Goal: Contribute content: Add original content to the website for others to see

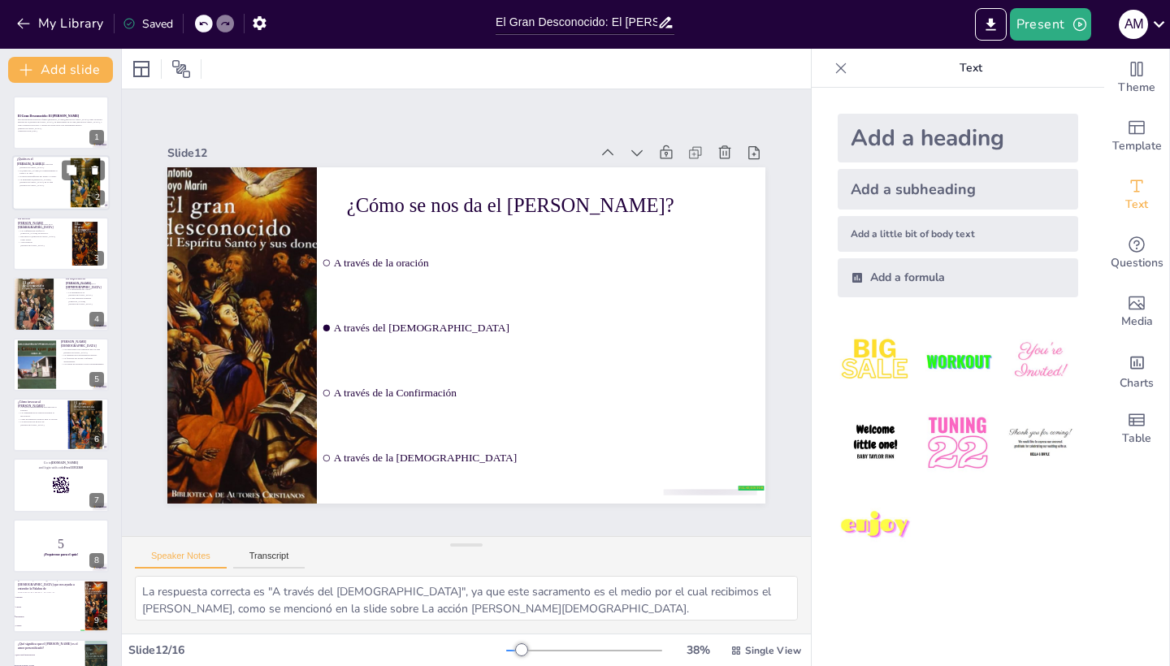
checkbox input "true"
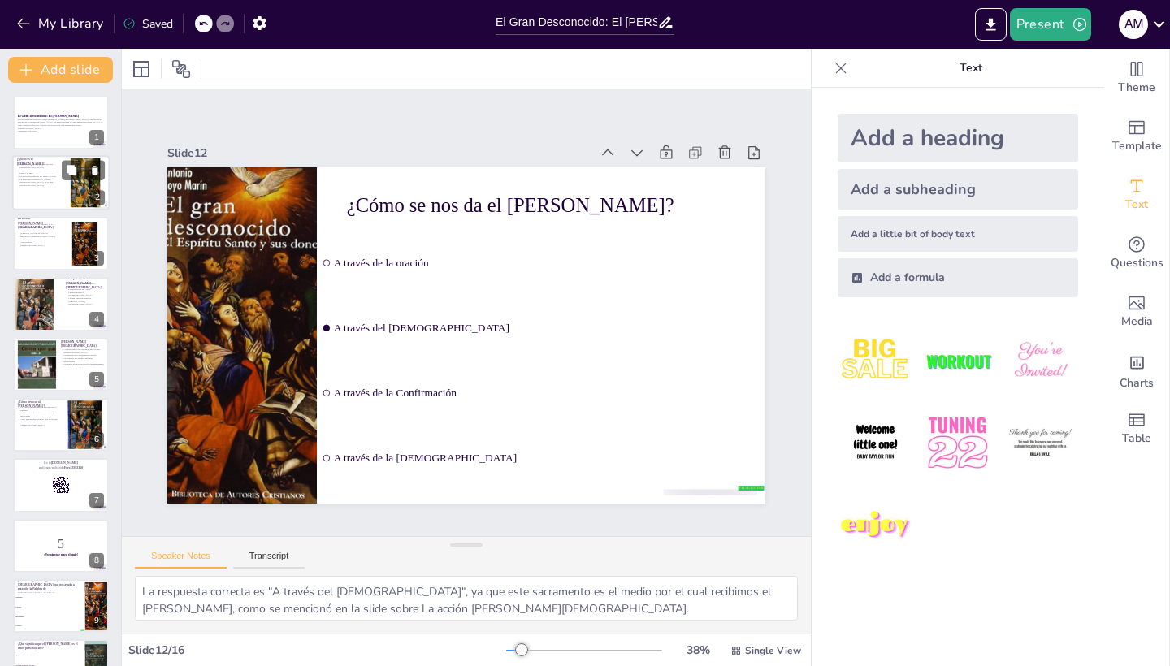
checkbox input "true"
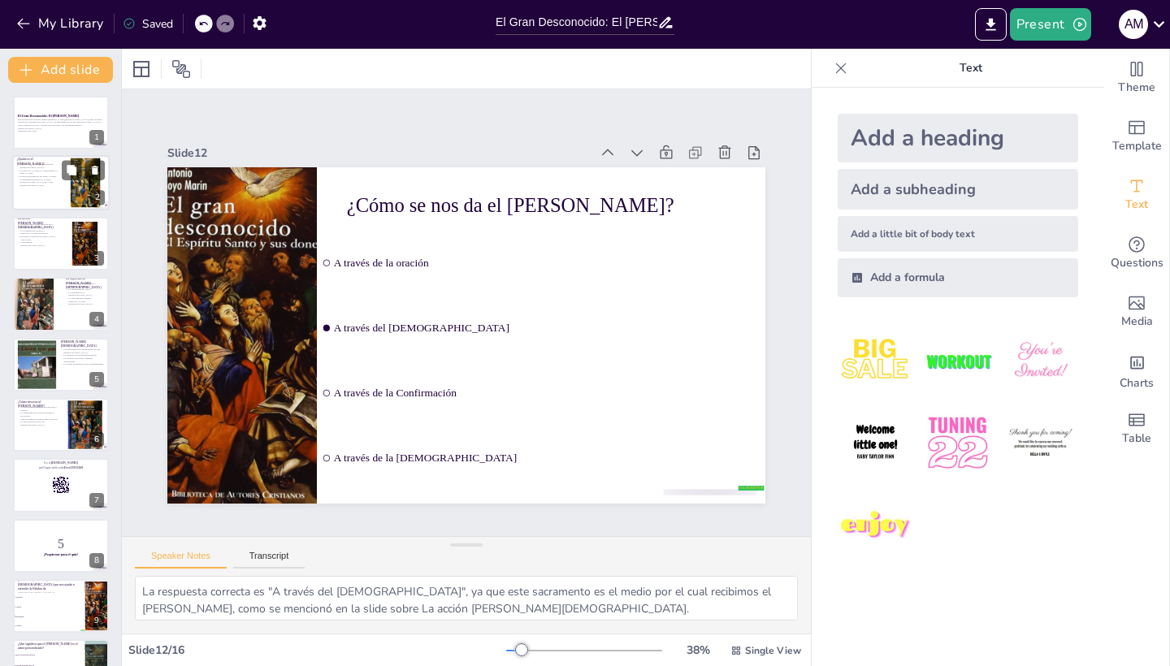
checkbox input "true"
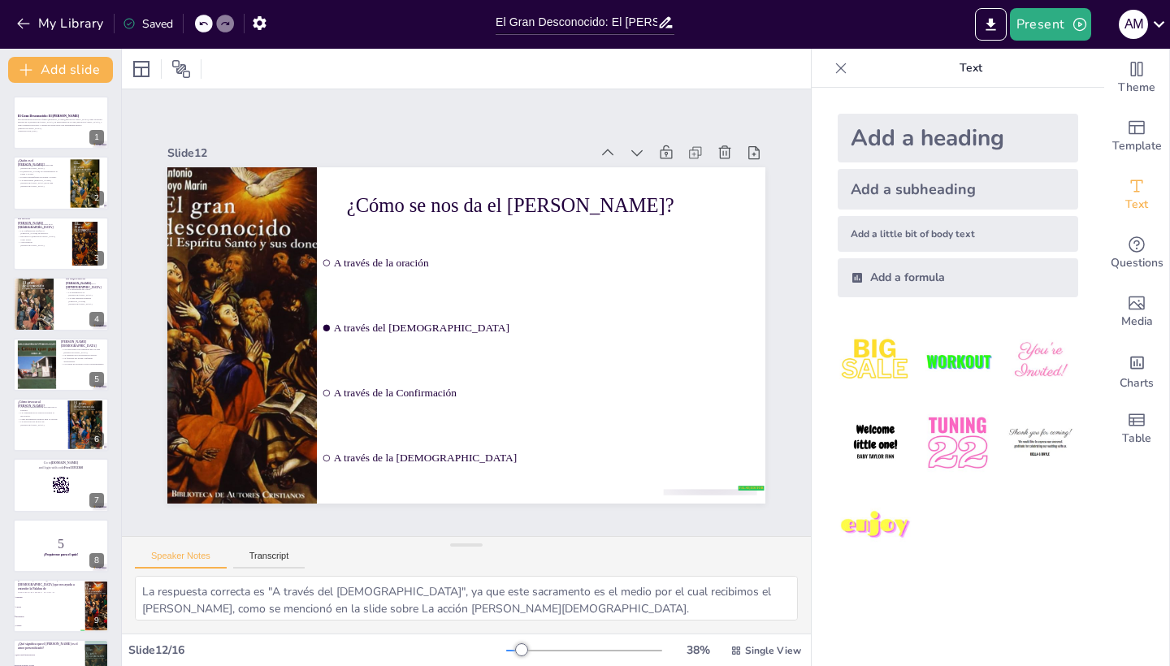
checkbox input "true"
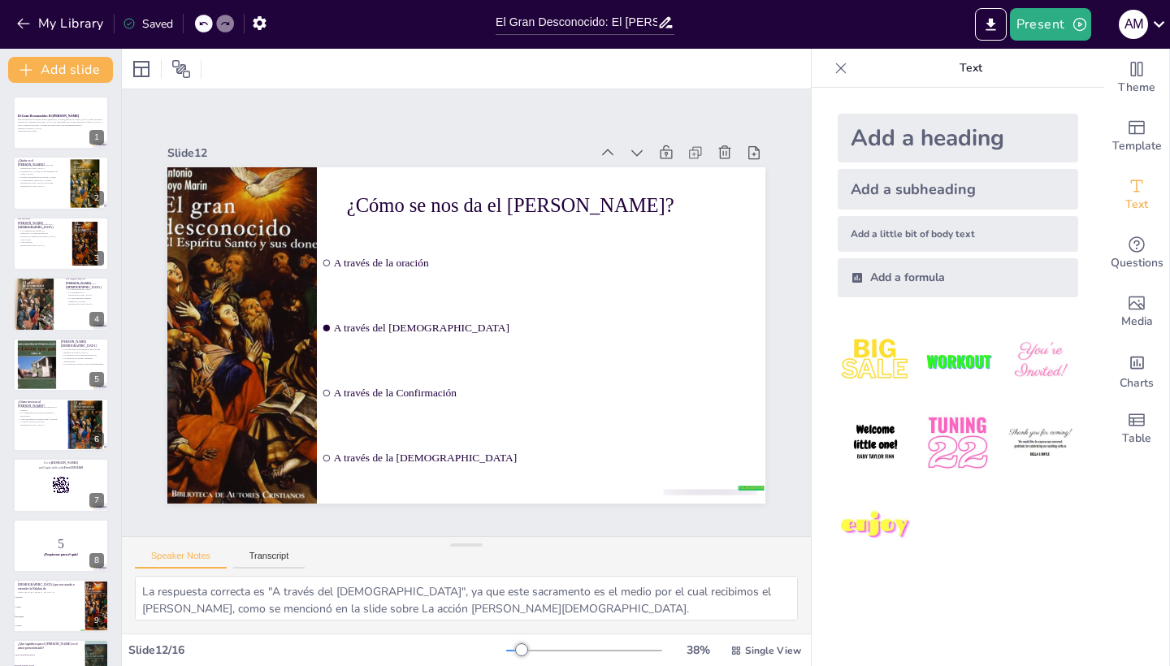
checkbox input "true"
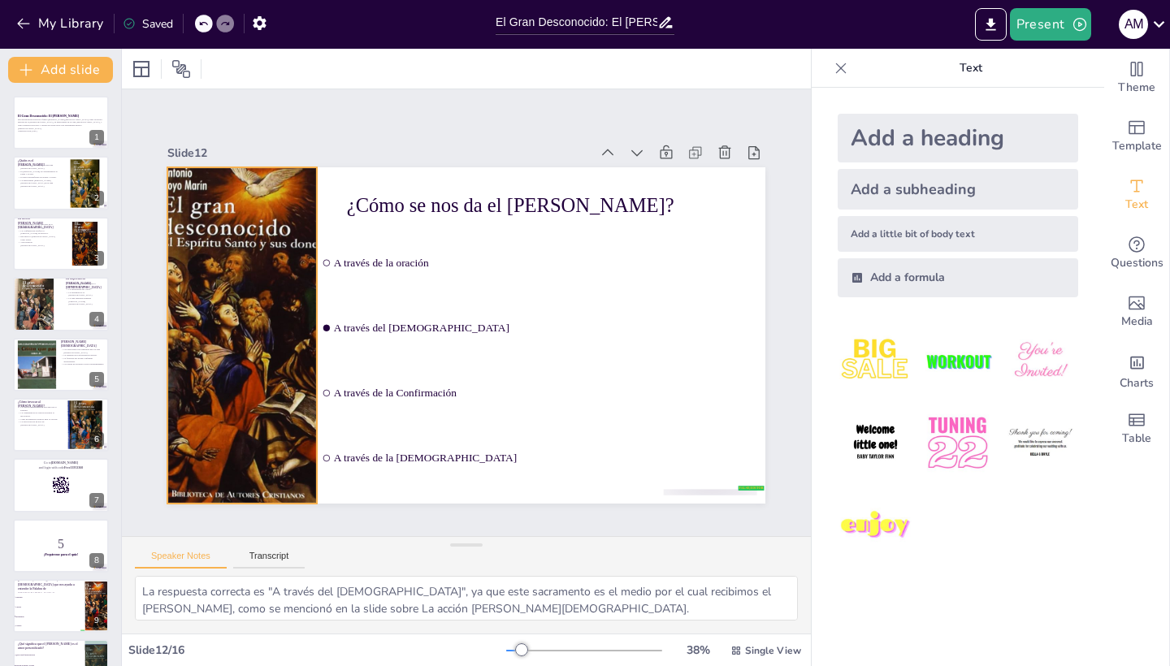
checkbox input "true"
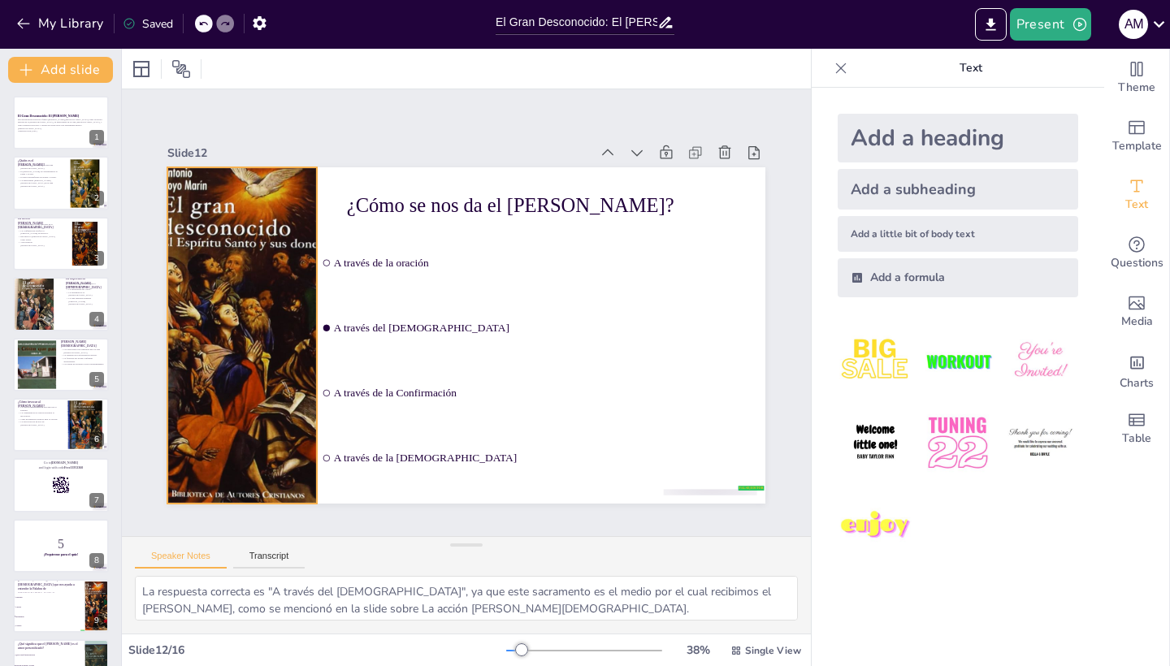
checkbox input "true"
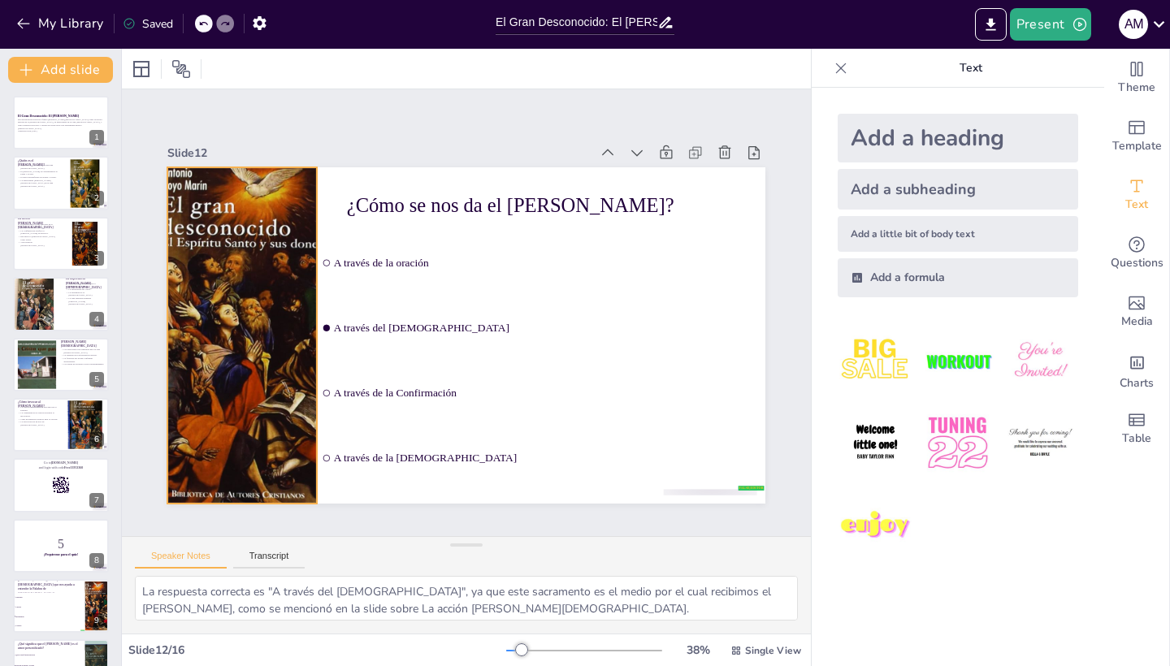
checkbox input "true"
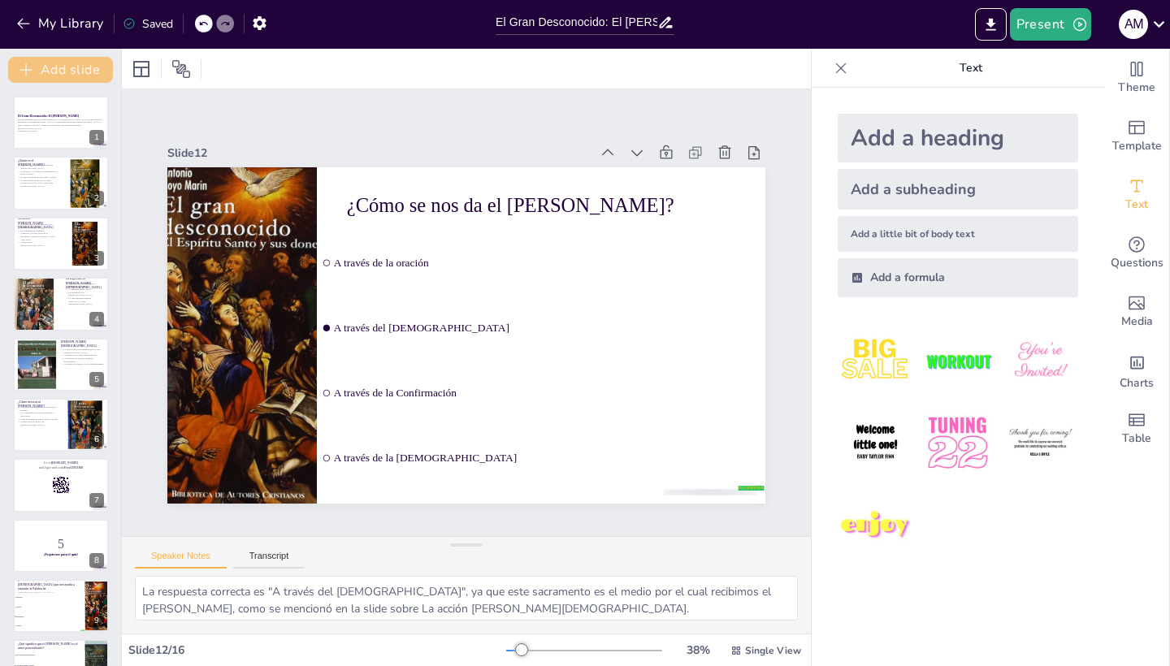
checkbox input "true"
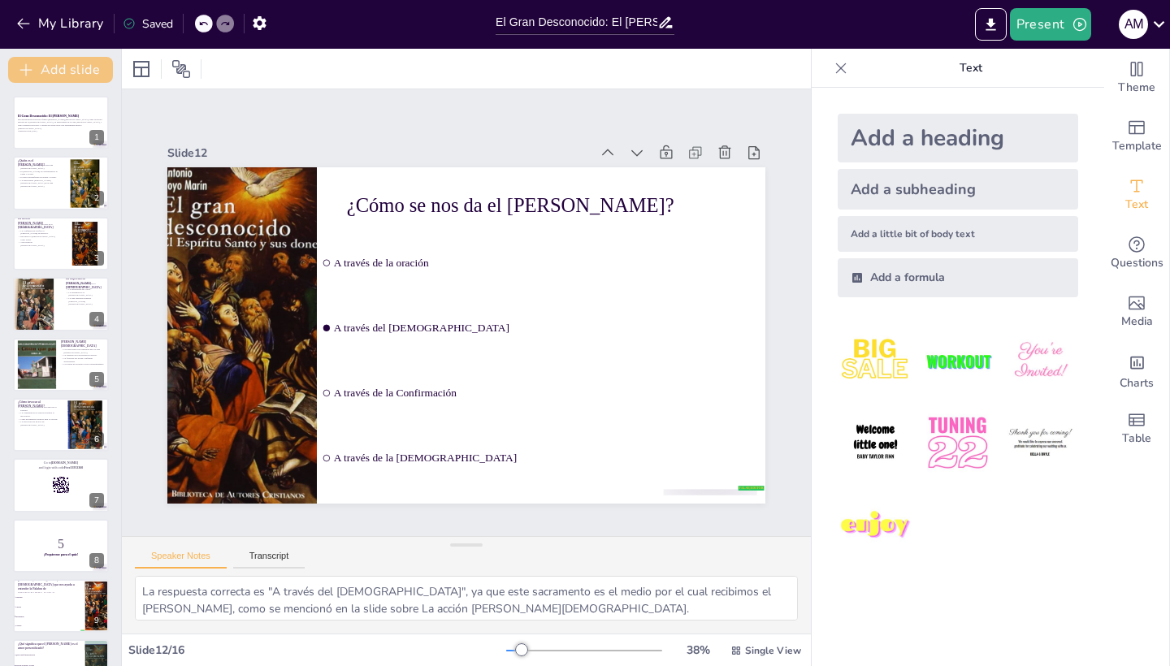
checkbox input "true"
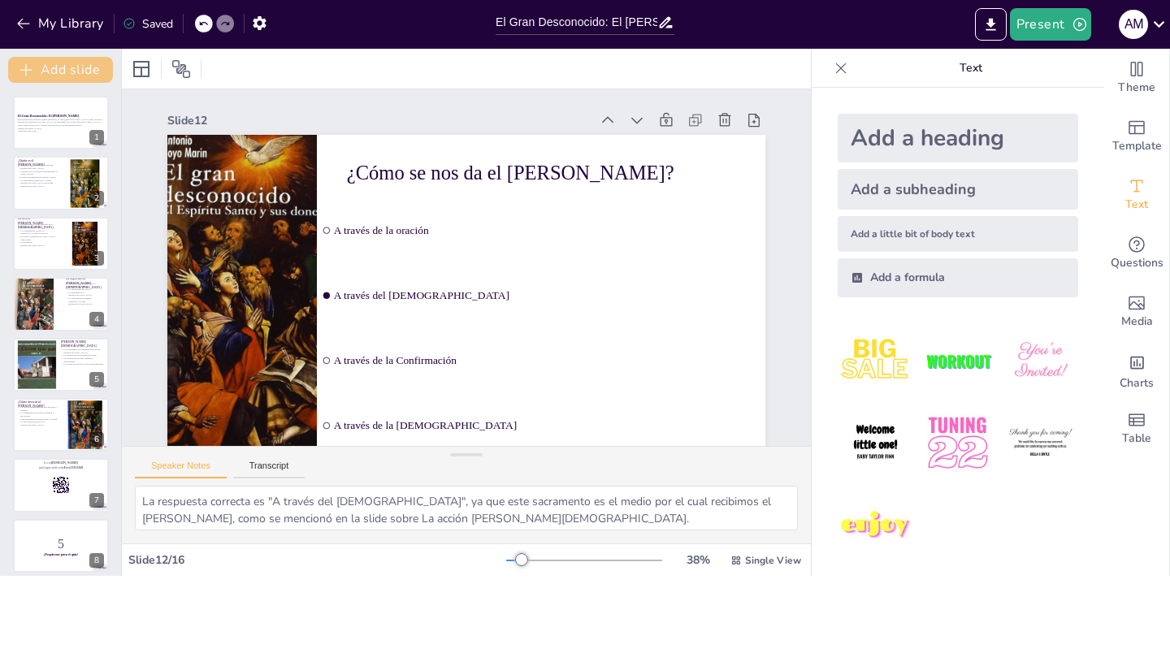
checkbox input "true"
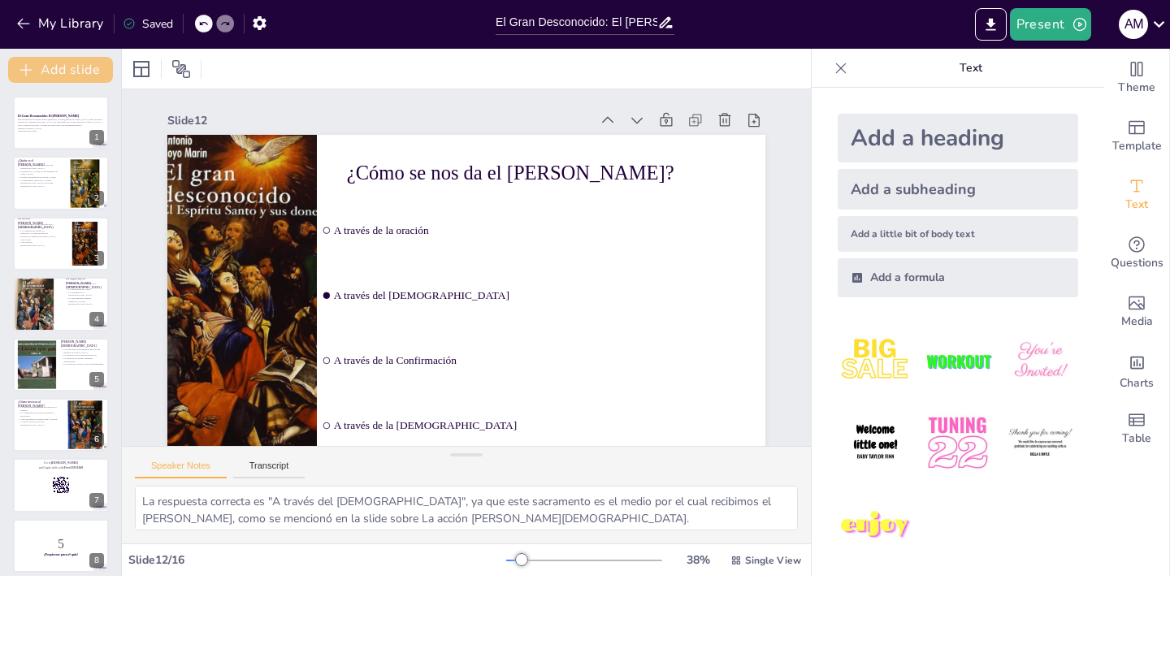
checkbox input "true"
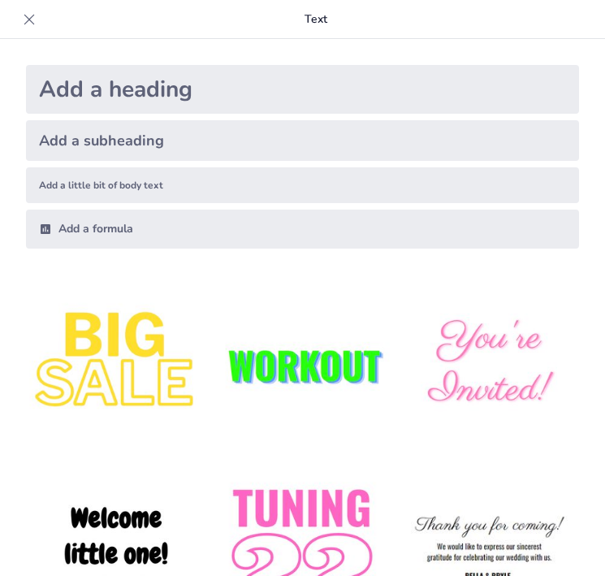
checkbox input "true"
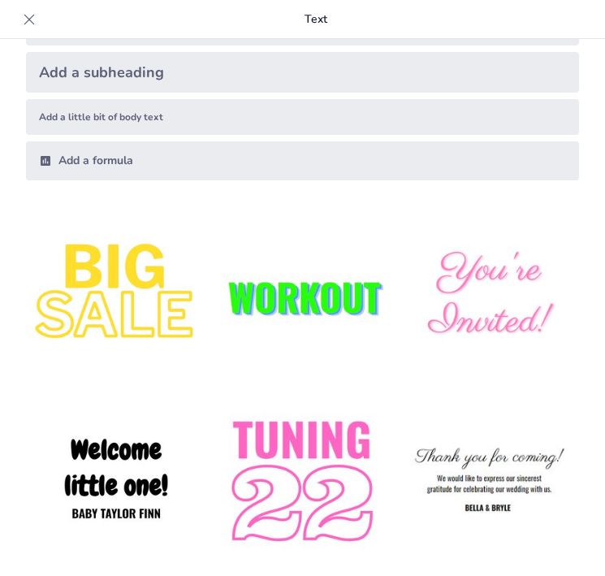
scroll to position [69, 0]
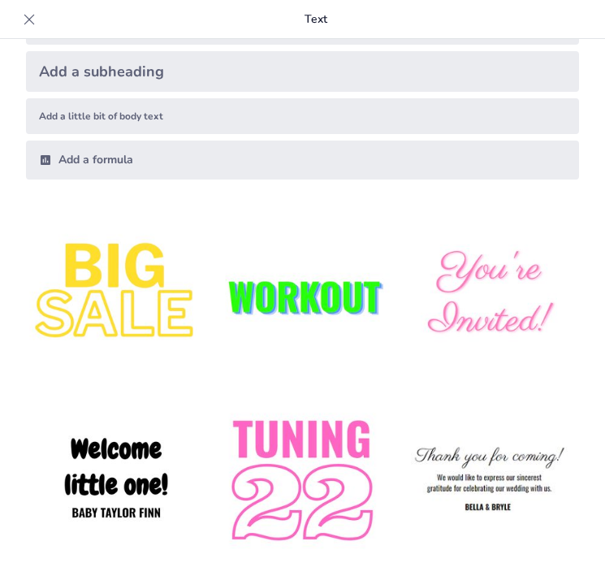
checkbox input "true"
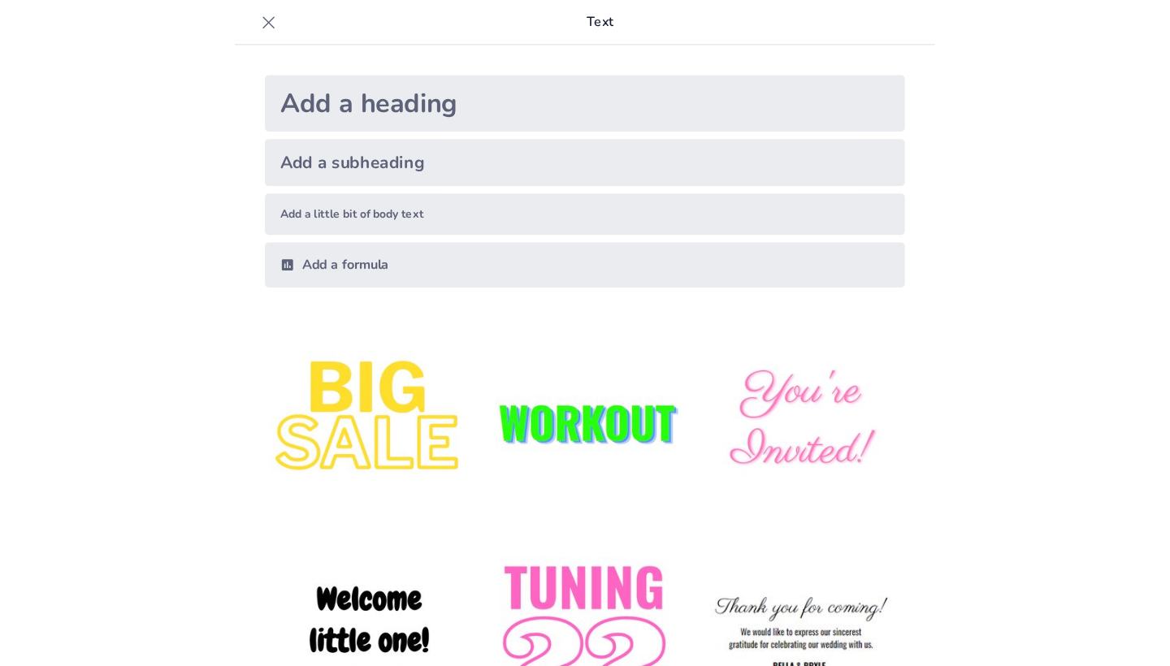
scroll to position [0, 0]
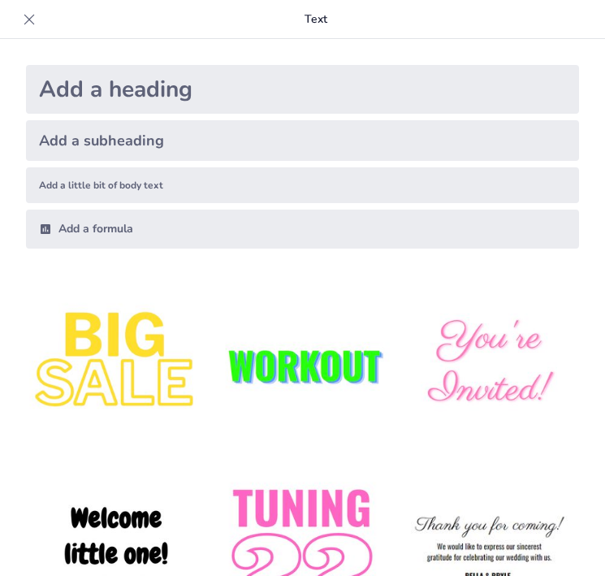
click at [24, 23] on icon at bounding box center [29, 19] width 16 height 16
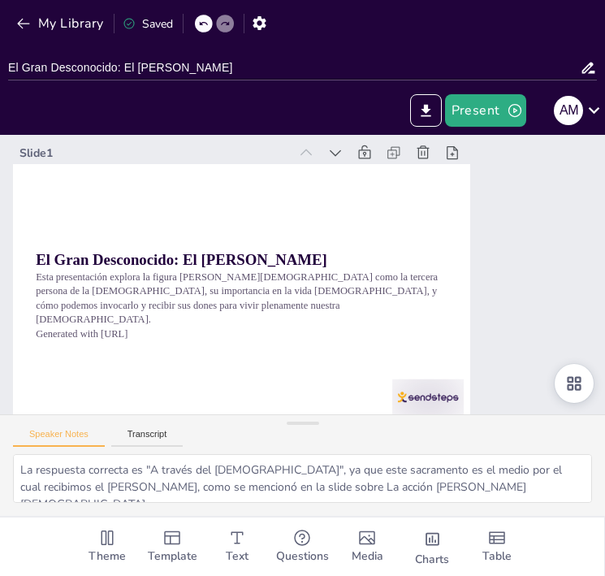
checkbox input "true"
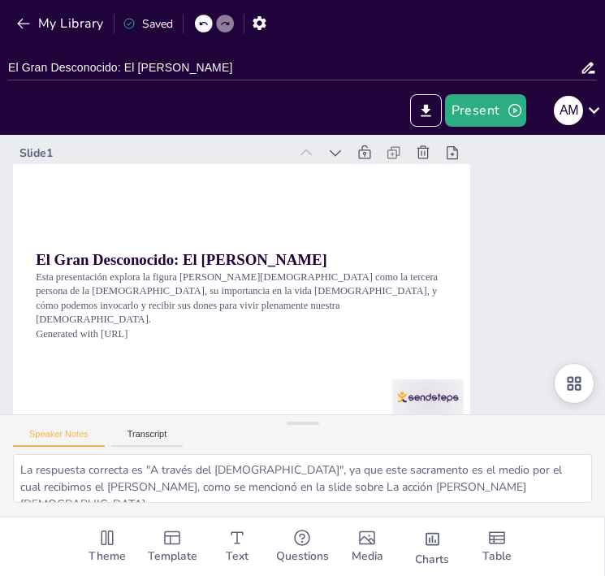
checkbox input "true"
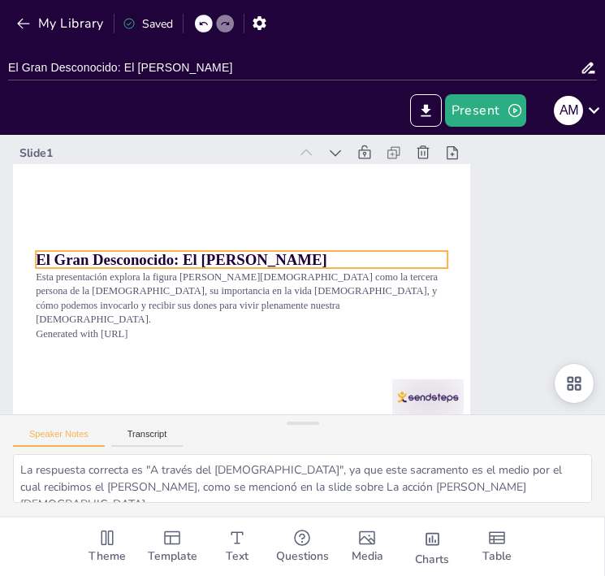
checkbox input "true"
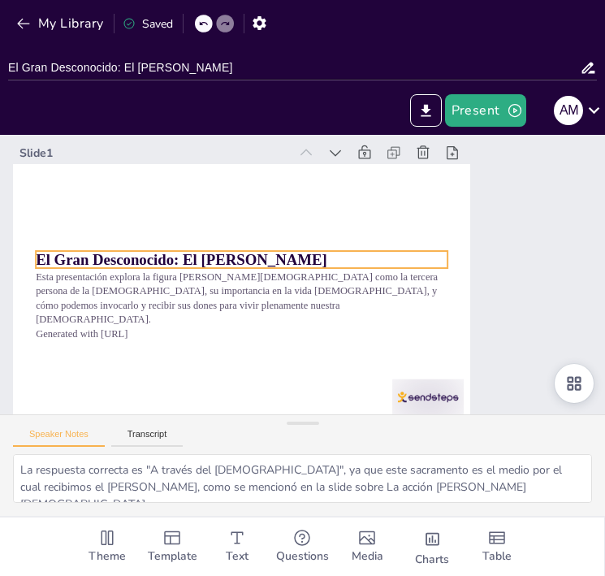
checkbox input "true"
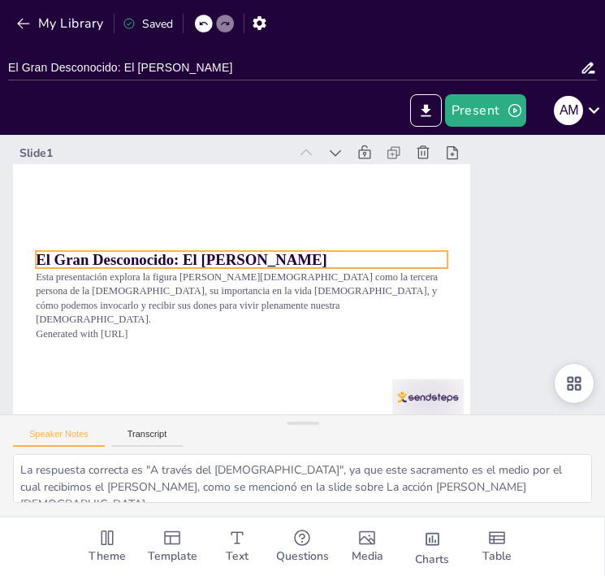
checkbox input "true"
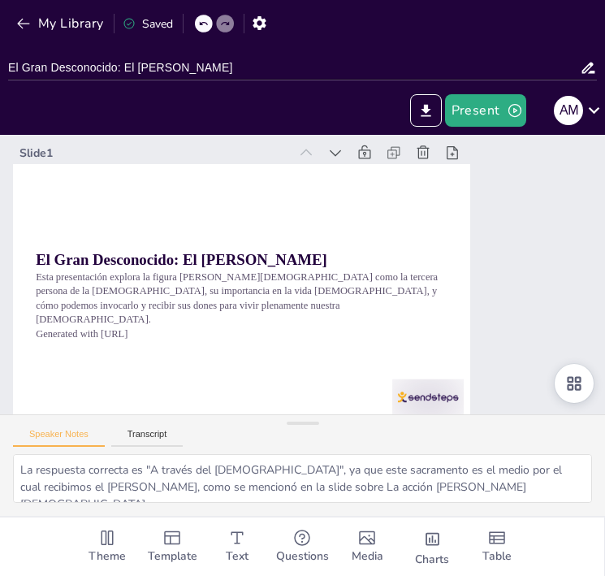
checkbox input "true"
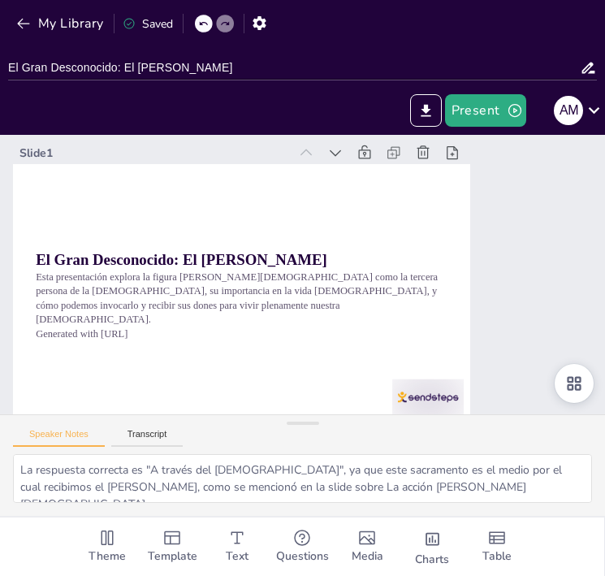
checkbox input "true"
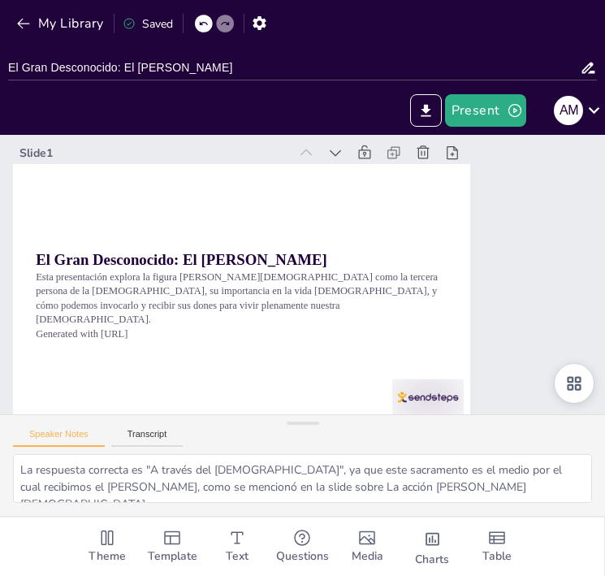
checkbox input "true"
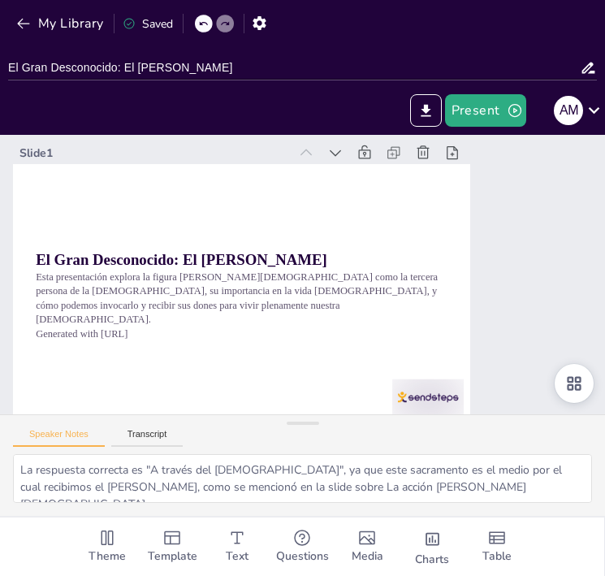
checkbox input "true"
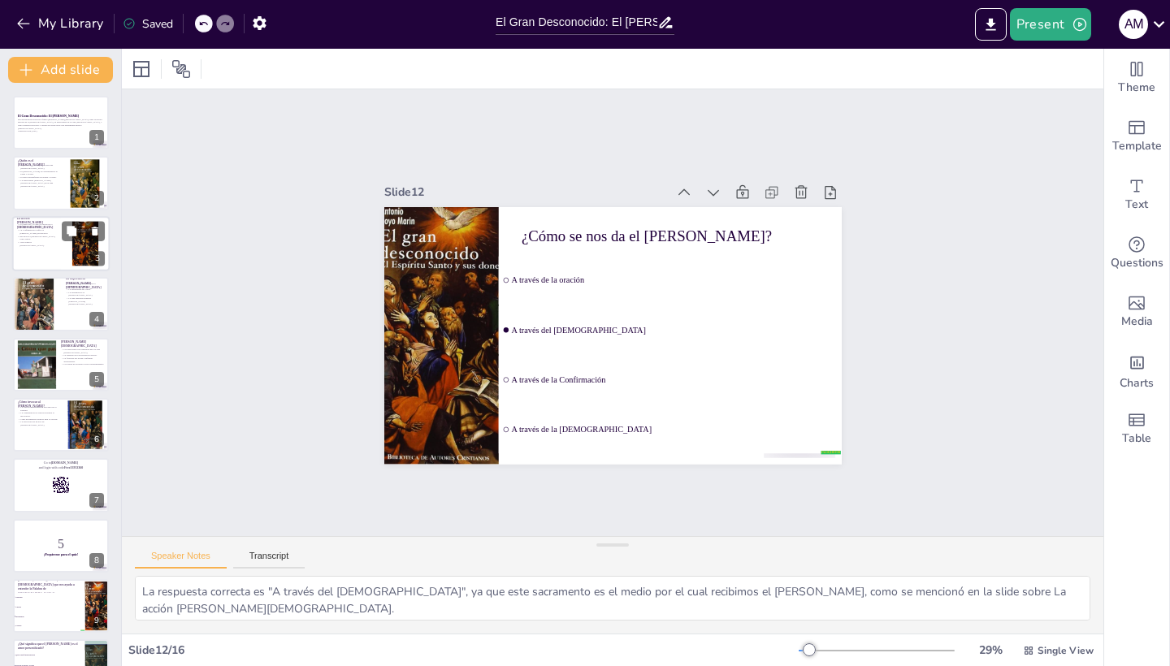
checkbox input "true"
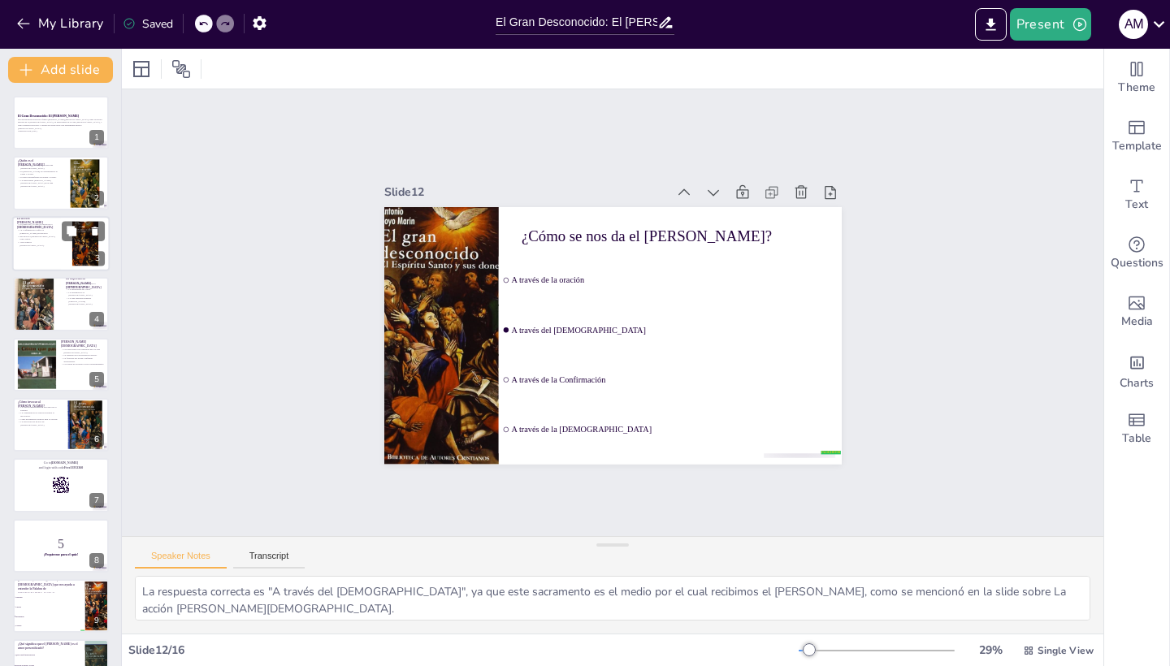
checkbox input "true"
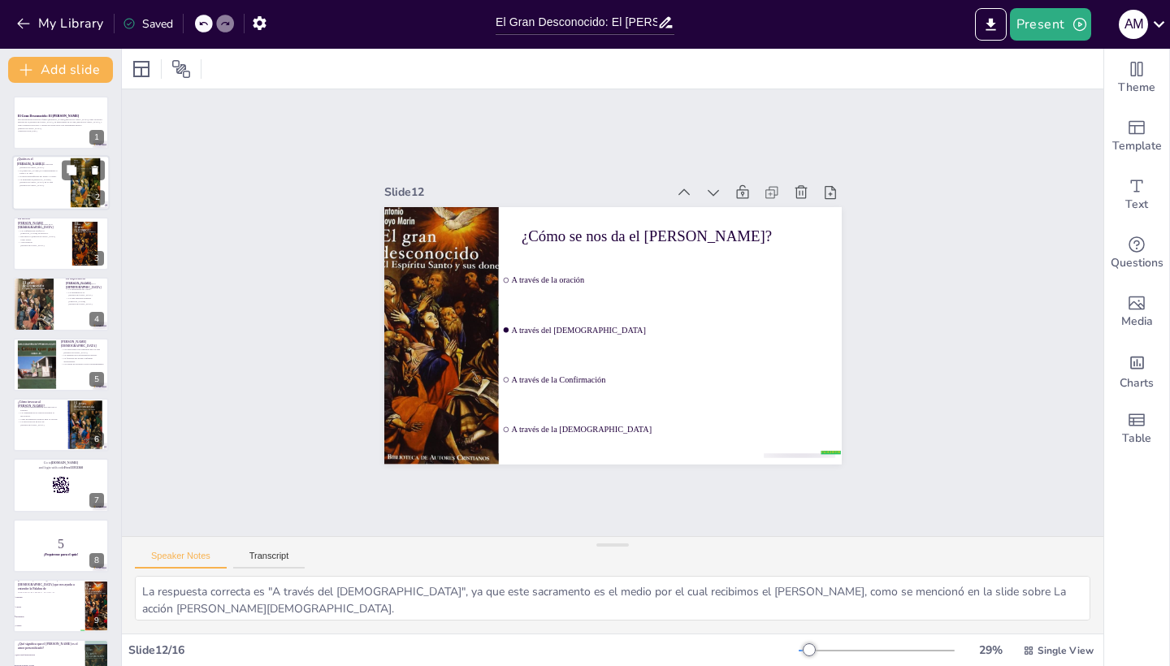
checkbox input "true"
click at [72, 137] on div at bounding box center [61, 122] width 98 height 55
checkbox input "true"
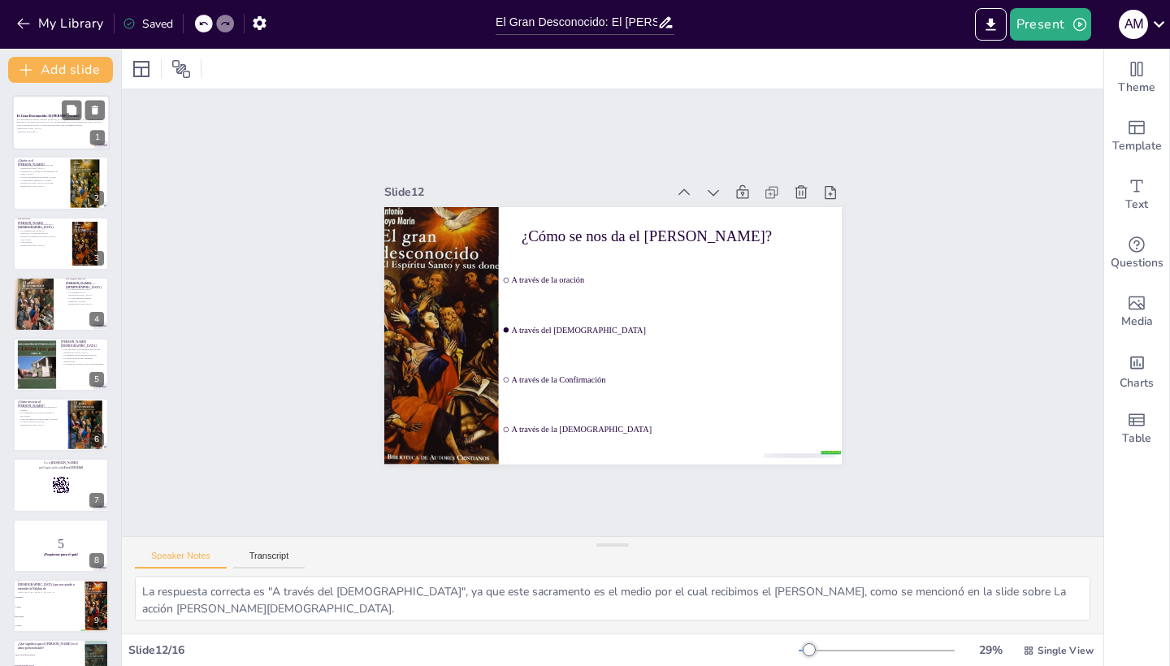
checkbox input "true"
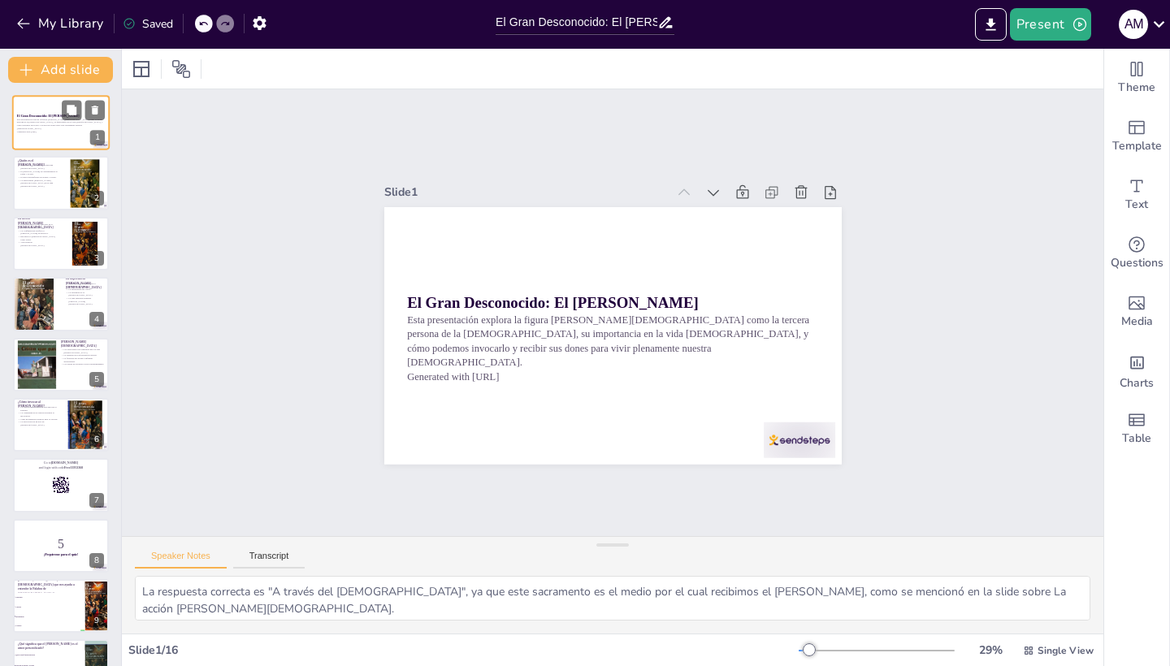
checkbox input "true"
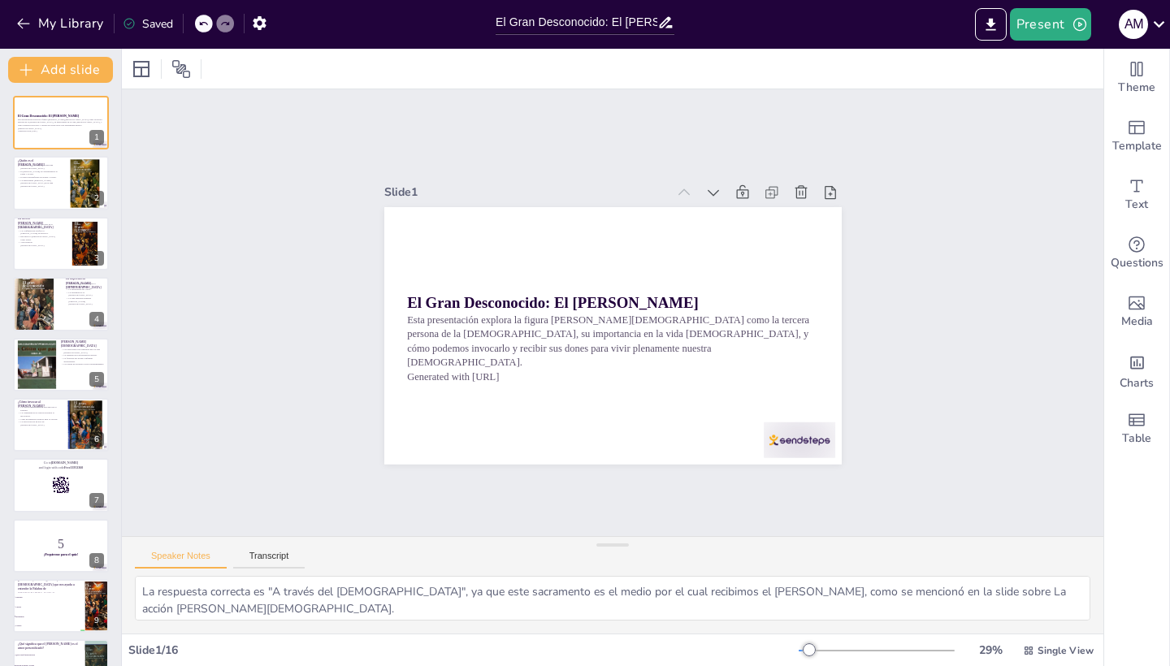
checkbox input "true"
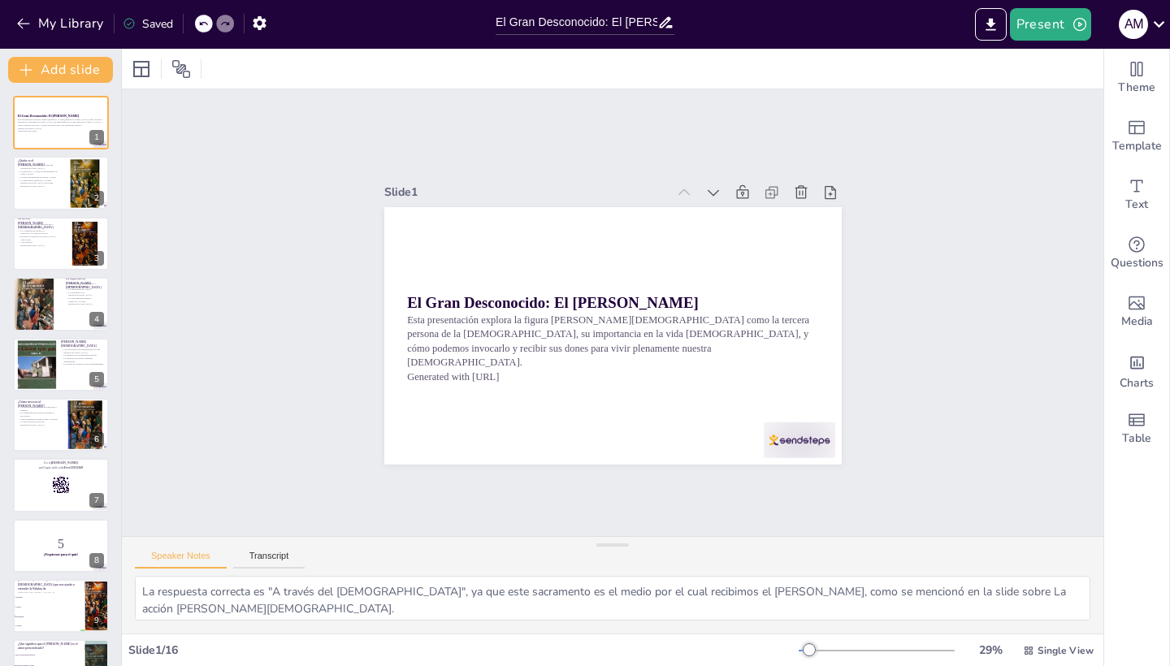
checkbox input "true"
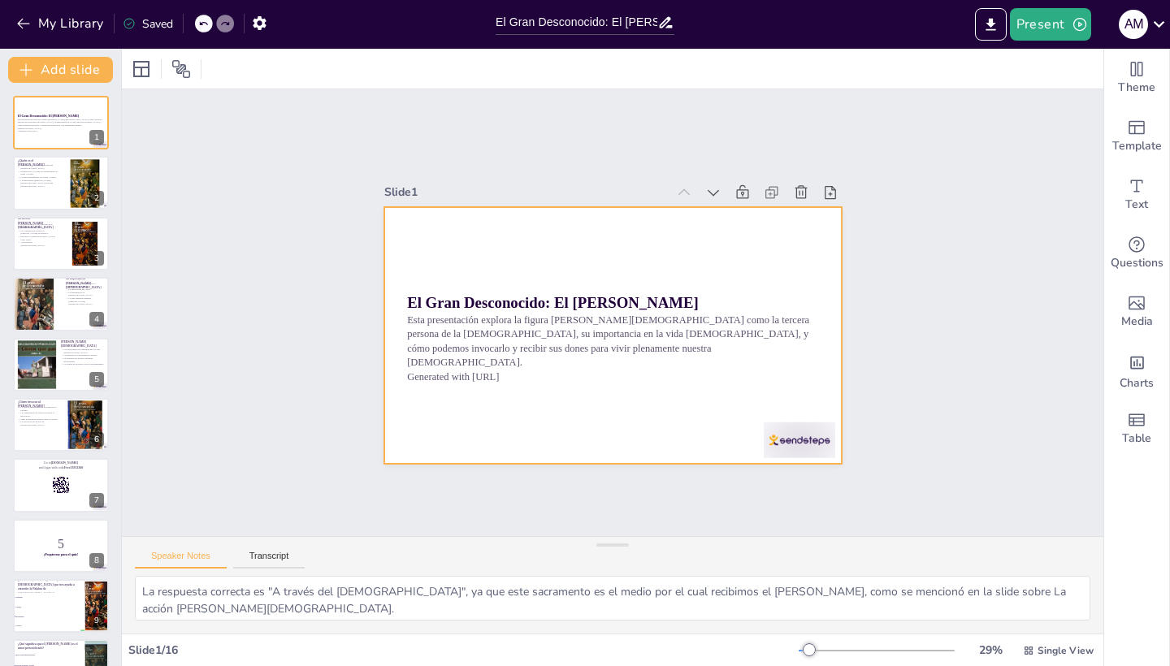
checkbox input "true"
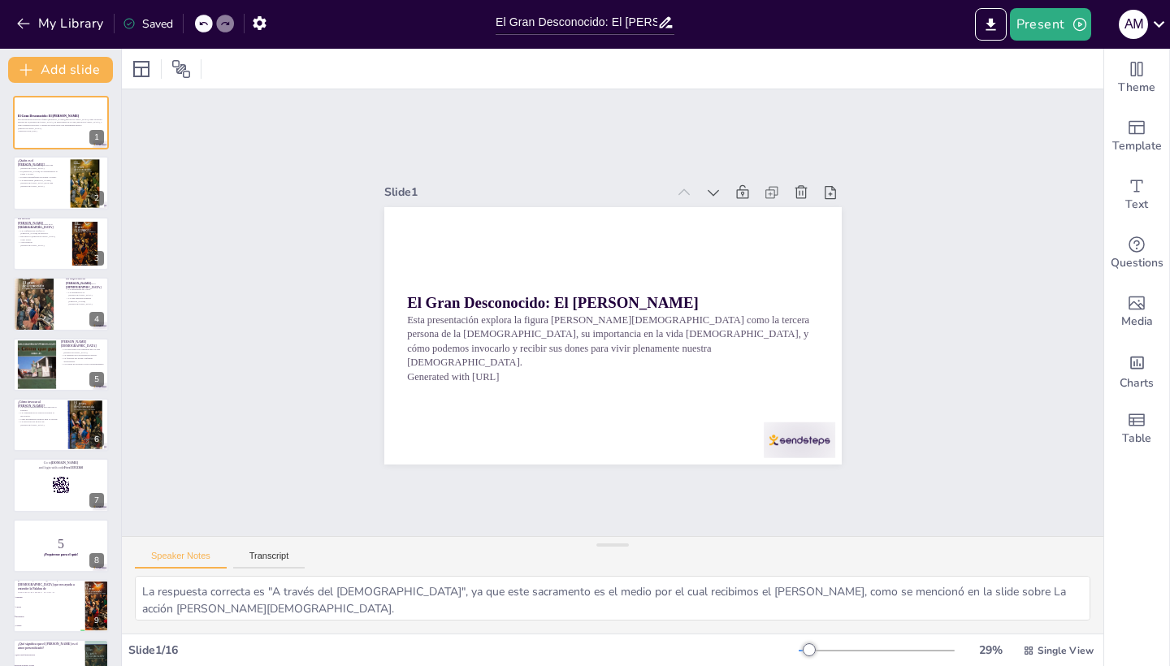
checkbox input "true"
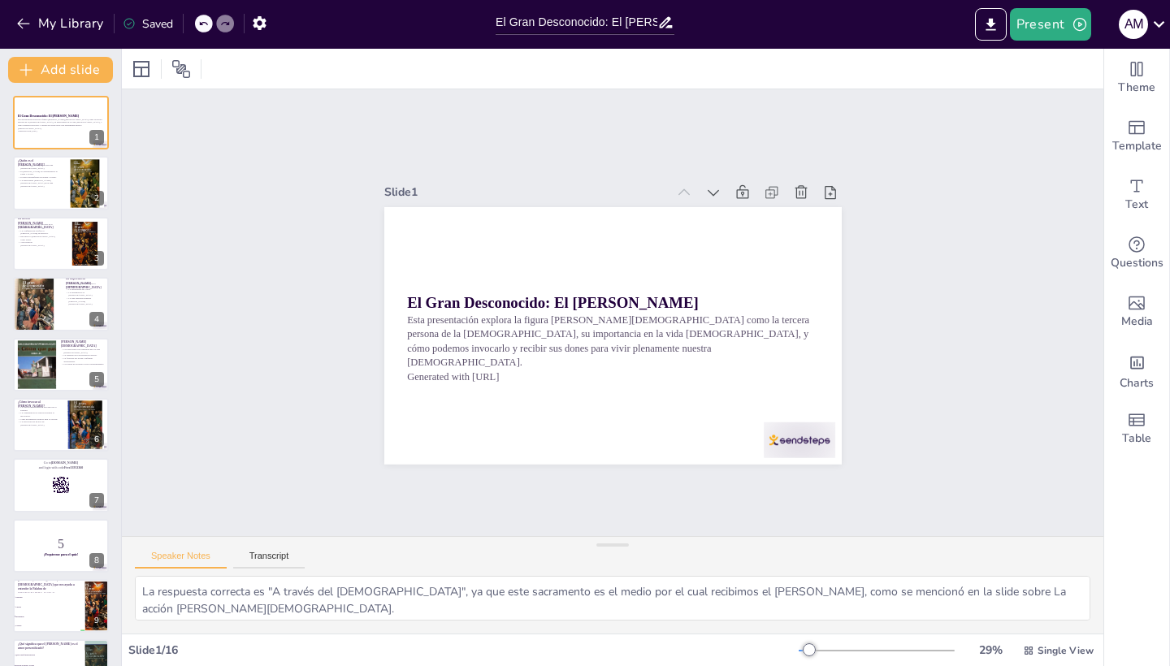
checkbox input "true"
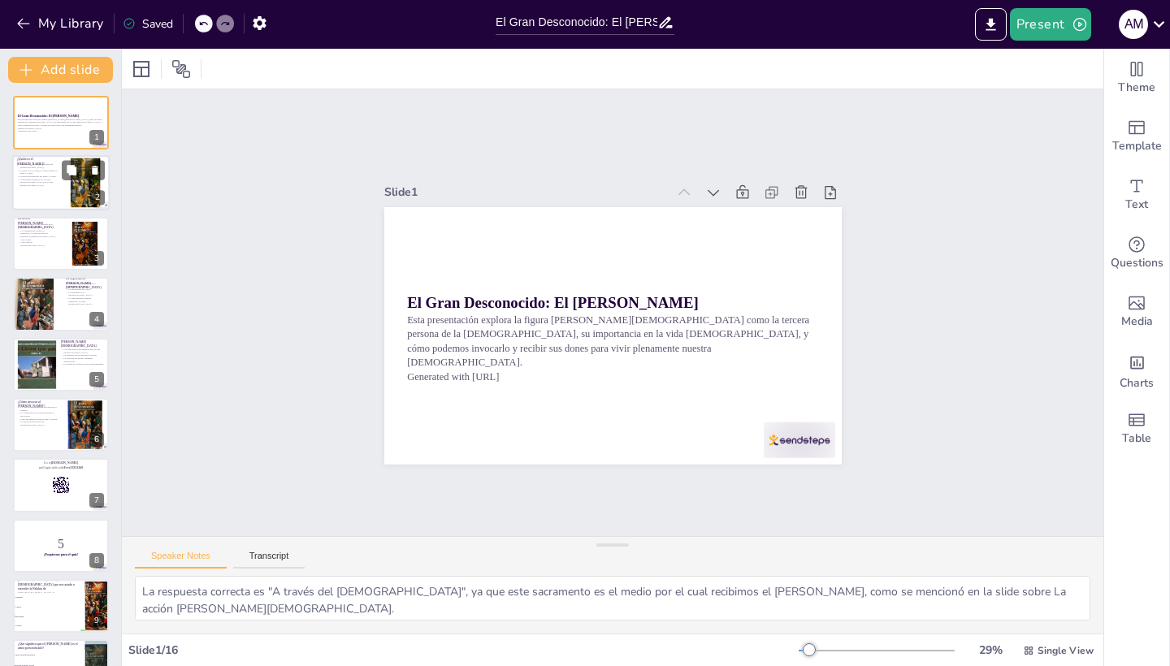
click at [41, 182] on p "La importancia [PERSON_NAME][DEMOGRAPHIC_DATA] en la vida [DEMOGRAPHIC_DATA]." at bounding box center [39, 183] width 44 height 9
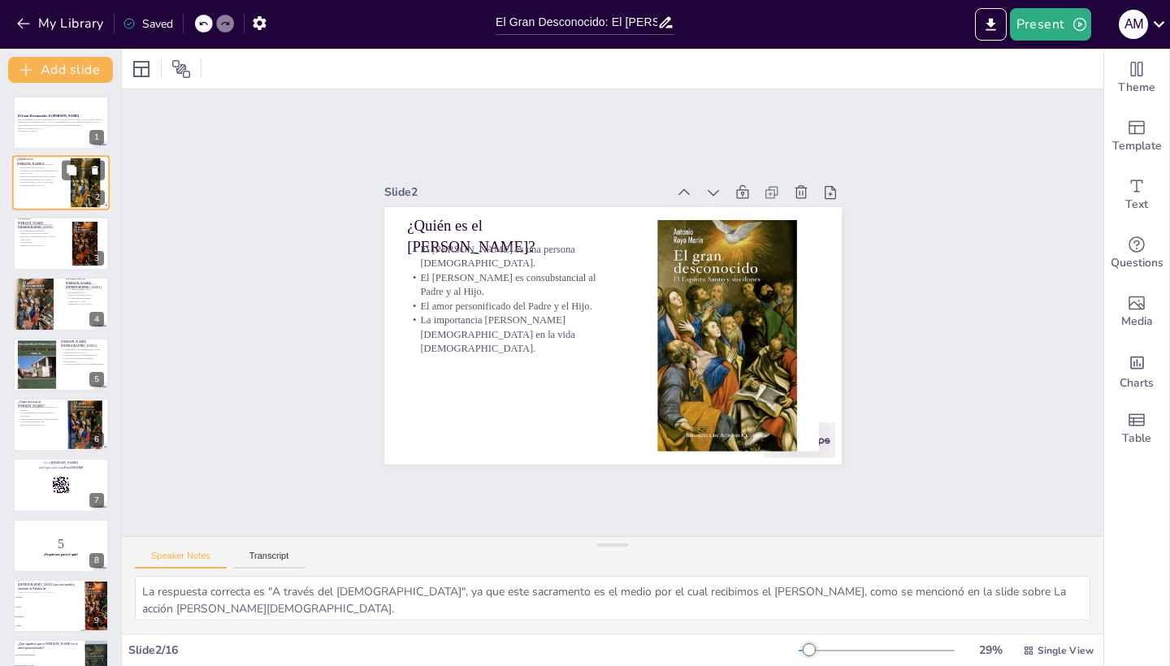
checkbox input "true"
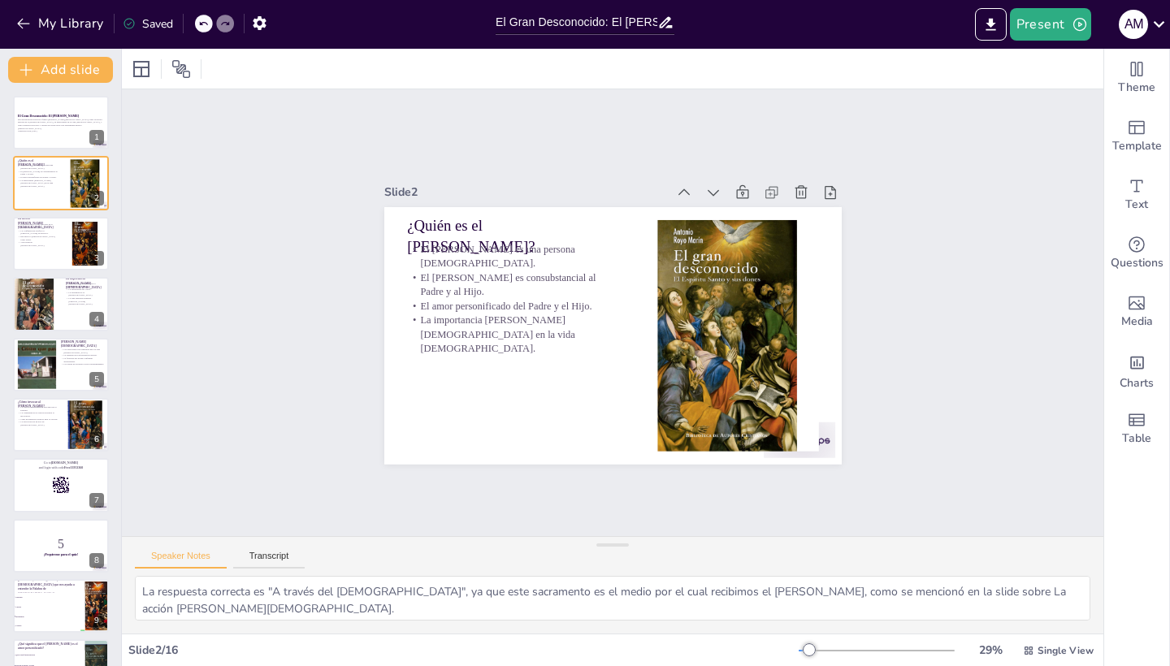
checkbox input "true"
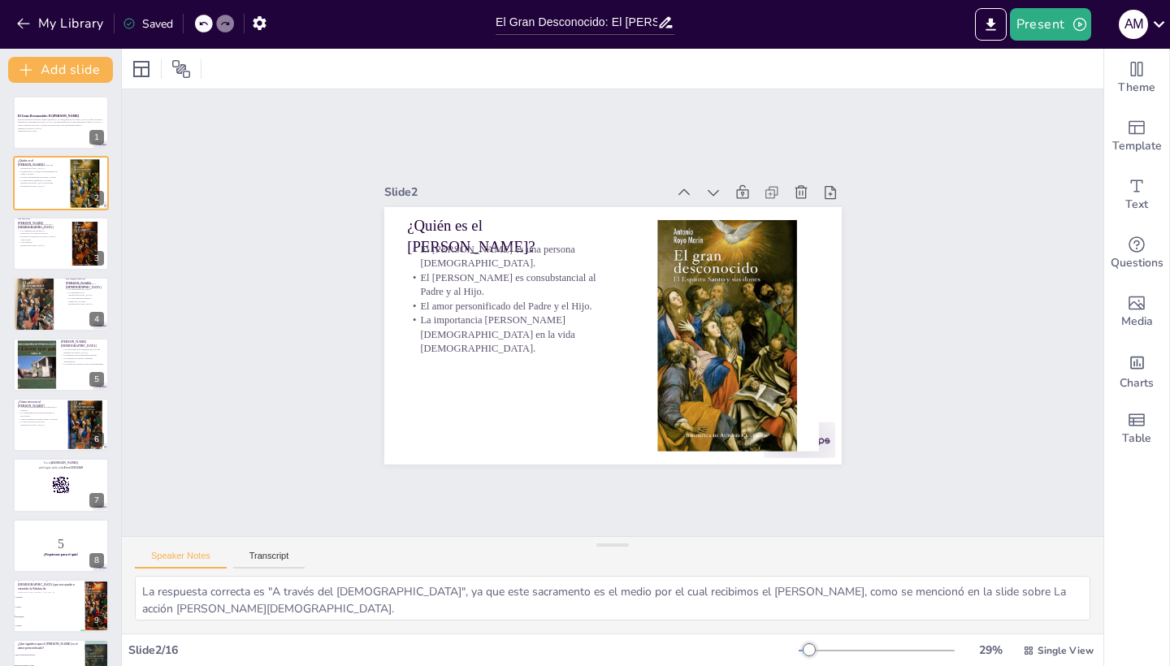
checkbox input "true"
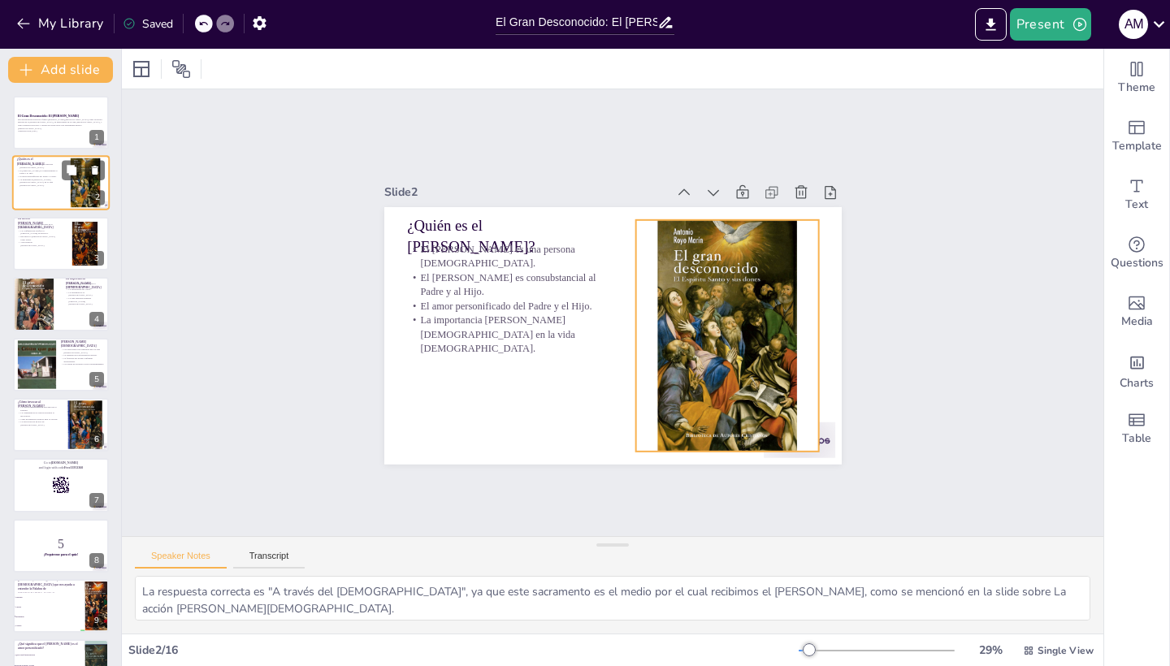
checkbox input "true"
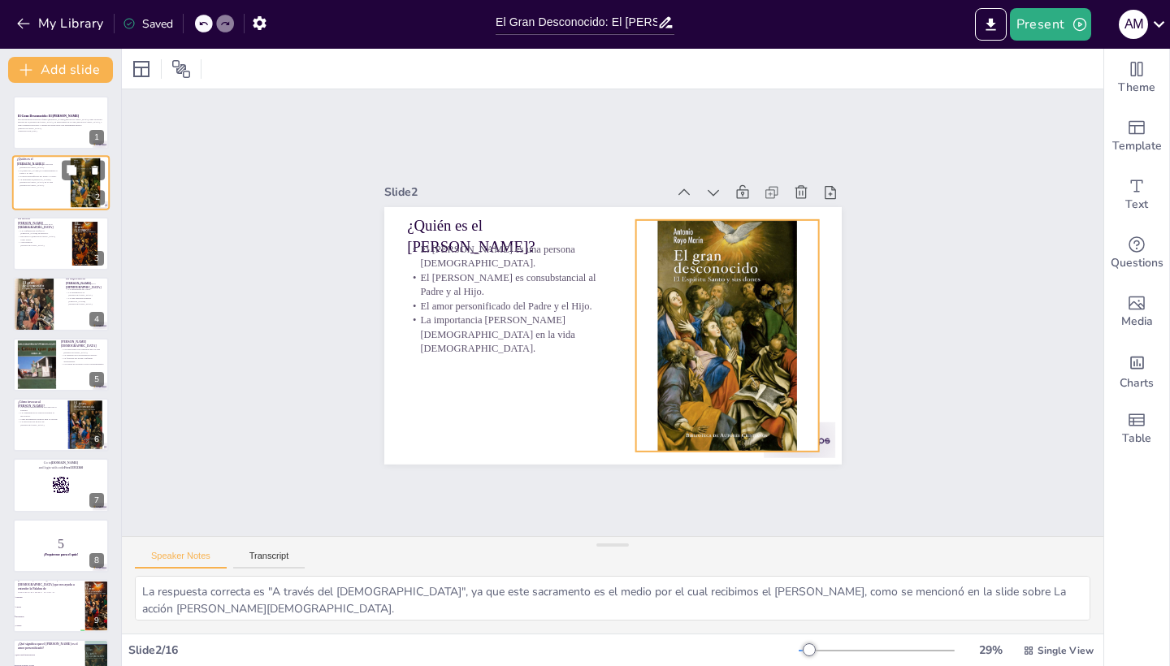
checkbox input "true"
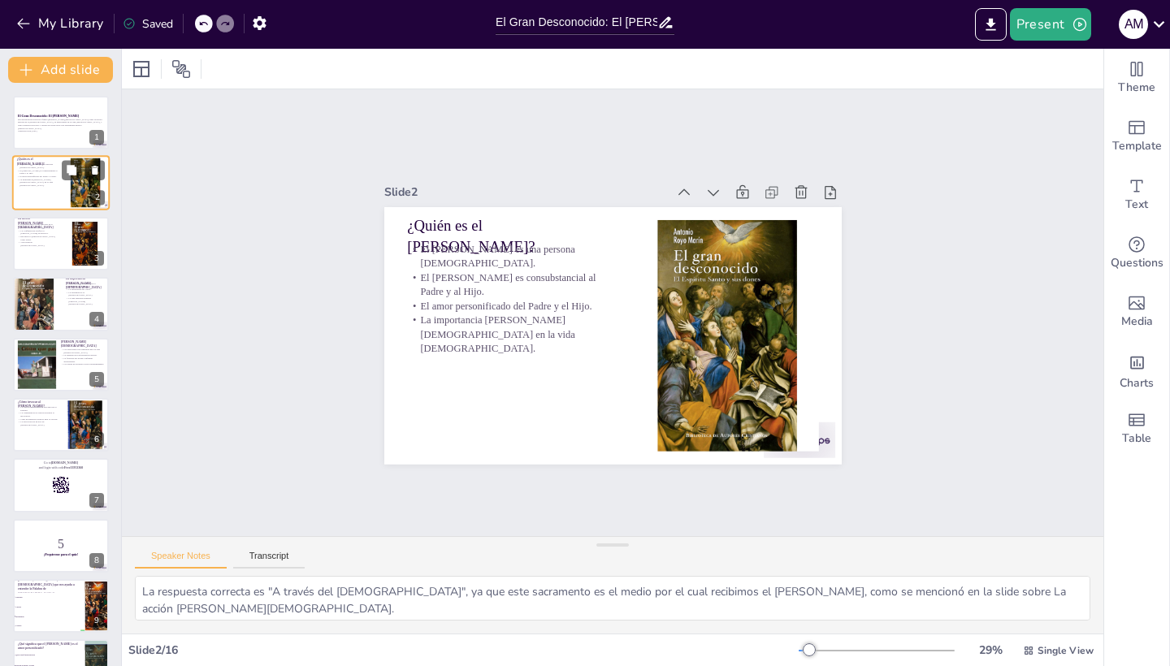
checkbox input "true"
click at [44, 186] on div at bounding box center [61, 183] width 98 height 55
checkbox input "true"
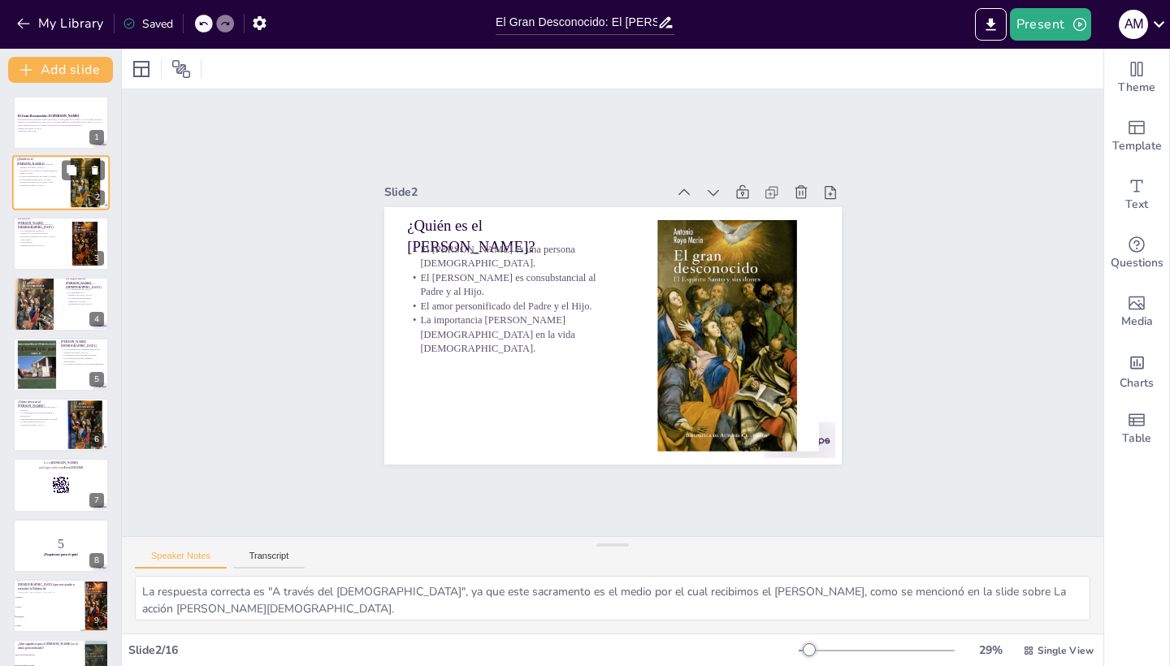
checkbox input "true"
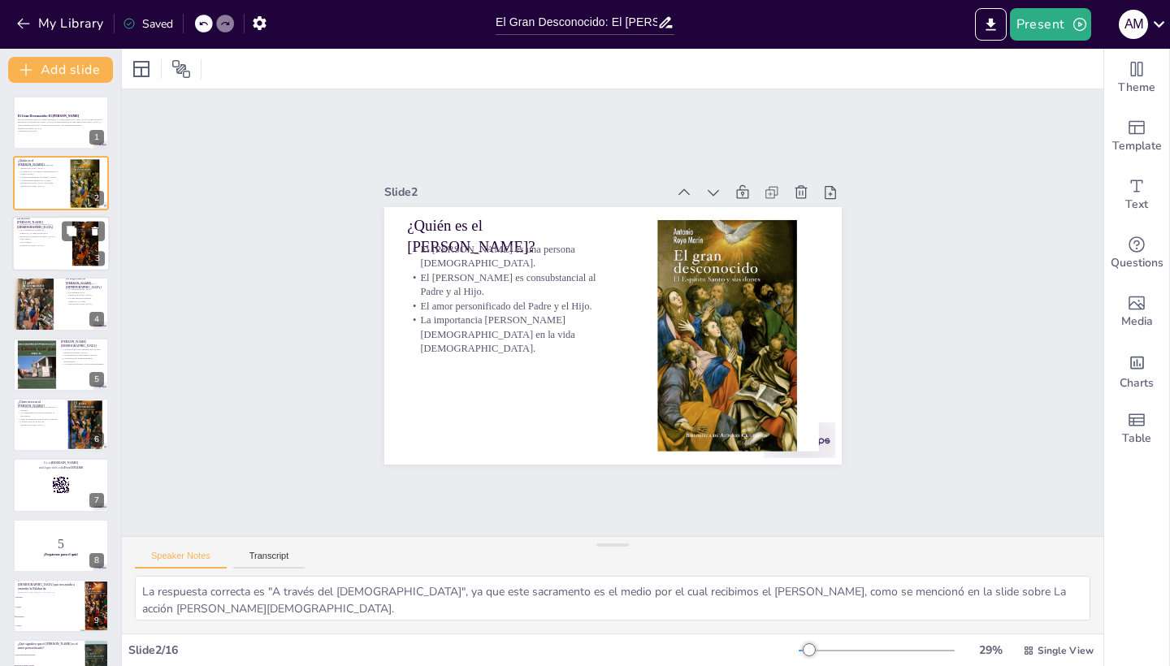
checkbox input "true"
click at [40, 228] on p "El [PERSON_NAME] se recibe en el [DEMOGRAPHIC_DATA]." at bounding box center [36, 226] width 39 height 6
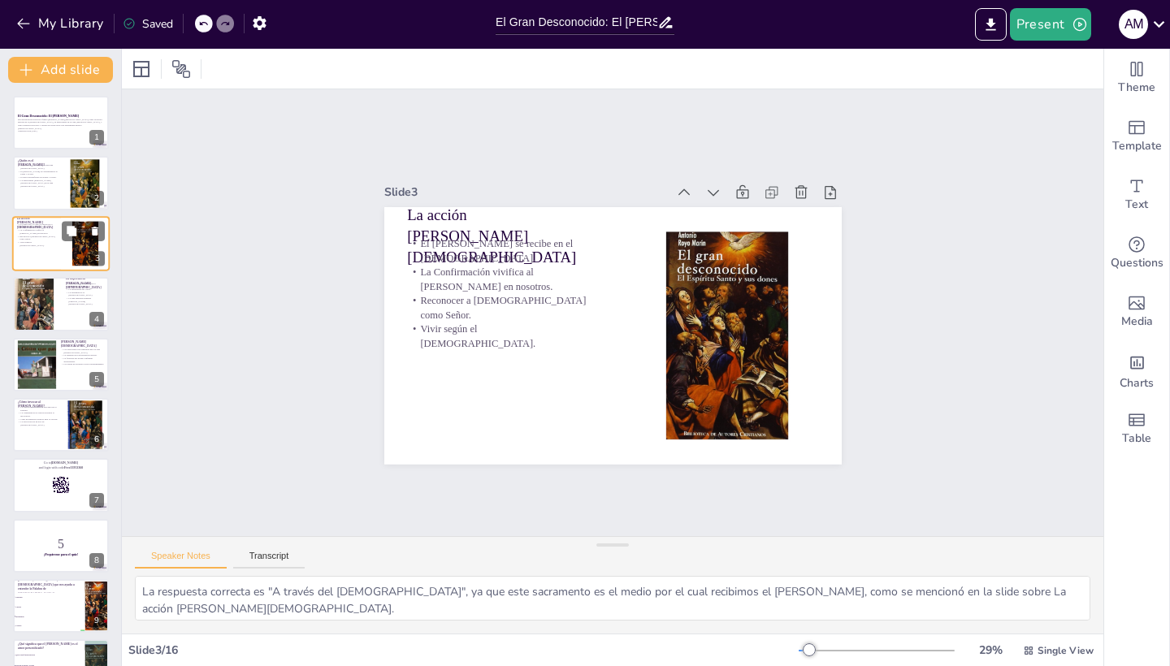
checkbox input "true"
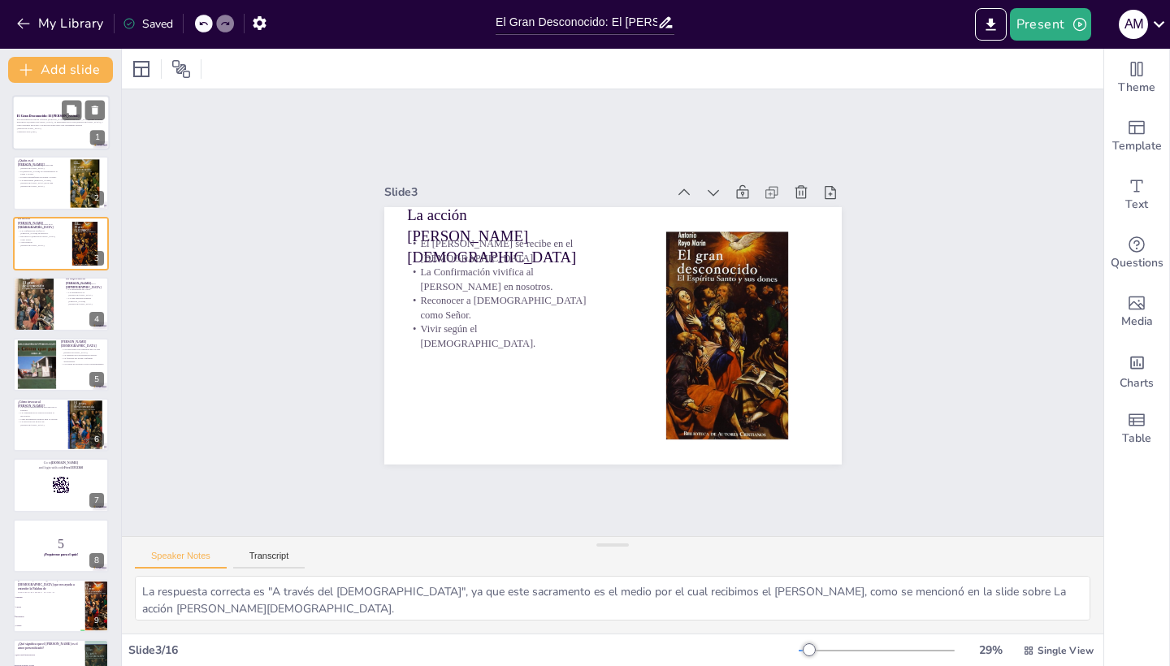
checkbox input "true"
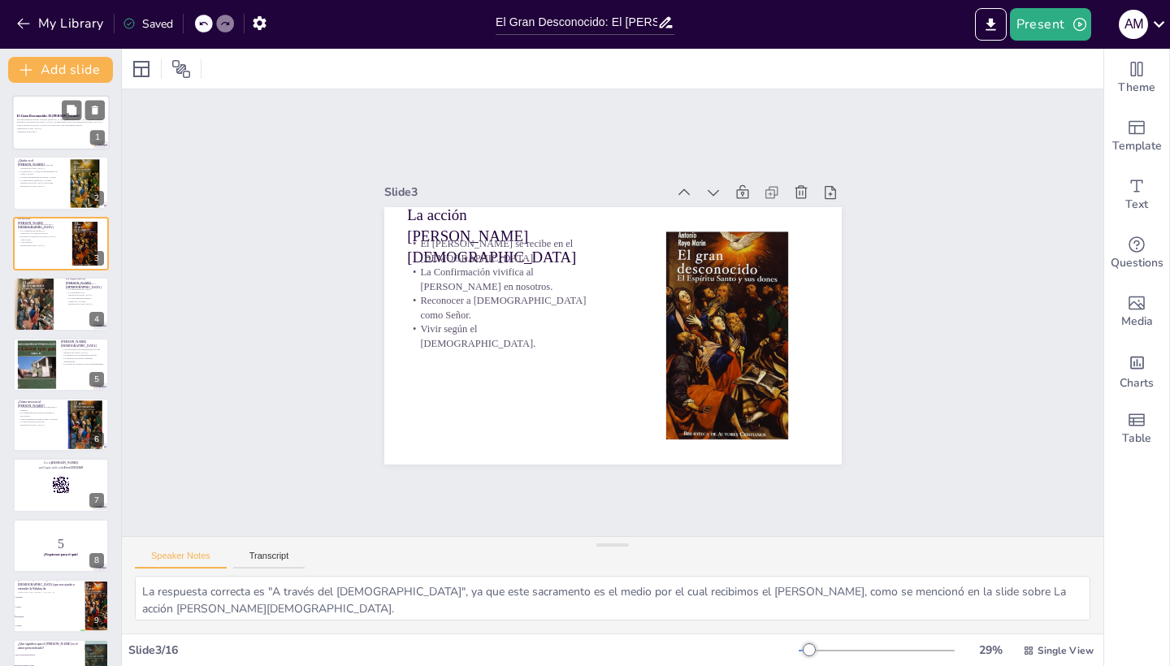
click at [46, 130] on p "Generated with [URL]" at bounding box center [61, 131] width 88 height 3
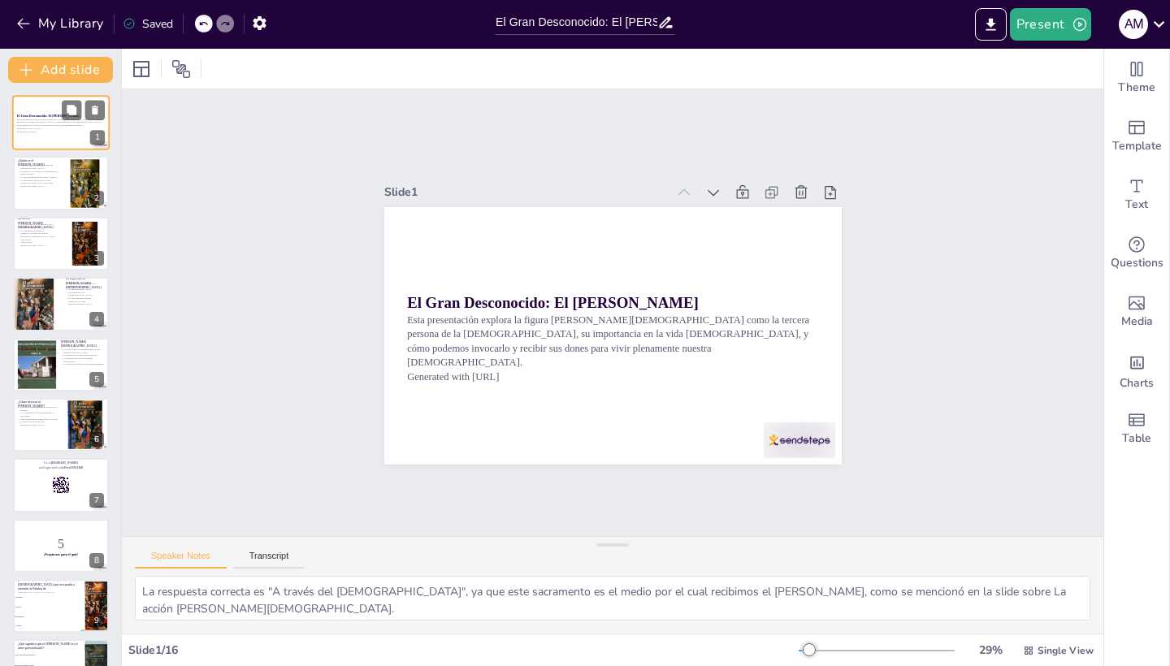
checkbox input "true"
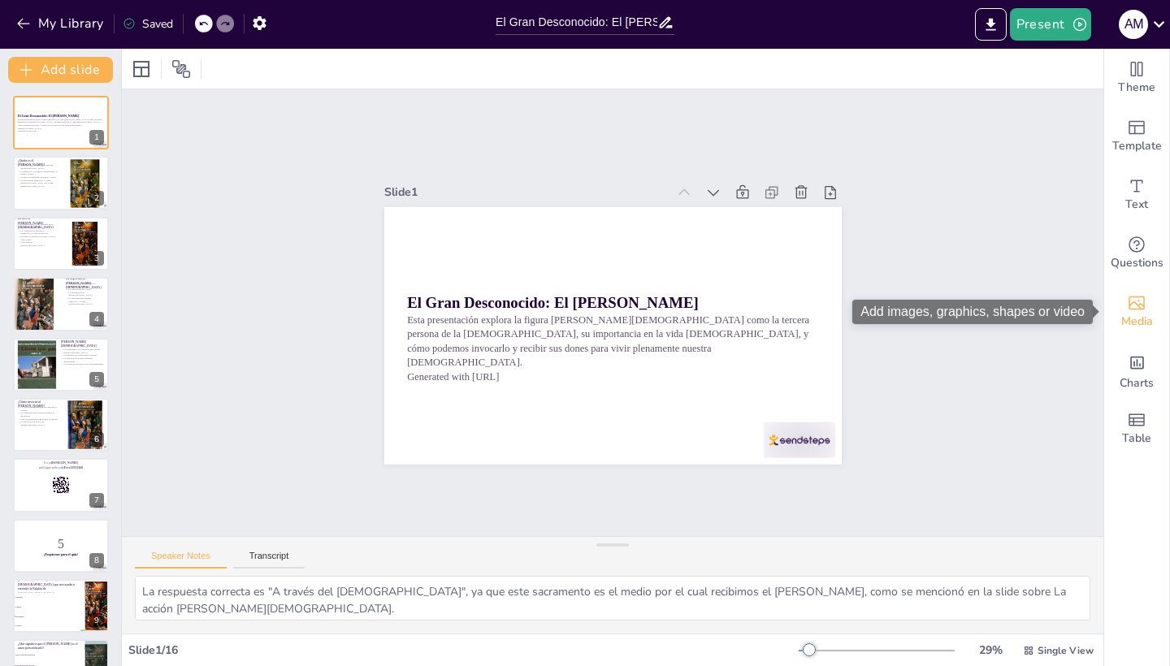
click at [1132, 297] on icon "Add images, graphics, shapes or video" at bounding box center [1137, 304] width 16 height 14
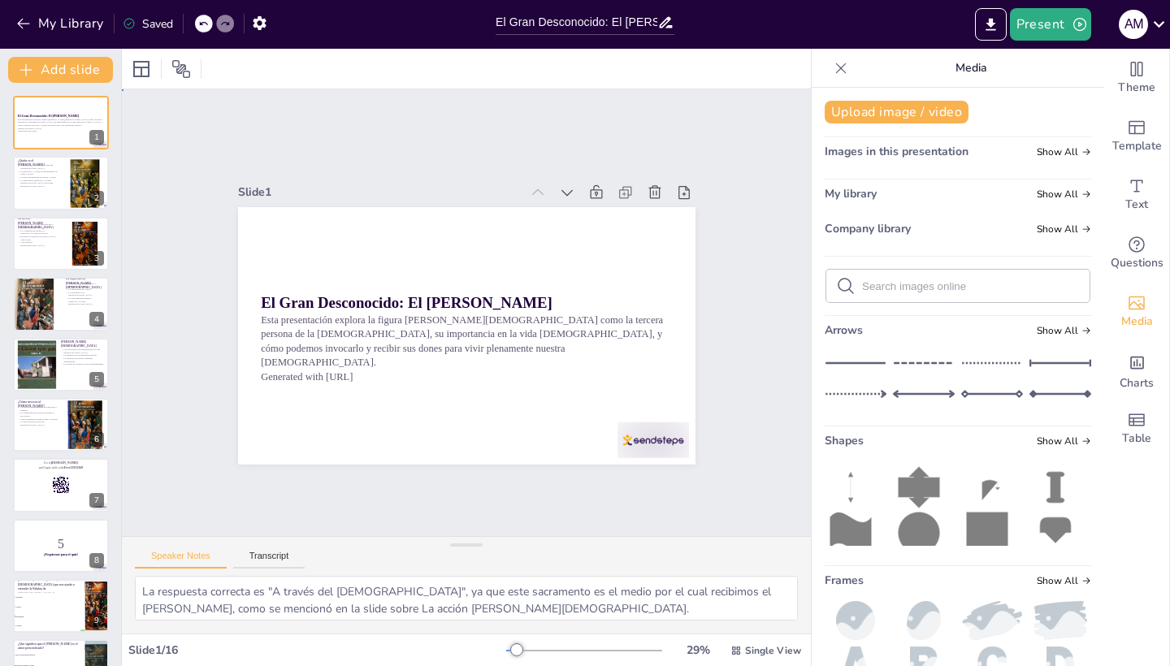
click at [783, 279] on div "Slide 1 El Gran Desconocido: El [PERSON_NAME] Esta presentación explora la figu…" at bounding box center [466, 312] width 689 height 447
click at [840, 72] on icon at bounding box center [841, 68] width 16 height 16
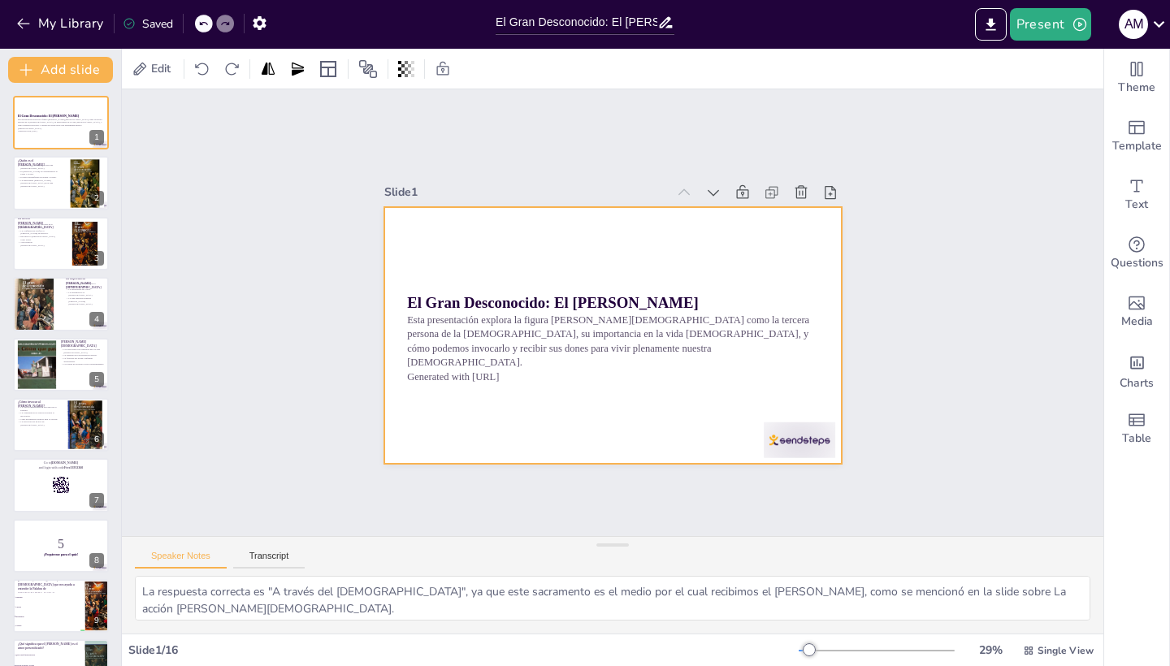
click at [469, 213] on div at bounding box center [612, 336] width 457 height 258
click at [629, 260] on div at bounding box center [612, 336] width 457 height 258
click at [489, 239] on div at bounding box center [612, 336] width 457 height 258
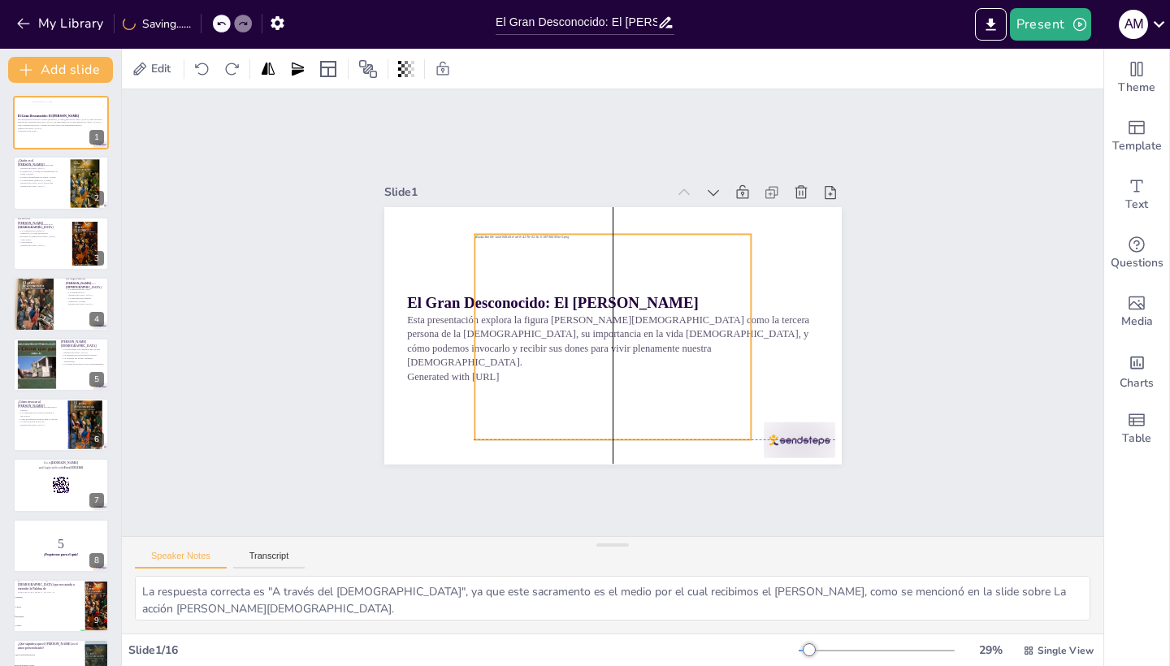
drag, startPoint x: 608, startPoint y: 329, endPoint x: 561, endPoint y: 302, distance: 53.5
click at [561, 302] on div at bounding box center [613, 337] width 276 height 206
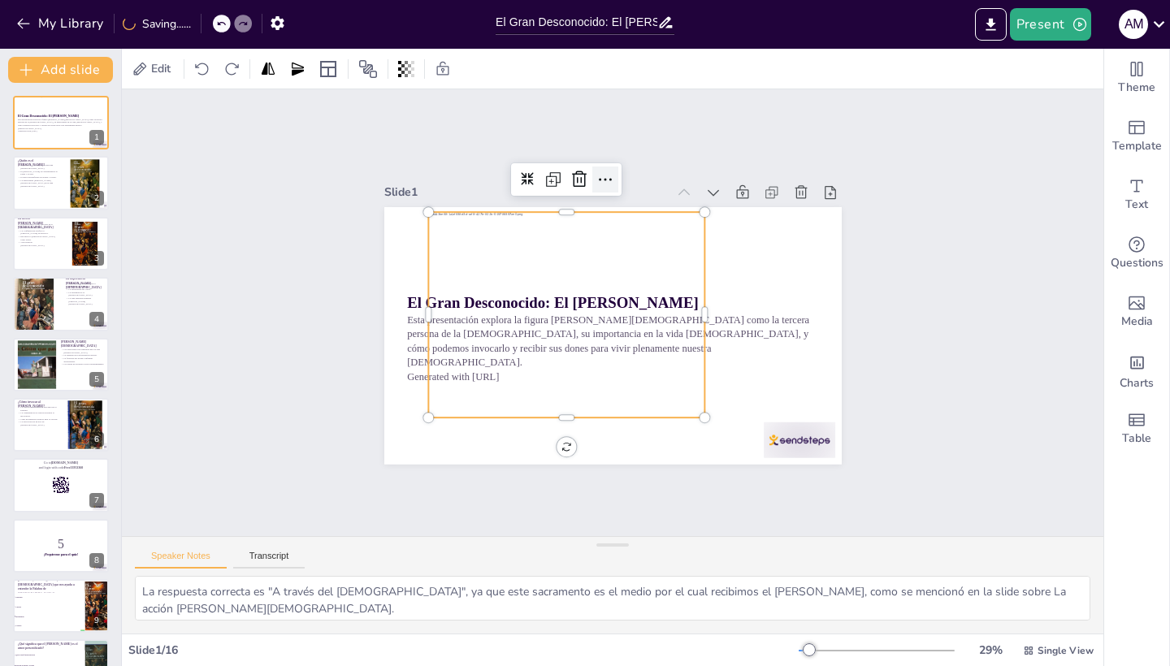
click at [608, 185] on icon at bounding box center [606, 180] width 20 height 20
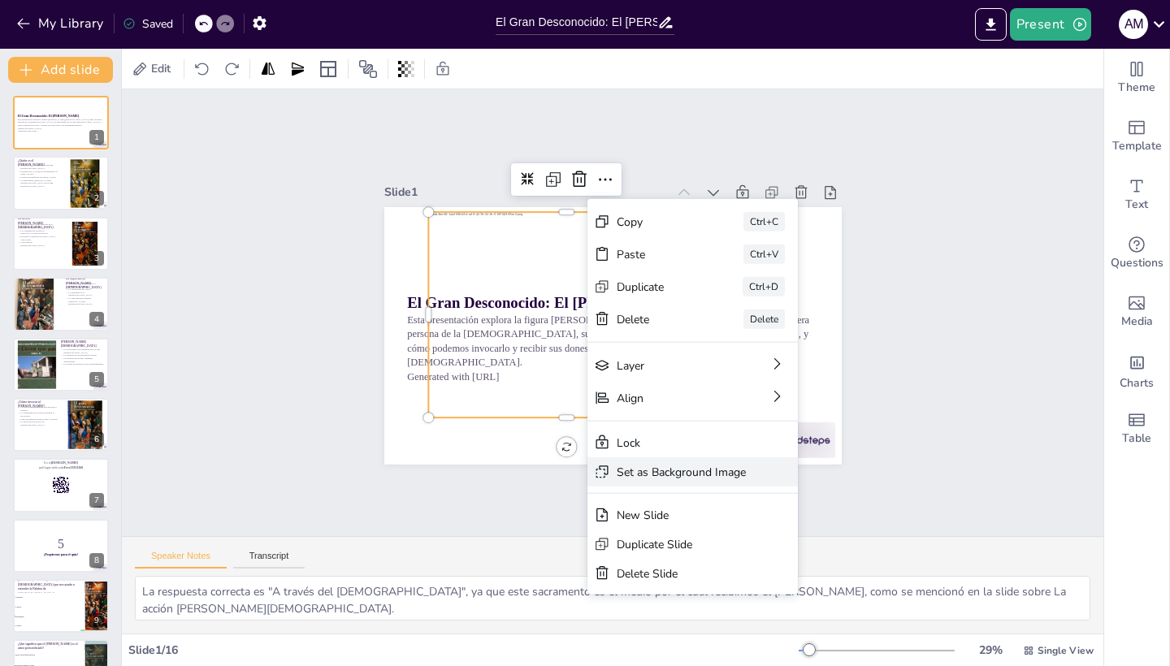
click at [648, 467] on div "Set as Background Image" at bounding box center [681, 471] width 129 height 15
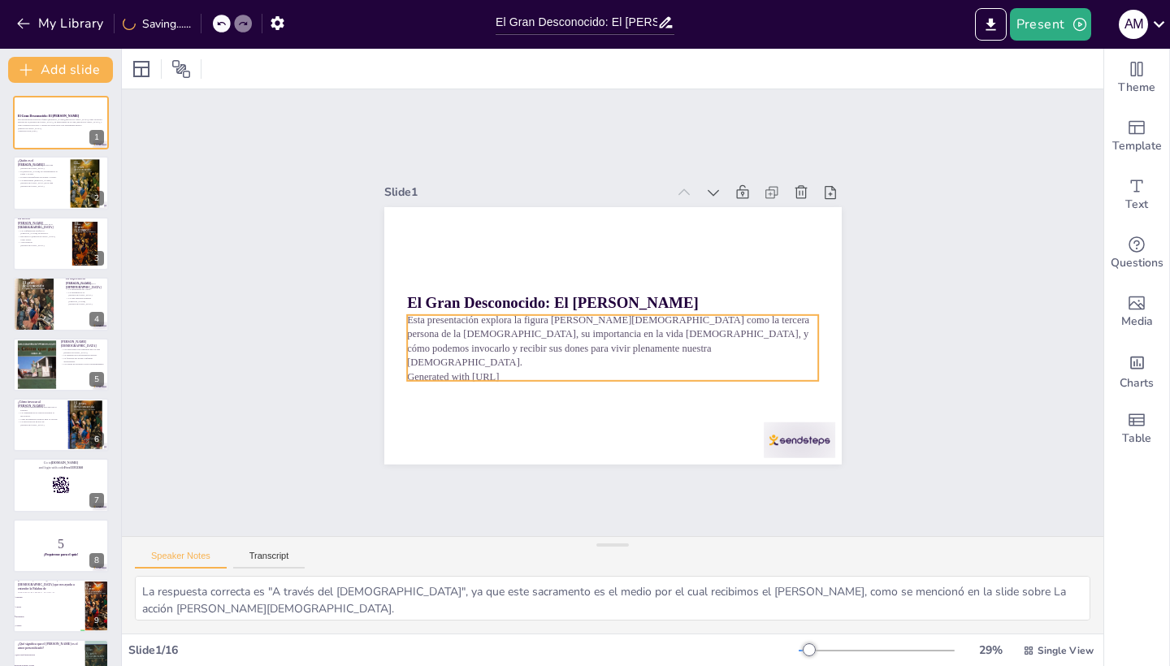
click at [540, 358] on p "Esta presentación explora la figura [PERSON_NAME][DEMOGRAPHIC_DATA] como la ter…" at bounding box center [613, 340] width 412 height 57
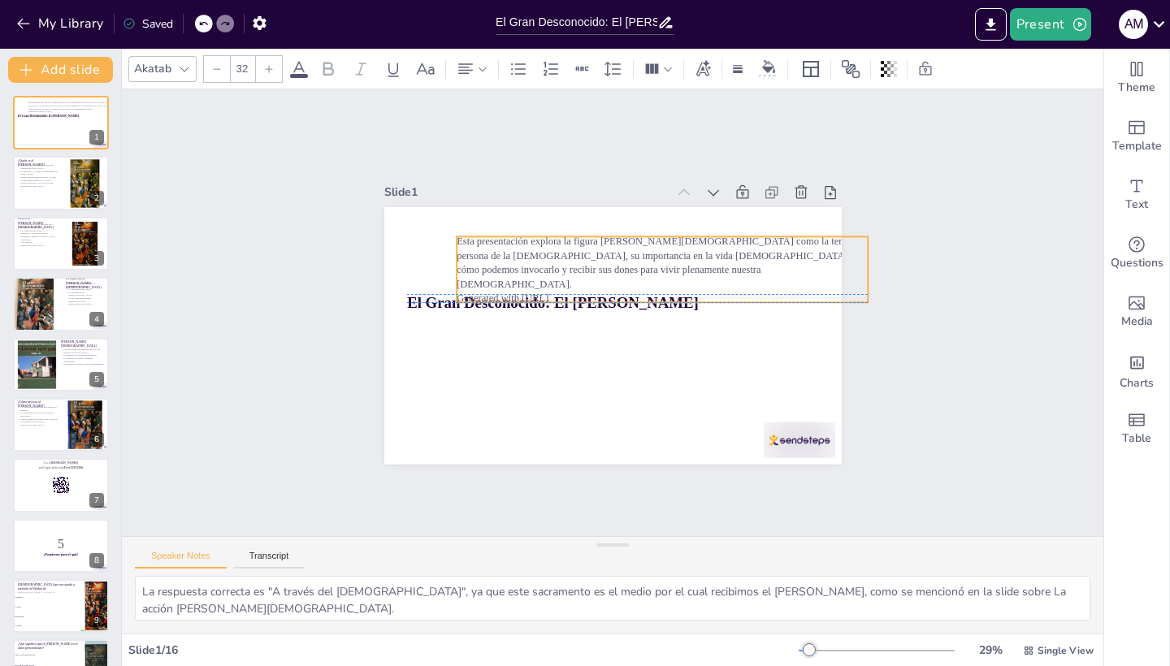
drag, startPoint x: 414, startPoint y: 325, endPoint x: 464, endPoint y: 244, distance: 95.2
click at [464, 244] on p "Esta presentación explora la figura [PERSON_NAME][DEMOGRAPHIC_DATA] como la ter…" at bounding box center [663, 262] width 412 height 57
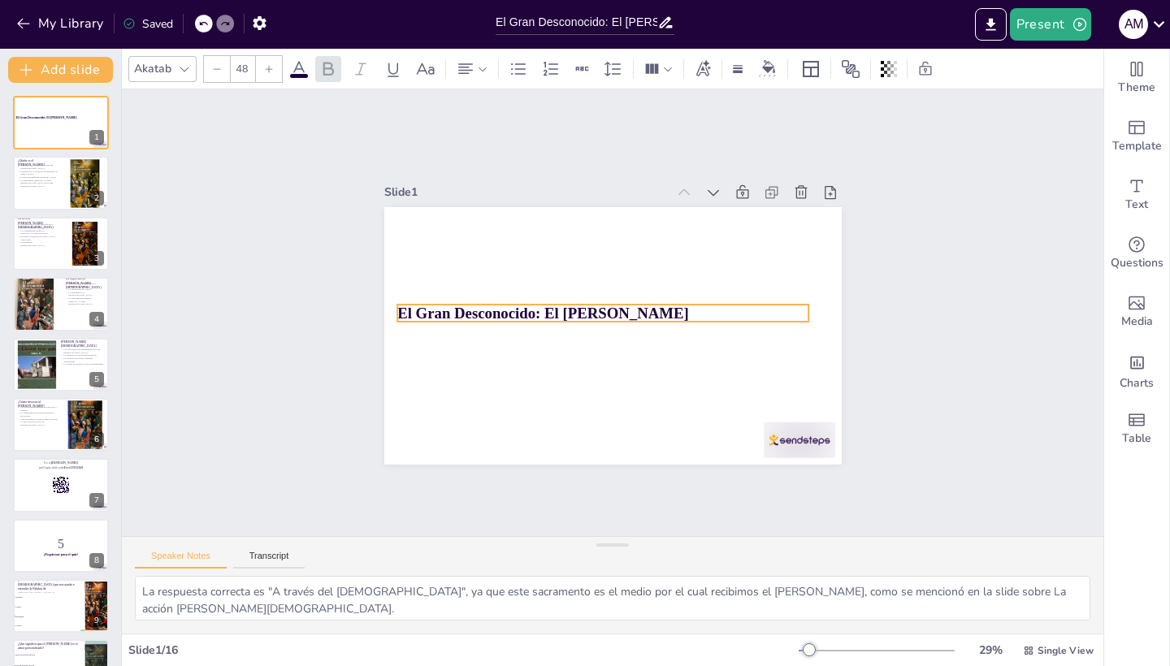
drag, startPoint x: 410, startPoint y: 301, endPoint x: 942, endPoint y: 379, distance: 537.9
click at [401, 312] on strong "El Gran Desconocido: El [PERSON_NAME]" at bounding box center [543, 313] width 292 height 17
click at [942, 379] on div "Slide 1 El Gran Desconocido: El [PERSON_NAME] Slide 2 ¿Quién es el [PERSON_NAME…" at bounding box center [613, 312] width 982 height 447
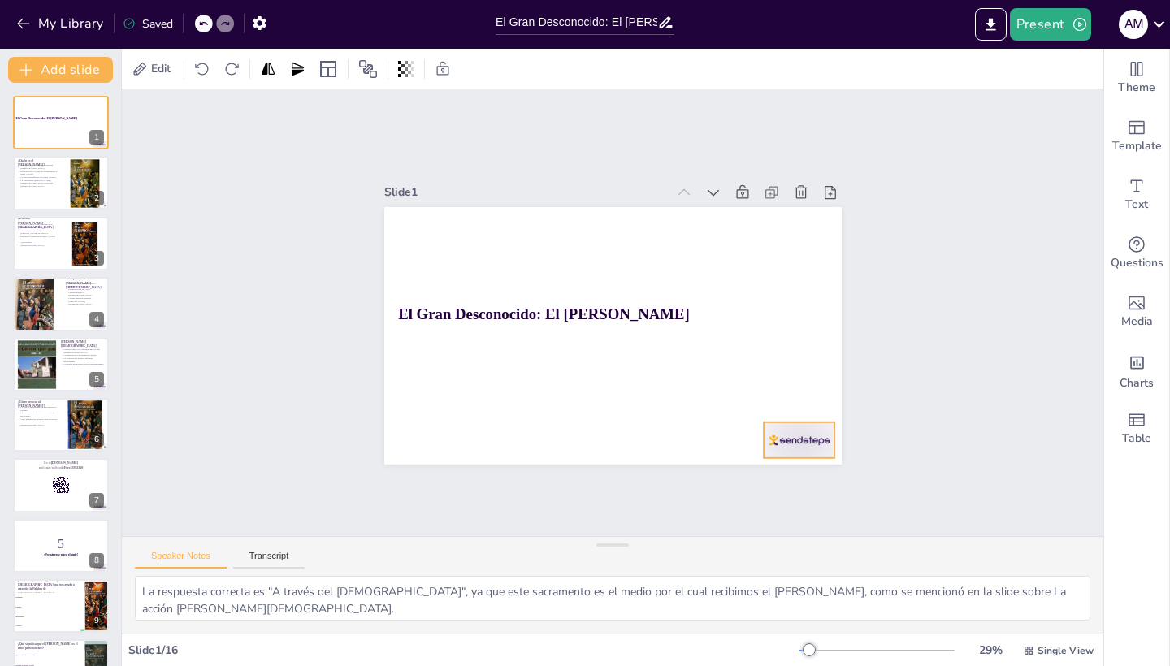
click at [782, 438] on div at bounding box center [800, 440] width 72 height 36
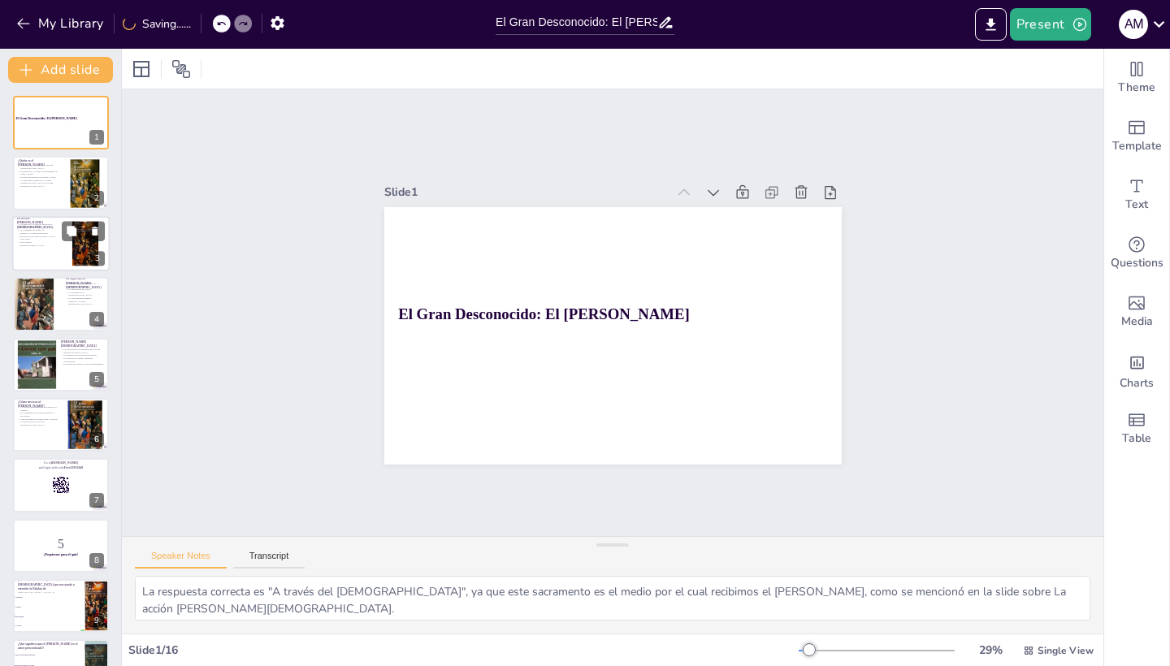
click at [48, 249] on div at bounding box center [61, 243] width 98 height 55
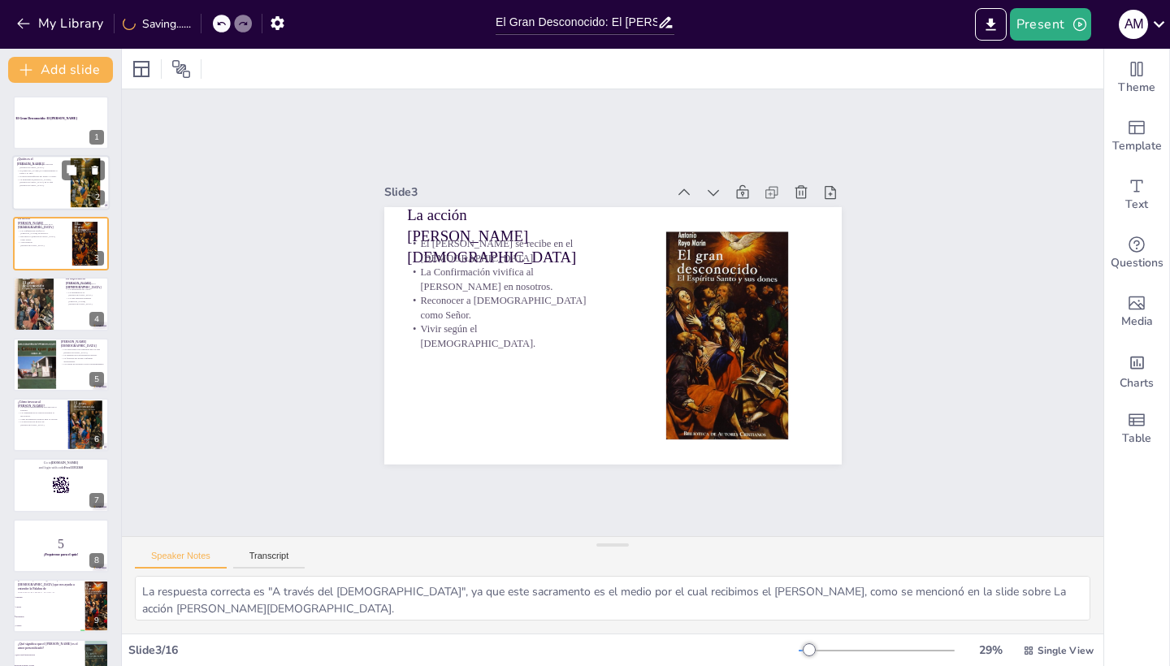
click at [46, 196] on div at bounding box center [61, 183] width 98 height 55
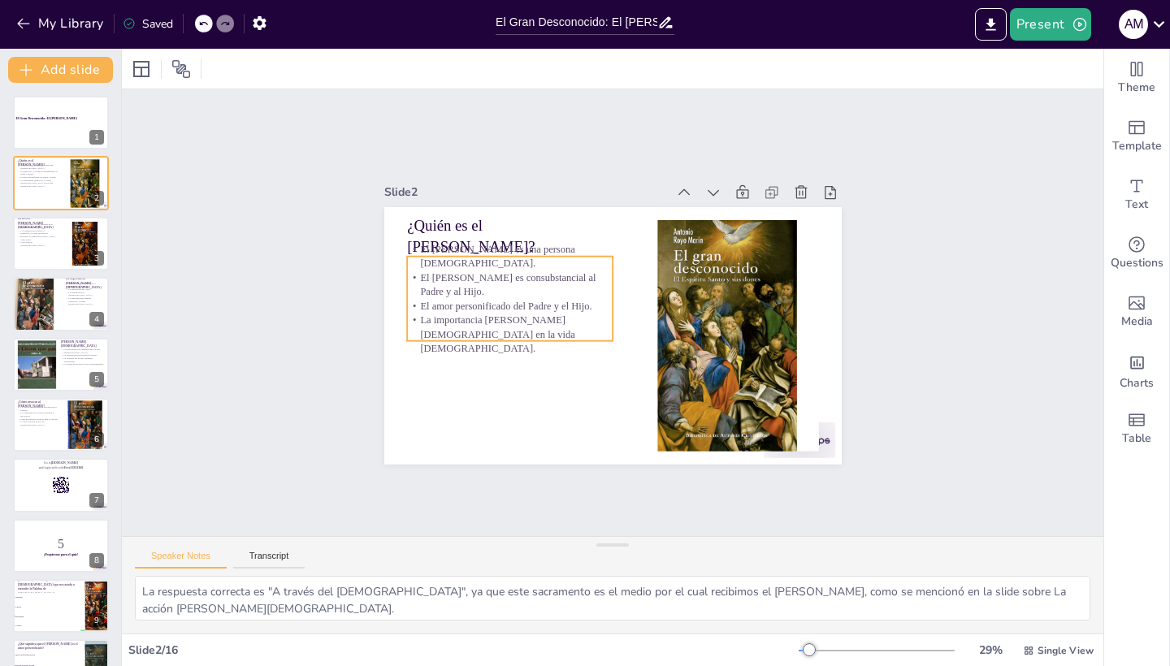
click at [492, 334] on p "La importancia [PERSON_NAME][DEMOGRAPHIC_DATA] en la vida [DEMOGRAPHIC_DATA]." at bounding box center [510, 334] width 206 height 43
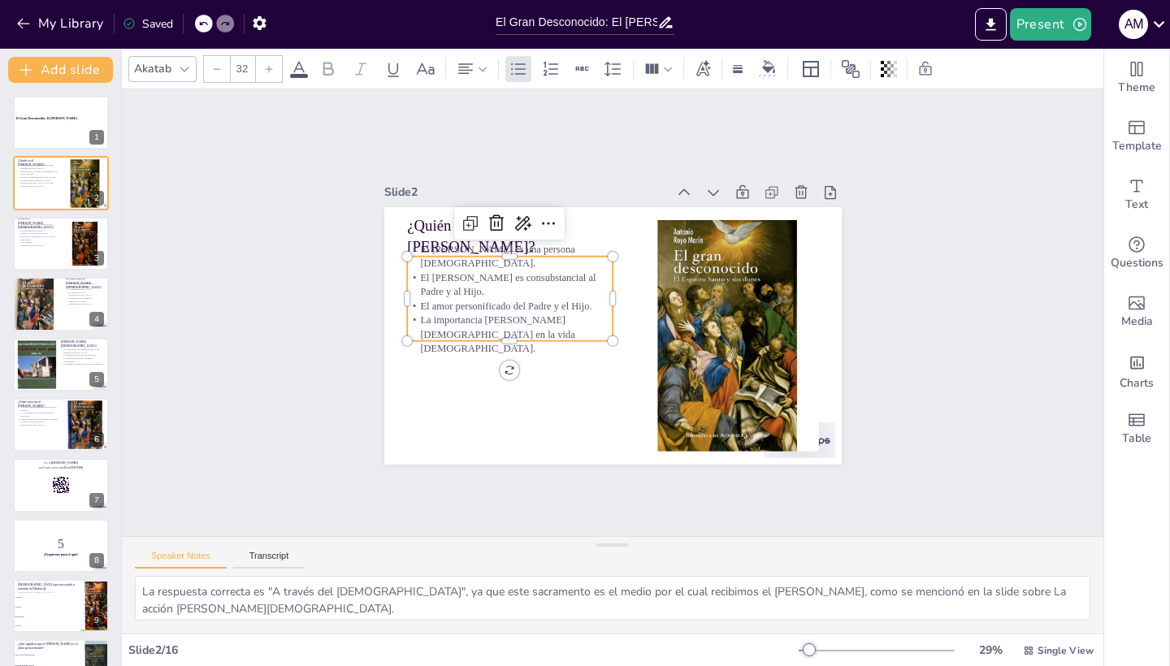
click at [475, 335] on p "La importancia [PERSON_NAME][DEMOGRAPHIC_DATA] en la vida [DEMOGRAPHIC_DATA]." at bounding box center [510, 334] width 206 height 43
click at [37, 176] on p "El amor personificado del Padre y el Hijo." at bounding box center [39, 177] width 44 height 3
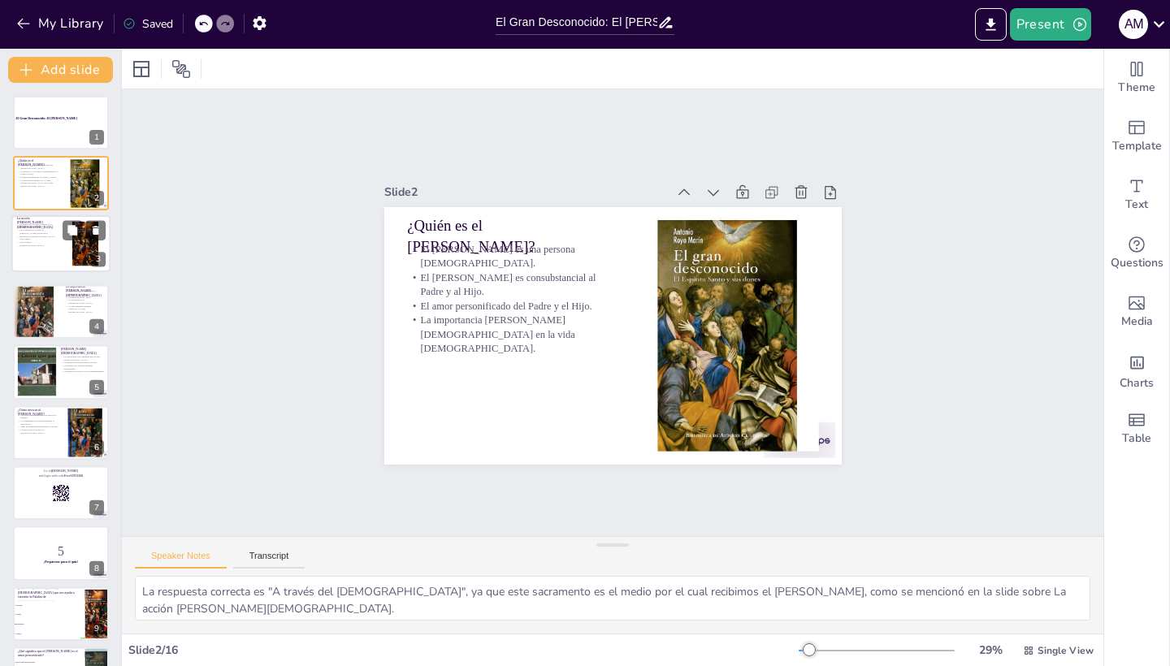
drag, startPoint x: 61, startPoint y: 235, endPoint x: 46, endPoint y: 248, distance: 20.2
click at [46, 216] on div "La acción [PERSON_NAME][DEMOGRAPHIC_DATA][PERSON_NAME] se recibe en el [DEMOGRA…" at bounding box center [61, 216] width 98 height 0
click at [46, 248] on div at bounding box center [61, 243] width 98 height 55
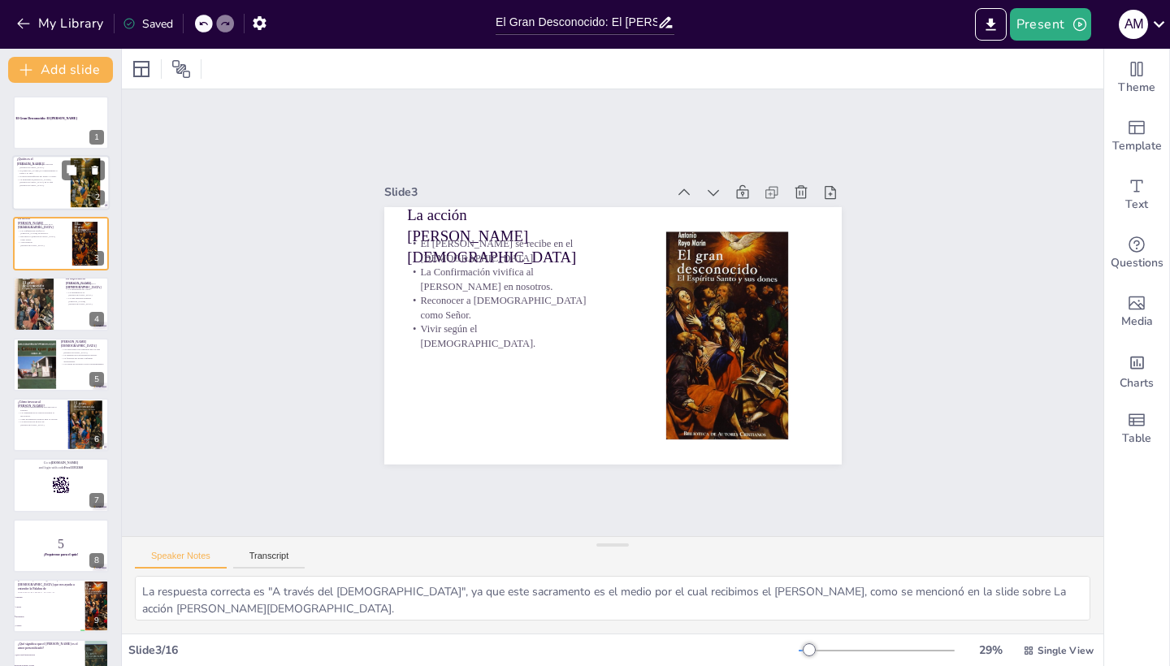
click at [37, 178] on p "El amor personificado del Padre y el Hijo." at bounding box center [39, 177] width 44 height 3
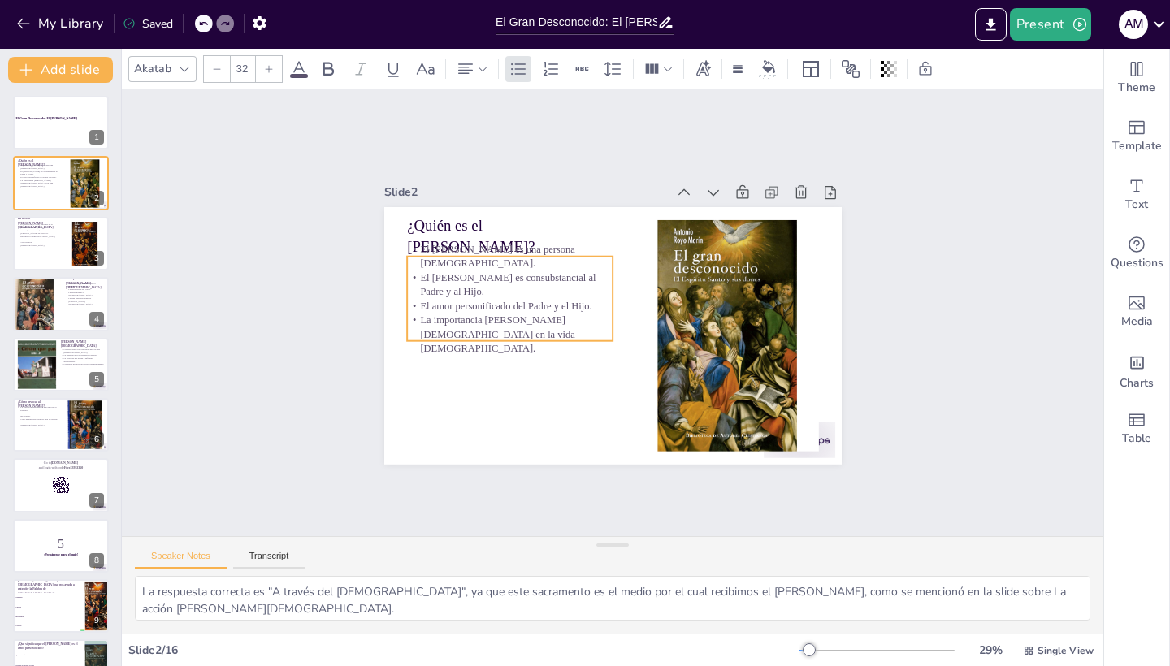
click at [521, 294] on p "El [PERSON_NAME] es consubstancial al Padre y al Hijo." at bounding box center [510, 285] width 206 height 28
click at [522, 284] on p "El [PERSON_NAME] es consubstancial al Padre y al Hijo." at bounding box center [510, 285] width 206 height 28
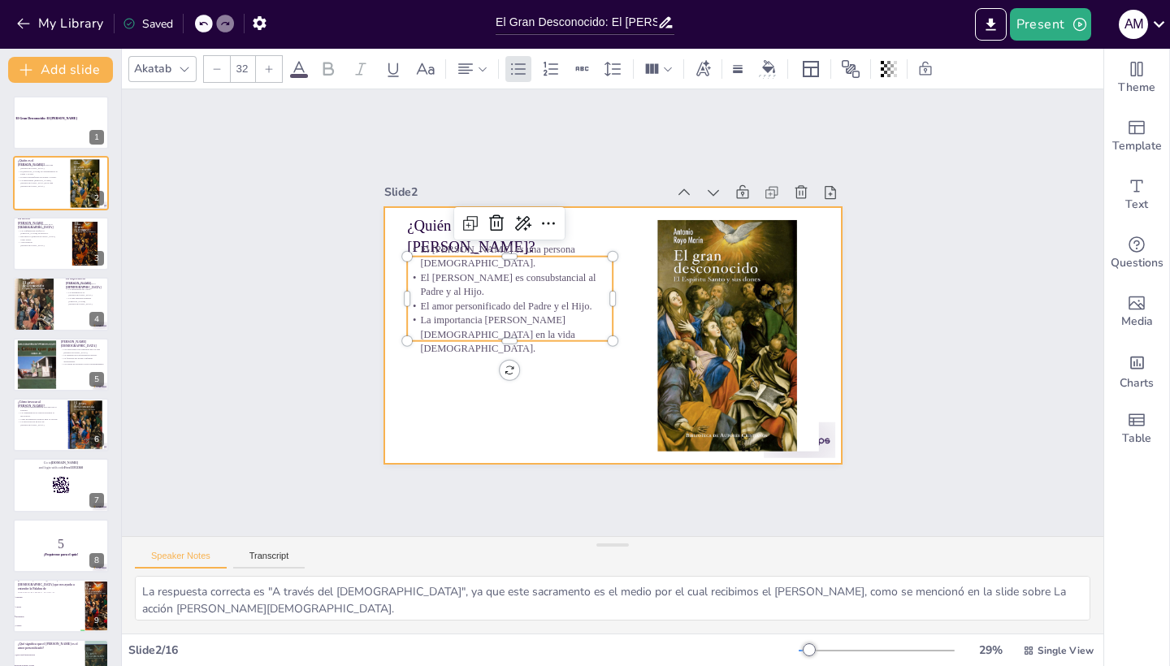
click at [567, 418] on div at bounding box center [612, 336] width 457 height 258
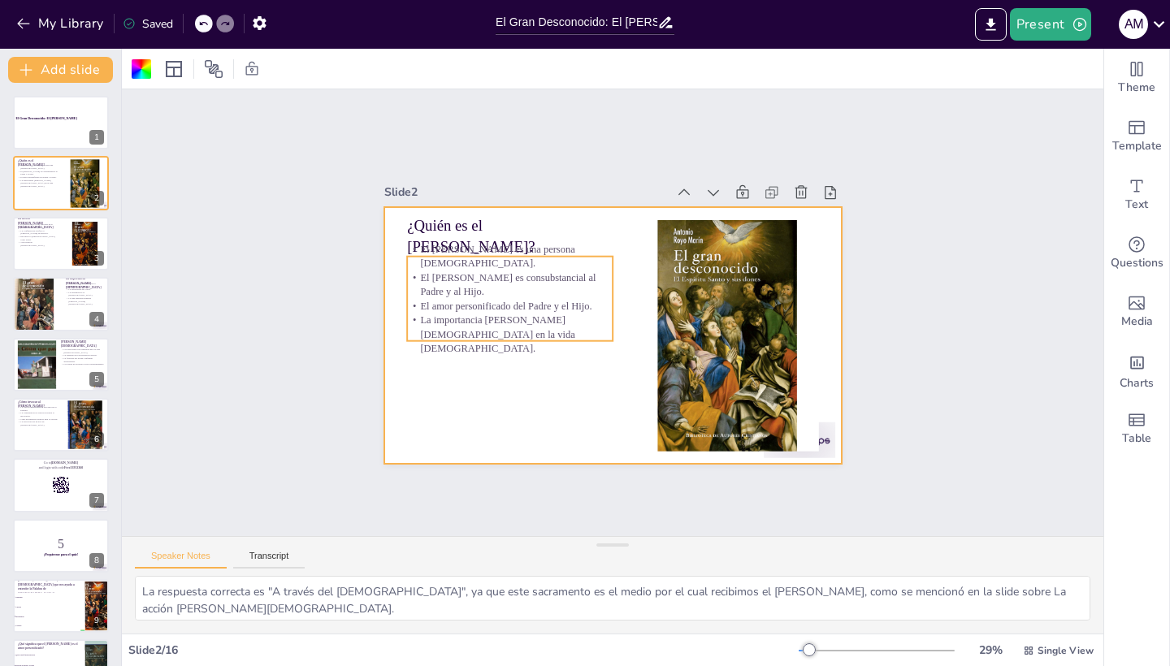
click at [490, 338] on p "La importancia [PERSON_NAME][DEMOGRAPHIC_DATA] en la vida [DEMOGRAPHIC_DATA]." at bounding box center [510, 334] width 206 height 43
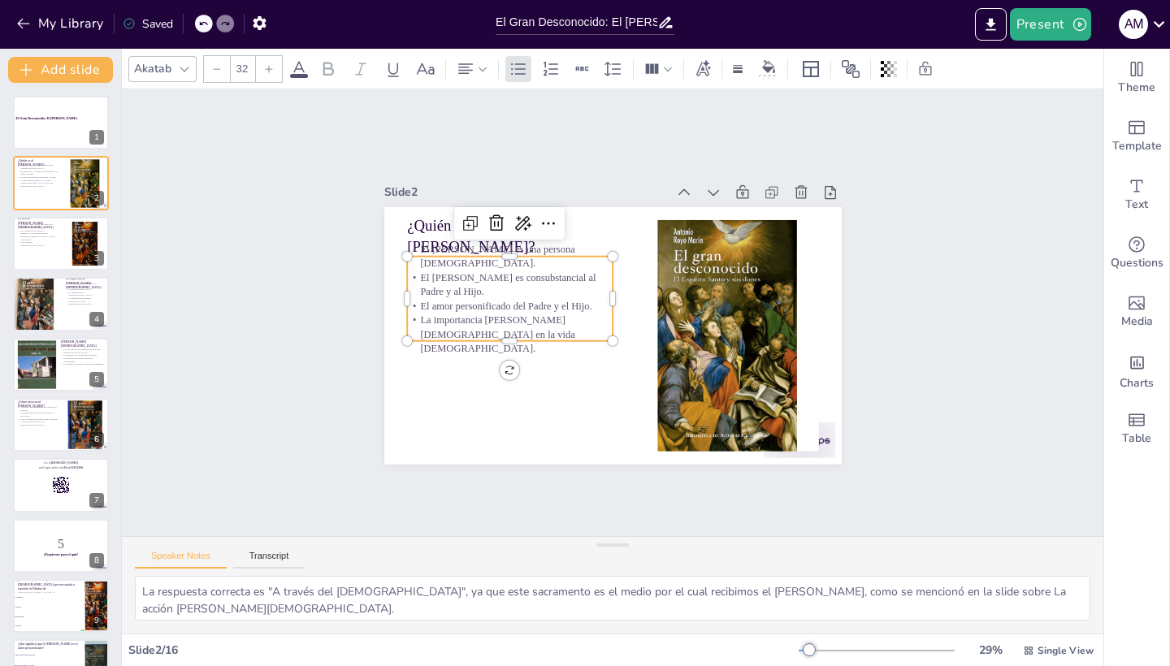
click at [487, 332] on p "La importancia [PERSON_NAME][DEMOGRAPHIC_DATA] en la vida [DEMOGRAPHIC_DATA]." at bounding box center [510, 334] width 206 height 43
click at [506, 320] on p "La importancia [PERSON_NAME][DEMOGRAPHIC_DATA] en la vida [DEMOGRAPHIC_DATA]." at bounding box center [510, 334] width 206 height 43
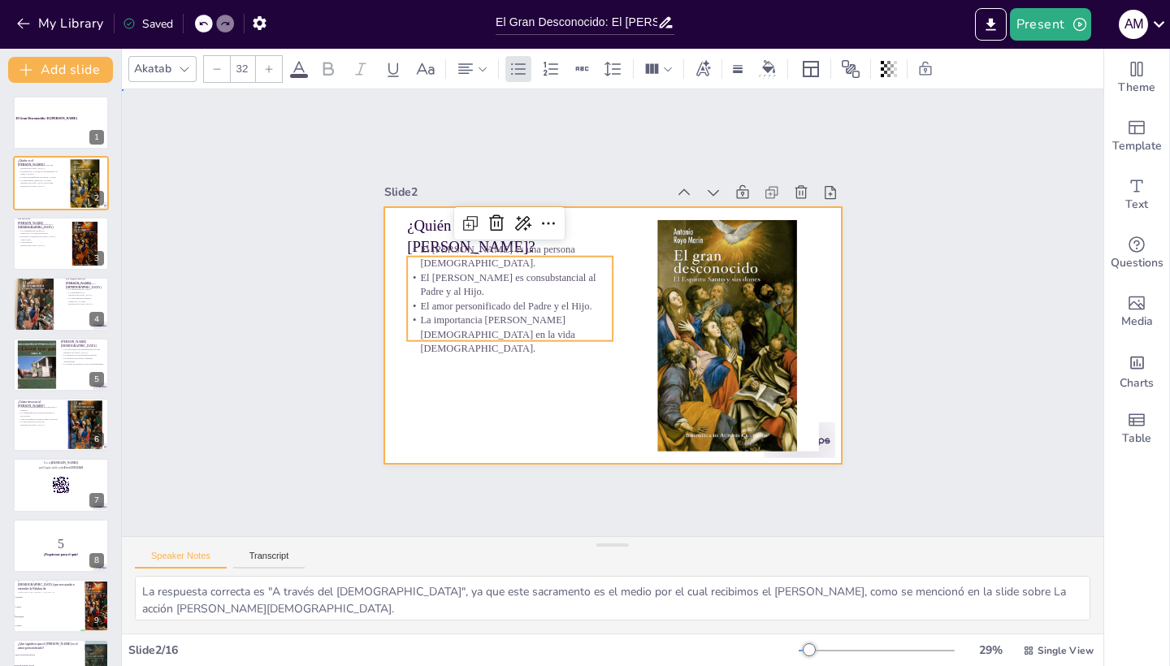
click at [535, 368] on div at bounding box center [612, 336] width 457 height 258
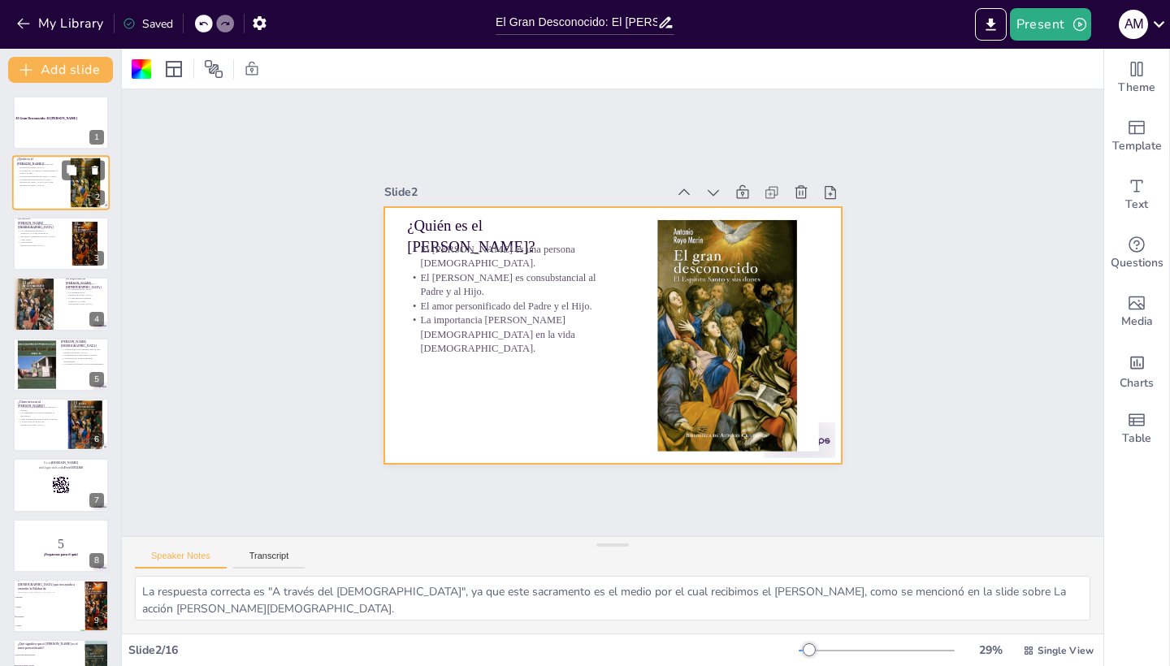
click at [37, 183] on p "La importancia [PERSON_NAME][DEMOGRAPHIC_DATA] en la vida [DEMOGRAPHIC_DATA]." at bounding box center [39, 183] width 44 height 9
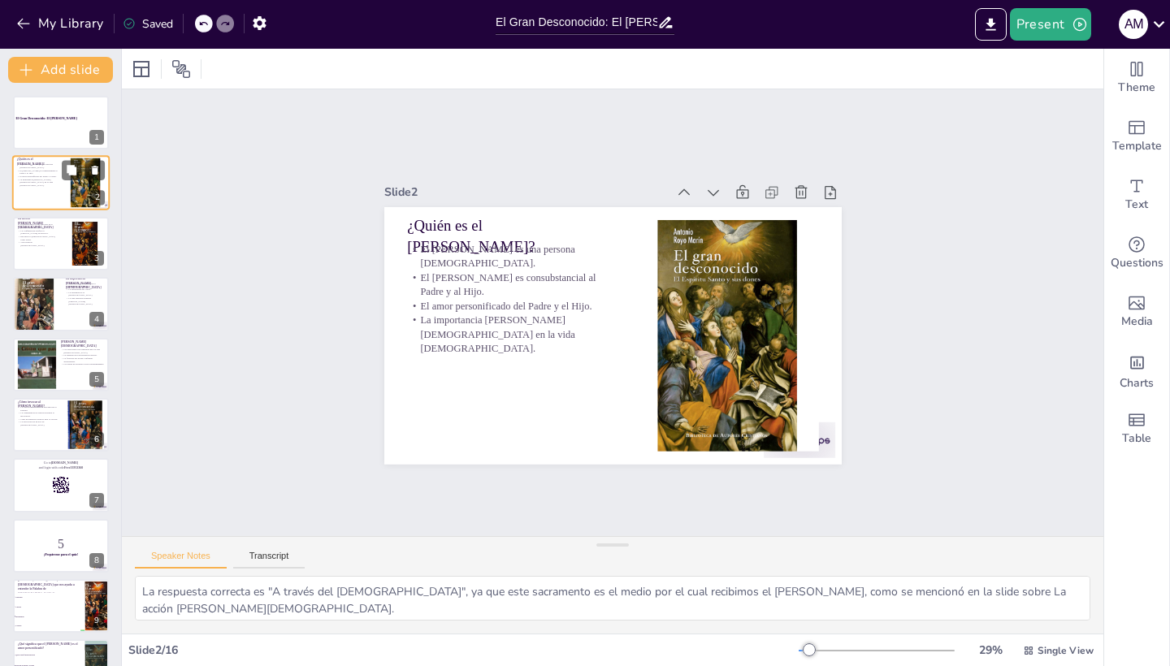
click at [37, 183] on p "La importancia [PERSON_NAME][DEMOGRAPHIC_DATA] en la vida [DEMOGRAPHIC_DATA]." at bounding box center [39, 183] width 44 height 9
click at [40, 243] on p "Vivir según el [DEMOGRAPHIC_DATA]." at bounding box center [36, 244] width 39 height 6
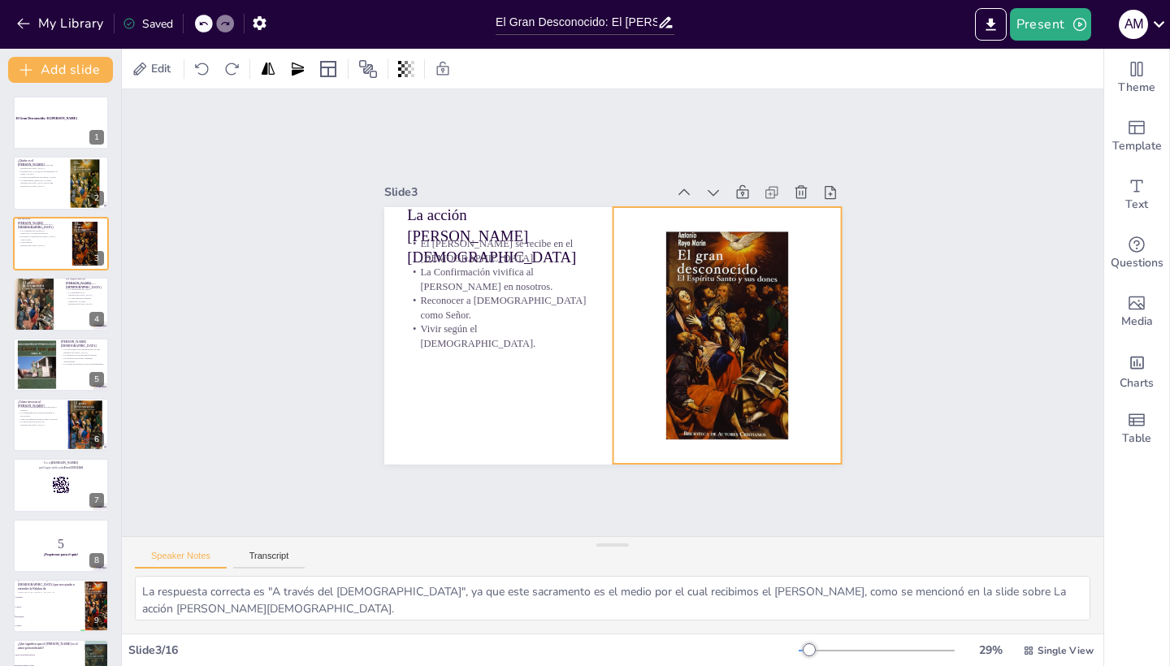
click at [765, 385] on div at bounding box center [727, 336] width 492 height 258
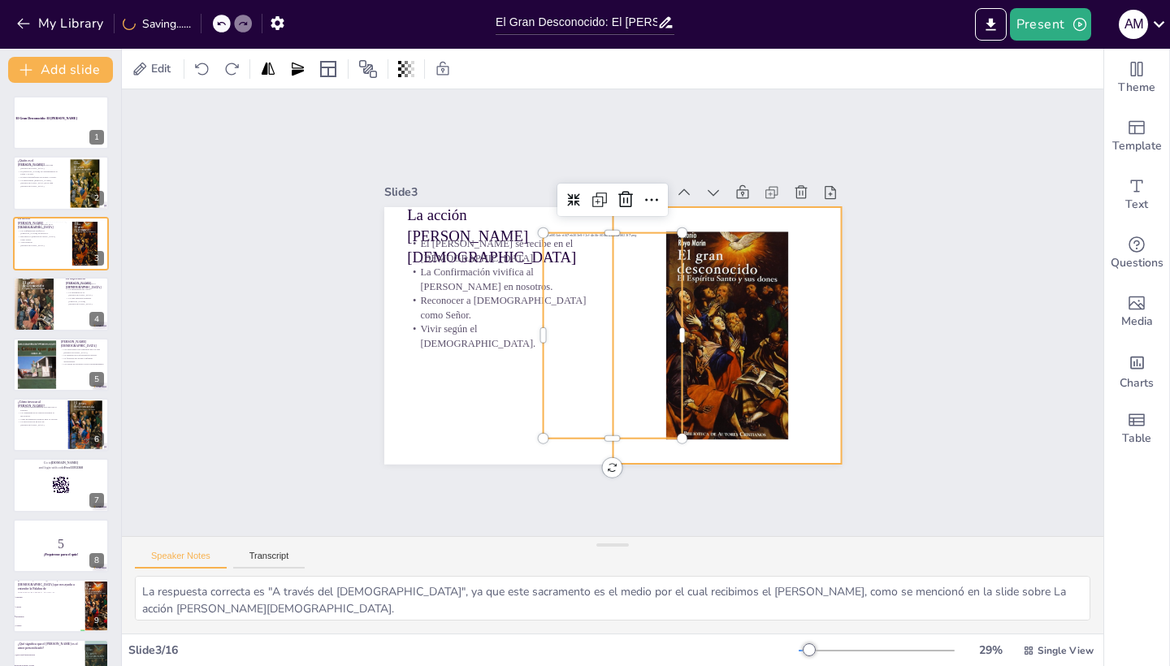
click at [753, 310] on div at bounding box center [727, 336] width 492 height 258
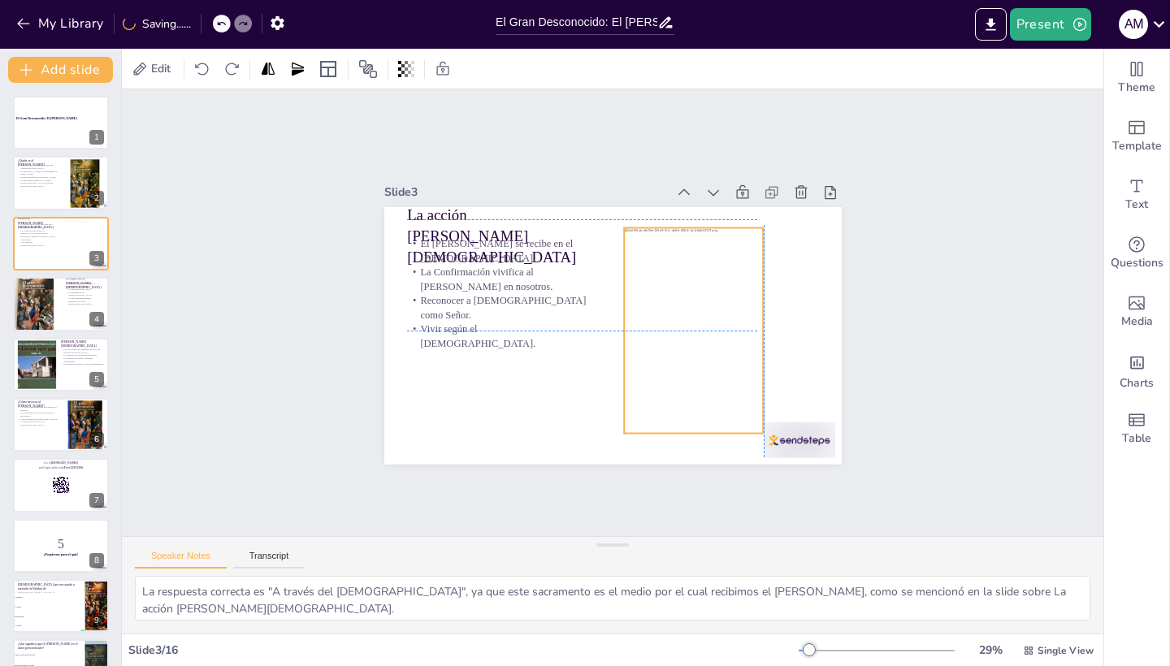
drag, startPoint x: 618, startPoint y: 306, endPoint x: 787, endPoint y: 414, distance: 200.6
click at [694, 299] on div at bounding box center [694, 331] width 140 height 206
click at [792, 436] on div at bounding box center [800, 440] width 72 height 36
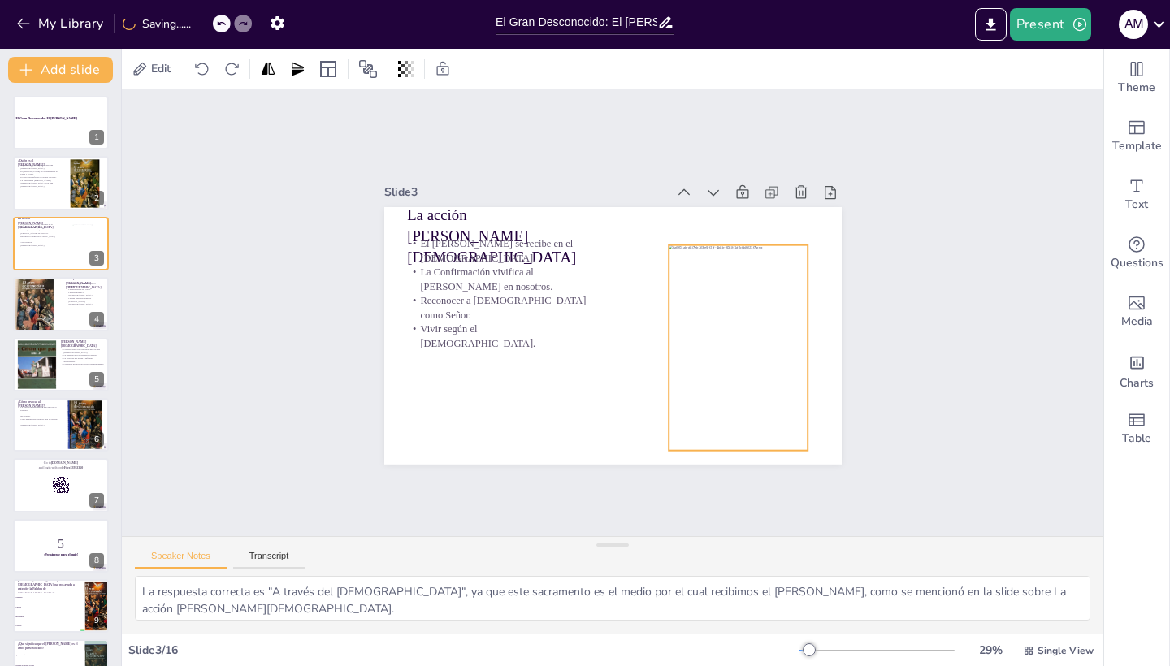
drag, startPoint x: 728, startPoint y: 363, endPoint x: 779, endPoint y: 371, distance: 51.8
click at [779, 371] on div at bounding box center [739, 348] width 140 height 206
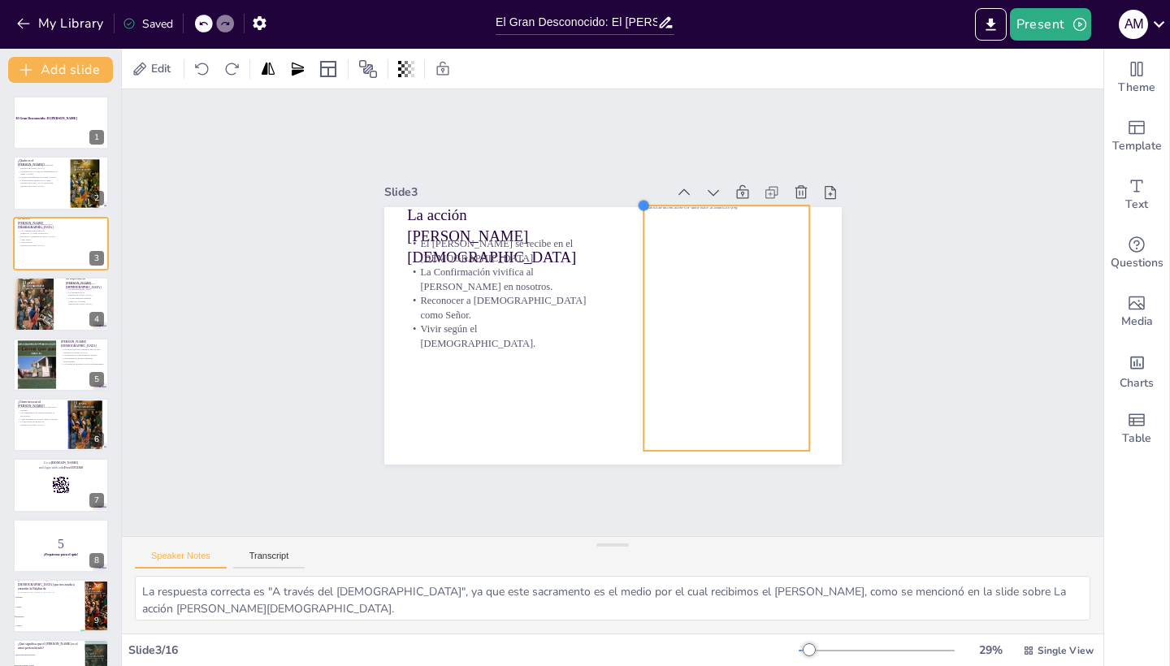
drag, startPoint x: 675, startPoint y: 248, endPoint x: 648, endPoint y: 228, distance: 33.8
click at [648, 228] on div "La acción [PERSON_NAME][DEMOGRAPHIC_DATA][PERSON_NAME] se recibe en el [DEMOGRA…" at bounding box center [612, 336] width 457 height 258
click at [929, 334] on div "Slide 1 El Gran Desconocido: El [PERSON_NAME] Slide 2 ¿Quién es el [PERSON_NAME…" at bounding box center [613, 312] width 982 height 447
click at [740, 335] on div at bounding box center [726, 327] width 167 height 246
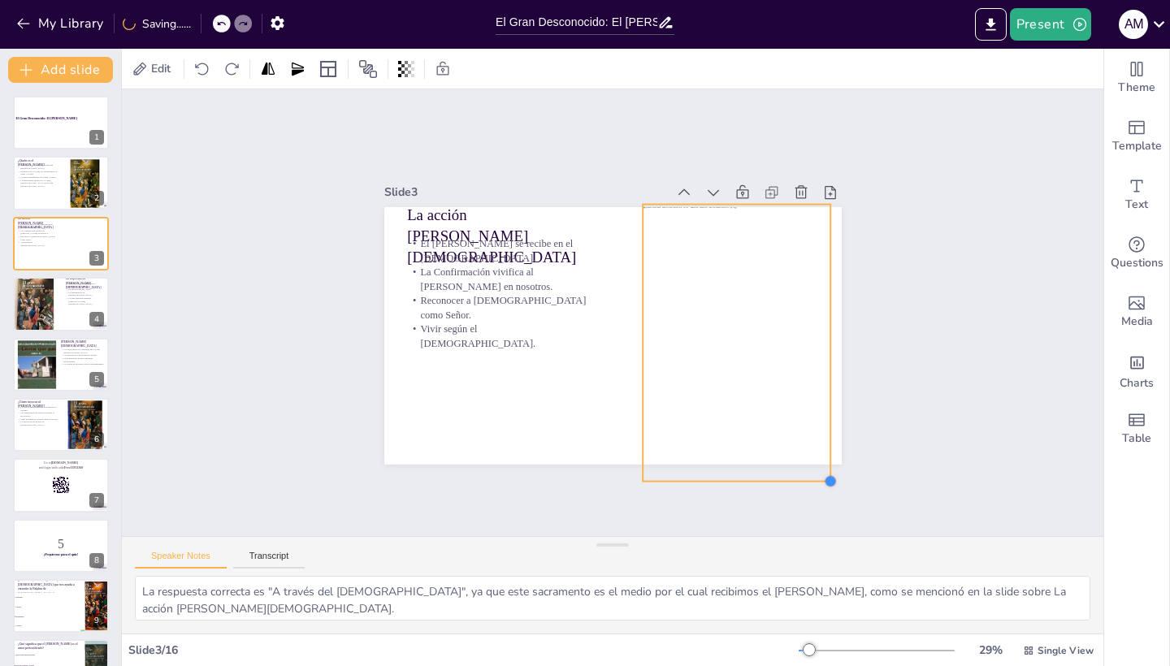
drag, startPoint x: 813, startPoint y: 453, endPoint x: 846, endPoint y: 466, distance: 35.0
click at [846, 466] on div "Slide 1 El Gran Desconocido: El [PERSON_NAME] Slide 2 ¿Quién es el [PERSON_NAME…" at bounding box center [613, 312] width 982 height 447
click at [935, 426] on div "Slide 1 El Gran Desconocido: El [PERSON_NAME] Slide 2 ¿Quién es el [PERSON_NAME…" at bounding box center [613, 312] width 982 height 447
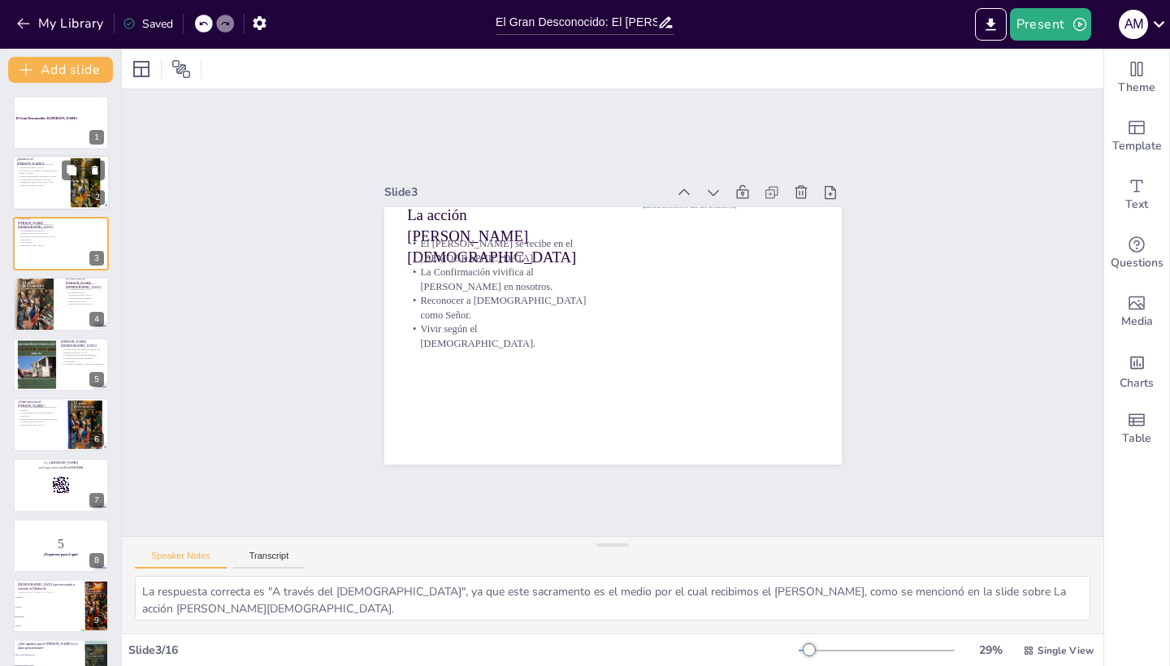
click at [52, 177] on p "El amor personificado del Padre y el Hijo." at bounding box center [39, 177] width 44 height 3
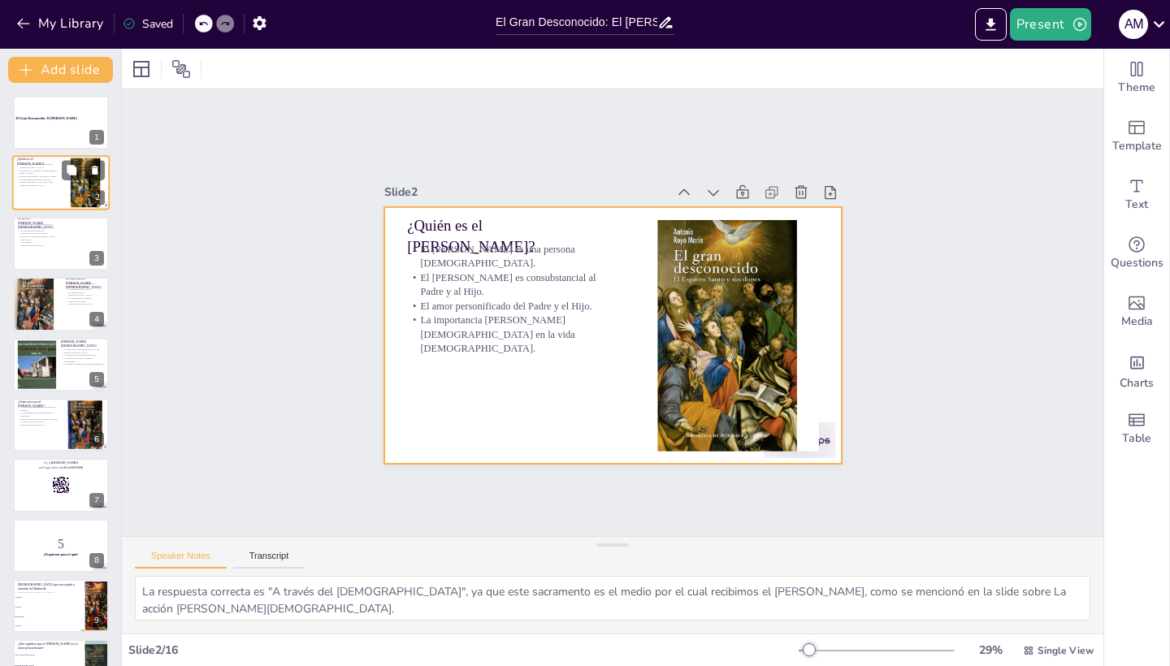
click at [61, 193] on div at bounding box center [61, 183] width 98 height 55
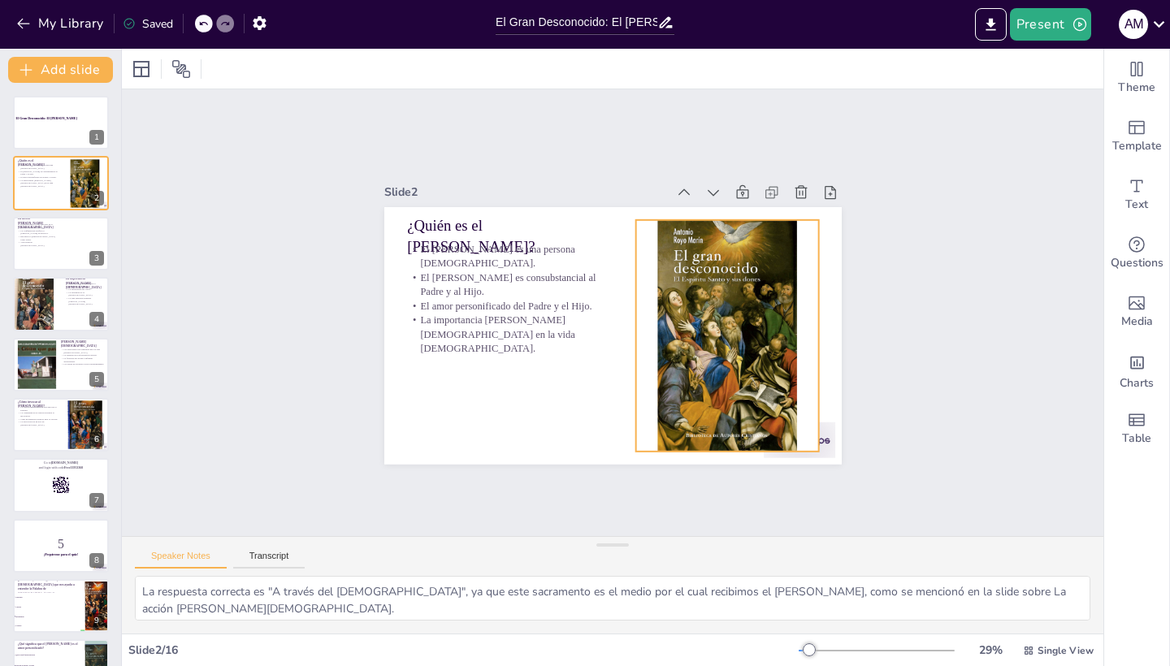
click at [712, 358] on div at bounding box center [727, 335] width 232 height 232
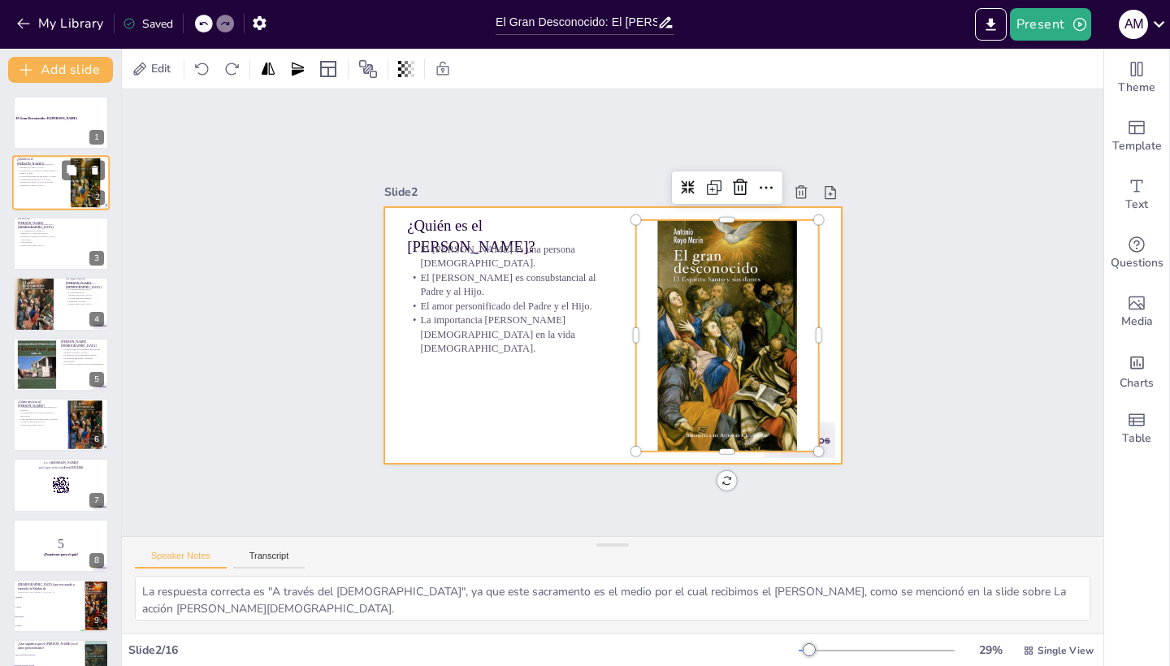
click at [58, 200] on div at bounding box center [61, 183] width 98 height 55
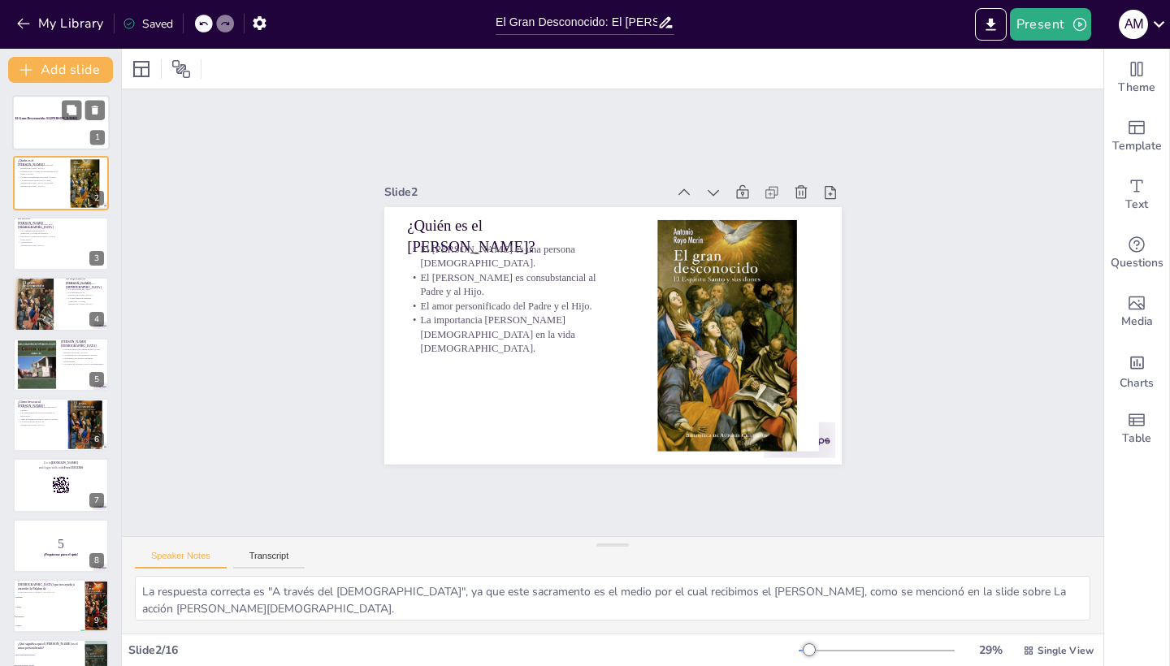
click at [59, 138] on div at bounding box center [61, 122] width 98 height 73
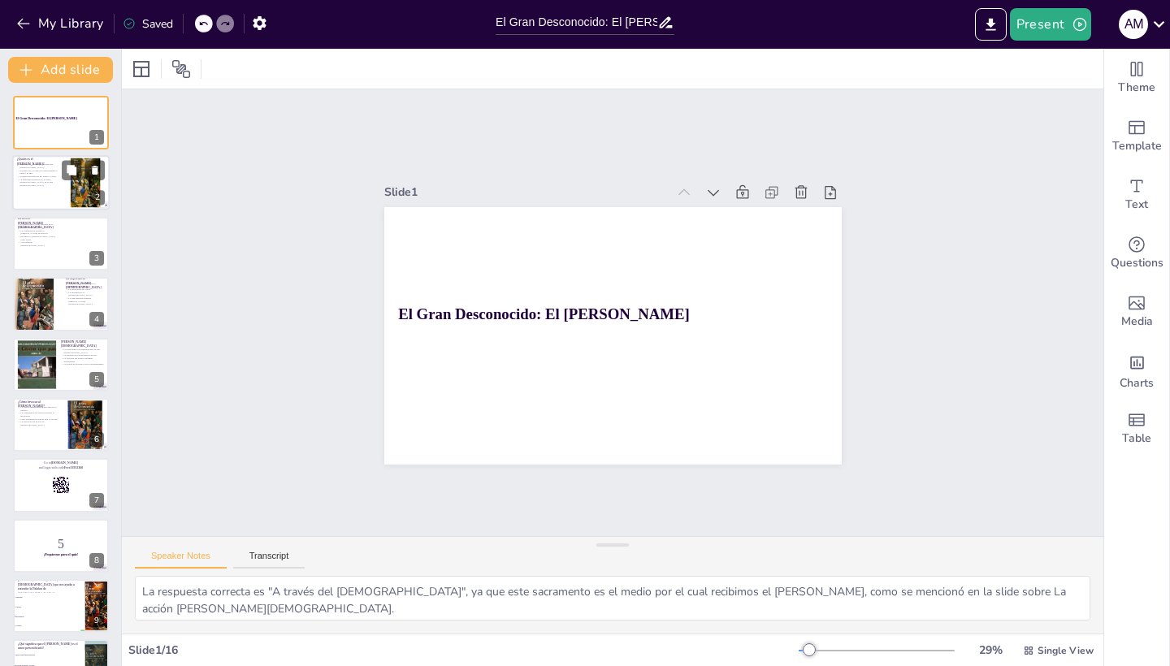
click at [22, 195] on div at bounding box center [61, 183] width 98 height 55
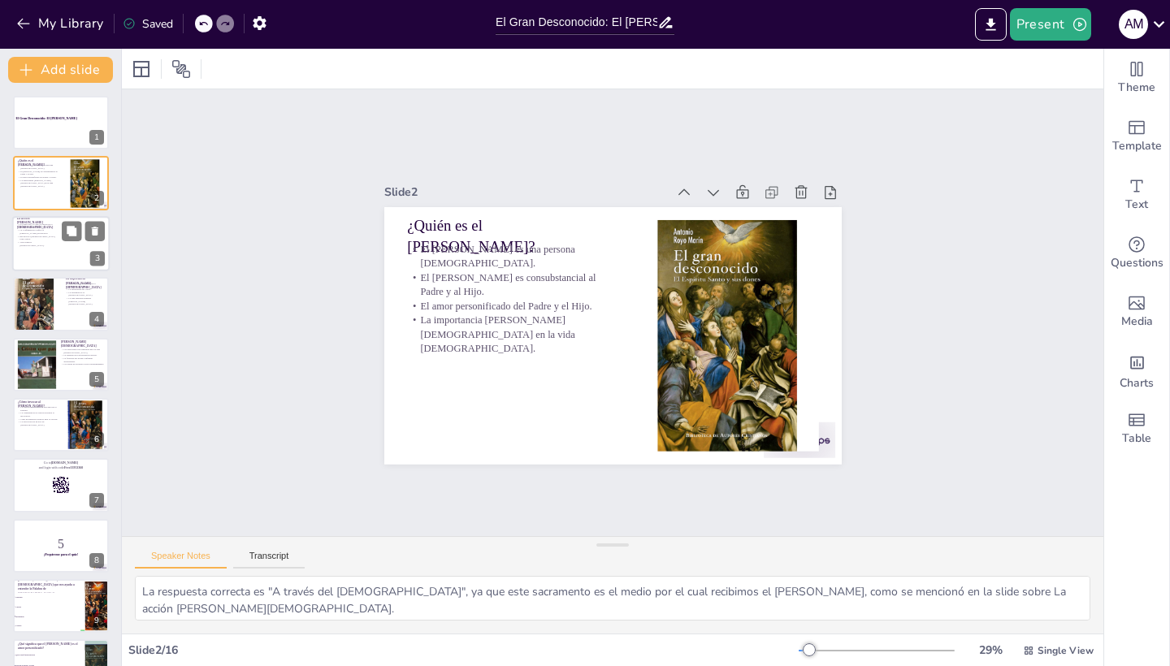
click at [47, 242] on p "Vivir según el [DEMOGRAPHIC_DATA]." at bounding box center [36, 244] width 39 height 6
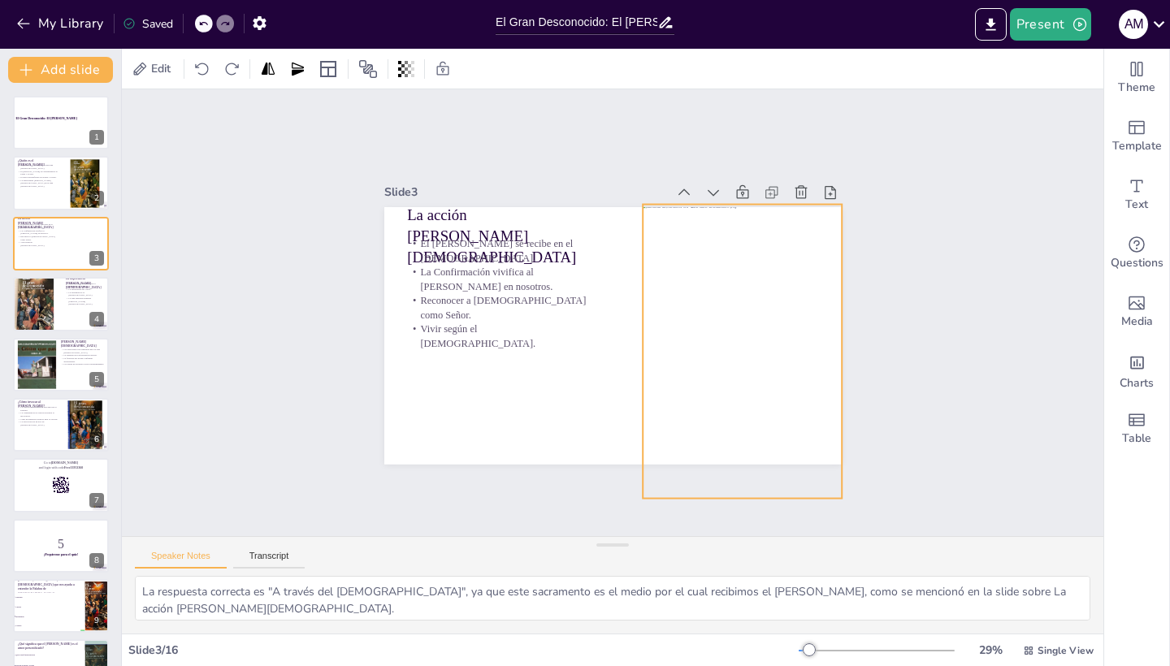
click at [740, 310] on div at bounding box center [743, 351] width 200 height 294
click at [732, 320] on div at bounding box center [743, 351] width 200 height 294
click at [52, 189] on div at bounding box center [61, 183] width 98 height 55
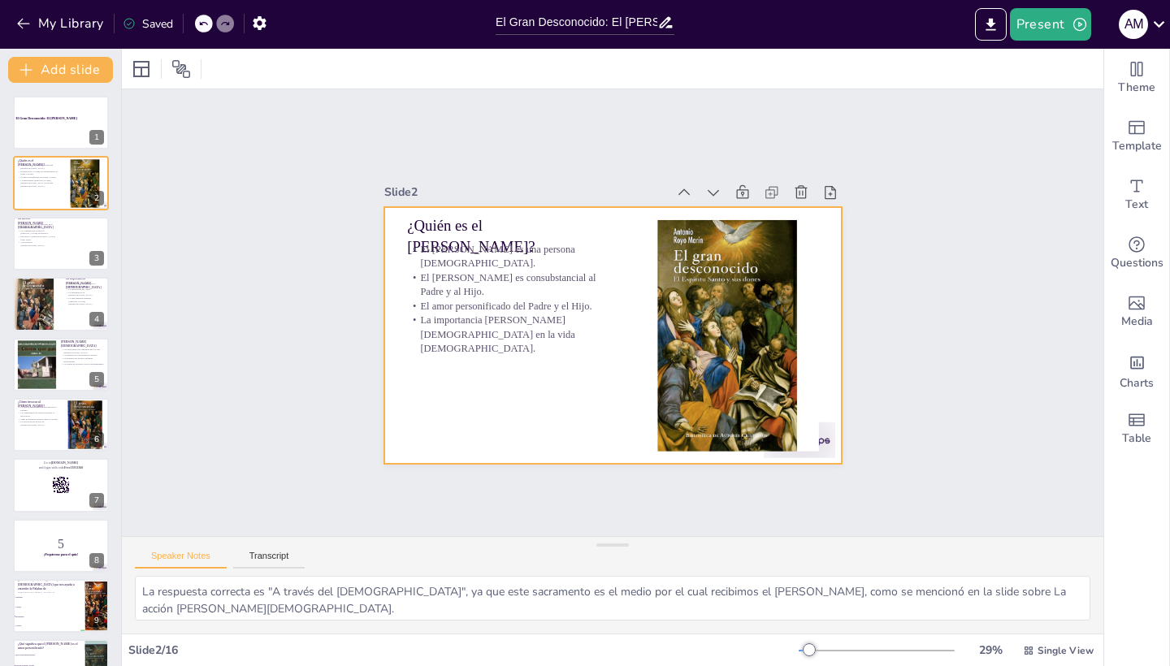
click at [514, 405] on div at bounding box center [612, 336] width 457 height 258
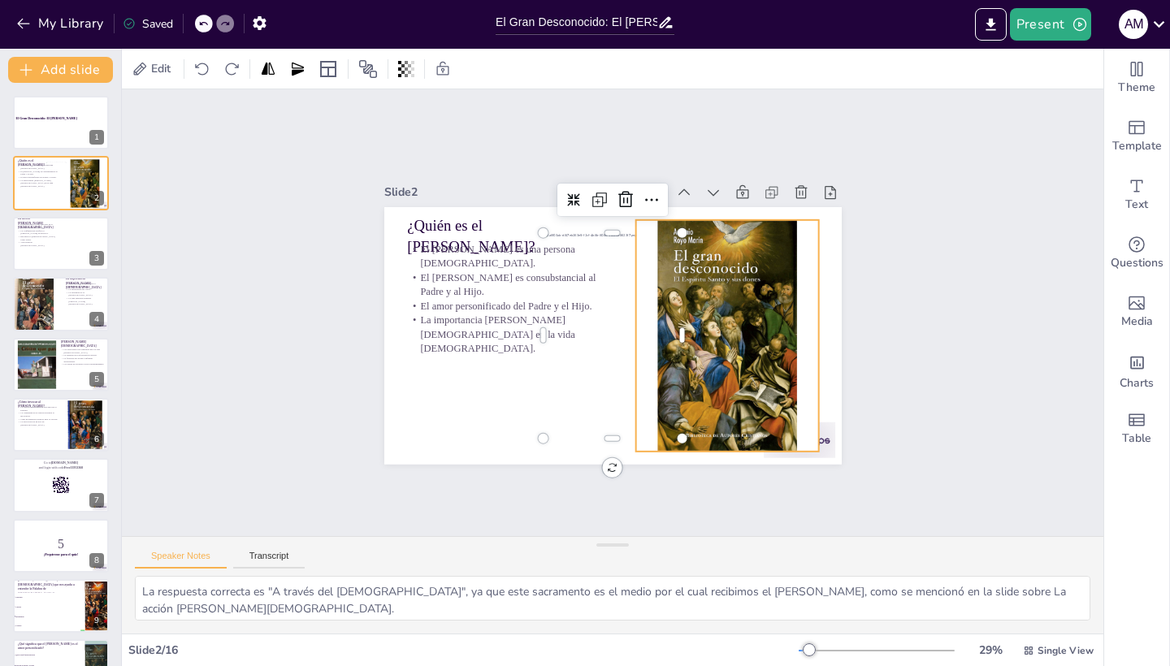
click at [721, 366] on div at bounding box center [727, 335] width 232 height 232
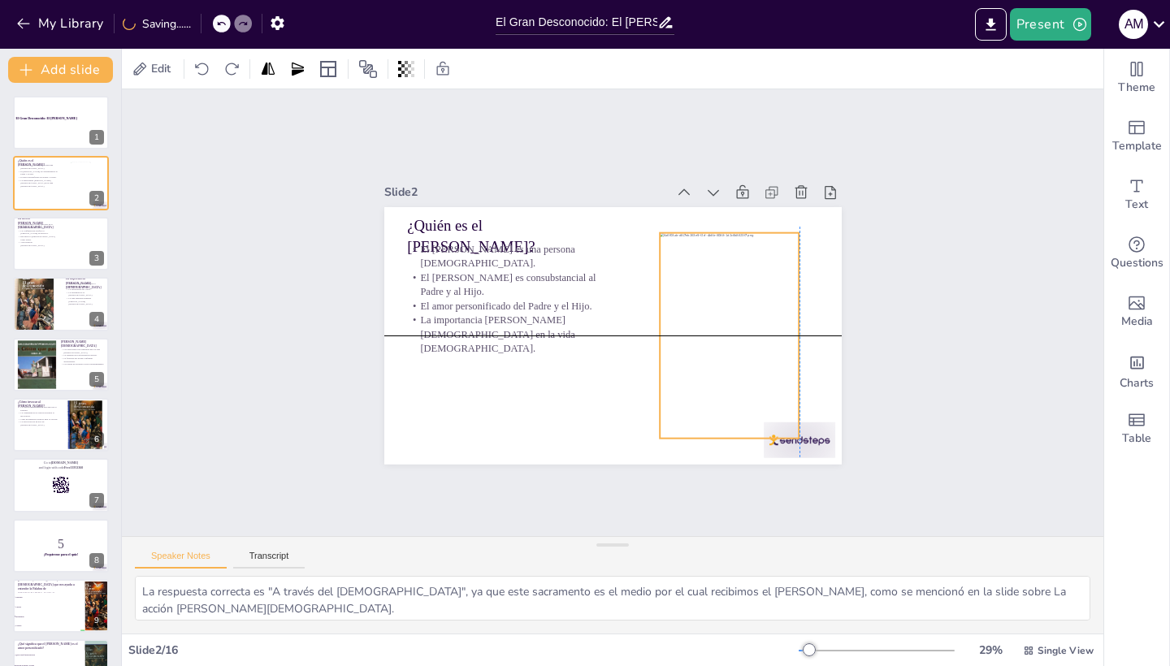
drag, startPoint x: 613, startPoint y: 344, endPoint x: 803, endPoint y: 403, distance: 199.2
click at [717, 321] on div at bounding box center [730, 335] width 140 height 206
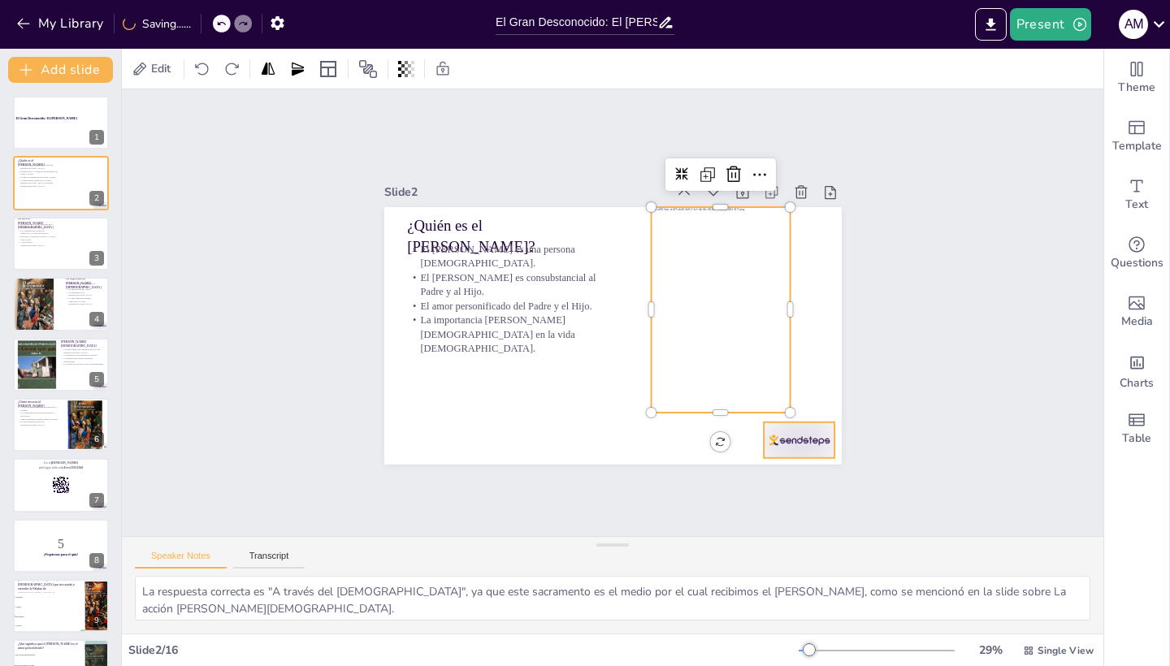
click at [808, 445] on div at bounding box center [800, 440] width 72 height 36
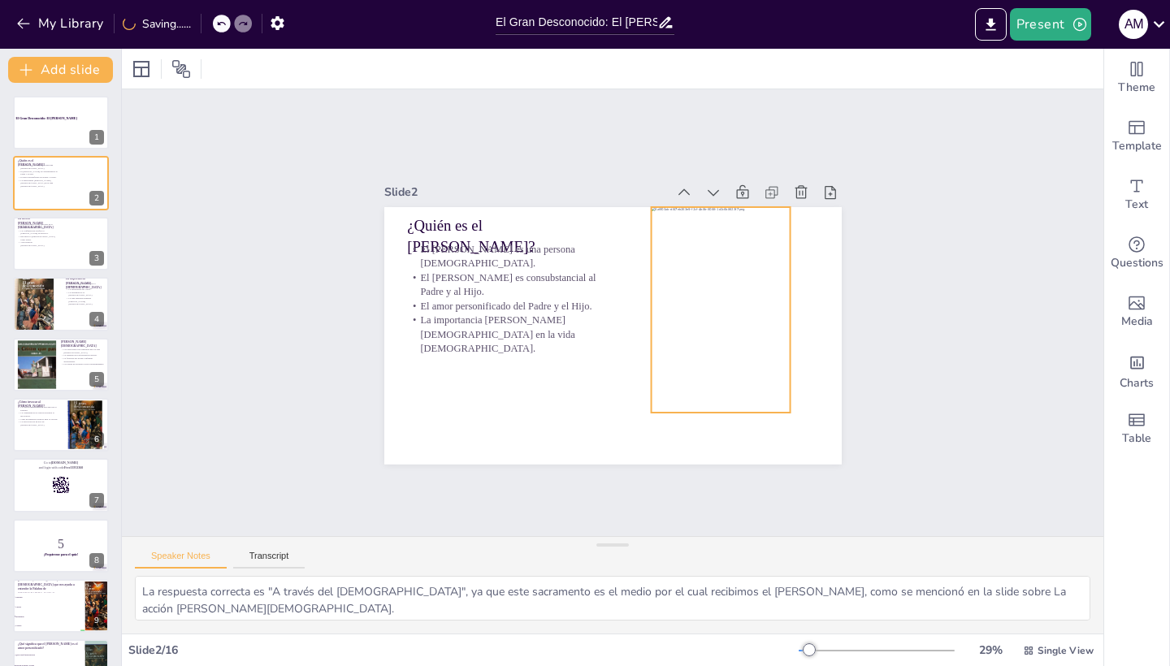
click at [744, 356] on div at bounding box center [721, 310] width 140 height 206
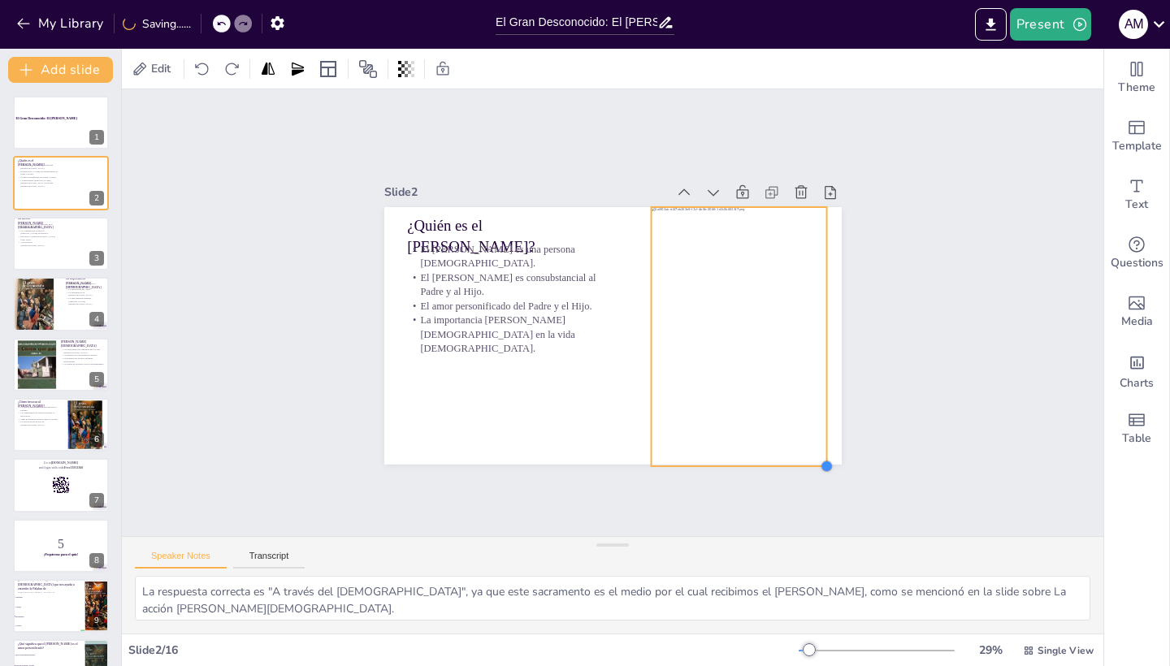
drag, startPoint x: 792, startPoint y: 415, endPoint x: 838, endPoint y: 436, distance: 49.8
click at [838, 436] on div "¿Quién es el [PERSON_NAME]? El [PERSON_NAME] es una persona [DEMOGRAPHIC_DATA].…" at bounding box center [612, 336] width 457 height 258
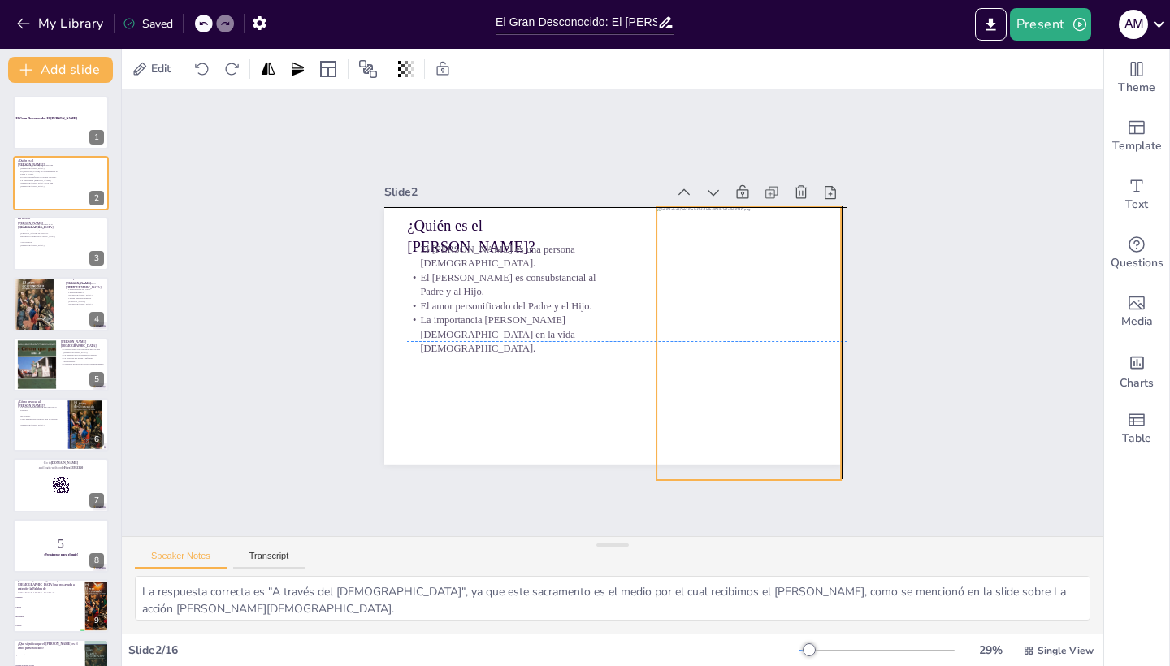
drag, startPoint x: 699, startPoint y: 371, endPoint x: 710, endPoint y: 369, distance: 11.6
click at [710, 369] on div at bounding box center [749, 343] width 185 height 273
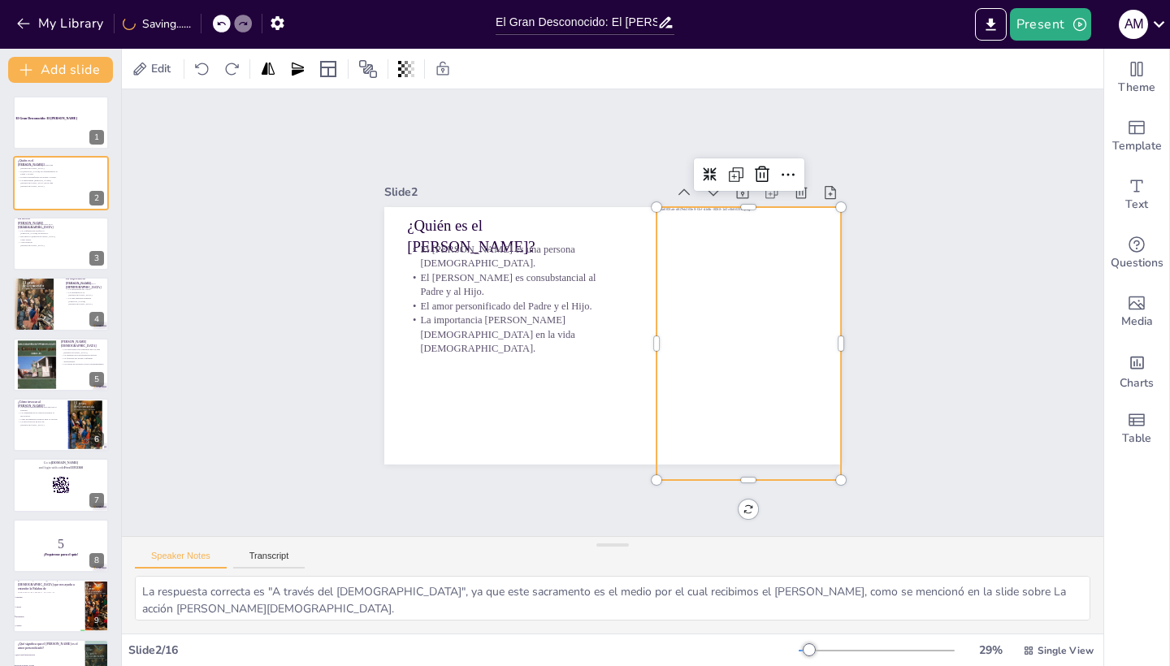
click at [893, 408] on div "Slide 1 El Gran Desconocido: El [PERSON_NAME] Slide 2 ¿Quién es el [PERSON_NAME…" at bounding box center [613, 312] width 982 height 447
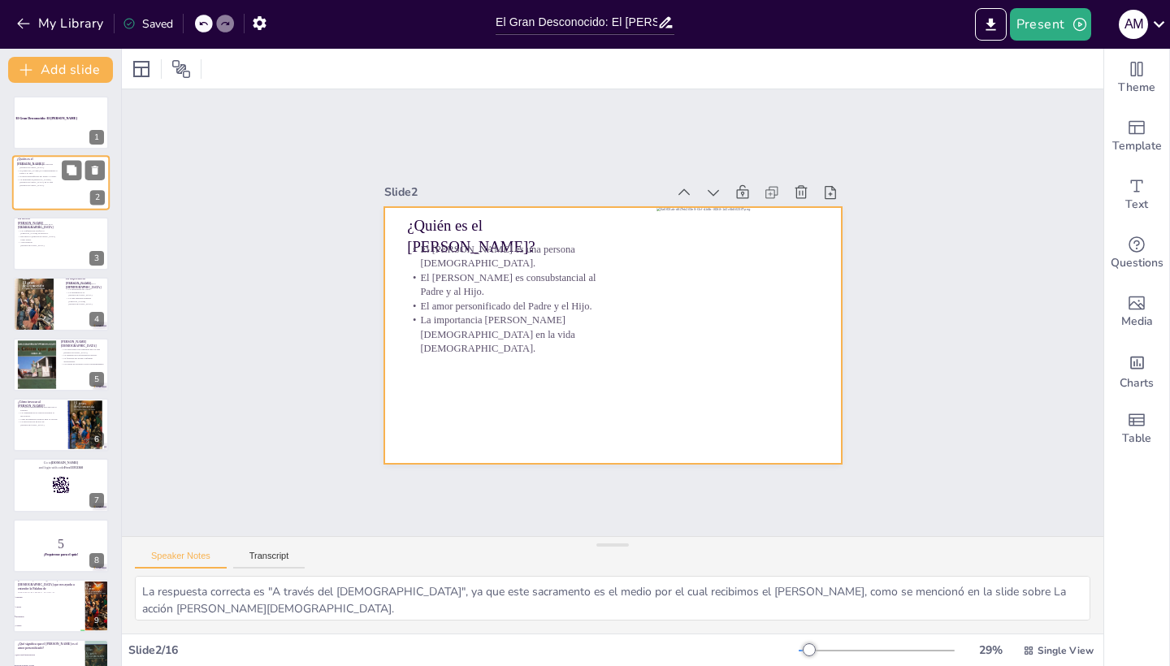
click at [37, 191] on div at bounding box center [61, 183] width 98 height 55
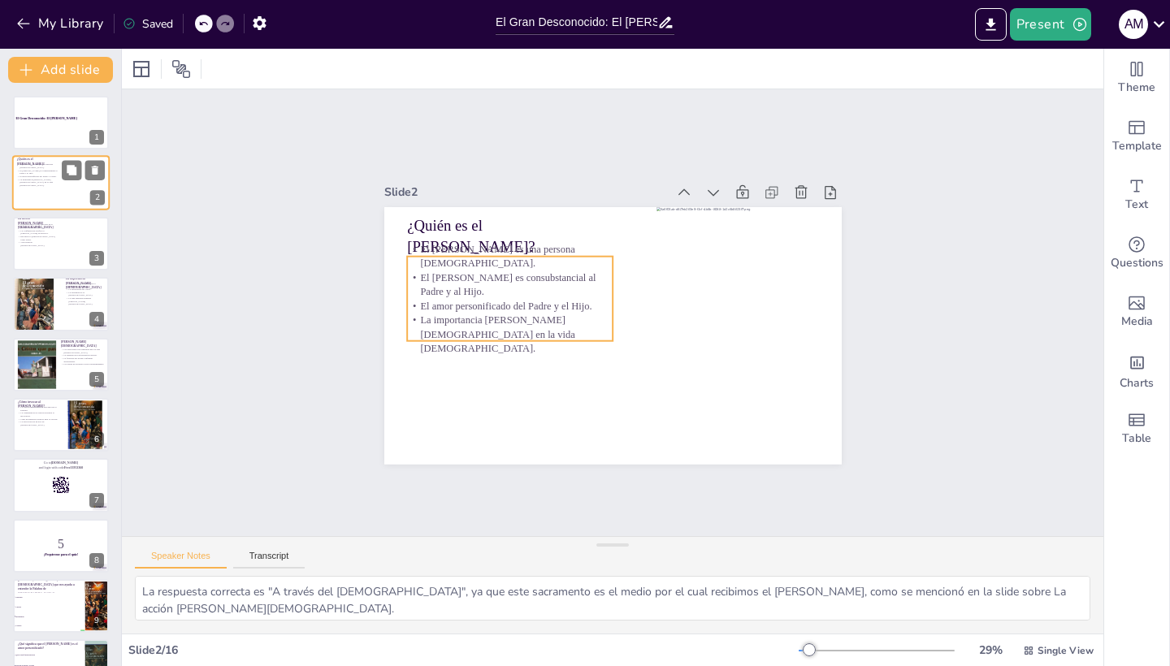
click at [46, 184] on p "La importancia [PERSON_NAME][DEMOGRAPHIC_DATA] en la vida [DEMOGRAPHIC_DATA]." at bounding box center [39, 183] width 44 height 9
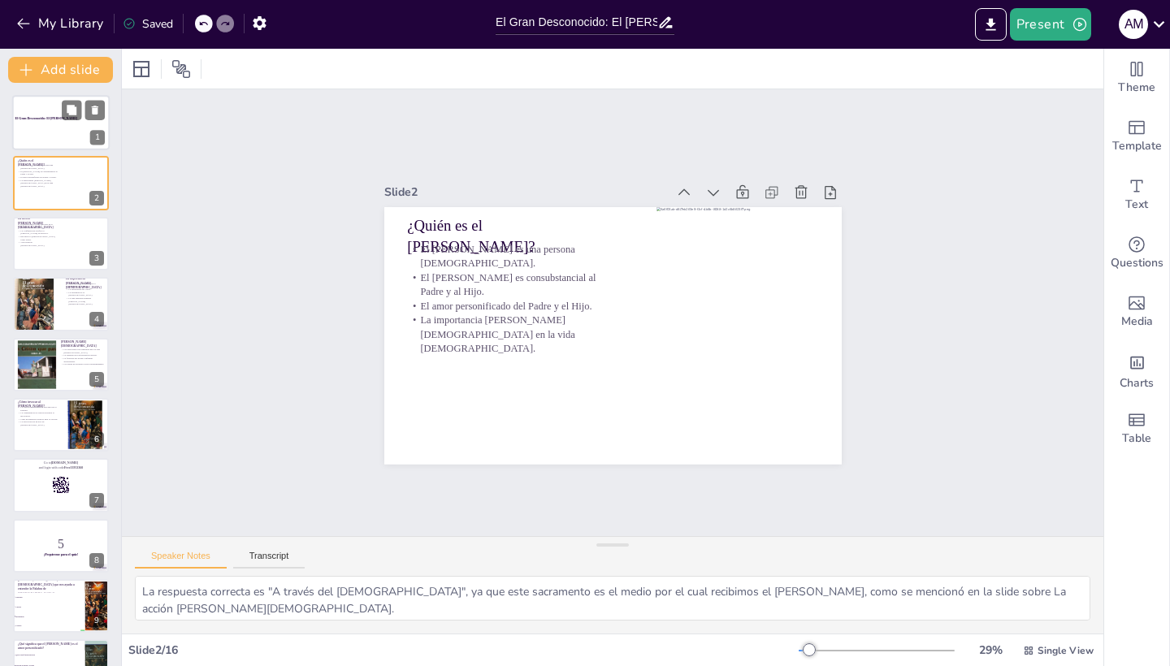
click at [36, 119] on strong "El Gran Desconocido: El [PERSON_NAME]" at bounding box center [46, 117] width 63 height 3
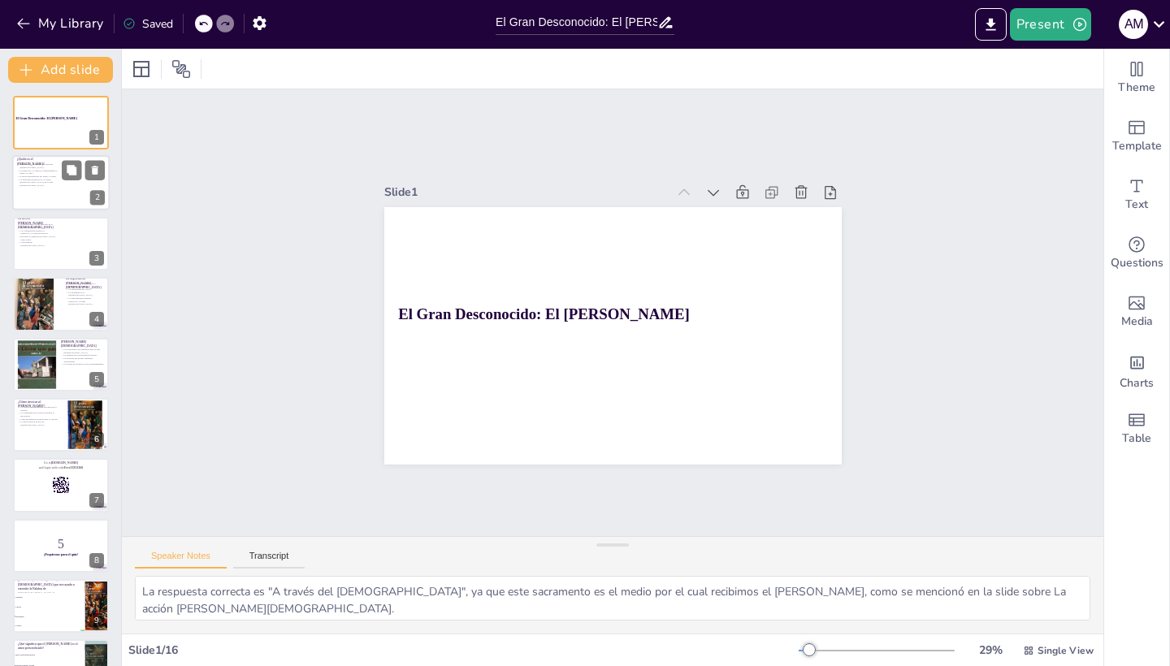
click at [33, 176] on p "El amor personificado del Padre y el Hijo." at bounding box center [39, 177] width 44 height 3
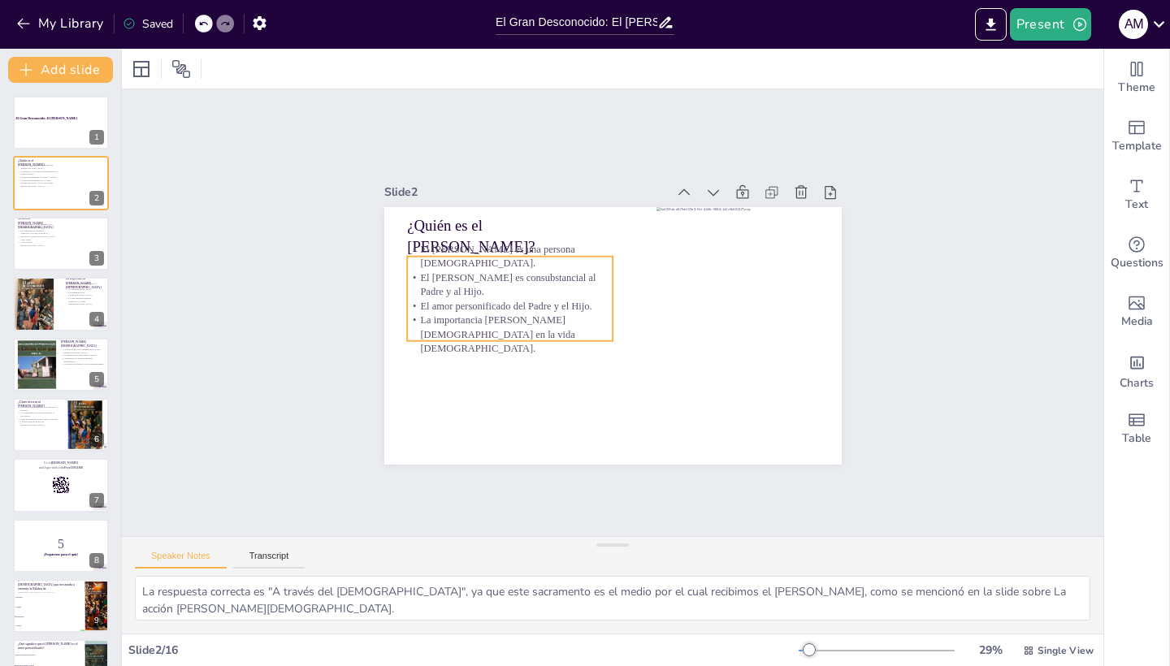
click at [492, 299] on p "El amor personificado del Padre y el Hijo." at bounding box center [510, 306] width 206 height 15
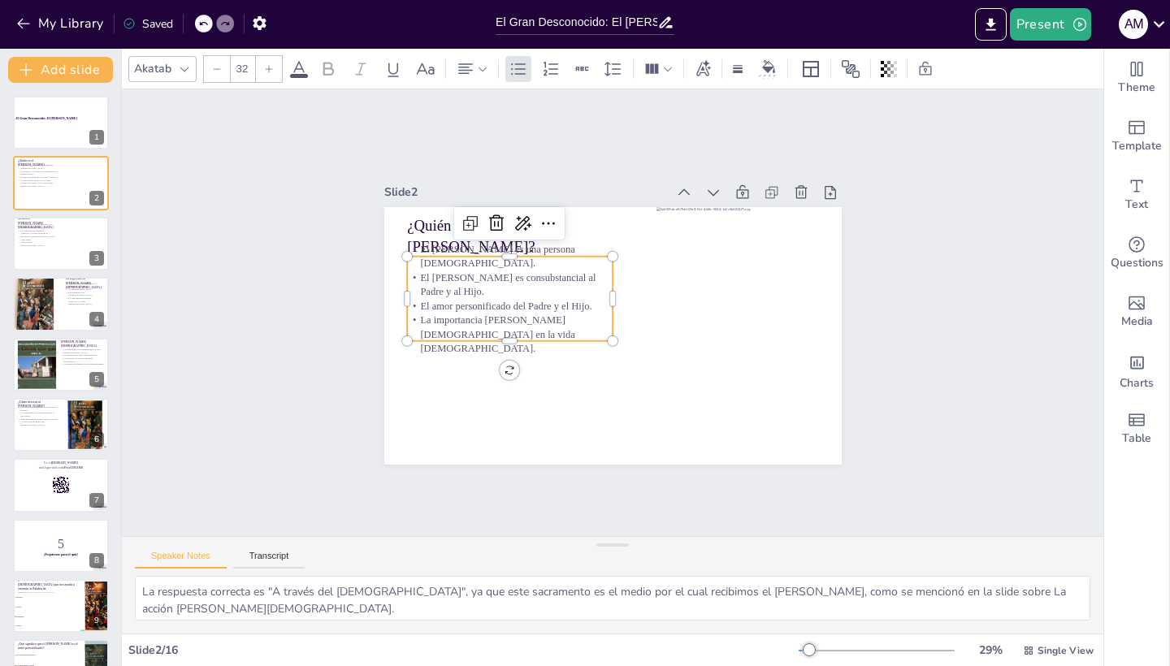
click at [475, 292] on p "El [PERSON_NAME] es consubstancial al Padre y al Hijo." at bounding box center [510, 285] width 206 height 28
click at [454, 294] on p "El [PERSON_NAME] es consubstancial al Padre y al Hijo." at bounding box center [510, 285] width 206 height 28
click at [447, 285] on p "El [PERSON_NAME] es consubstancial al Padre y al Hijo." at bounding box center [510, 285] width 206 height 28
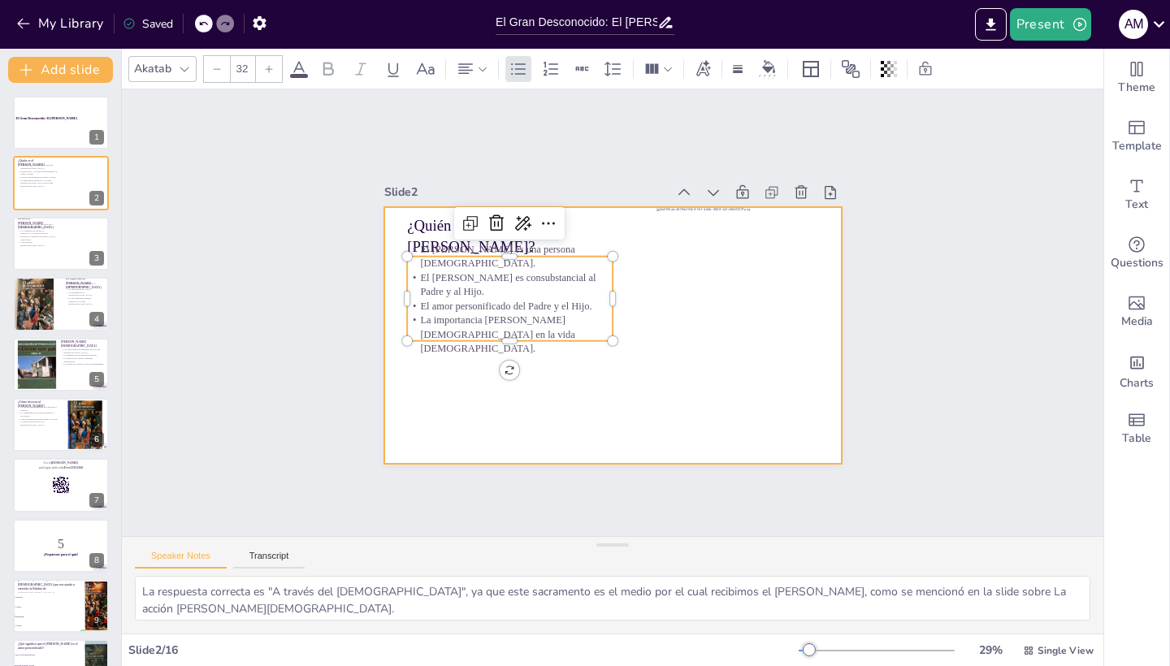
click at [462, 378] on div at bounding box center [612, 336] width 457 height 258
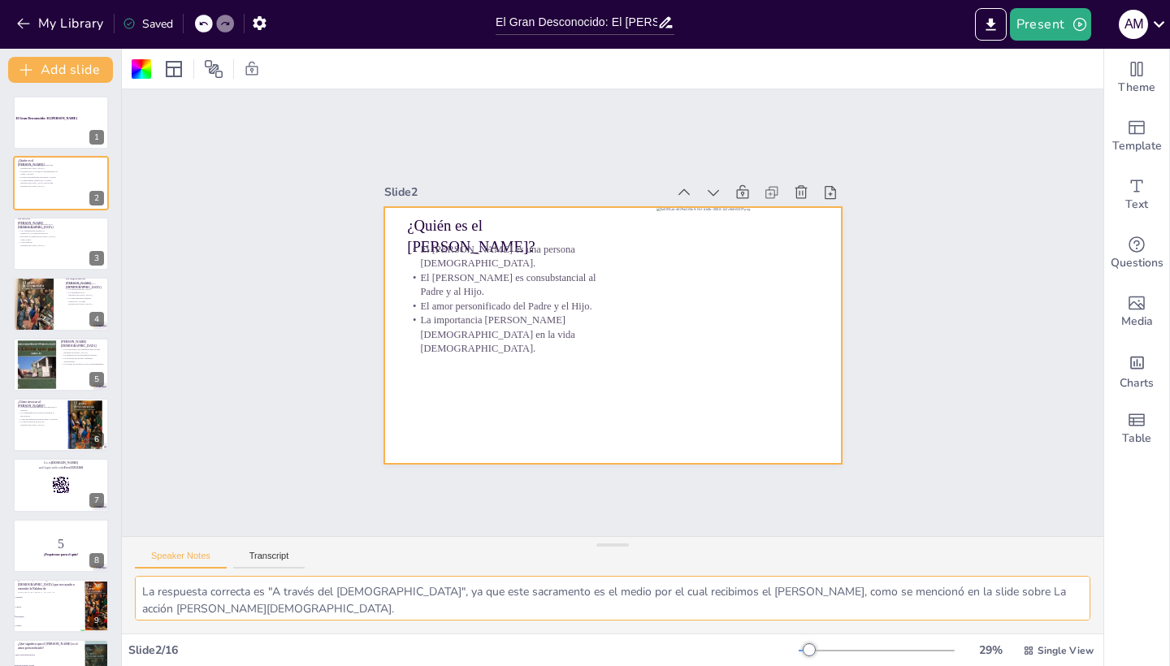
click at [287, 600] on textarea "Reconocer al [PERSON_NAME] como una persona [DEMOGRAPHIC_DATA] es crucial para …" at bounding box center [613, 598] width 956 height 45
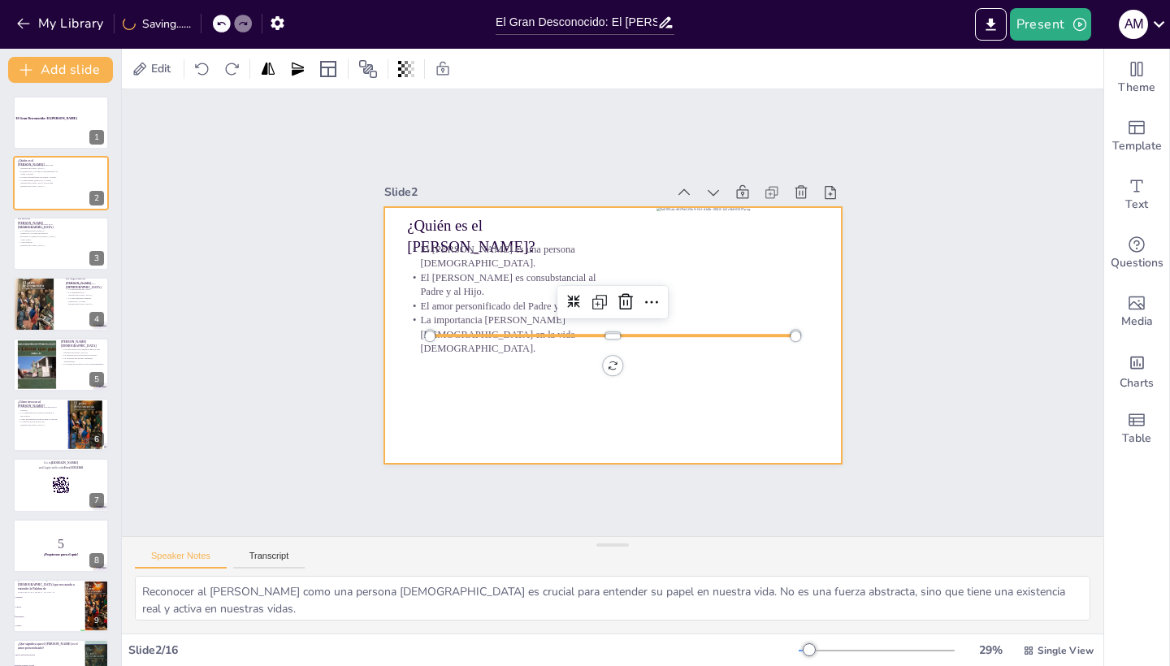
click at [467, 403] on div at bounding box center [612, 336] width 457 height 258
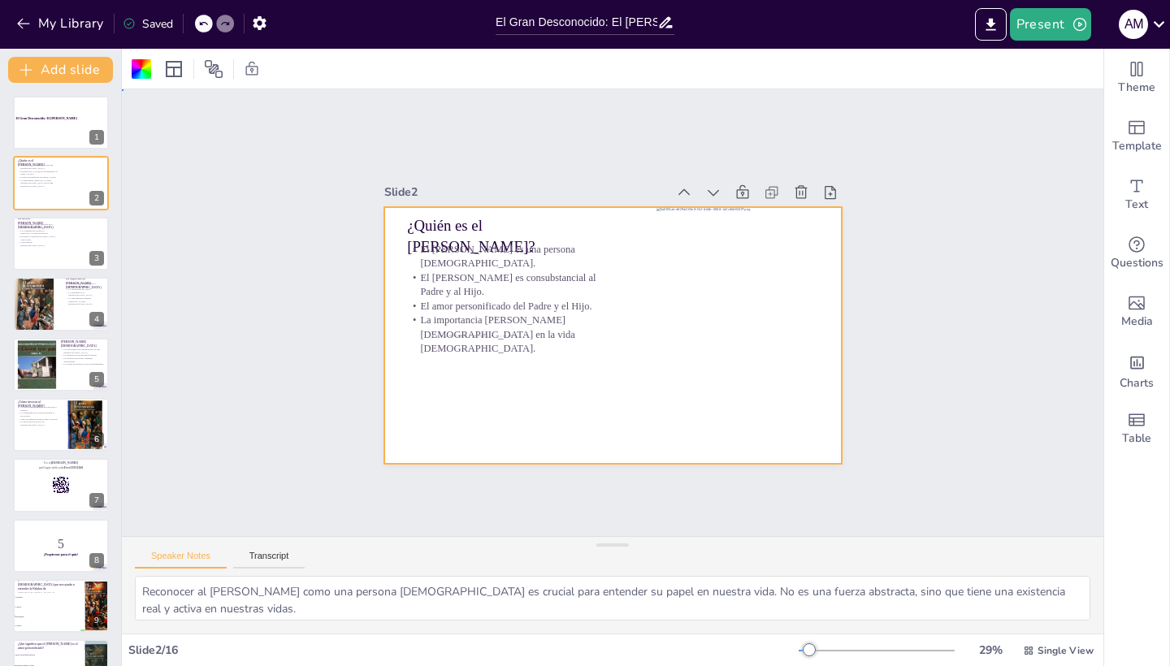
click at [621, 333] on div at bounding box center [612, 336] width 457 height 258
click at [35, 244] on div at bounding box center [61, 243] width 98 height 55
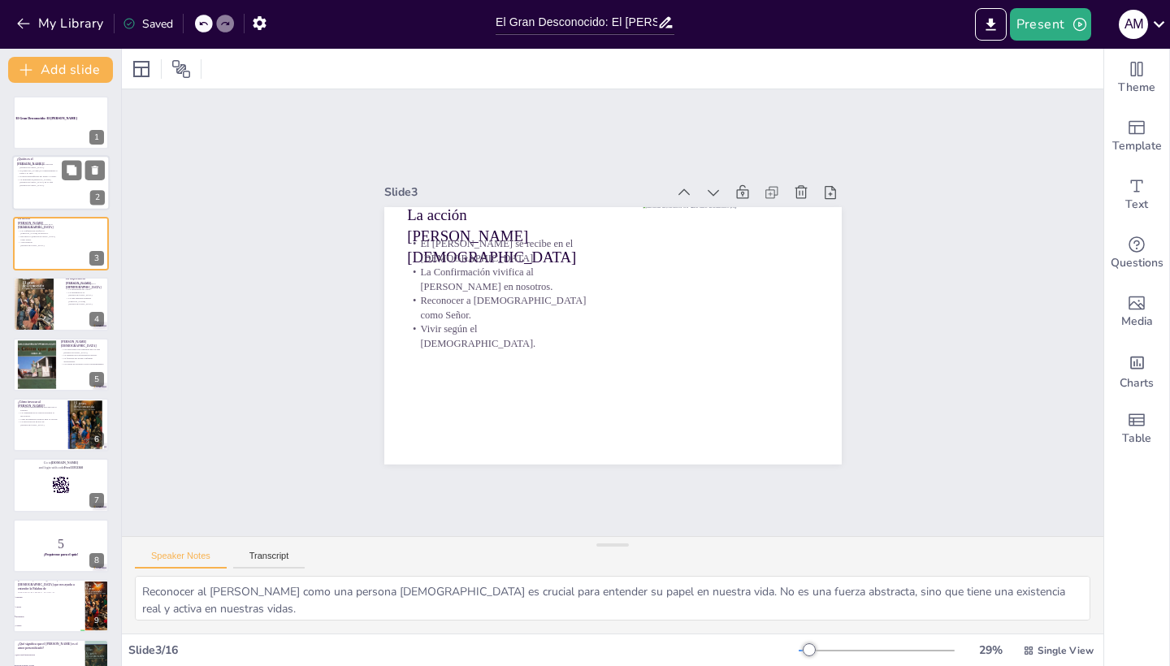
click at [41, 184] on p "La importancia [PERSON_NAME][DEMOGRAPHIC_DATA] en la vida [DEMOGRAPHIC_DATA]." at bounding box center [39, 183] width 44 height 9
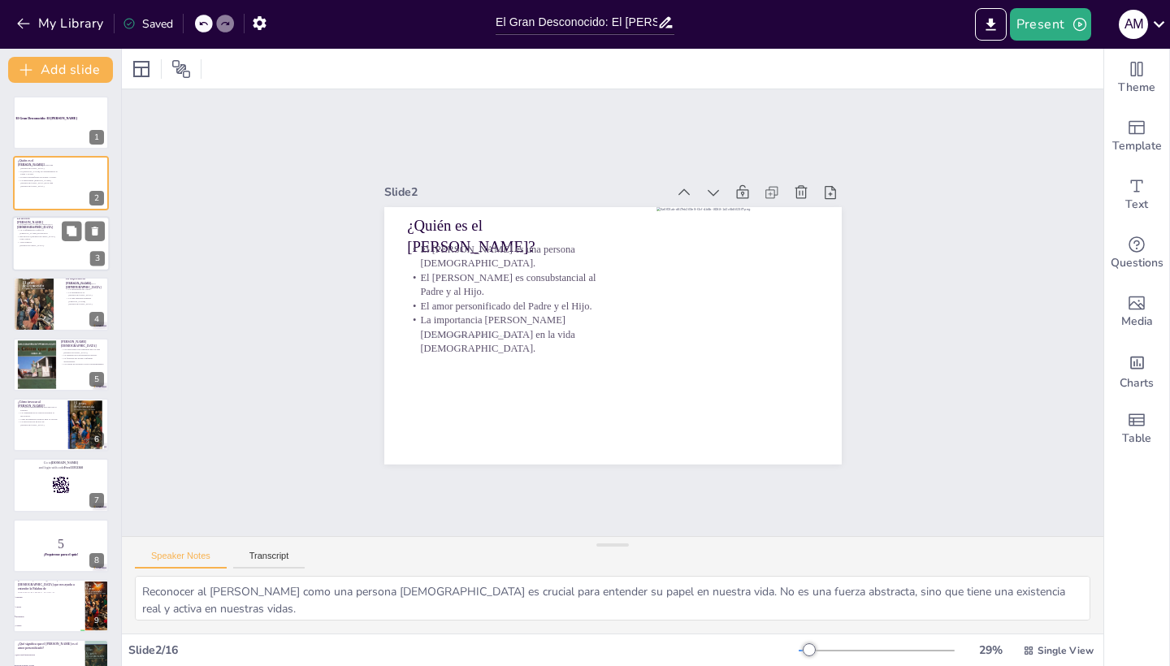
click at [28, 241] on p "Reconocer a [DEMOGRAPHIC_DATA] como Señor." at bounding box center [36, 238] width 39 height 6
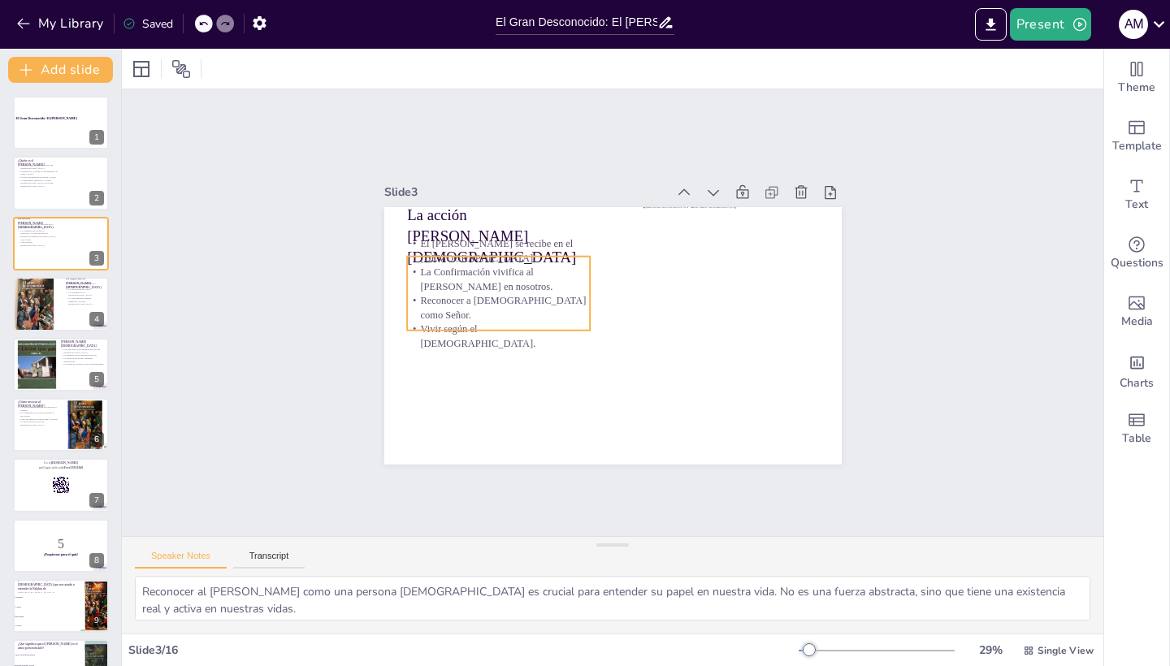
click at [510, 293] on p "La Confirmación vivifica al [PERSON_NAME] en nosotros." at bounding box center [498, 279] width 183 height 28
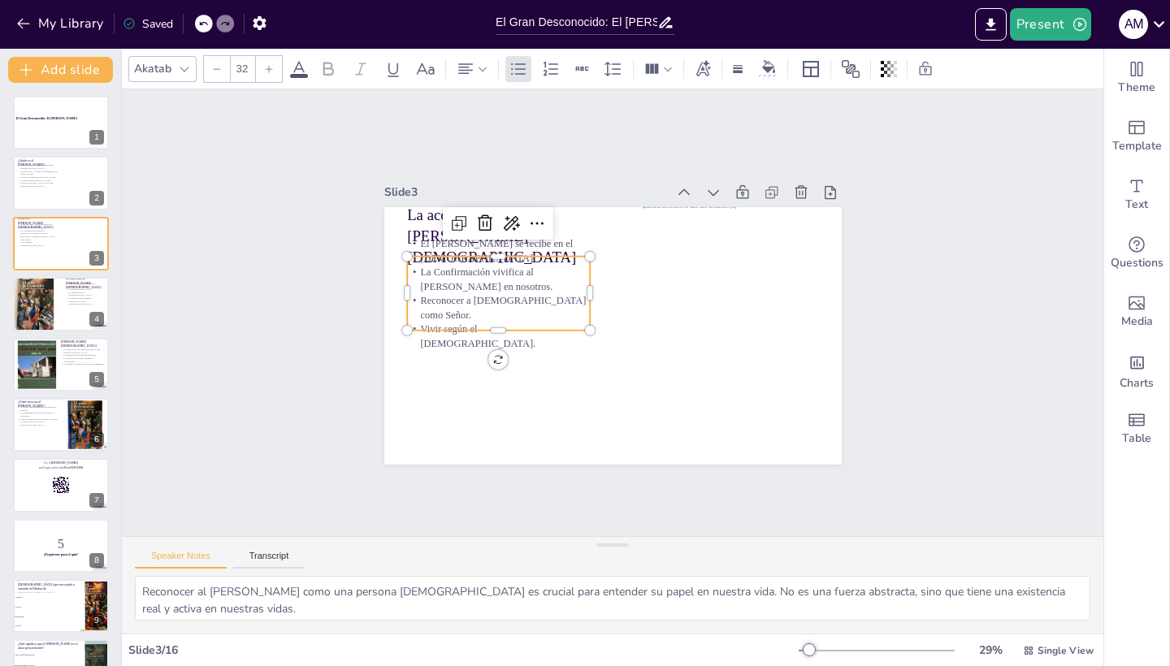
click at [500, 293] on p "La Confirmación vivifica al [PERSON_NAME] en nosotros." at bounding box center [498, 279] width 183 height 28
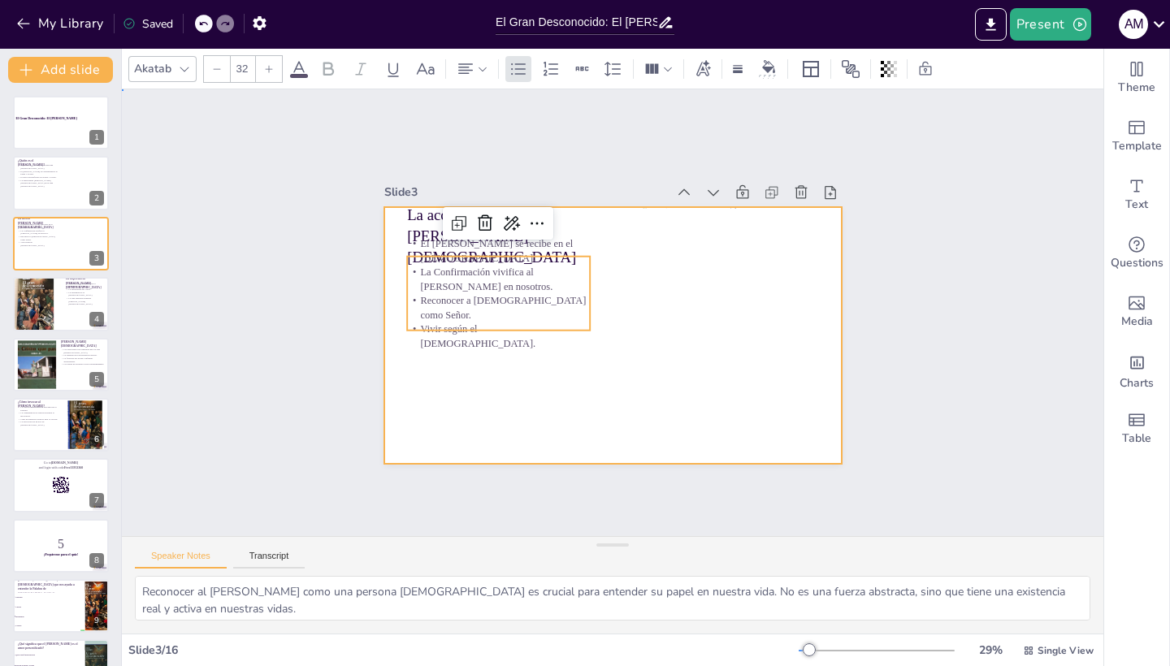
click at [482, 415] on div at bounding box center [612, 336] width 457 height 258
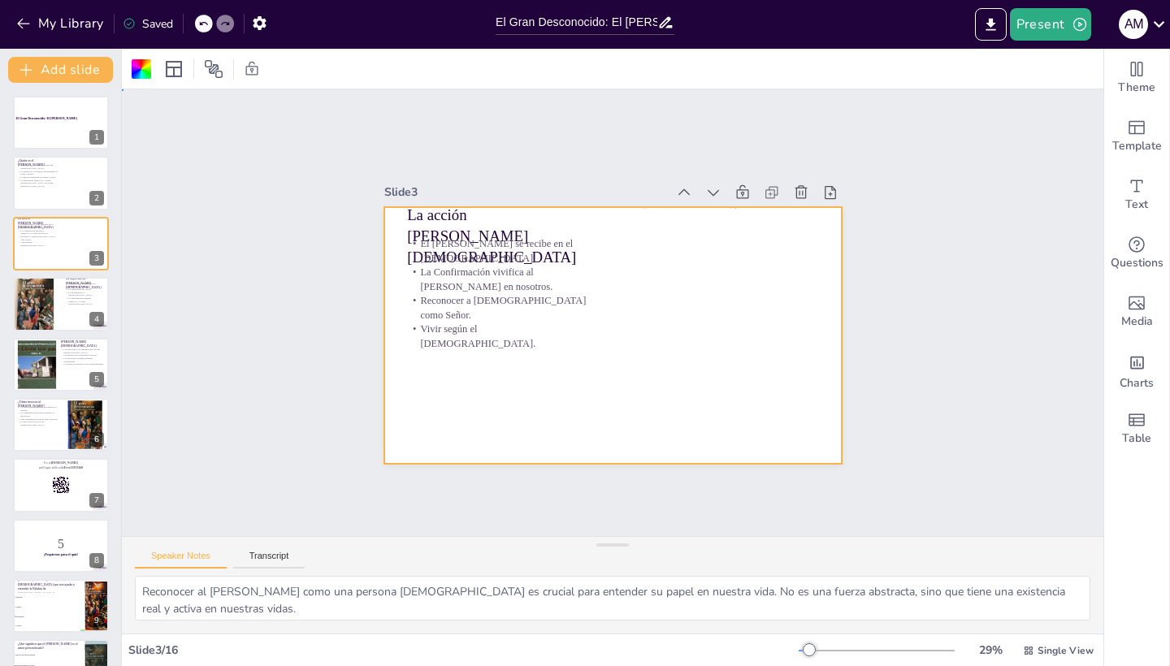
click at [601, 392] on div at bounding box center [612, 336] width 457 height 258
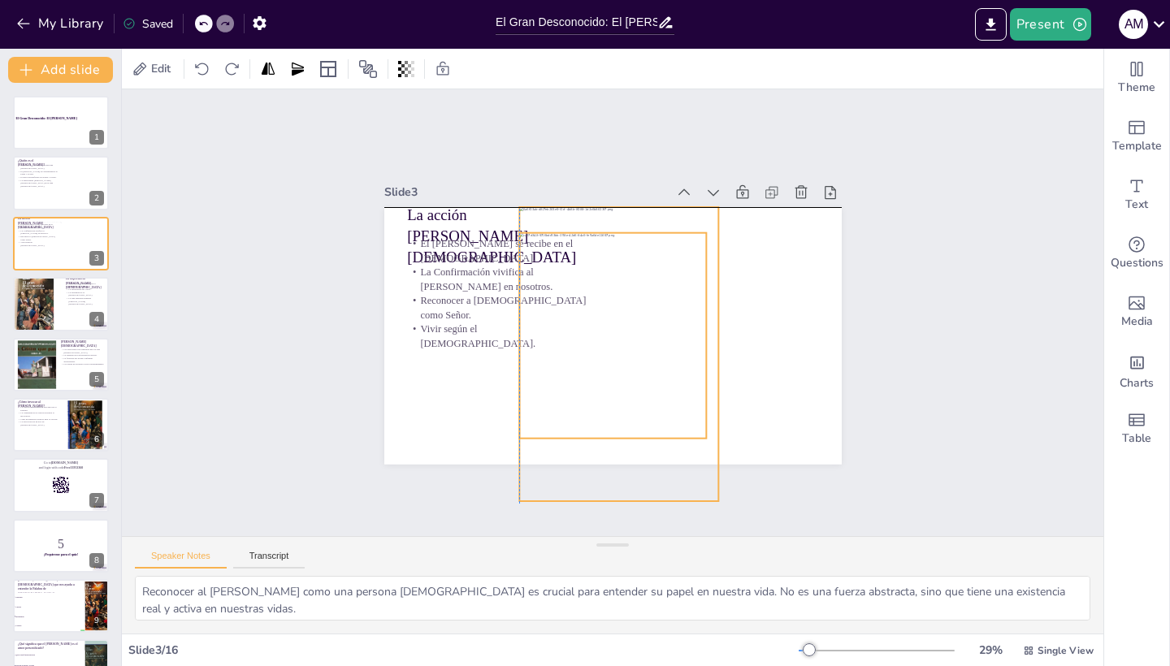
drag, startPoint x: 727, startPoint y: 386, endPoint x: 605, endPoint y: 391, distance: 122.0
click at [605, 207] on div "La acción [PERSON_NAME][DEMOGRAPHIC_DATA][PERSON_NAME] se recibe en el [DEMOGRA…" at bounding box center [612, 207] width 457 height 0
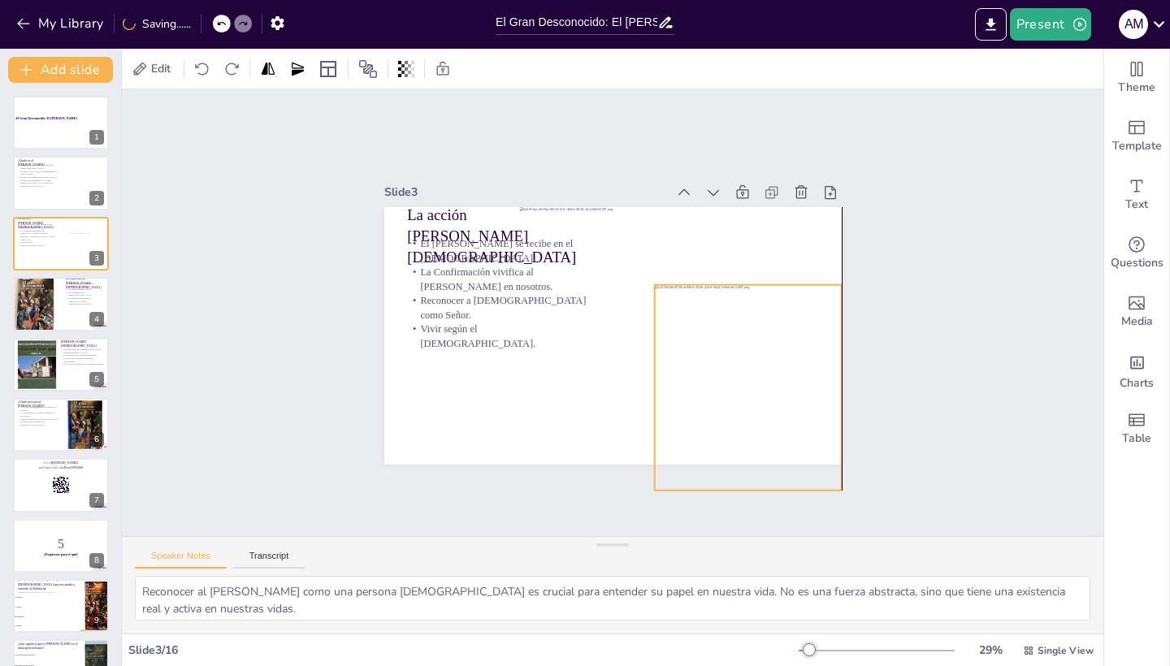
drag, startPoint x: 648, startPoint y: 284, endPoint x: 606, endPoint y: 355, distance: 83.1
click at [803, 305] on div at bounding box center [747, 387] width 187 height 206
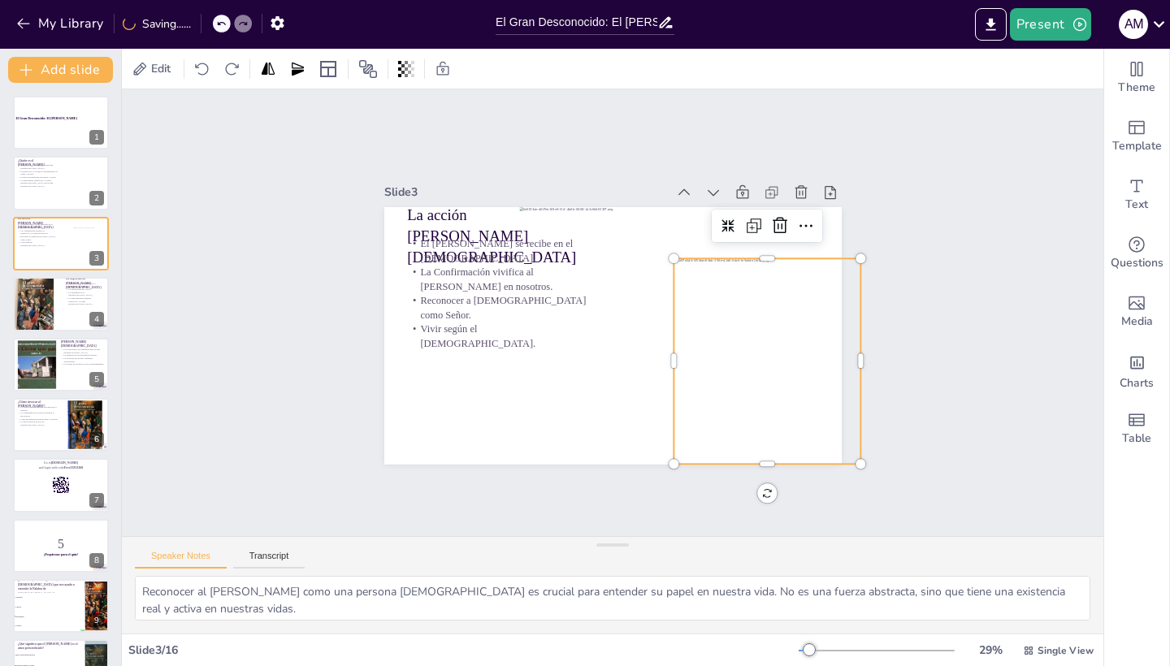
click at [606, 355] on div at bounding box center [619, 354] width 200 height 294
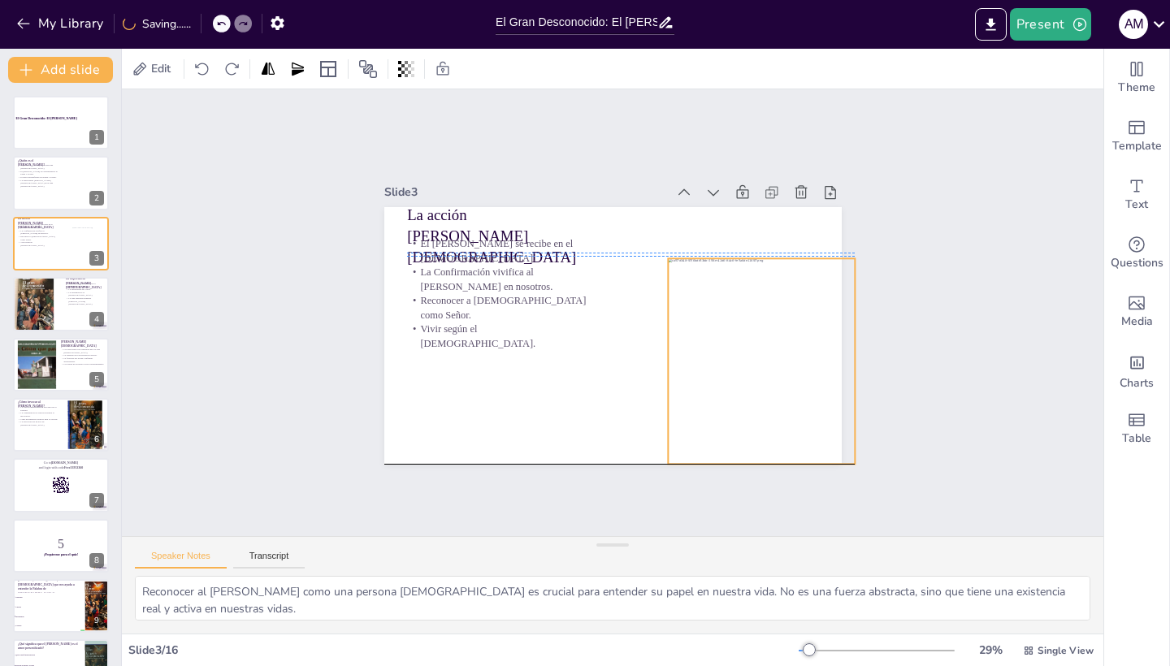
drag, startPoint x: 730, startPoint y: 382, endPoint x: 691, endPoint y: 323, distance: 71.0
click at [691, 323] on div at bounding box center [761, 361] width 187 height 206
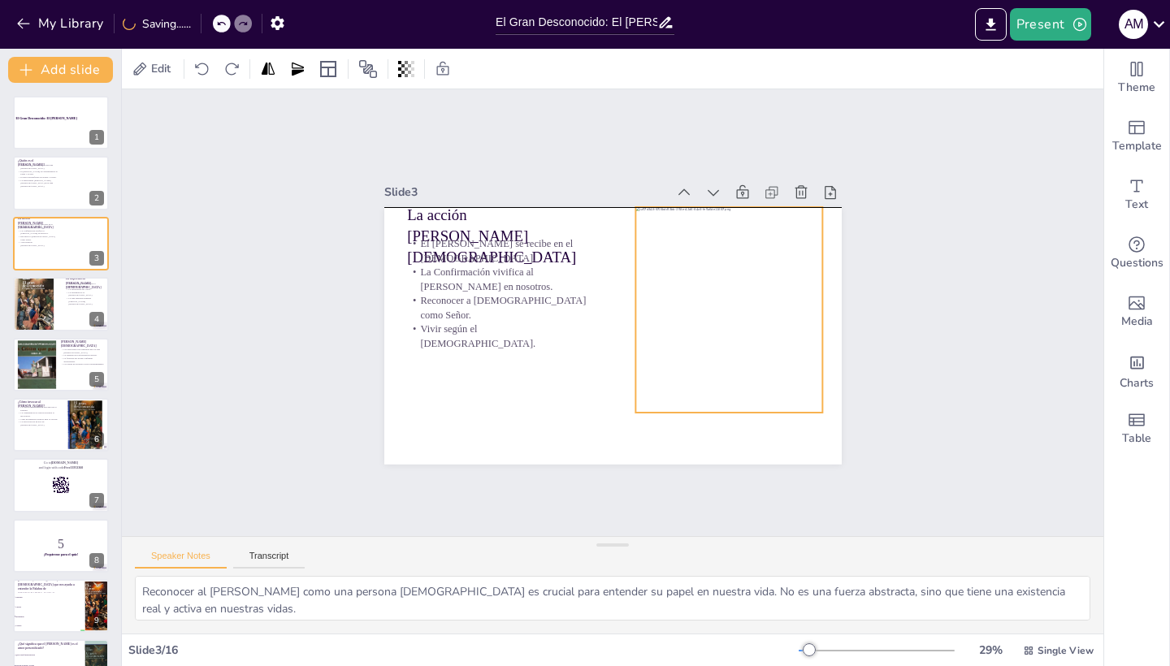
drag, startPoint x: 726, startPoint y: 329, endPoint x: 712, endPoint y: 300, distance: 32.7
click at [712, 300] on div at bounding box center [728, 310] width 187 height 206
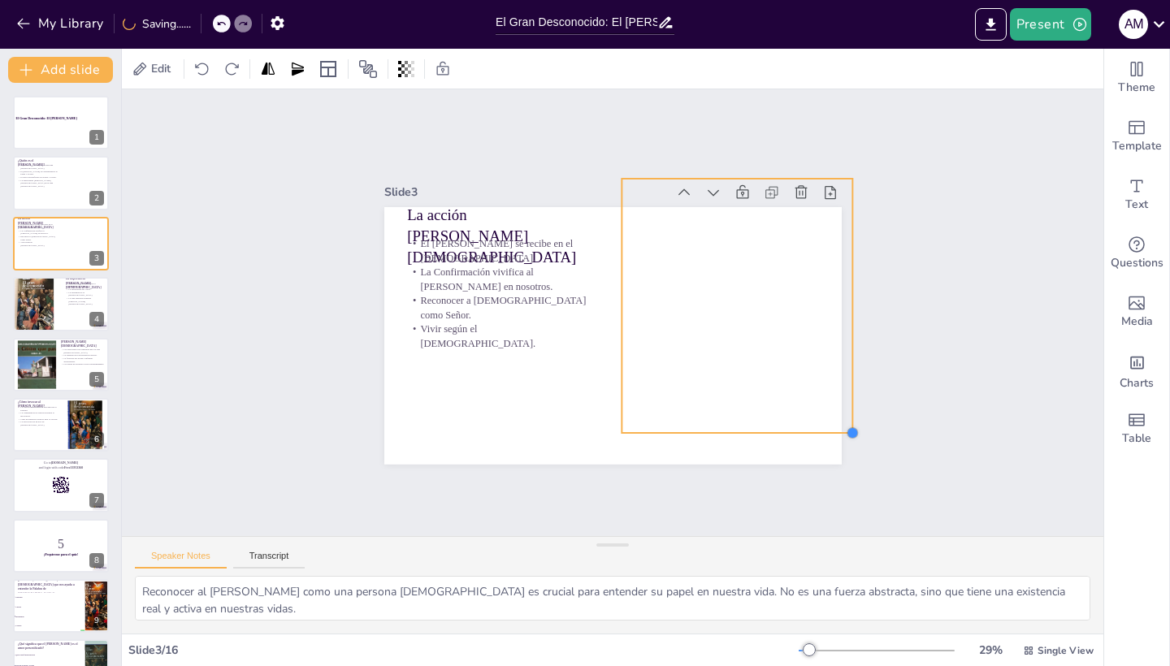
drag, startPoint x: 809, startPoint y: 387, endPoint x: 830, endPoint y: 432, distance: 50.2
click at [834, 436] on div "La acción [PERSON_NAME][DEMOGRAPHIC_DATA][PERSON_NAME] se recibe en el [DEMOGRA…" at bounding box center [612, 336] width 457 height 258
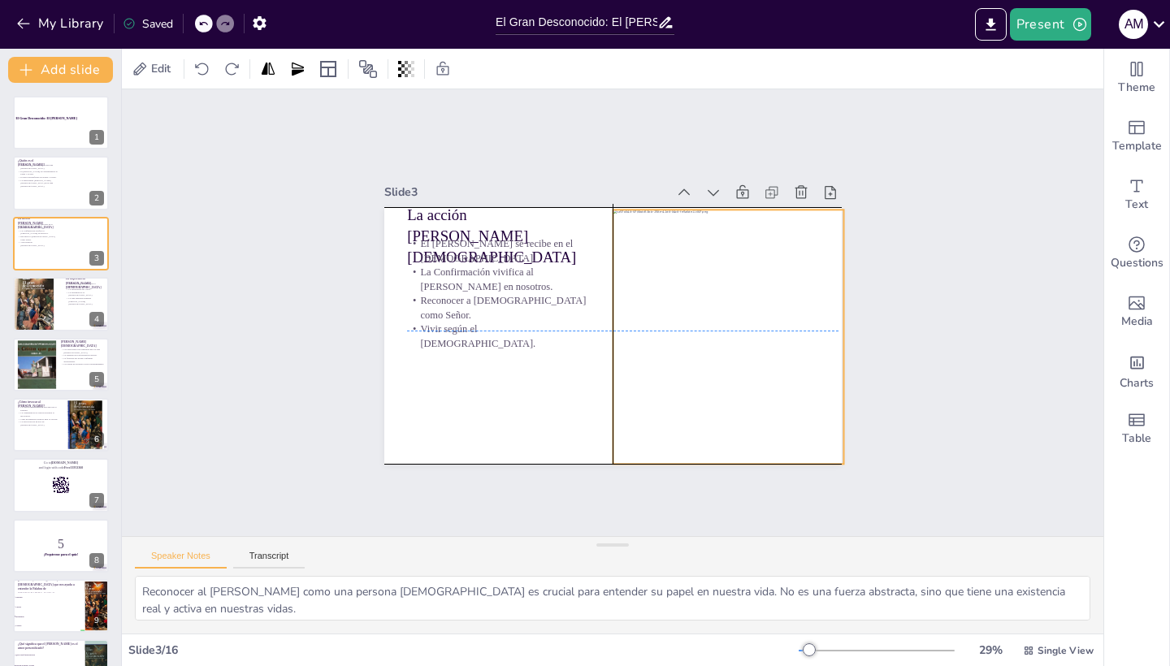
drag, startPoint x: 757, startPoint y: 337, endPoint x: 878, endPoint y: 373, distance: 126.2
click at [743, 362] on div at bounding box center [729, 337] width 232 height 254
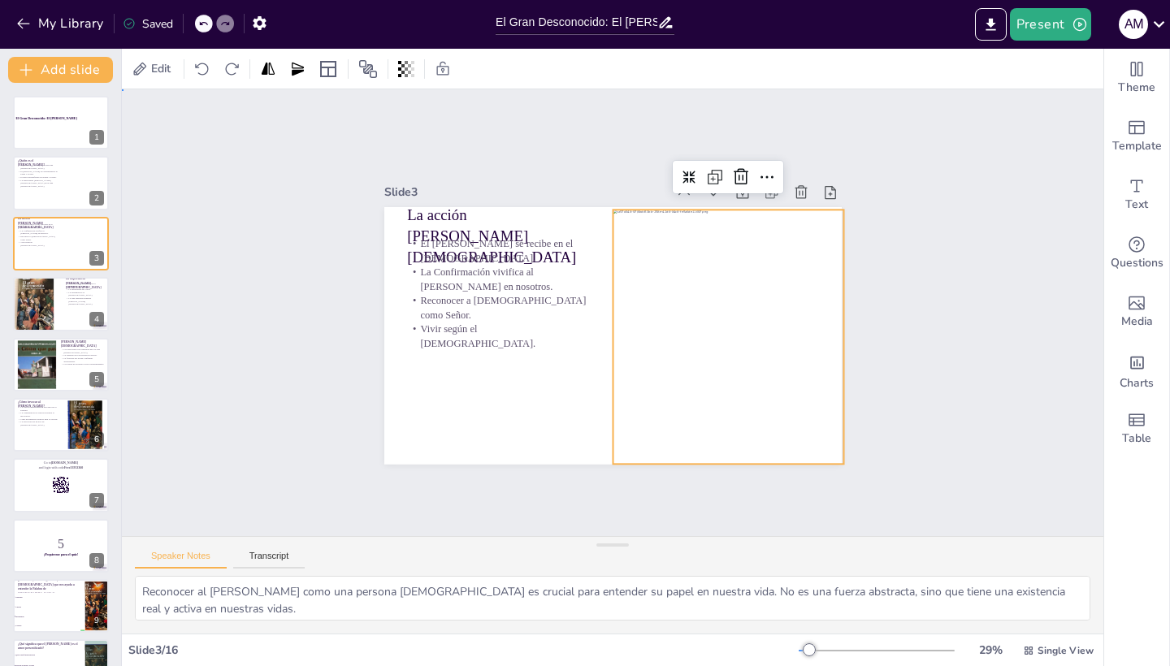
click at [878, 373] on div "Slide 1 El Gran Desconocido: El [PERSON_NAME] Slide 2 ¿Quién es el [PERSON_NAME…" at bounding box center [613, 313] width 548 height 303
click at [730, 346] on div at bounding box center [729, 337] width 232 height 254
click at [616, 210] on div at bounding box center [611, 208] width 13 height 13
click at [739, 340] on div at bounding box center [728, 336] width 232 height 255
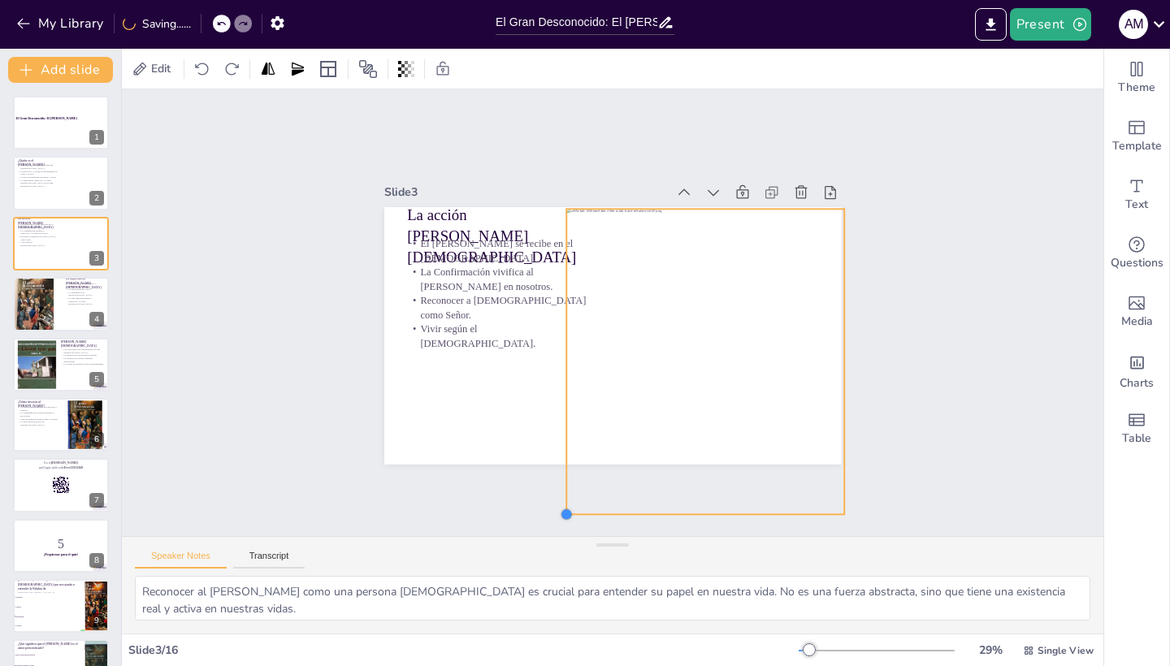
drag, startPoint x: 615, startPoint y: 459, endPoint x: 592, endPoint y: 508, distance: 54.1
click at [592, 508] on div "Slide 1 El Gran Desconocido: El [PERSON_NAME] Slide 2 ¿Quién es el [PERSON_NAME…" at bounding box center [613, 312] width 982 height 447
click at [713, 381] on div at bounding box center [706, 361] width 276 height 304
click at [938, 386] on div "Slide 1 El Gran Desconocido: El [PERSON_NAME] Slide 2 ¿Quién es el [PERSON_NAME…" at bounding box center [613, 312] width 982 height 447
drag, startPoint x: 664, startPoint y: 372, endPoint x: 704, endPoint y: 374, distance: 40.7
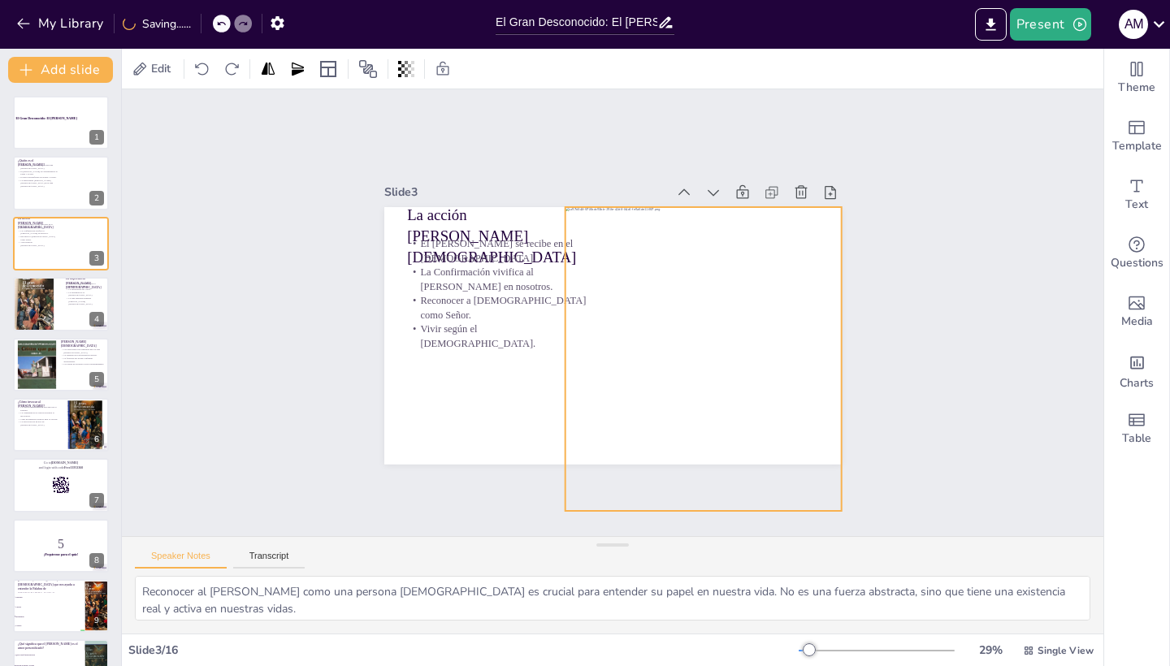
click at [704, 374] on div at bounding box center [703, 359] width 276 height 304
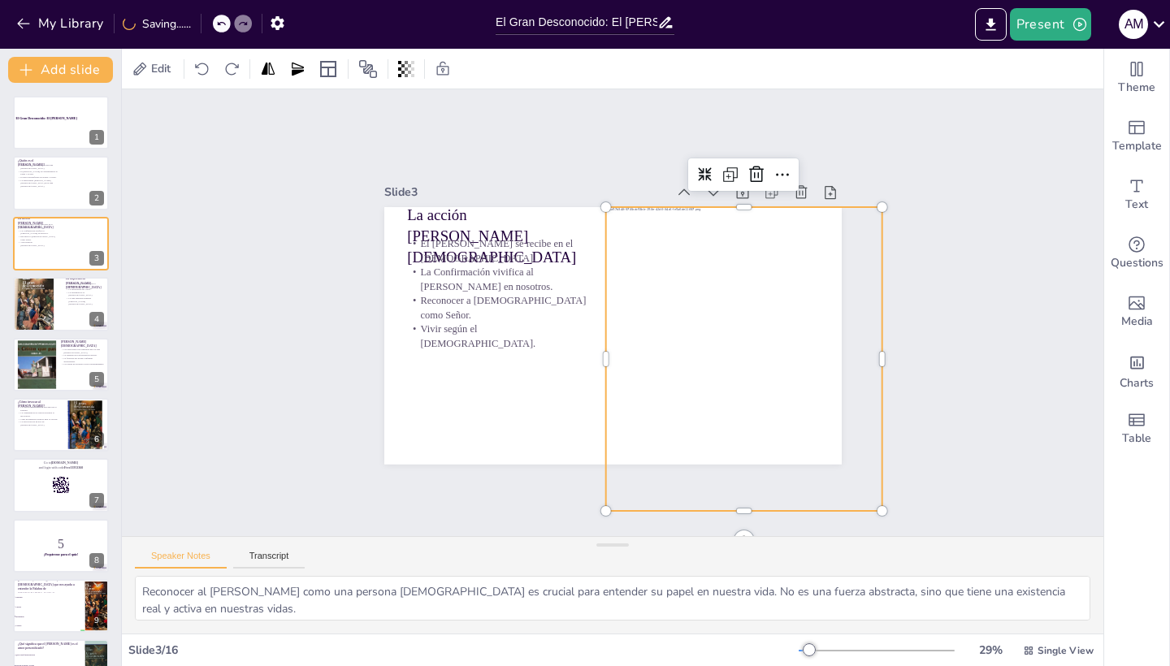
click at [907, 406] on div "Slide 1 El Gran Desconocido: El [PERSON_NAME] Slide 2 ¿Quién es el [PERSON_NAME…" at bounding box center [613, 312] width 982 height 447
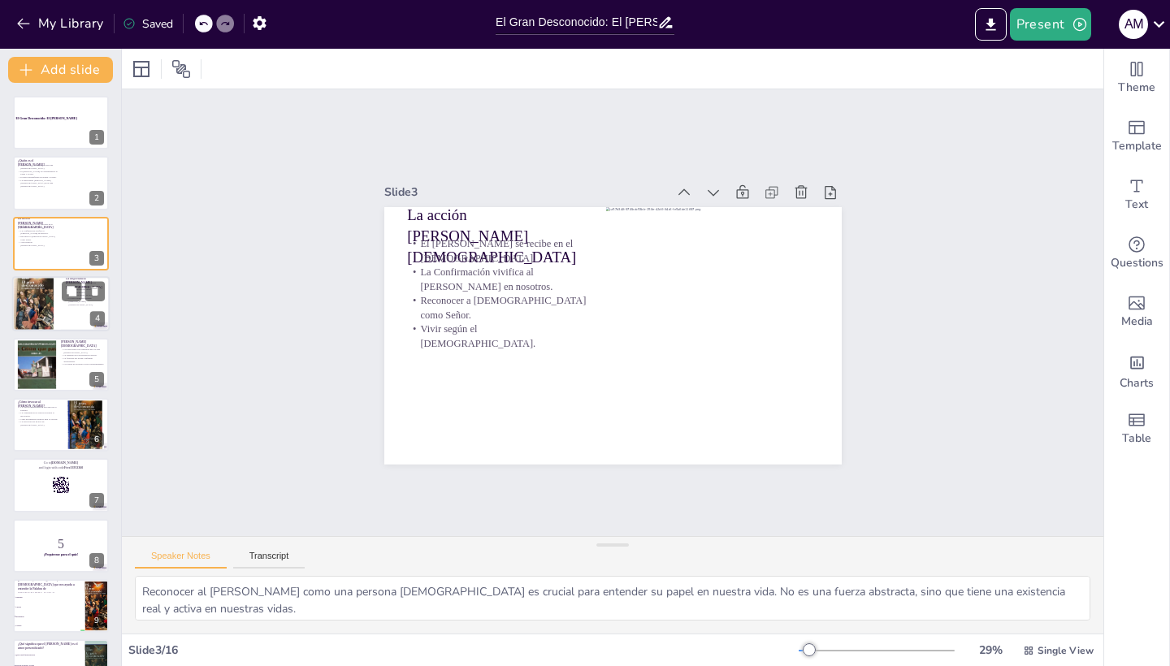
click at [37, 312] on div at bounding box center [36, 303] width 49 height 65
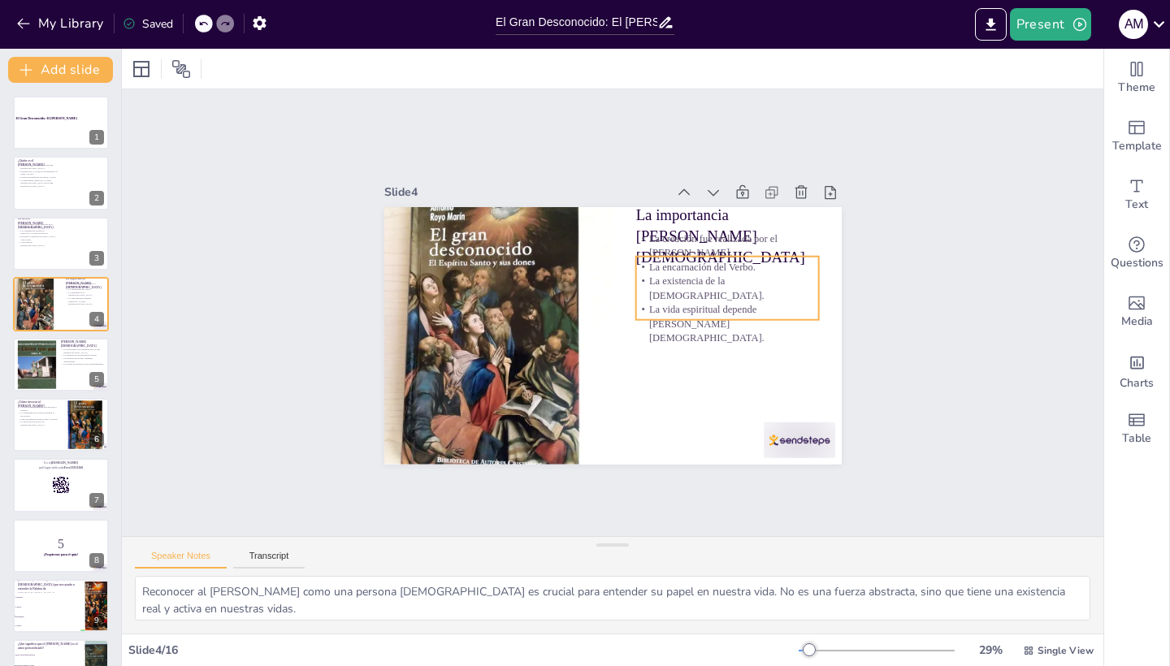
click at [683, 306] on p "La vida espiritual depende [PERSON_NAME][DEMOGRAPHIC_DATA]." at bounding box center [726, 323] width 183 height 43
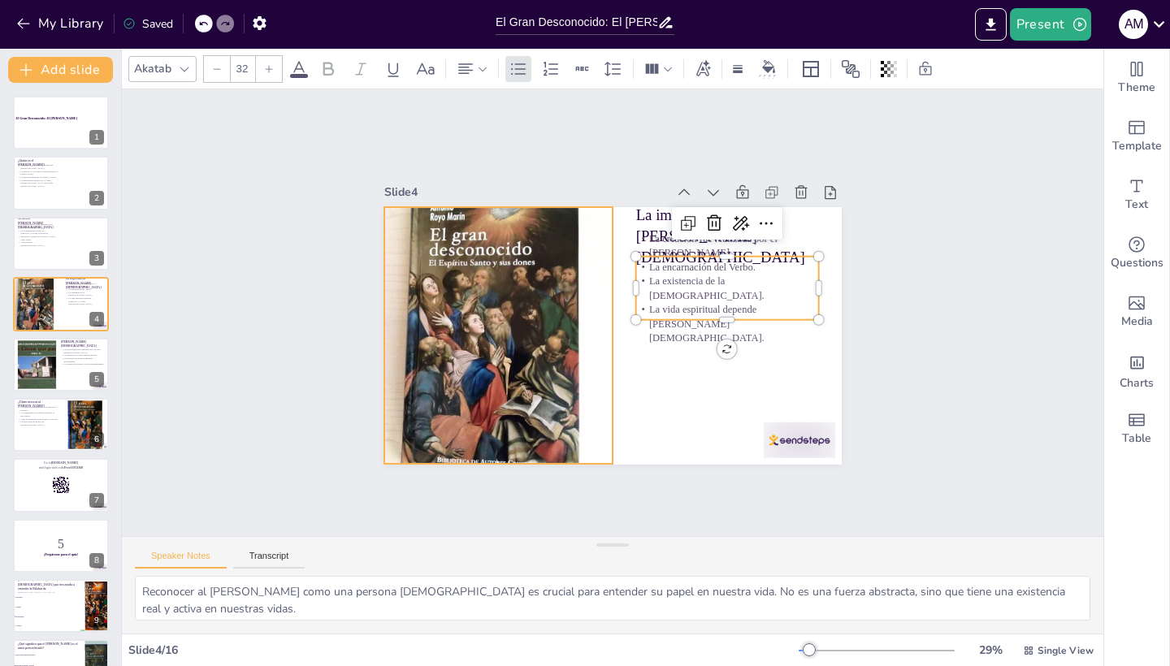
click at [531, 302] on div at bounding box center [498, 335] width 228 height 305
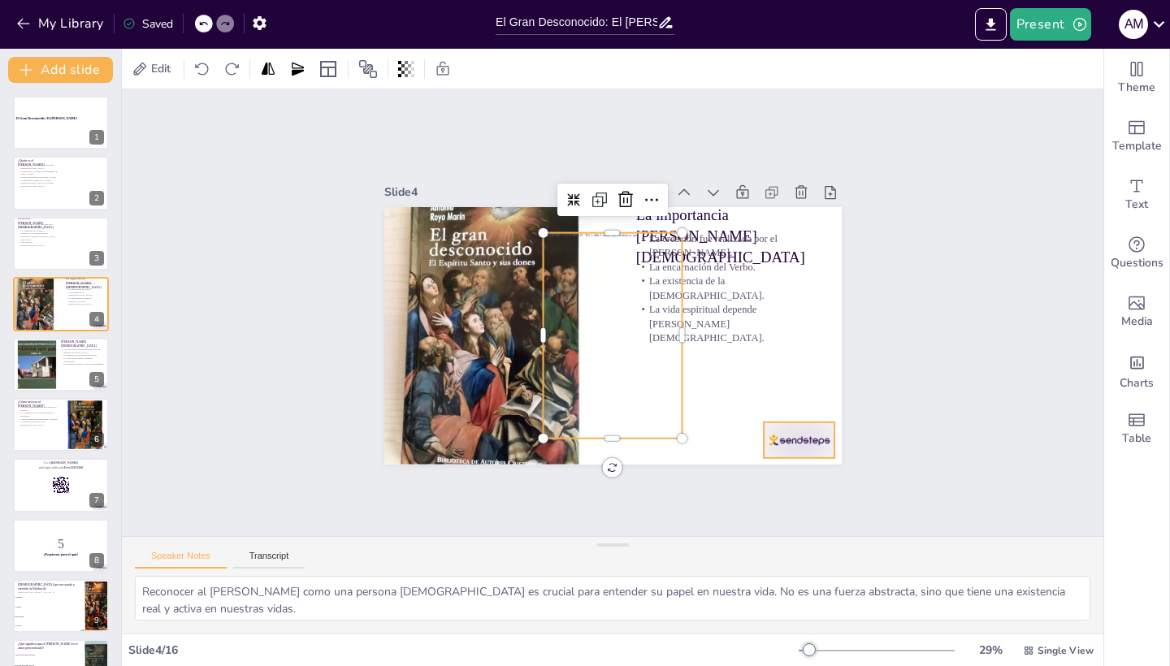
click at [800, 437] on div at bounding box center [800, 440] width 72 height 36
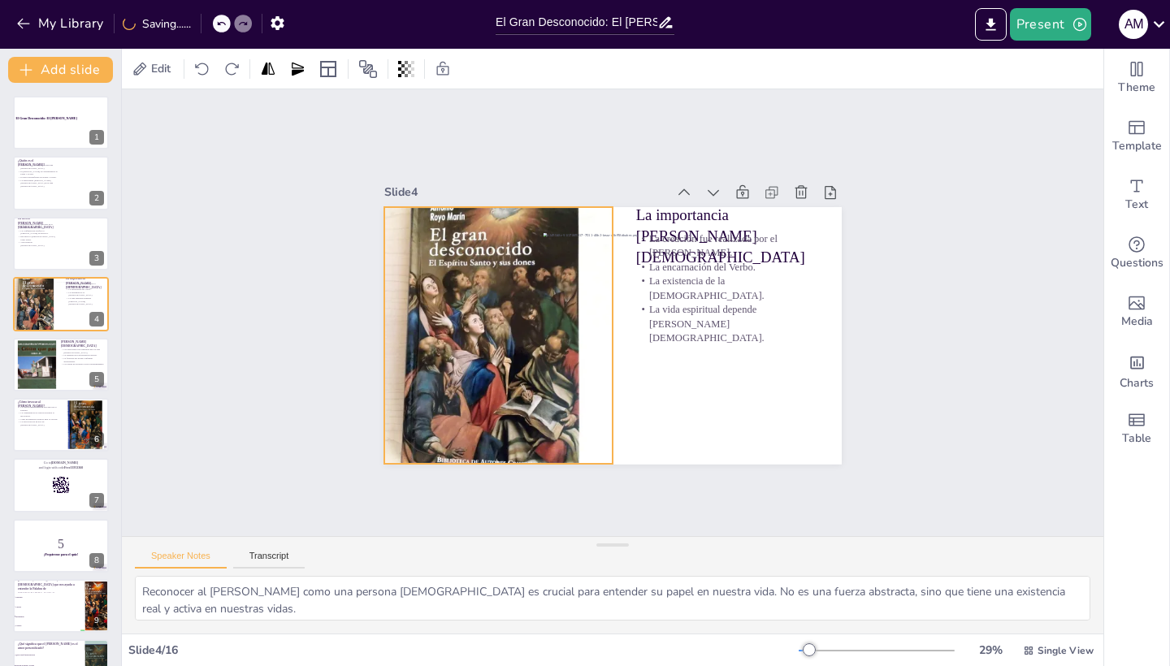
click at [428, 392] on div at bounding box center [498, 335] width 228 height 305
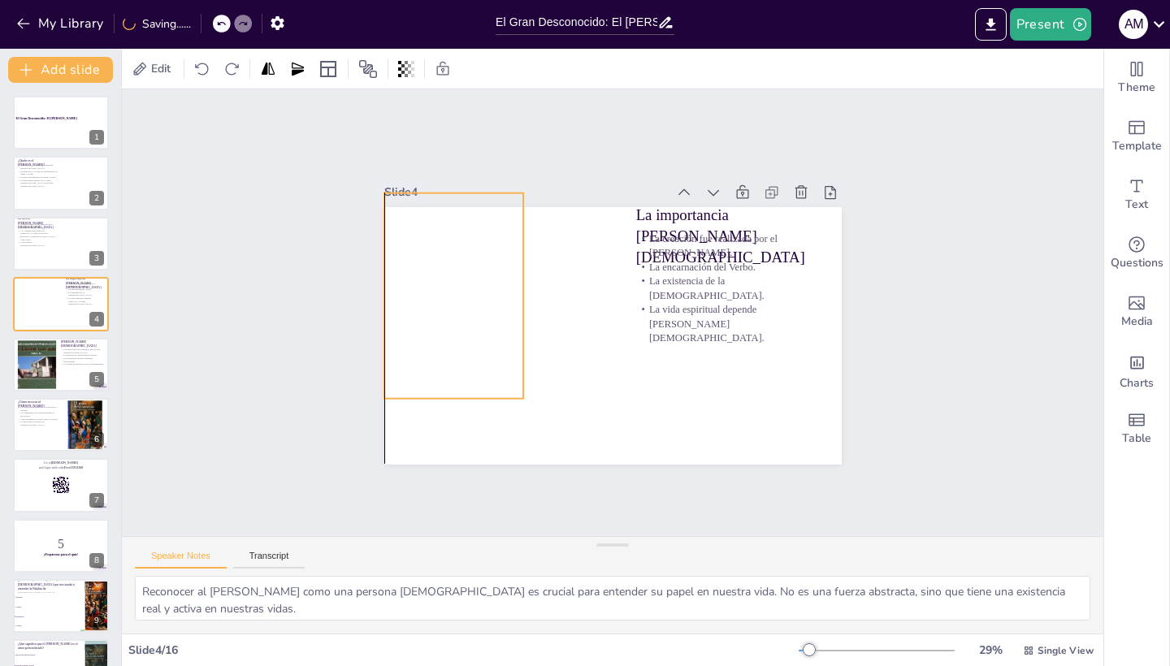
drag, startPoint x: 597, startPoint y: 384, endPoint x: 440, endPoint y: 316, distance: 170.7
click at [436, 326] on div at bounding box center [454, 296] width 140 height 206
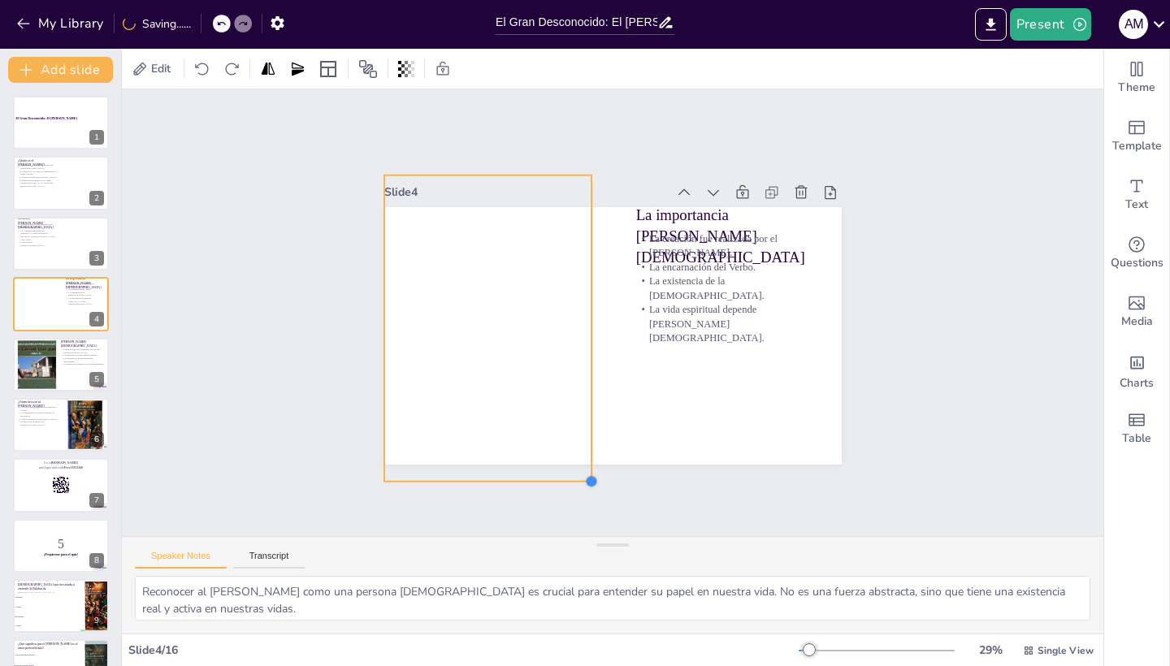
drag, startPoint x: 524, startPoint y: 380, endPoint x: 592, endPoint y: 433, distance: 86.3
click at [592, 433] on div "La importancia [PERSON_NAME][DEMOGRAPHIC_DATA] La creación fue realizada por el…" at bounding box center [612, 336] width 457 height 258
click at [664, 421] on div at bounding box center [612, 336] width 457 height 258
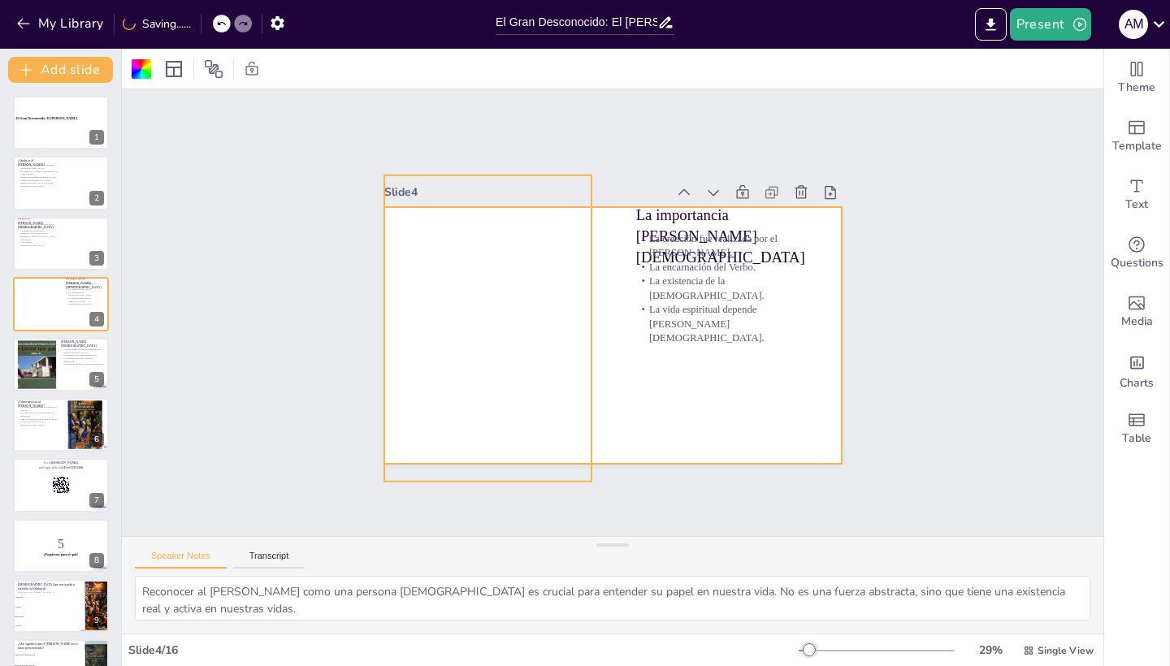
click at [446, 324] on div at bounding box center [488, 328] width 208 height 306
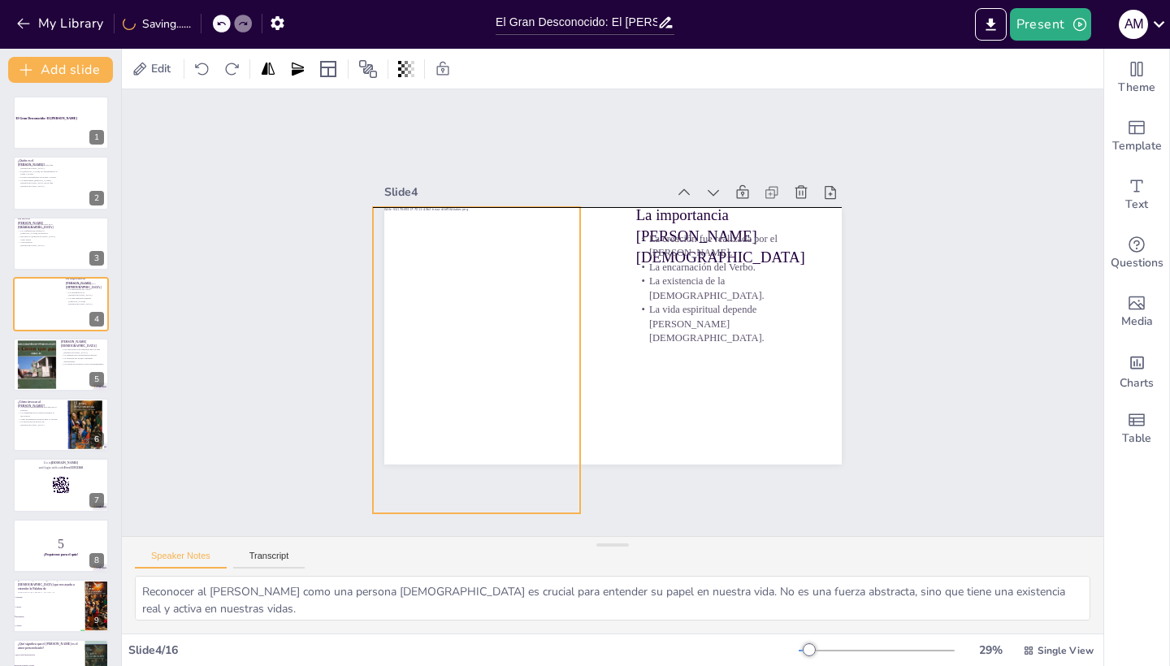
drag, startPoint x: 475, startPoint y: 310, endPoint x: 463, endPoint y: 346, distance: 37.8
click at [463, 346] on div at bounding box center [477, 360] width 208 height 306
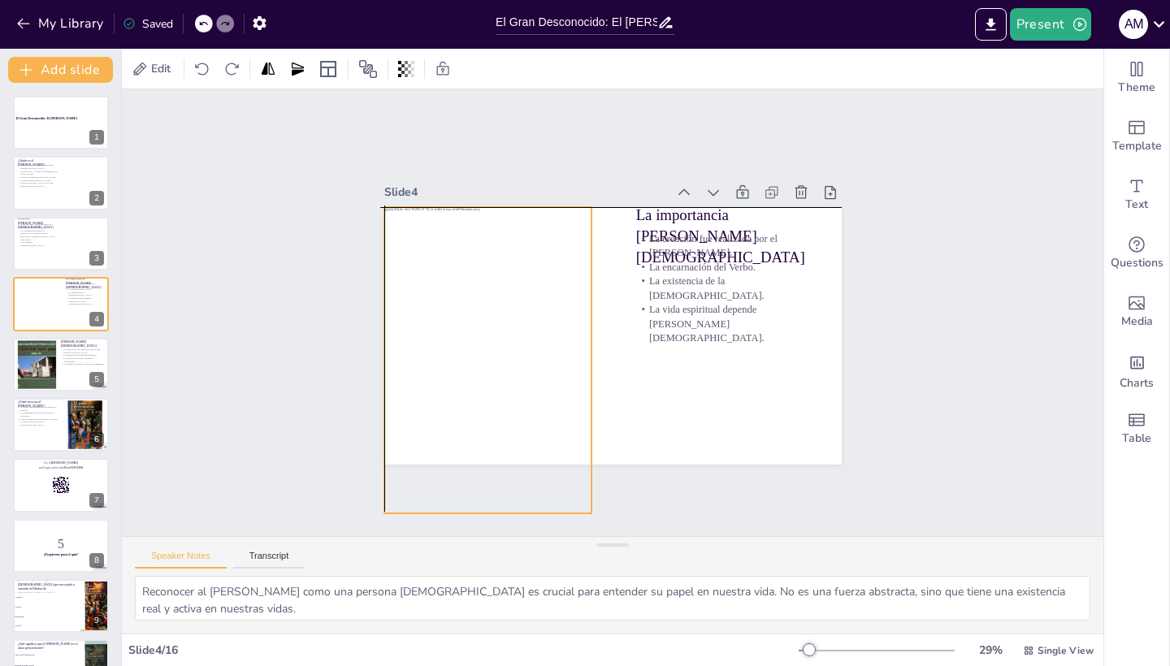
drag, startPoint x: 479, startPoint y: 369, endPoint x: 706, endPoint y: 400, distance: 229.6
click at [487, 368] on div at bounding box center [488, 360] width 208 height 306
click at [706, 400] on div at bounding box center [612, 336] width 457 height 258
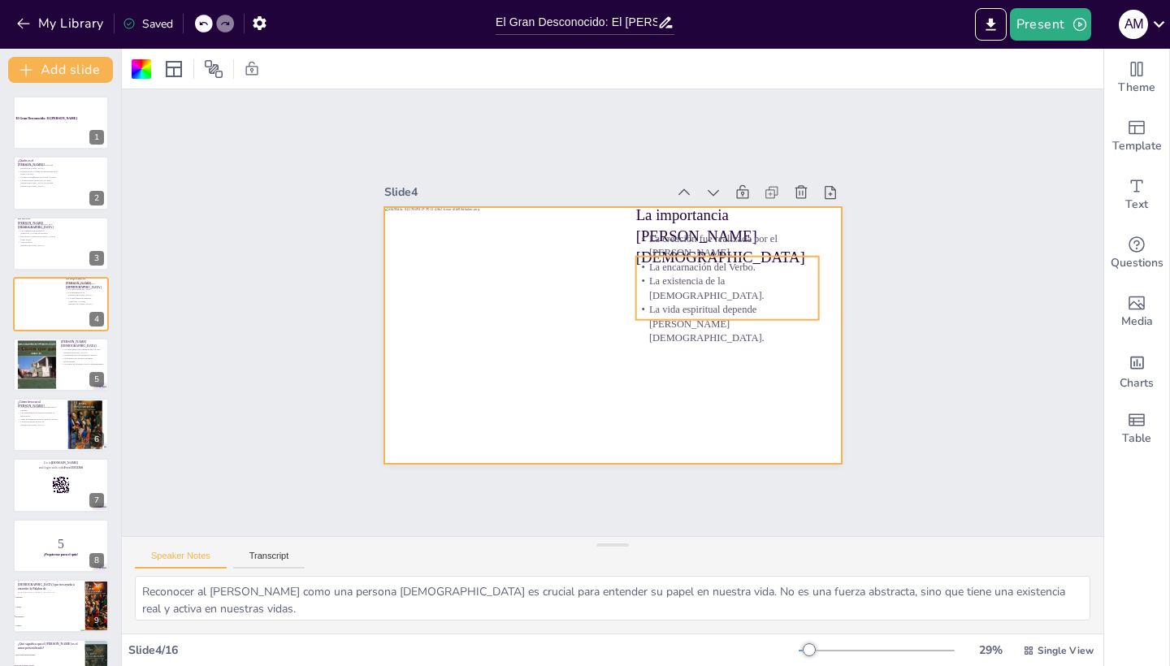
click at [664, 298] on p "La existencia de la [DEMOGRAPHIC_DATA]." at bounding box center [726, 288] width 183 height 28
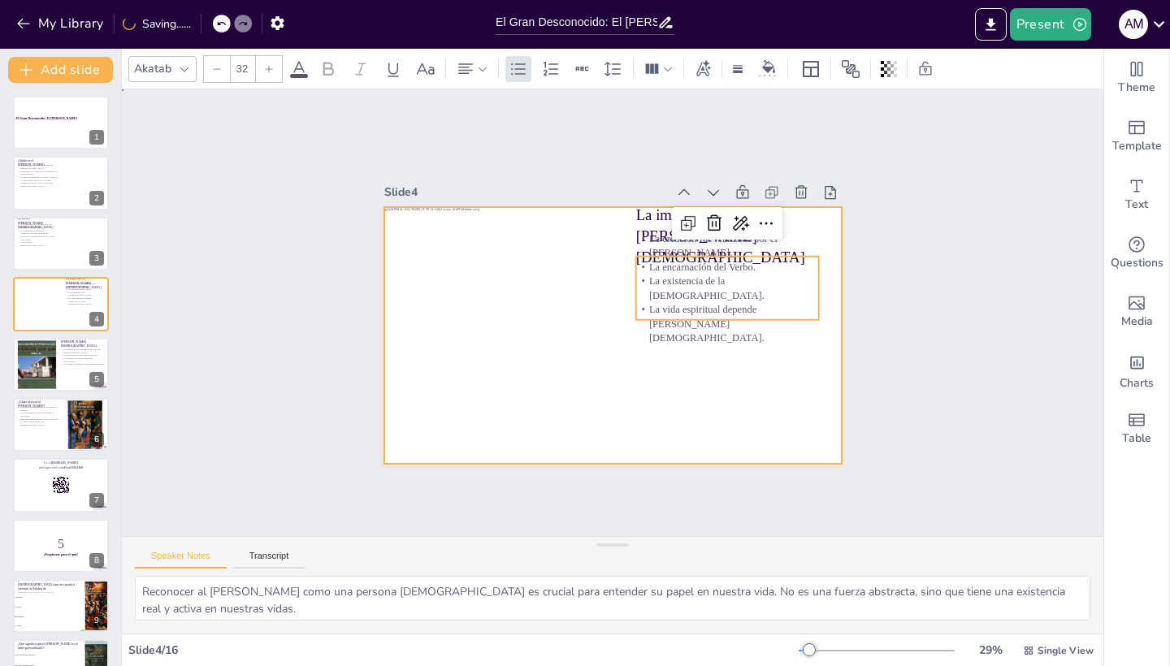
click at [794, 419] on div at bounding box center [612, 336] width 457 height 258
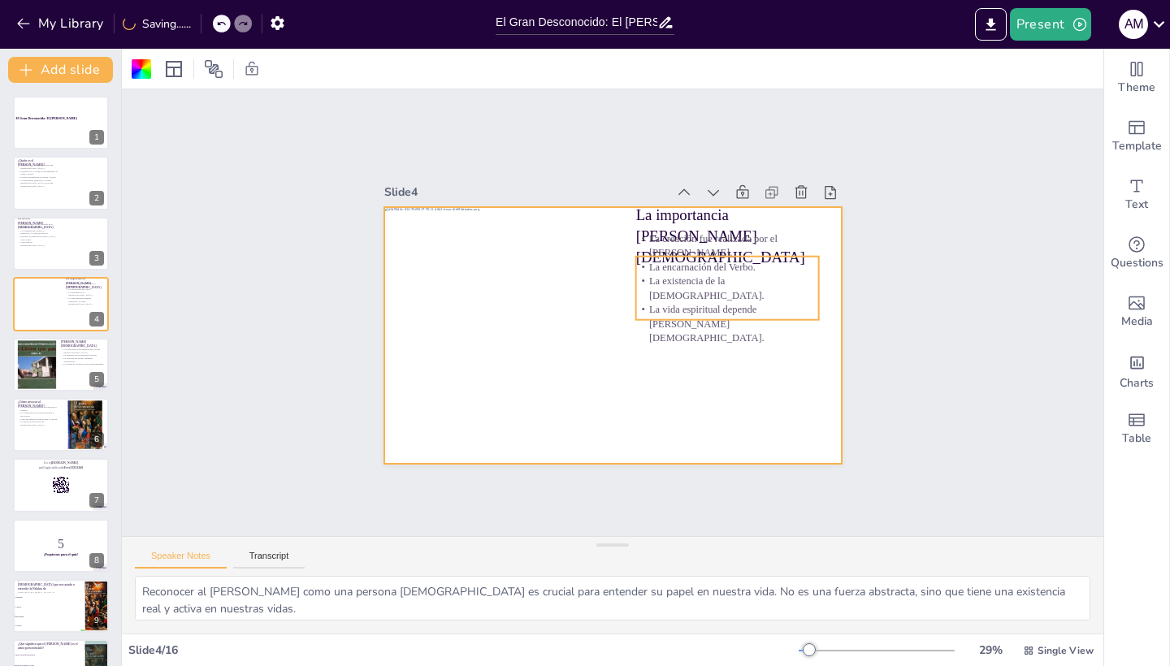
click at [742, 299] on p "La existencia de la [DEMOGRAPHIC_DATA]." at bounding box center [726, 288] width 183 height 28
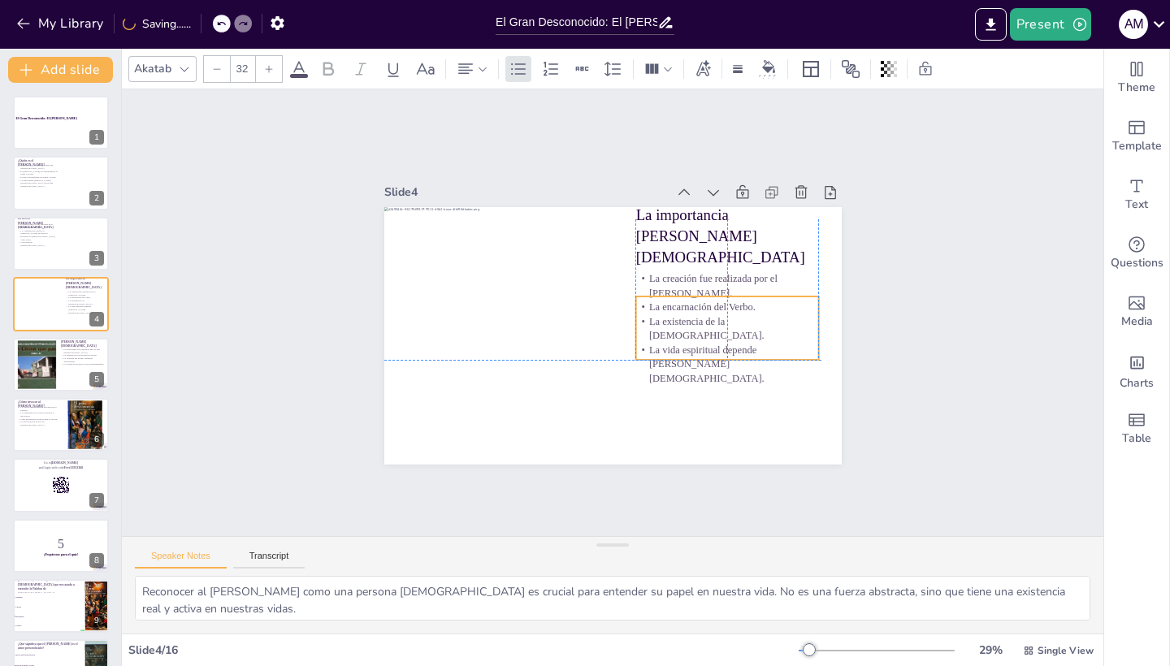
drag, startPoint x: 742, startPoint y: 299, endPoint x: 744, endPoint y: 345, distance: 45.6
click at [744, 342] on p "La existencia de la [DEMOGRAPHIC_DATA]." at bounding box center [726, 328] width 183 height 28
click at [925, 386] on div "Slide 1 El Gran Desconocido: El [PERSON_NAME] Slide 2 ¿Quién es el [PERSON_NAME…" at bounding box center [613, 312] width 982 height 447
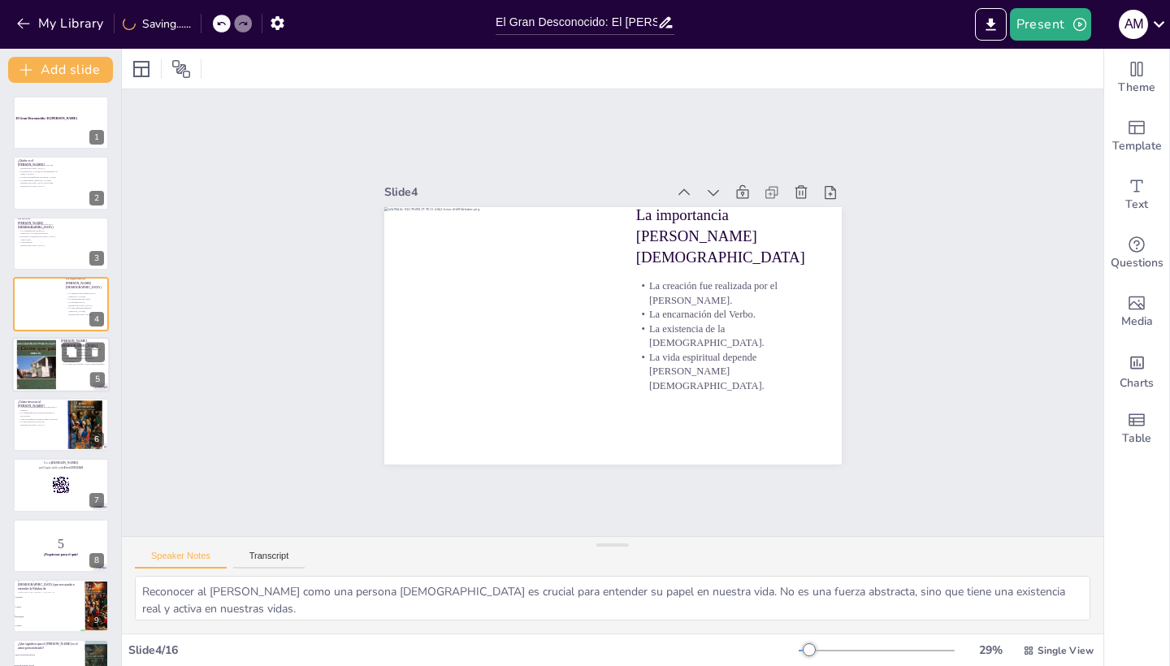
click at [57, 367] on div at bounding box center [61, 364] width 98 height 55
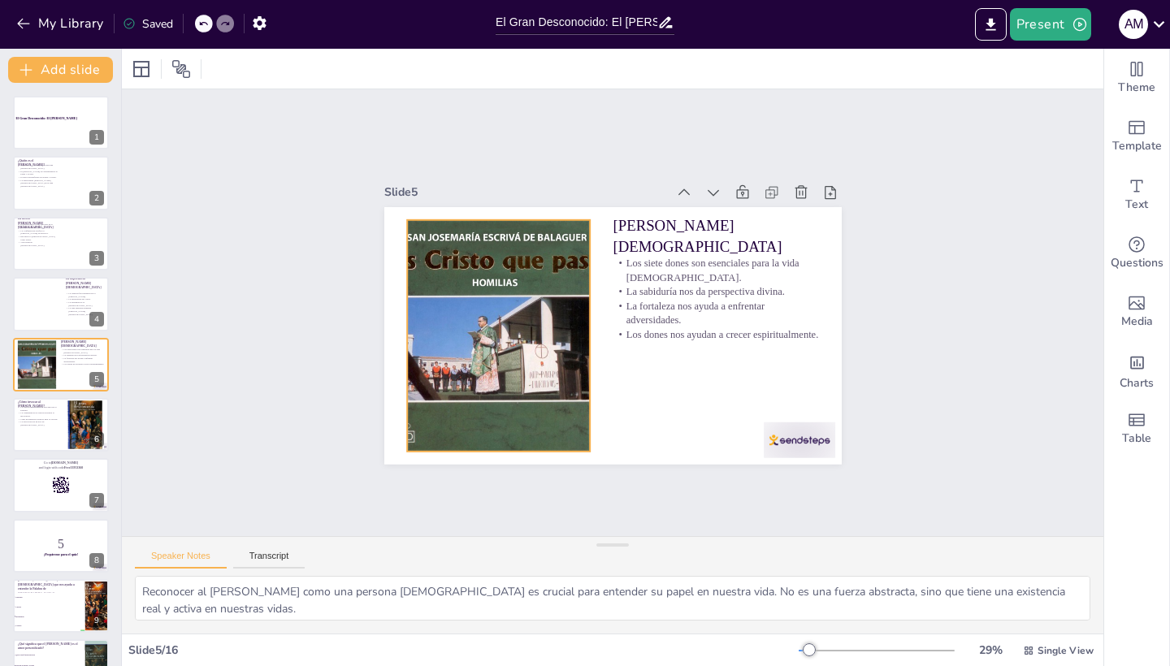
click at [514, 417] on div at bounding box center [499, 335] width 232 height 232
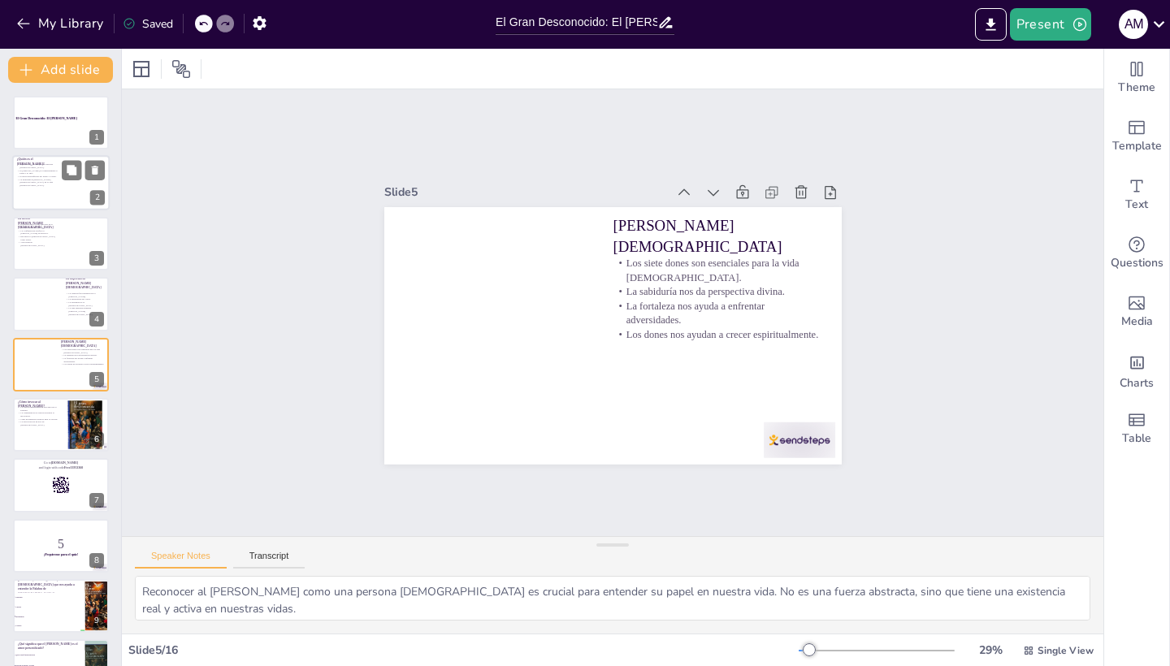
click at [28, 193] on div at bounding box center [61, 183] width 98 height 55
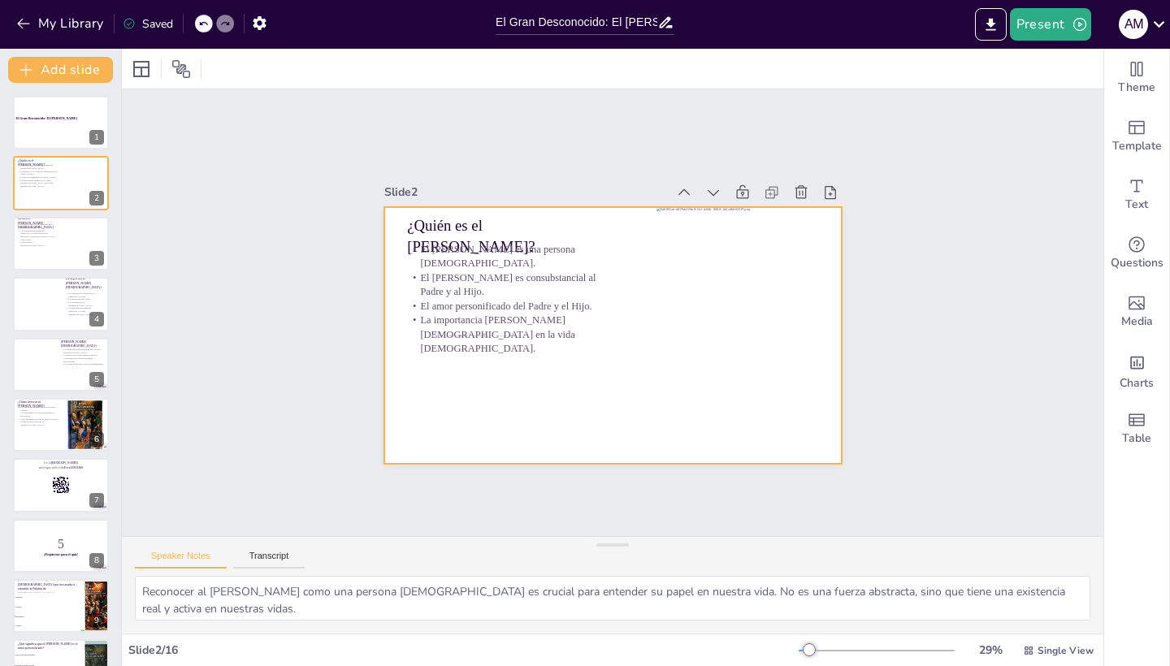
click at [504, 399] on div at bounding box center [612, 336] width 457 height 258
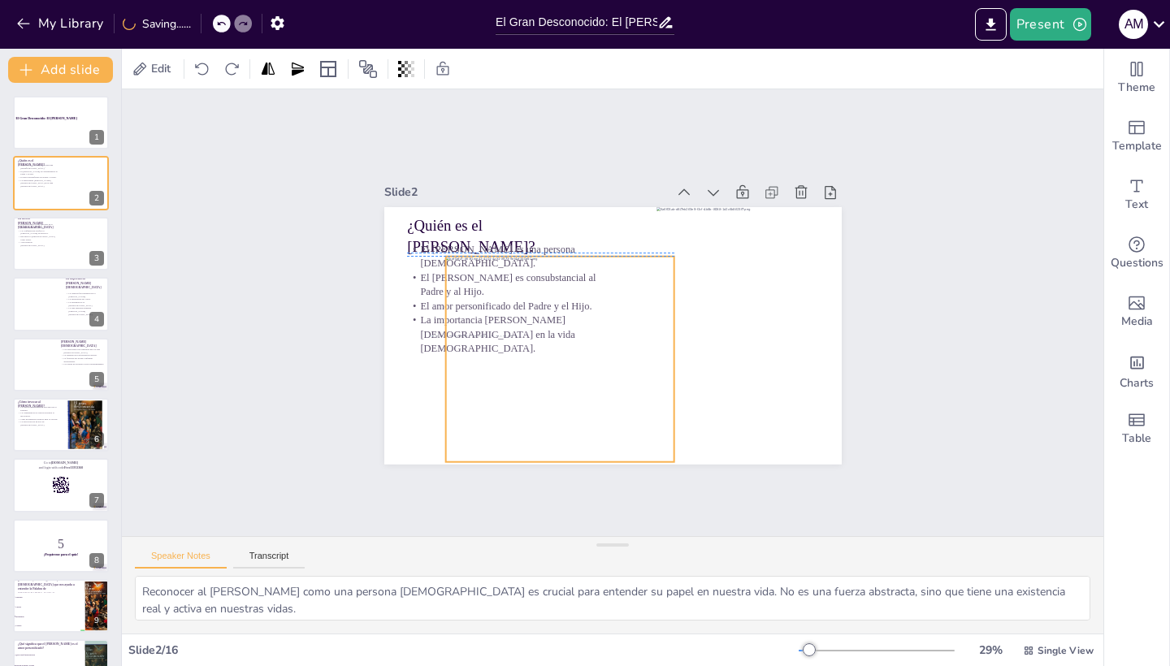
drag, startPoint x: 609, startPoint y: 347, endPoint x: 670, endPoint y: 297, distance: 78.6
click at [534, 369] on div at bounding box center [559, 359] width 229 height 206
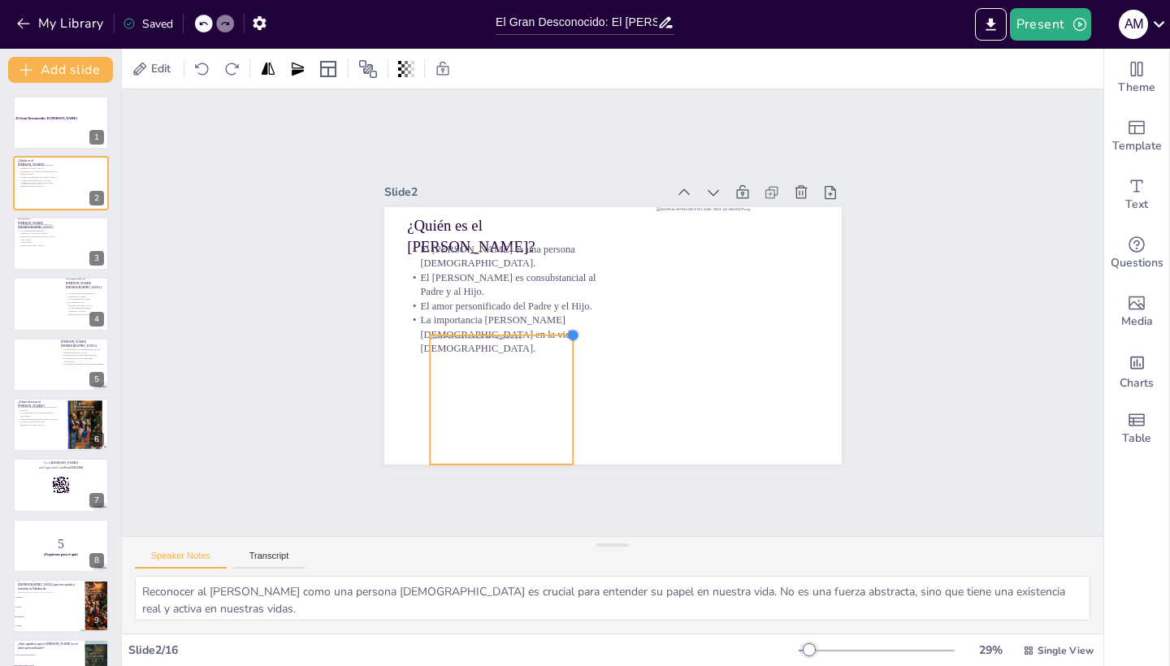
drag, startPoint x: 657, startPoint y: 259, endPoint x: 628, endPoint y: 485, distance: 227.8
click at [571, 343] on div "¿Quién es el [PERSON_NAME]? El [PERSON_NAME] es una persona [DEMOGRAPHIC_DATA].…" at bounding box center [612, 336] width 457 height 258
click at [684, 545] on div "Speaker Notes Transcript" at bounding box center [613, 556] width 982 height 39
click at [622, 565] on div "Speaker Notes Transcript" at bounding box center [613, 556] width 982 height 39
click at [966, 441] on div "Slide 1 El Gran Desconocido: El [PERSON_NAME] Slide 2 ¿Quién es el [PERSON_NAME…" at bounding box center [613, 312] width 982 height 447
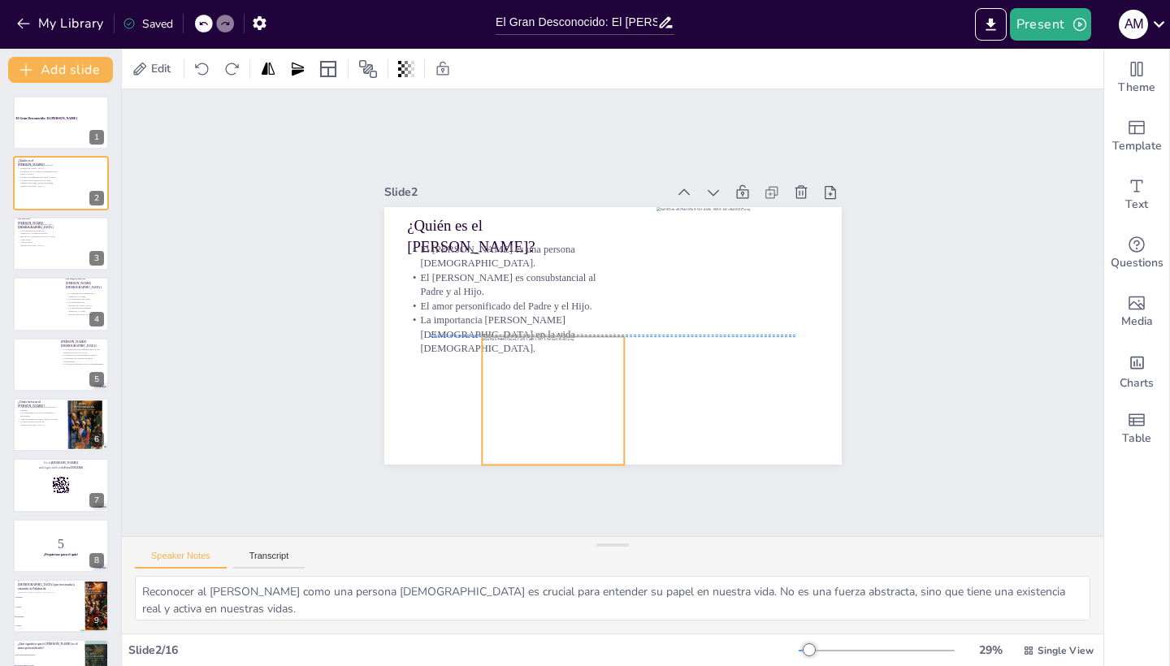
drag, startPoint x: 514, startPoint y: 401, endPoint x: 568, endPoint y: 397, distance: 54.5
click at [568, 397] on div at bounding box center [553, 400] width 143 height 128
click at [1016, 470] on div "Slide 1 El Gran Desconocido: El [PERSON_NAME] Slide 2 ¿Quién es el [PERSON_NAME…" at bounding box center [613, 312] width 982 height 447
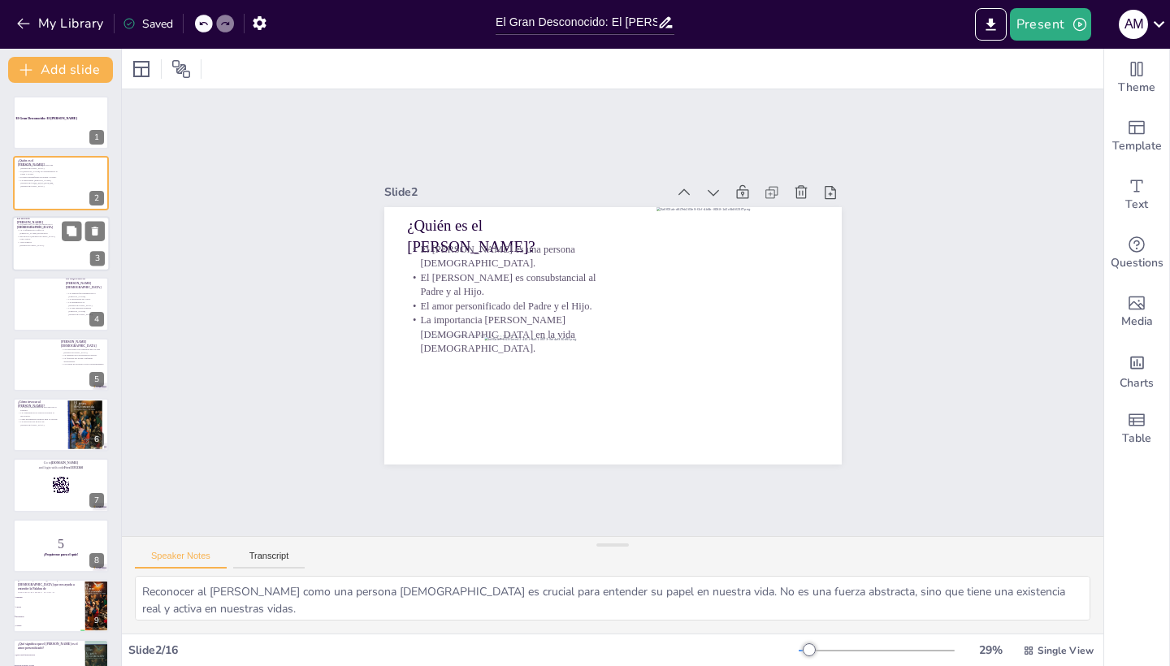
click at [41, 225] on div "La acción [PERSON_NAME][DEMOGRAPHIC_DATA]" at bounding box center [36, 222] width 39 height 7
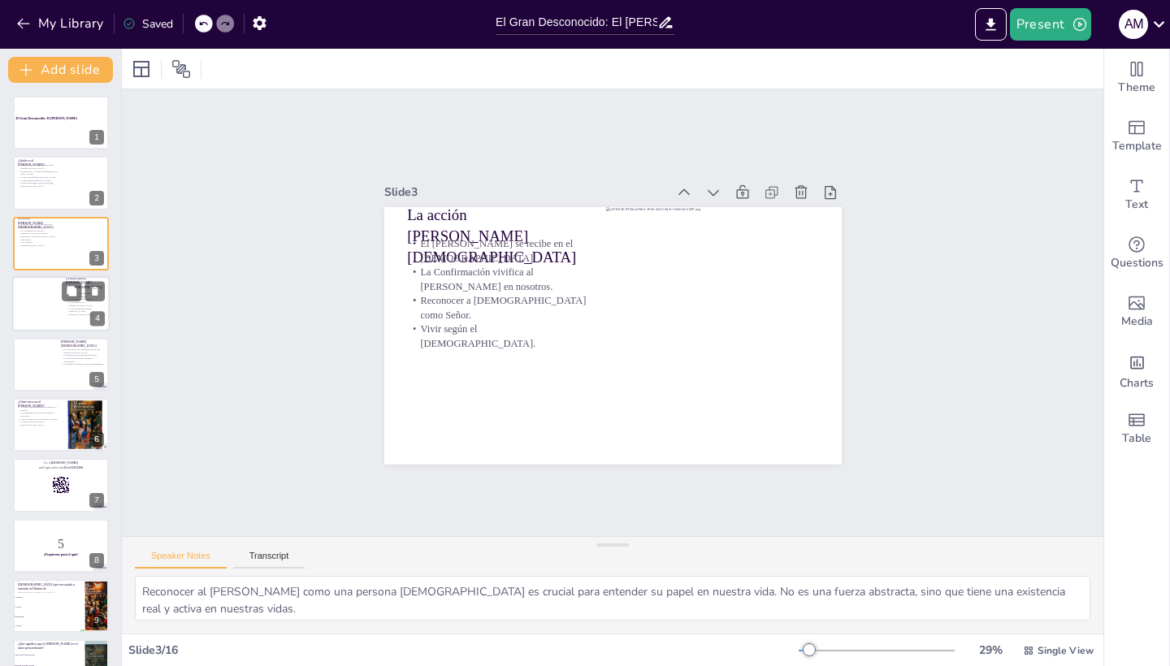
click at [27, 304] on div at bounding box center [34, 309] width 45 height 66
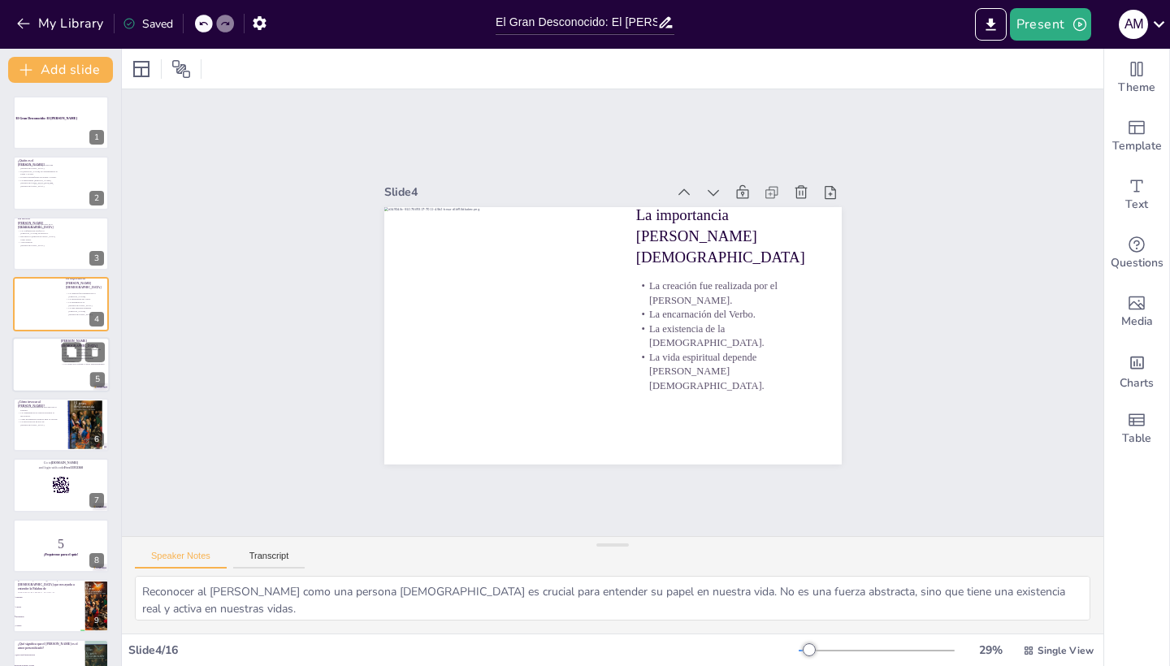
click at [31, 366] on div at bounding box center [61, 364] width 98 height 55
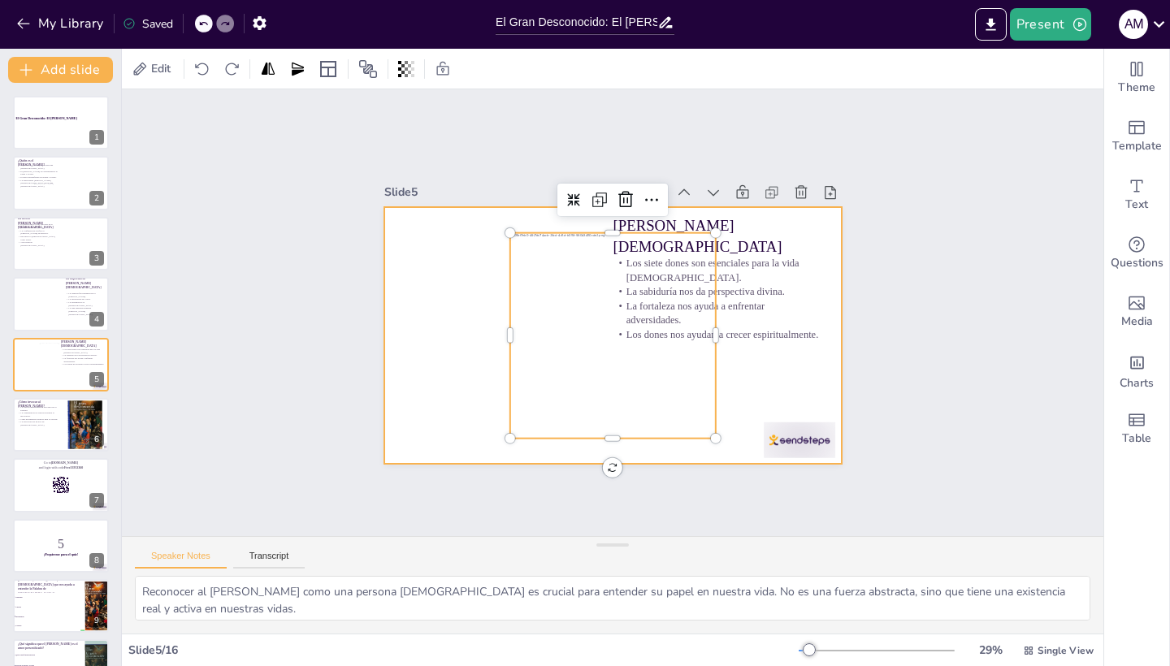
click at [799, 371] on div at bounding box center [612, 336] width 457 height 258
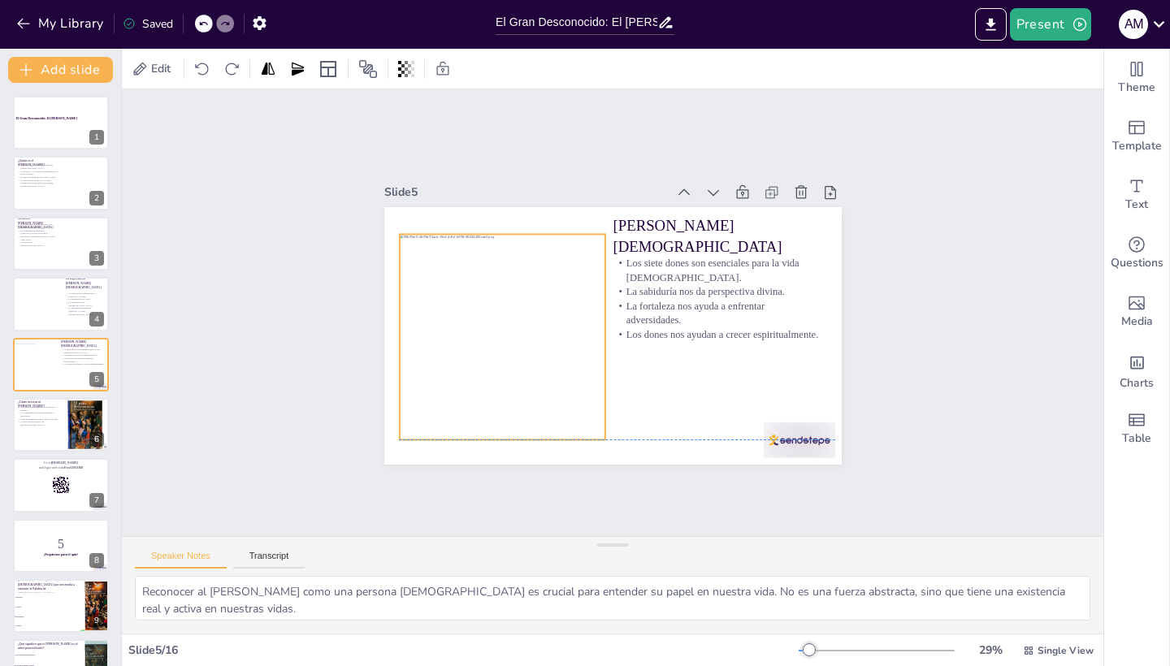
drag, startPoint x: 654, startPoint y: 356, endPoint x: 544, endPoint y: 352, distance: 110.6
click at [544, 352] on div at bounding box center [502, 337] width 206 height 206
click at [935, 383] on div "Slide 1 El Gran Desconocido: El [PERSON_NAME] Slide 2 ¿Quién es el [PERSON_NAME…" at bounding box center [613, 312] width 982 height 447
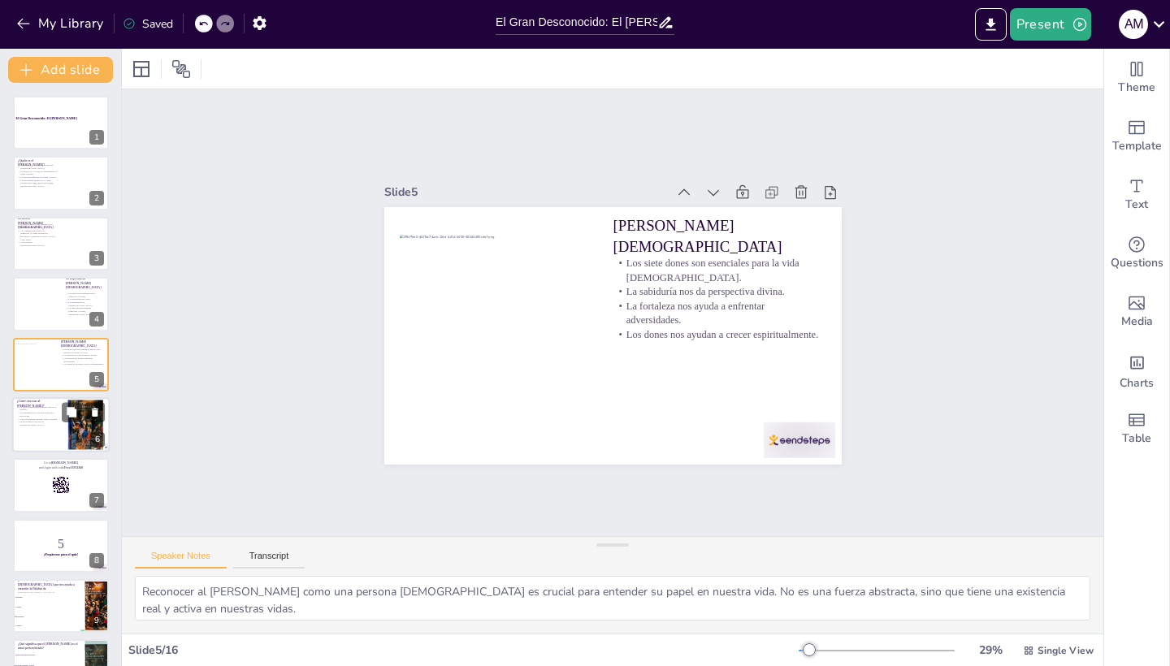
click at [47, 427] on div at bounding box center [61, 424] width 98 height 55
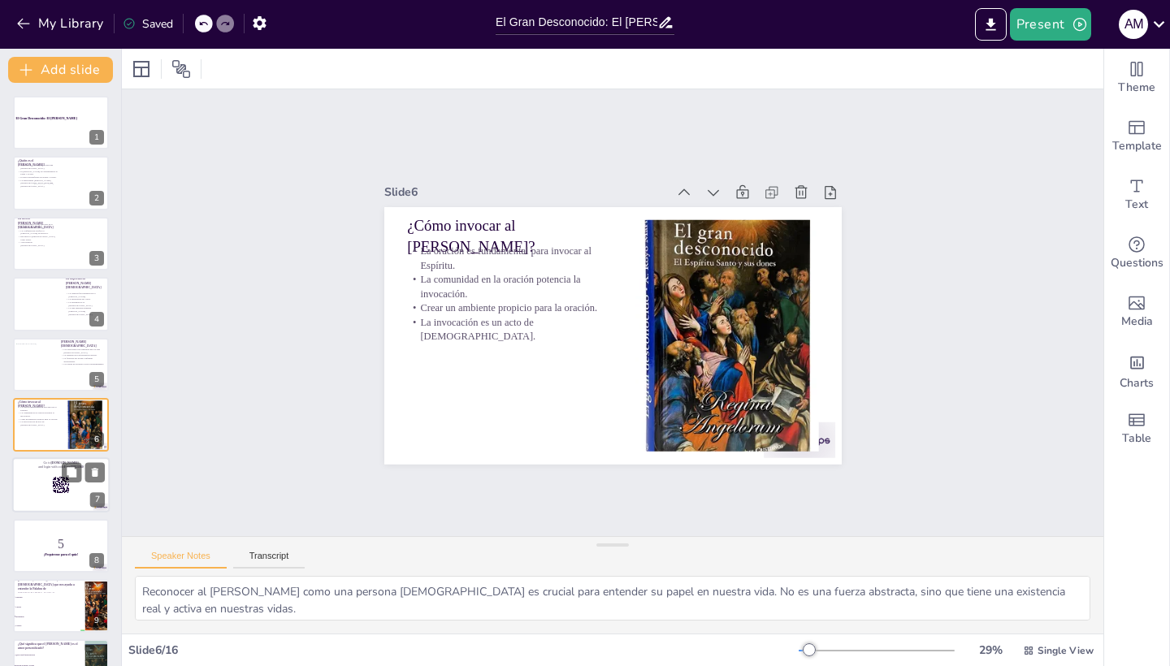
scroll to position [50, 0]
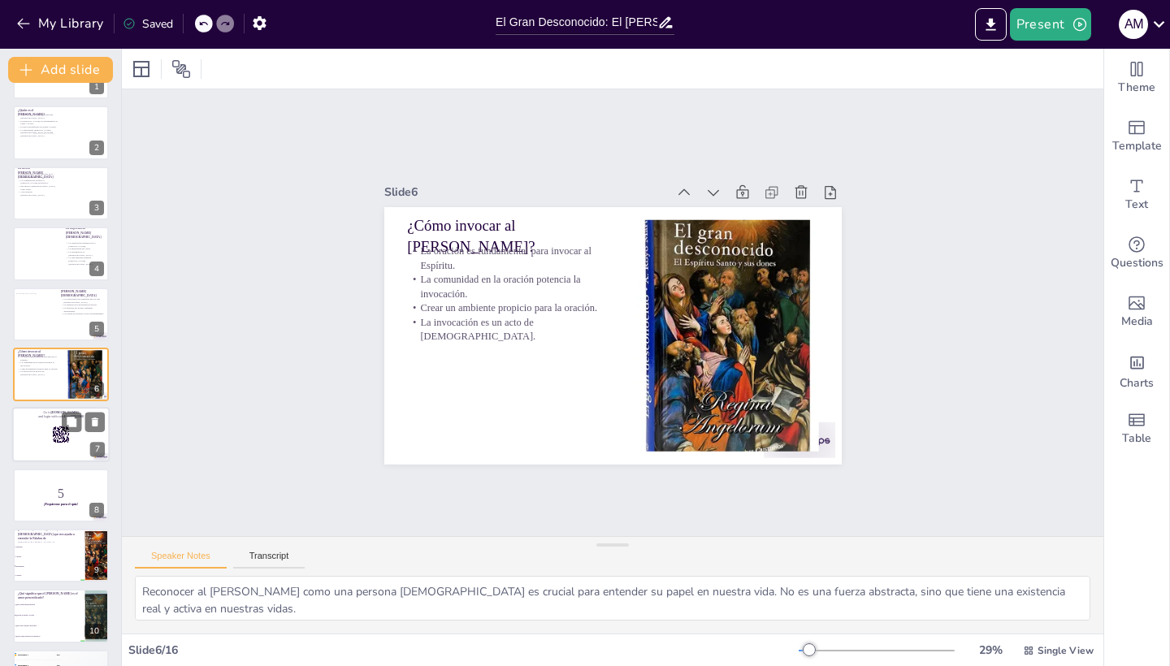
click at [73, 446] on div at bounding box center [61, 435] width 98 height 55
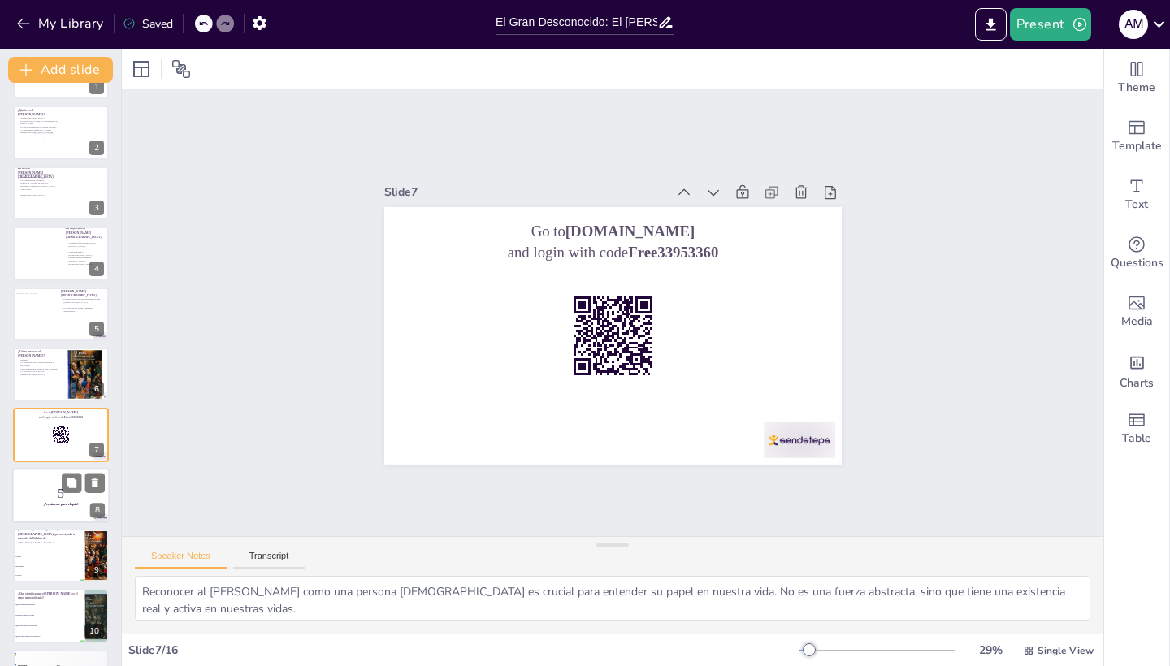
scroll to position [111, 0]
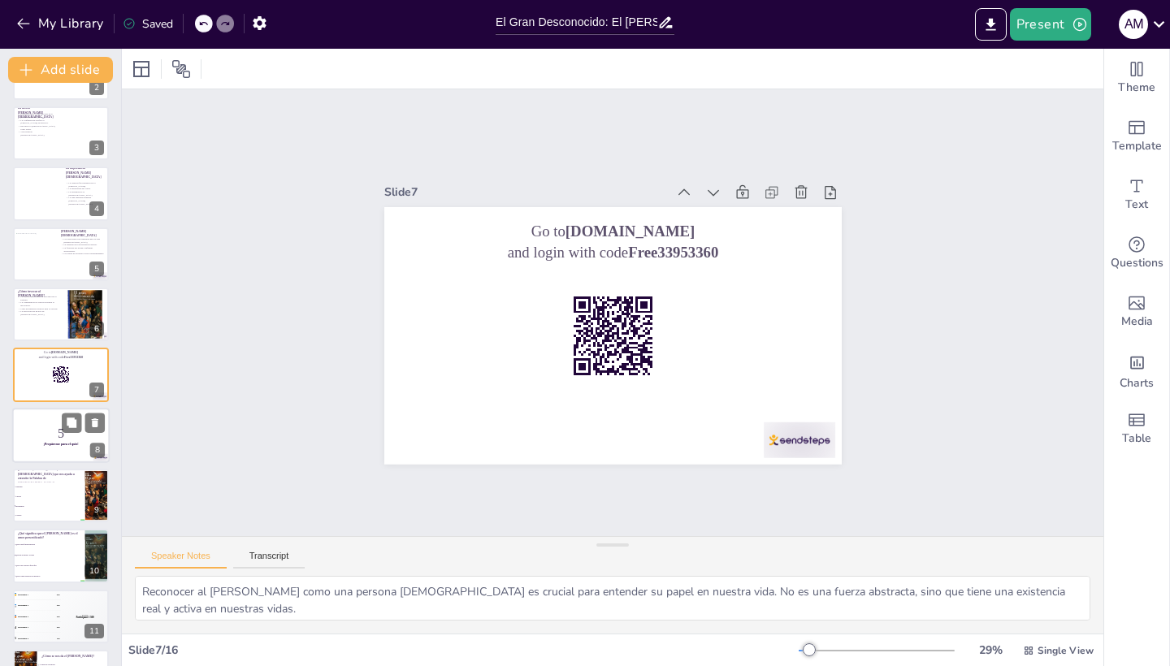
click at [62, 438] on p "5" at bounding box center [61, 433] width 88 height 18
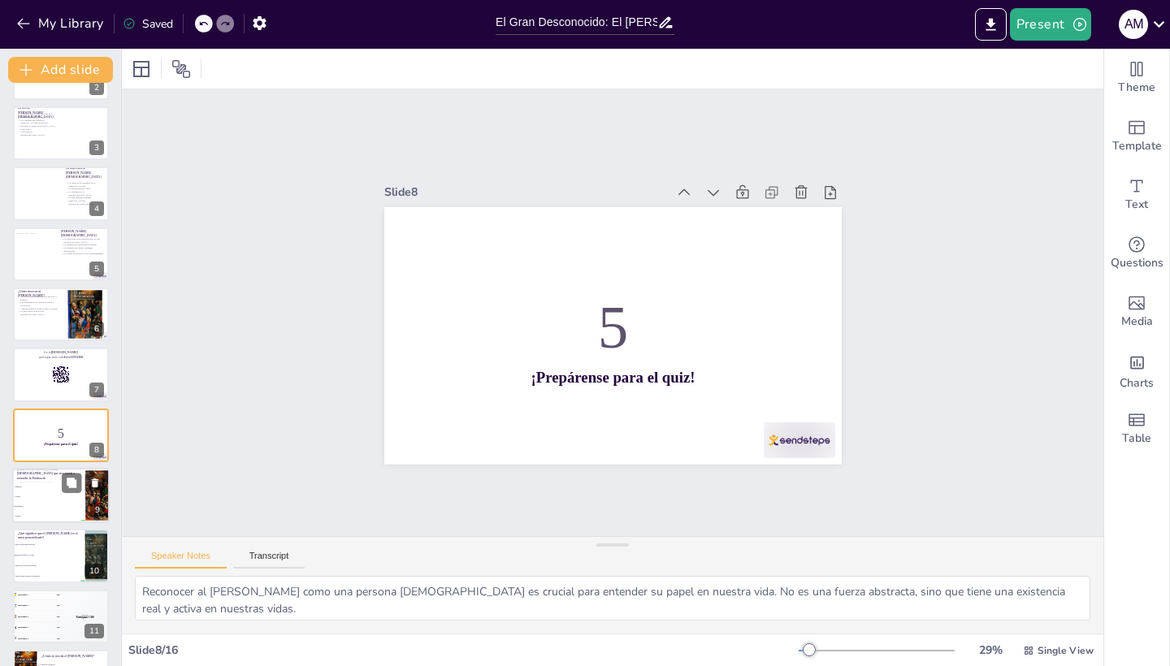
click at [57, 502] on li "Inteligencia" at bounding box center [48, 507] width 73 height 10
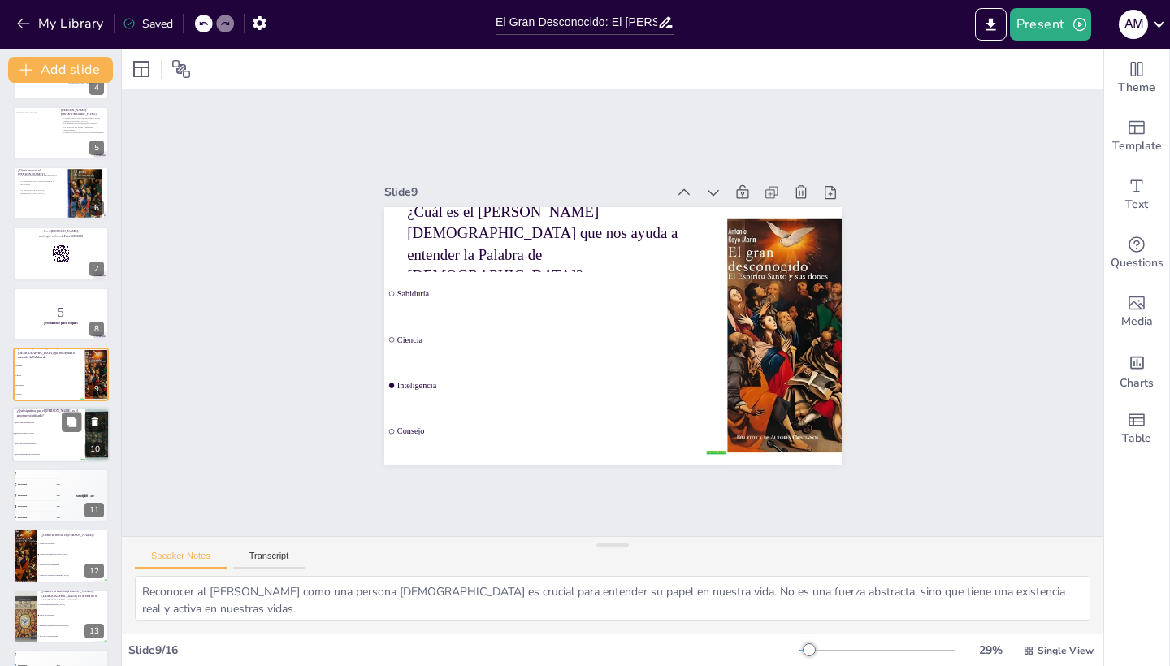
click at [54, 448] on li "Que es un concepto filosófico" at bounding box center [48, 445] width 73 height 11
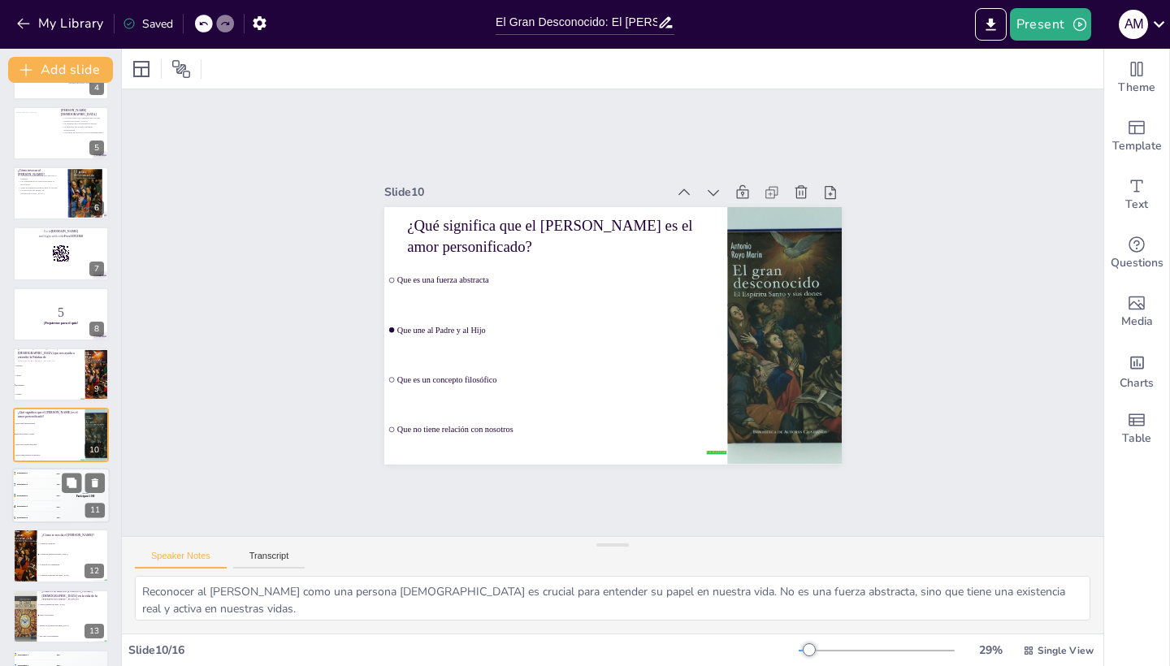
scroll to position [292, 0]
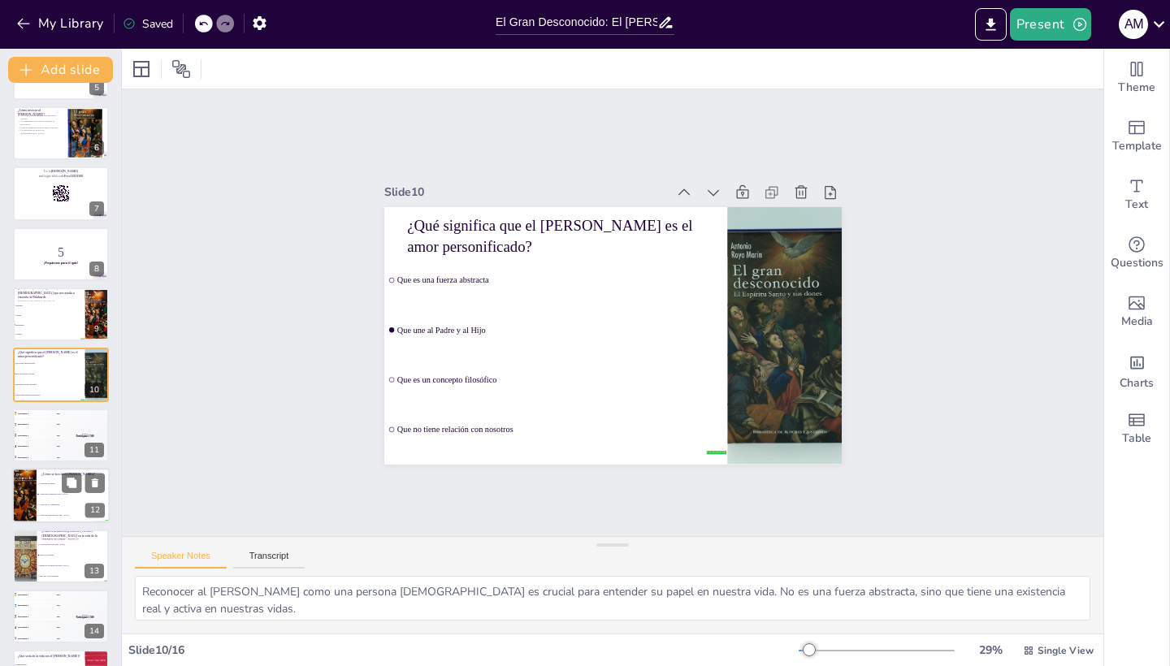
click at [49, 511] on li "A través de la [DEMOGRAPHIC_DATA]" at bounding box center [73, 516] width 73 height 11
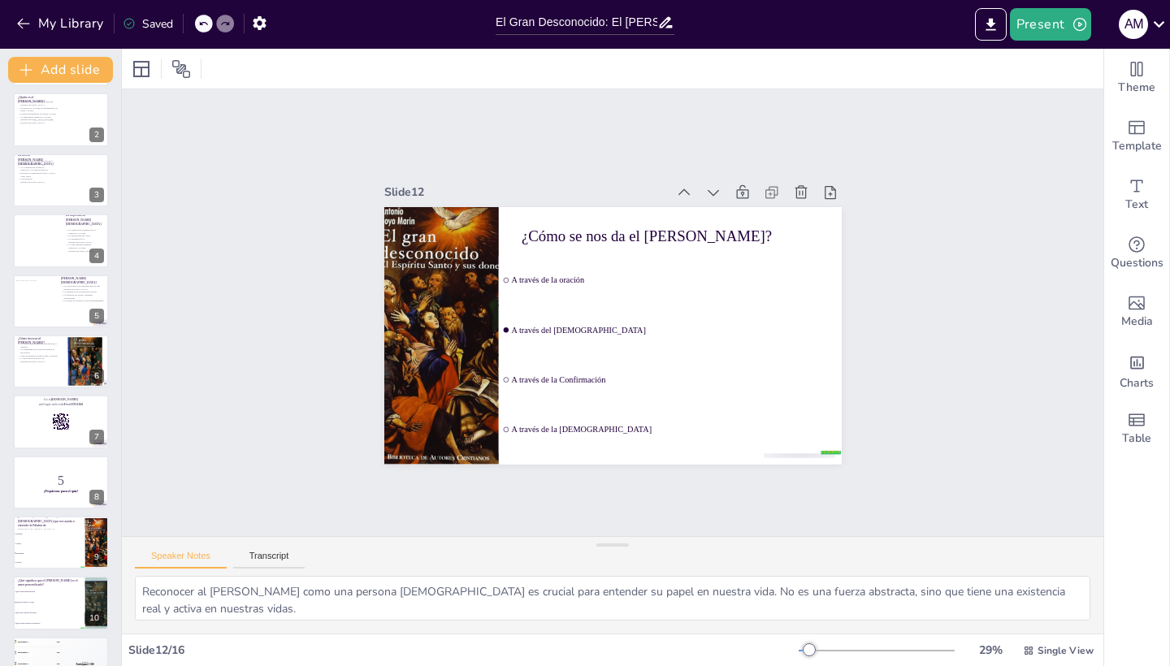
scroll to position [0, 0]
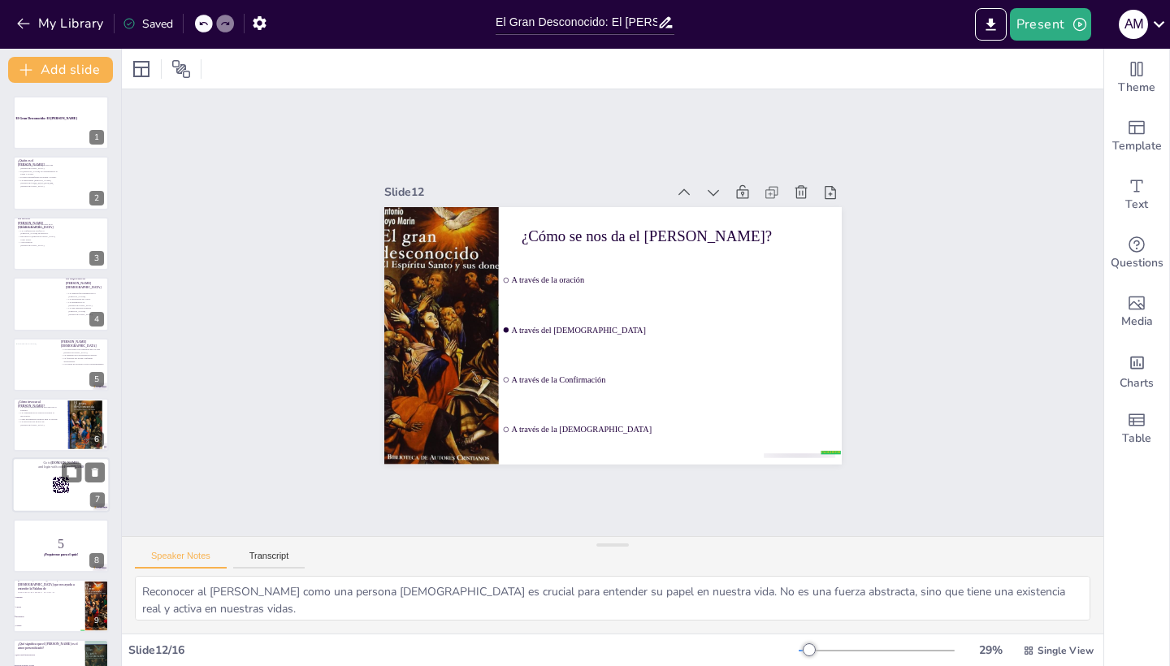
click at [66, 485] on rect at bounding box center [65, 484] width 1 height 1
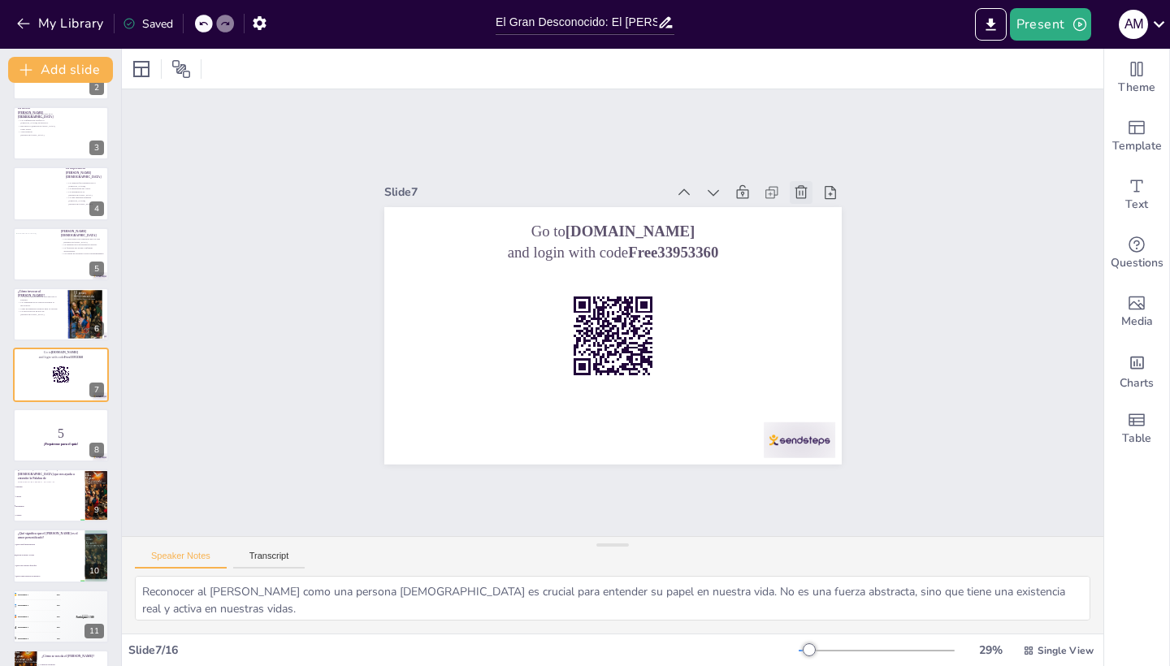
click at [799, 196] on icon at bounding box center [801, 192] width 16 height 16
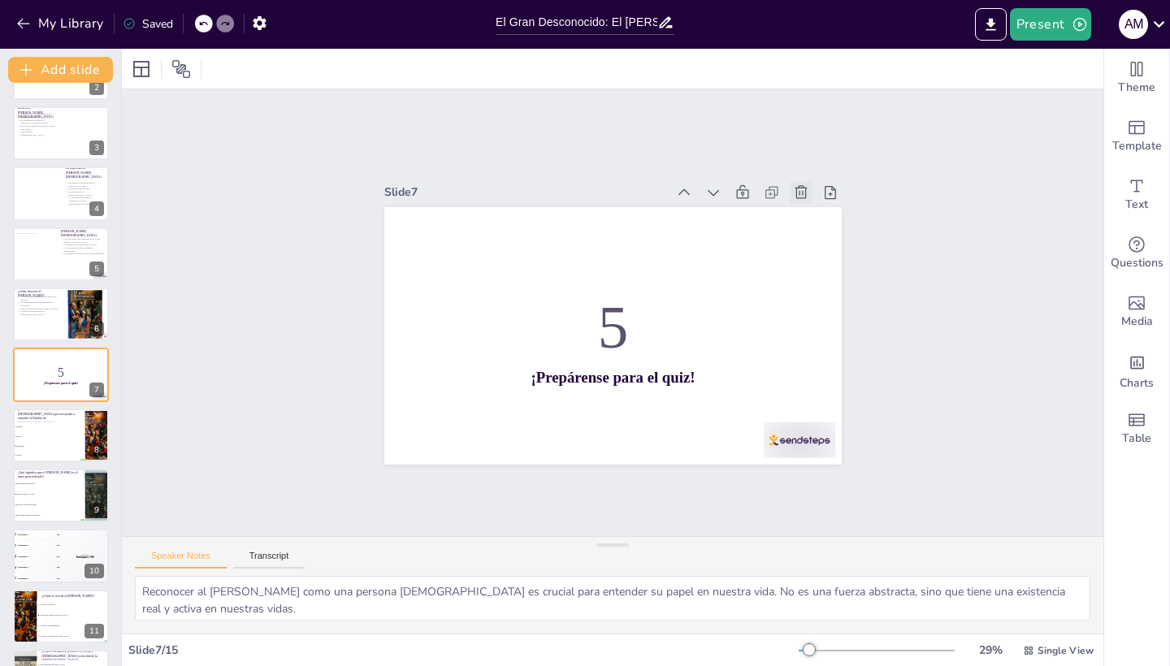
click at [799, 196] on icon at bounding box center [801, 192] width 16 height 16
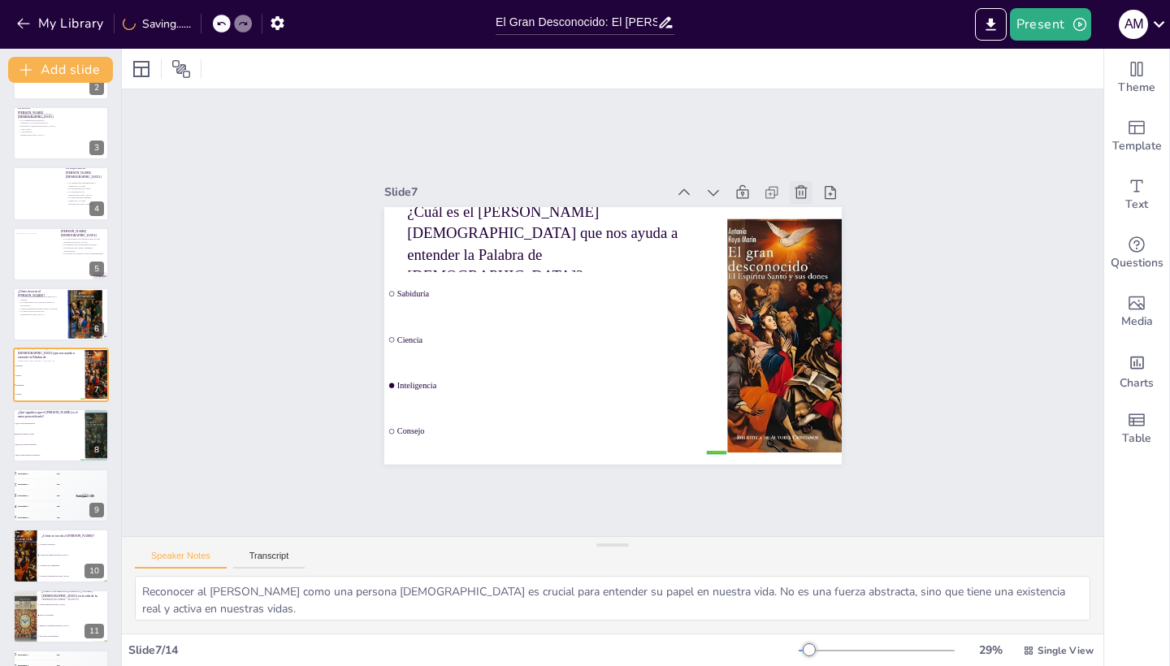
click at [799, 196] on icon at bounding box center [801, 192] width 16 height 16
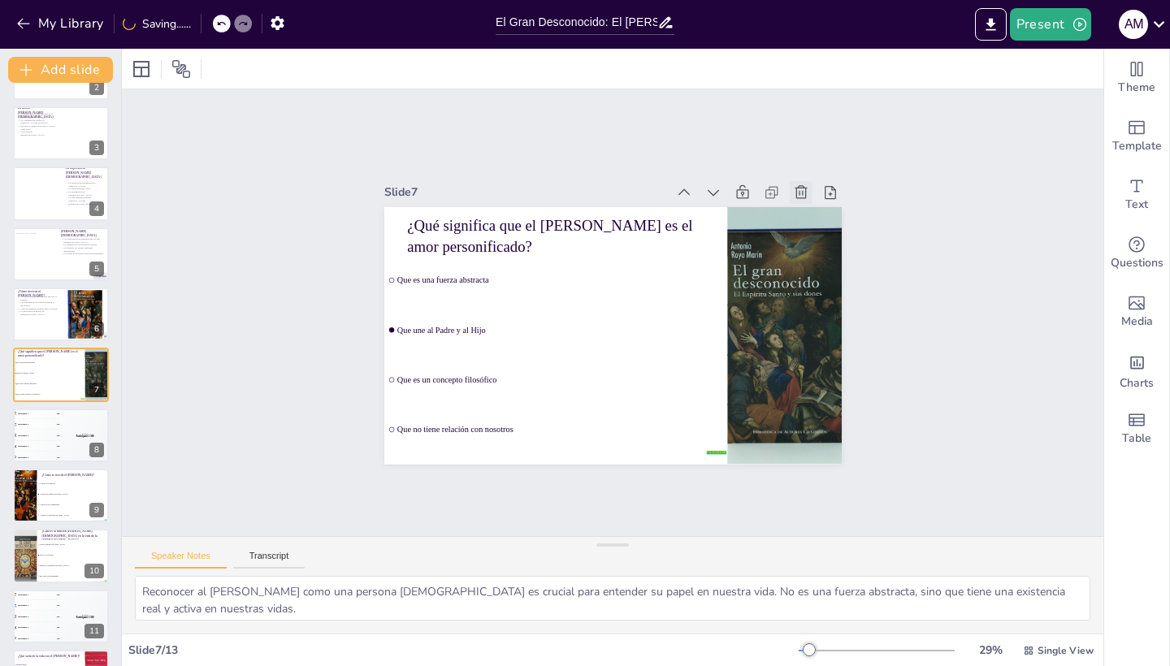
click at [799, 196] on icon at bounding box center [801, 192] width 16 height 16
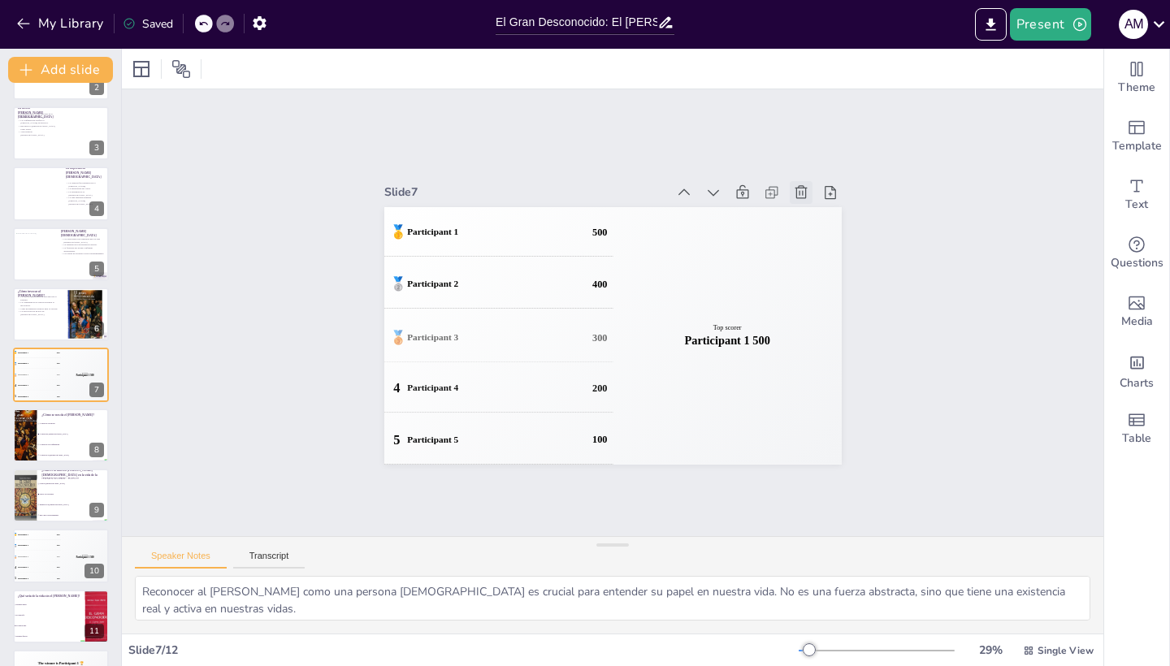
click at [799, 196] on icon at bounding box center [801, 192] width 16 height 16
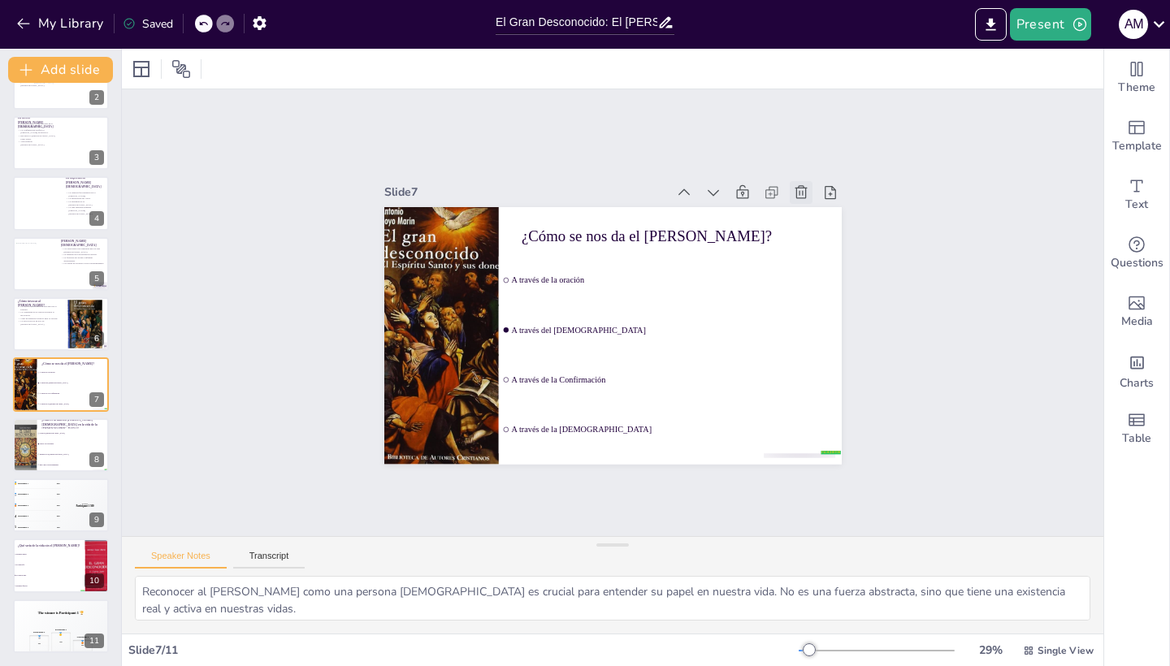
scroll to position [101, 0]
click at [799, 196] on icon at bounding box center [801, 192] width 16 height 16
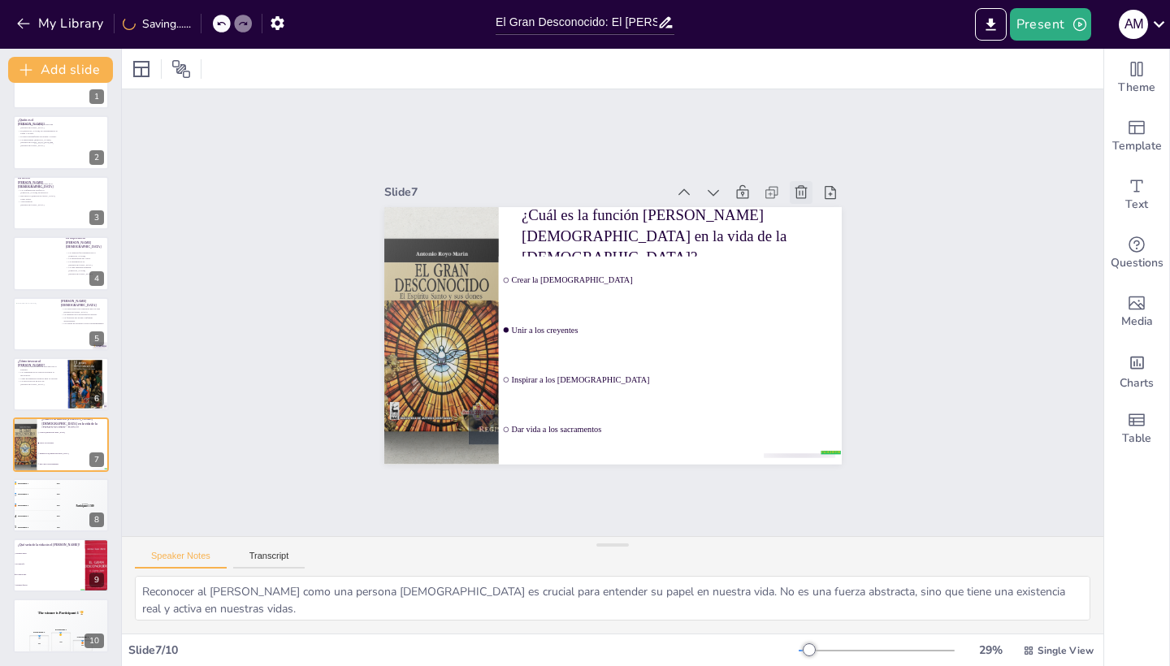
scroll to position [41, 0]
click at [799, 196] on icon at bounding box center [801, 192] width 16 height 16
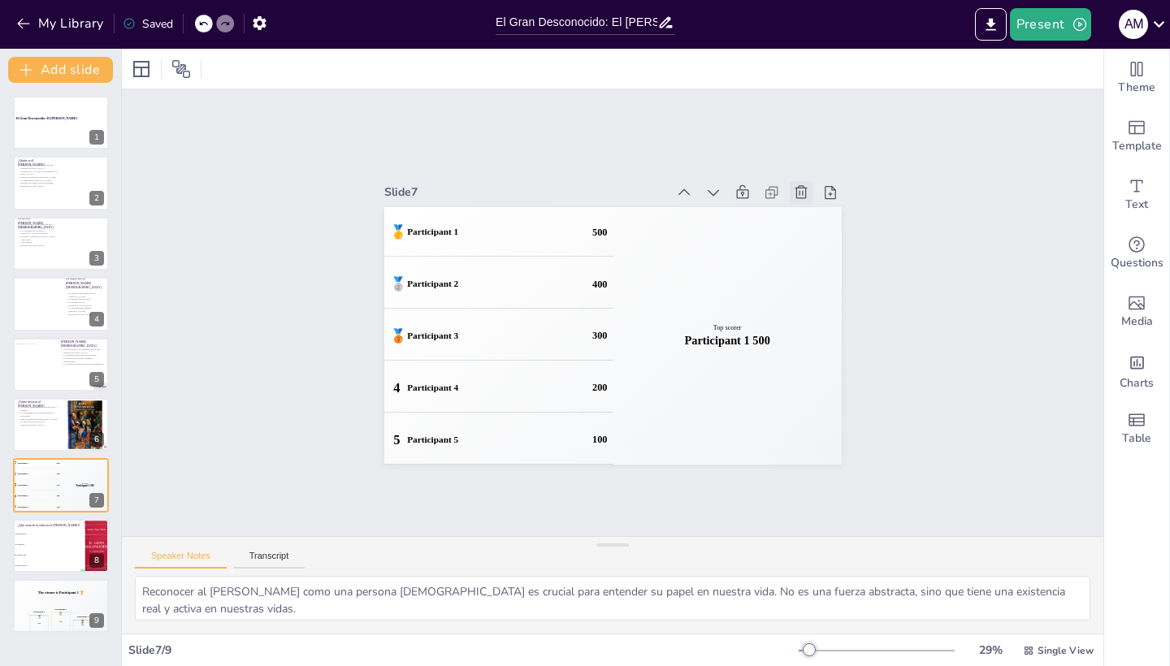
scroll to position [0, 0]
click at [799, 196] on icon at bounding box center [801, 192] width 16 height 16
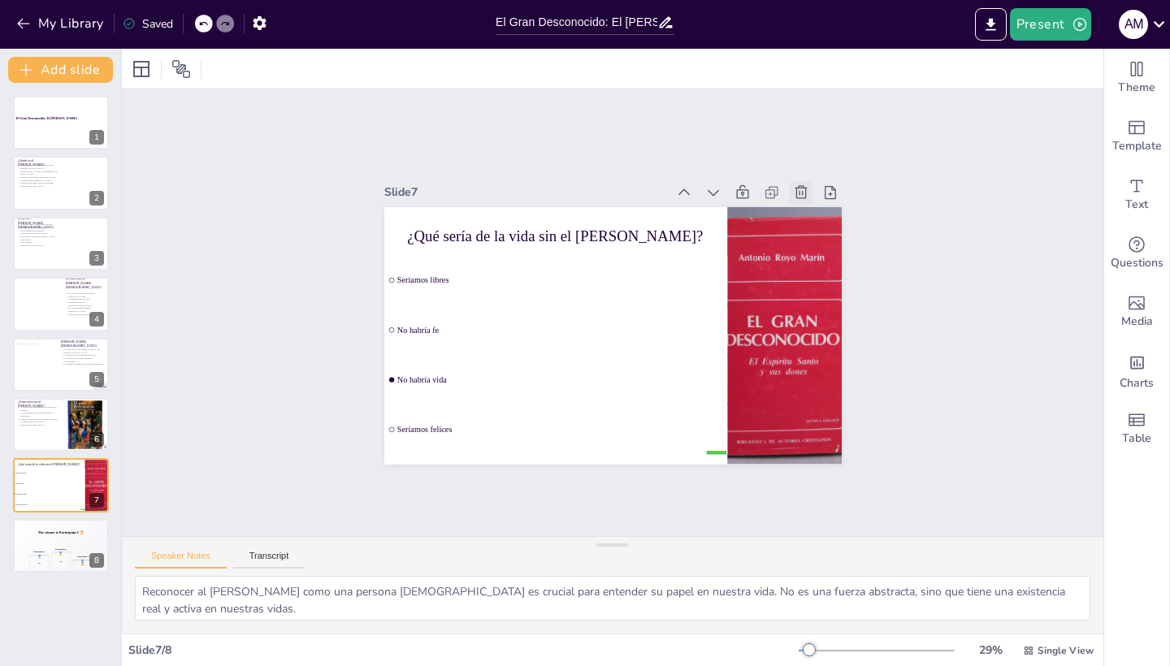
click at [799, 196] on icon at bounding box center [801, 192] width 16 height 16
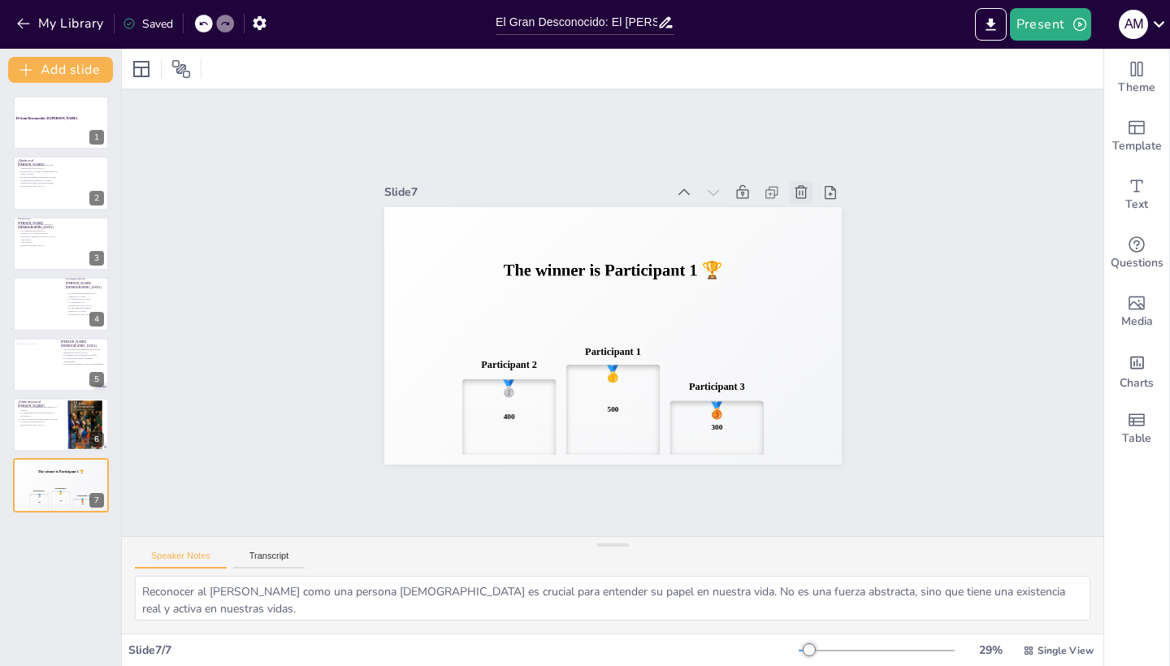
click at [799, 196] on icon at bounding box center [801, 192] width 16 height 16
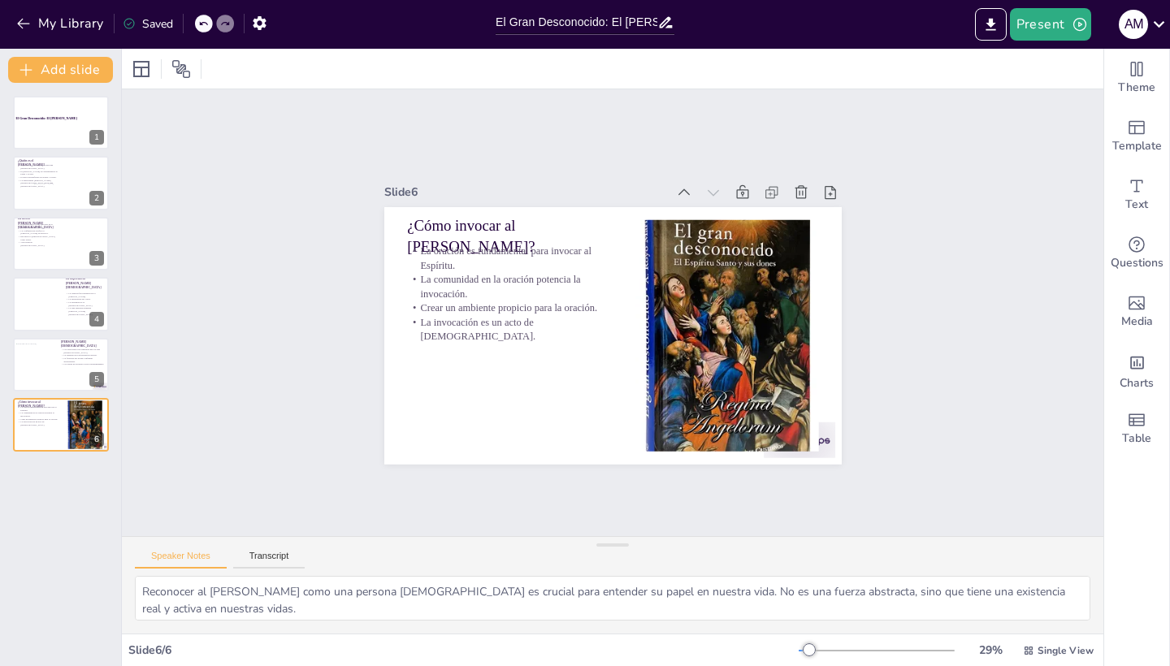
drag, startPoint x: 799, startPoint y: 196, endPoint x: 505, endPoint y: 645, distance: 536.6
click at [505, 644] on div "Slide 1 El Gran Desconocido: El [PERSON_NAME] Slide 2 ¿Quién es el [PERSON_NAME…" at bounding box center [613, 358] width 982 height 618
click at [59, 364] on div at bounding box center [37, 365] width 44 height 44
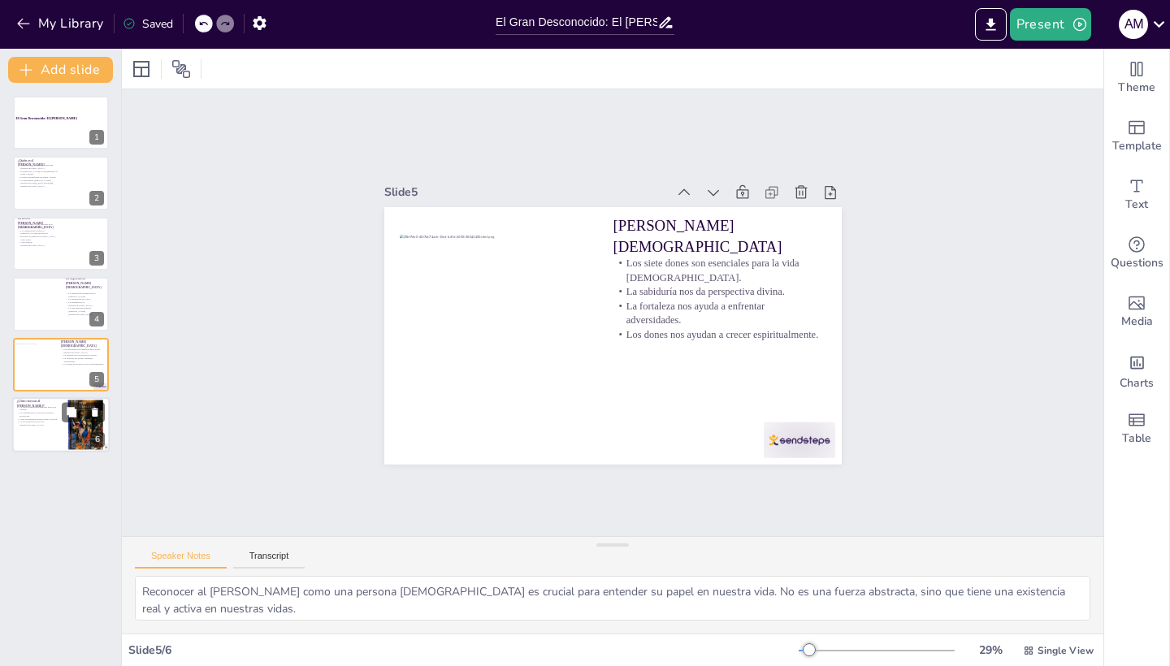
click at [61, 433] on div at bounding box center [61, 424] width 98 height 55
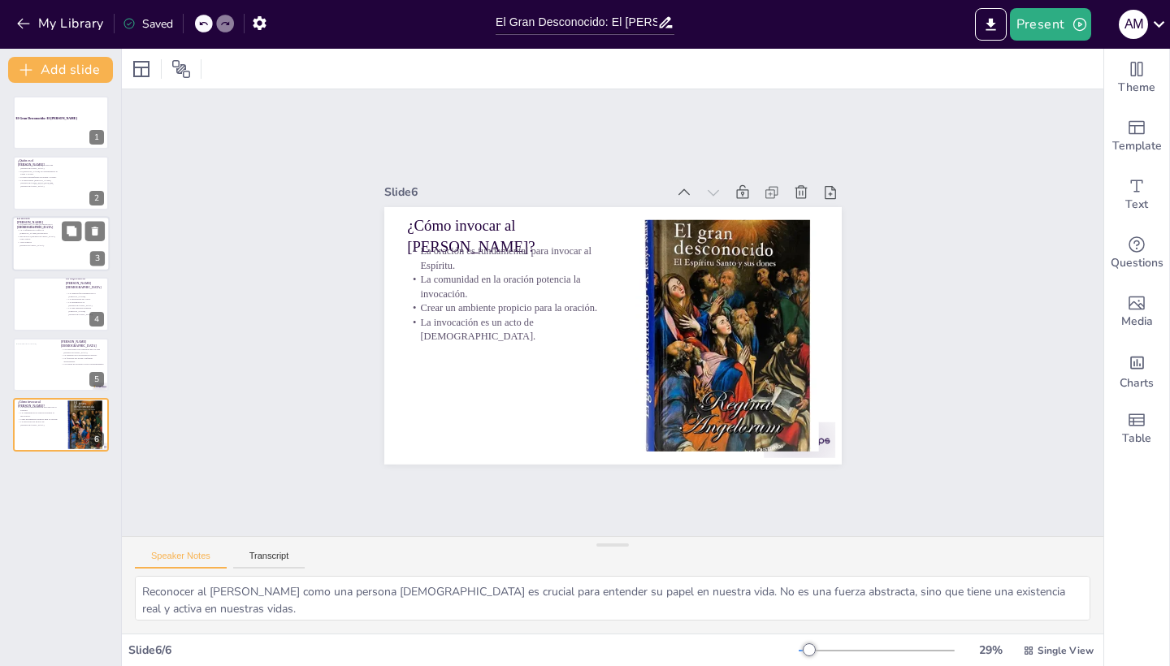
click at [46, 246] on div at bounding box center [61, 243] width 98 height 55
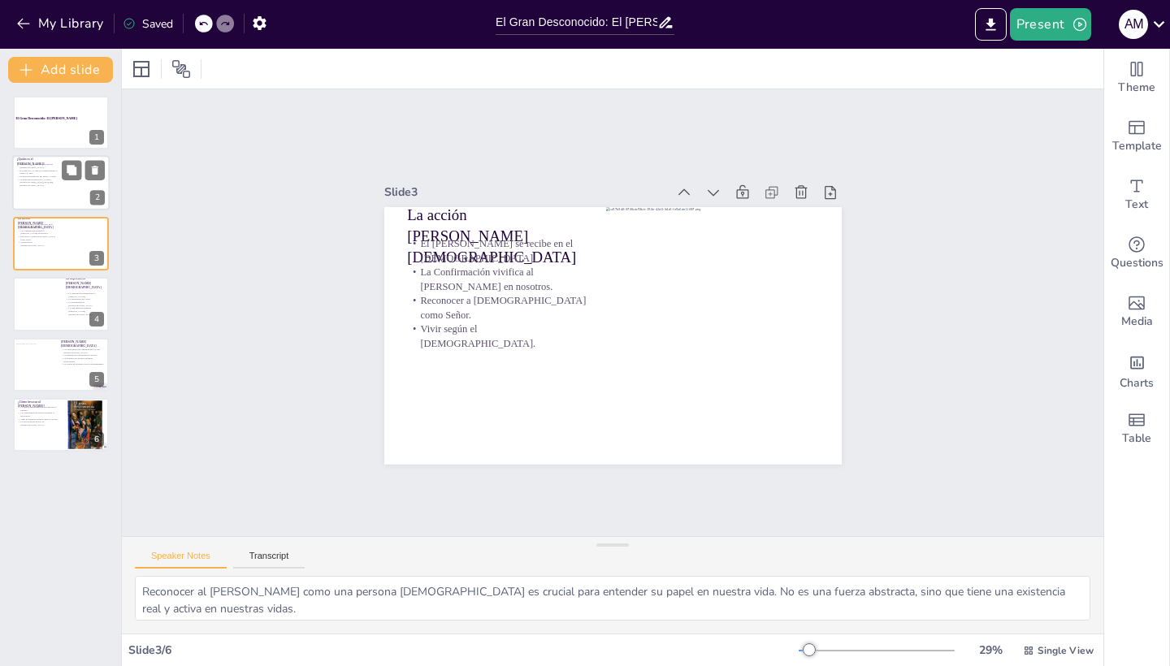
click at [35, 197] on div at bounding box center [48, 198] width 31 height 28
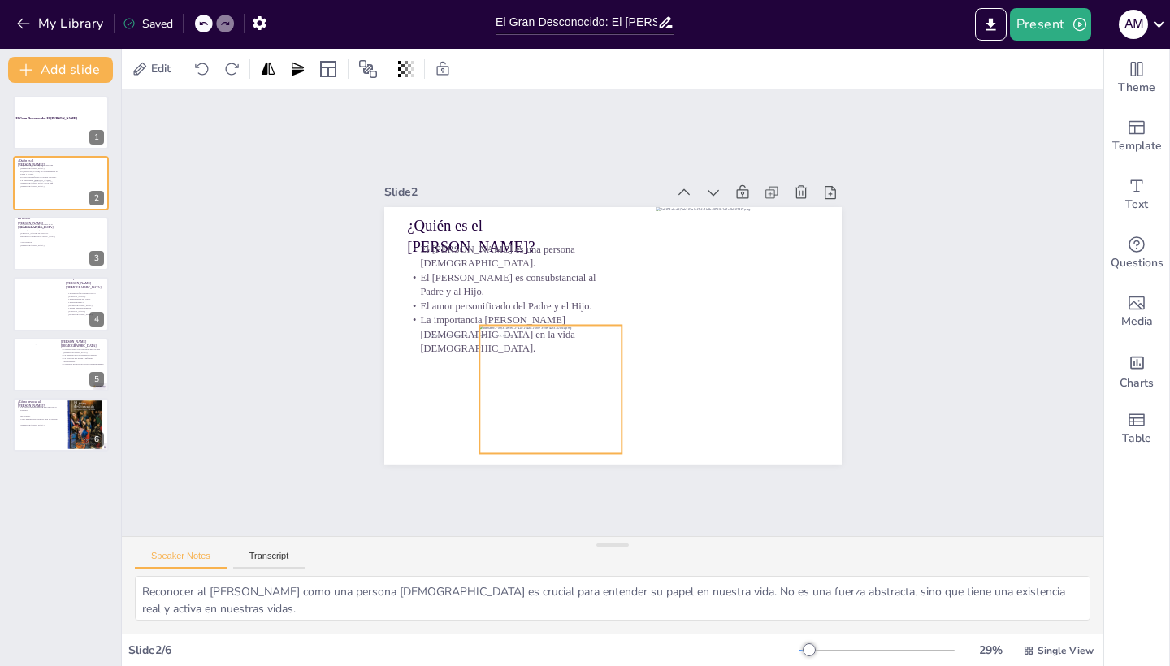
click at [529, 395] on div at bounding box center [550, 389] width 143 height 128
click at [31, 255] on div at bounding box center [61, 243] width 98 height 55
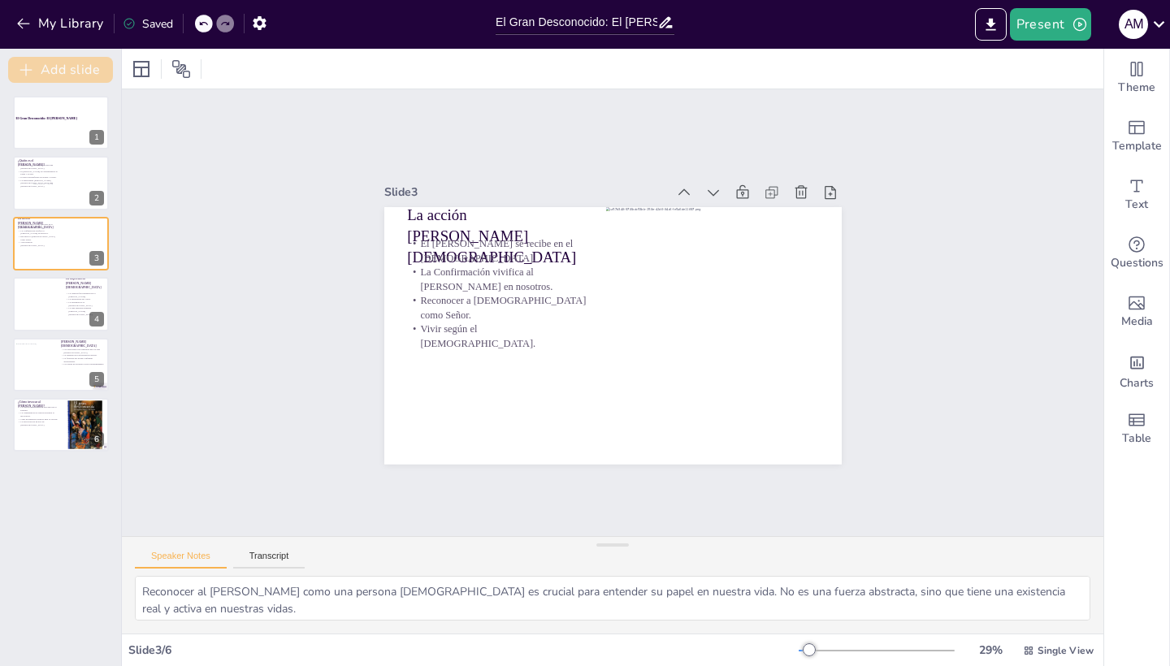
click at [83, 76] on button "Add slide" at bounding box center [60, 70] width 105 height 26
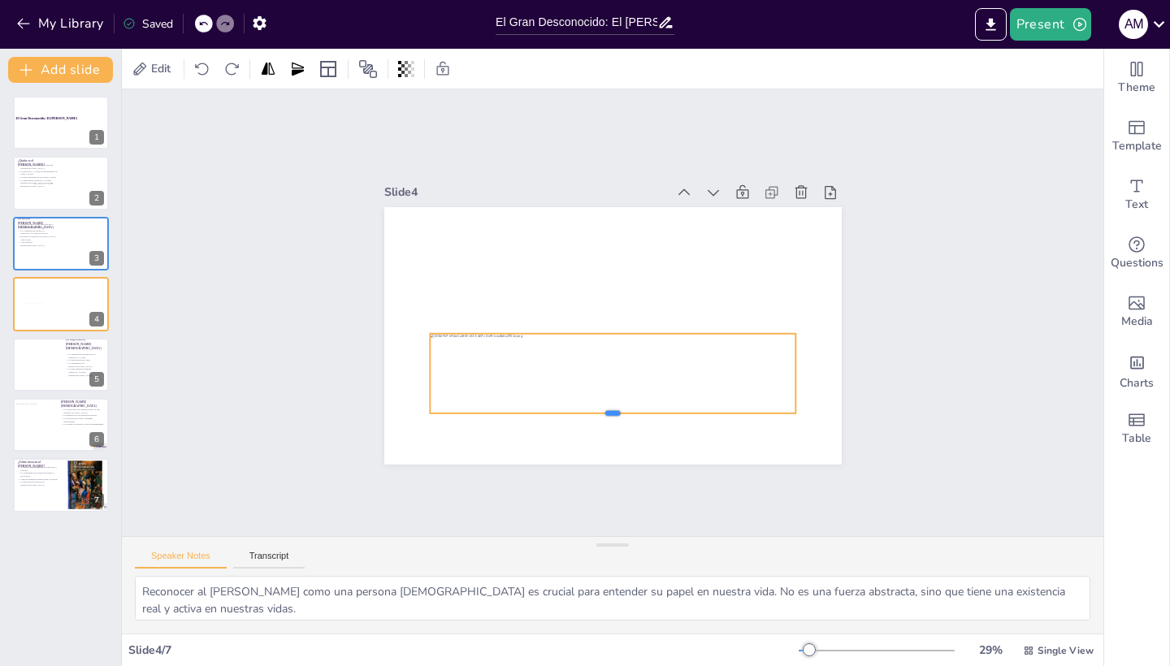
drag, startPoint x: 613, startPoint y: 339, endPoint x: 618, endPoint y: 414, distance: 75.7
click at [618, 414] on div at bounding box center [613, 420] width 366 height 13
drag, startPoint x: 795, startPoint y: 375, endPoint x: 777, endPoint y: 366, distance: 20.7
click at [777, 366] on div at bounding box center [612, 336] width 457 height 258
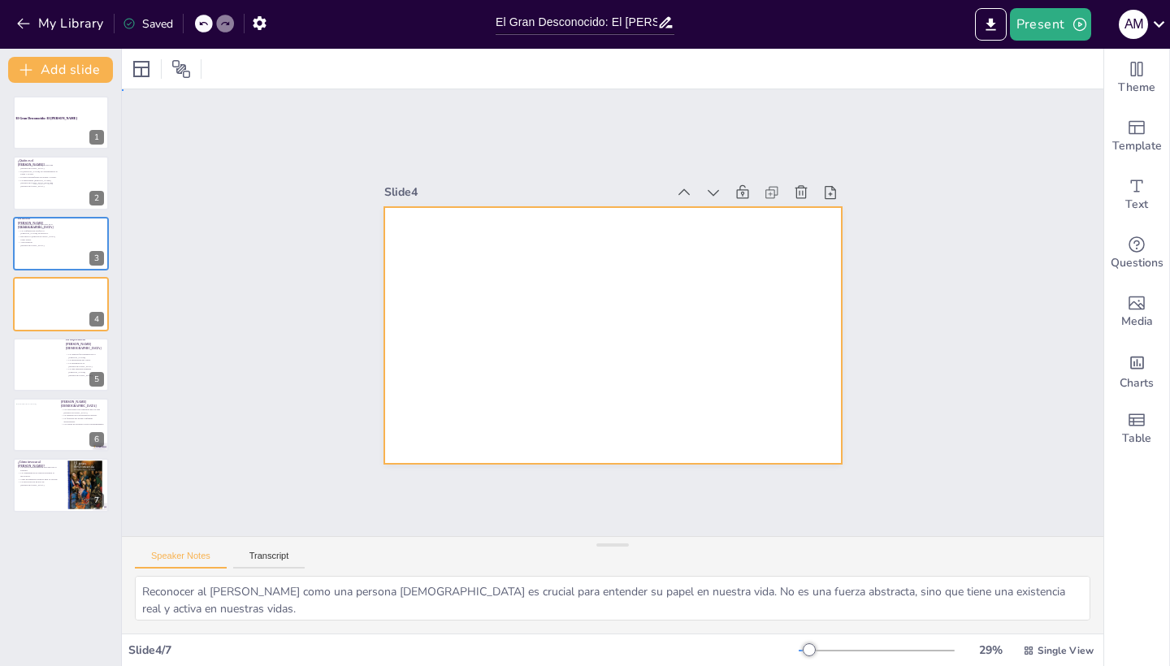
click at [562, 243] on div at bounding box center [612, 336] width 457 height 258
click at [1136, 201] on span "Text" at bounding box center [1136, 205] width 23 height 18
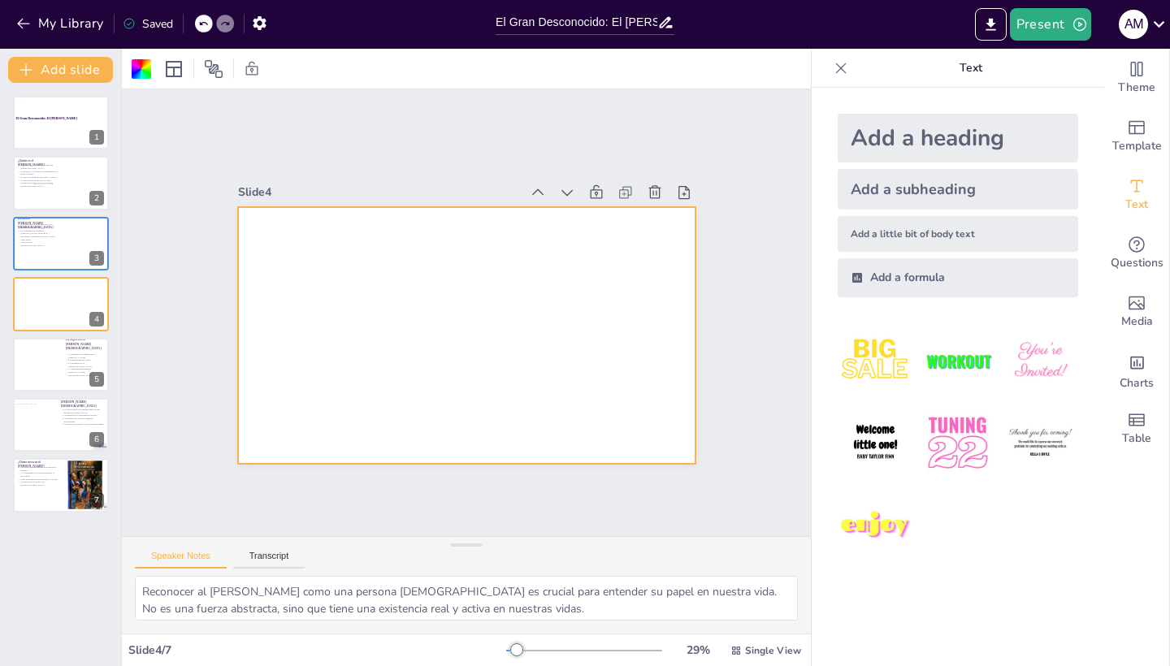
click at [919, 236] on div "Add a little bit of body text" at bounding box center [958, 234] width 241 height 36
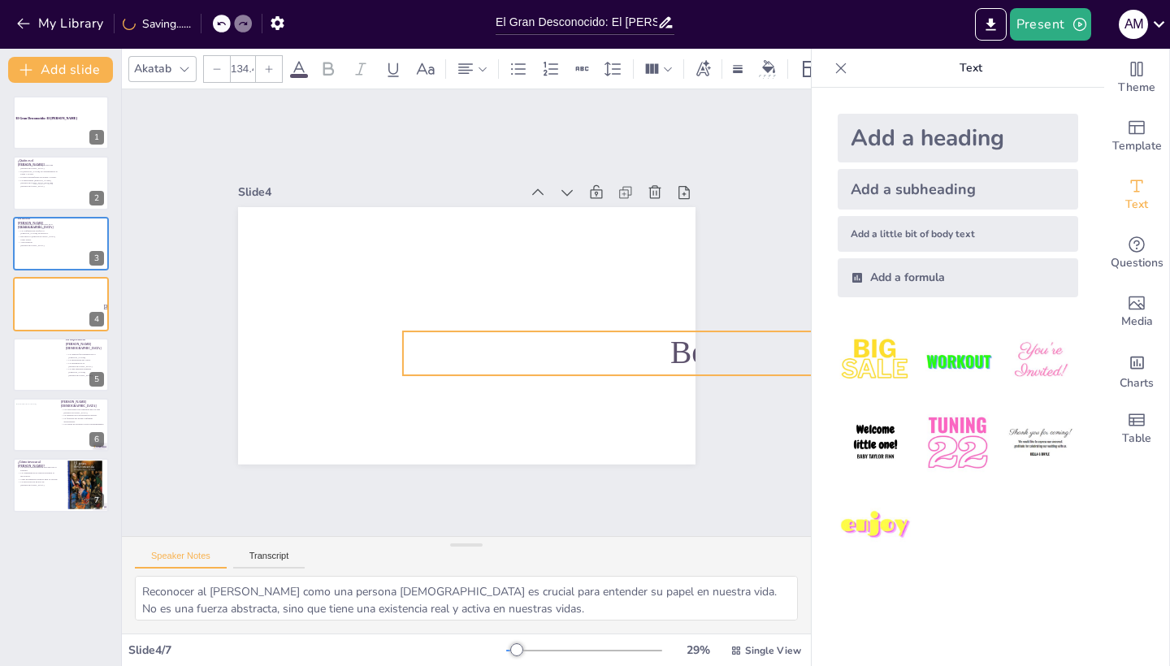
drag, startPoint x: 528, startPoint y: 342, endPoint x: 634, endPoint y: 349, distance: 105.8
click at [508, 375] on div "Body text" at bounding box center [466, 336] width 457 height 258
click at [644, 347] on p "Body text" at bounding box center [708, 351] width 612 height 41
click at [660, 351] on span "Body text" at bounding box center [708, 351] width 116 height 33
drag, startPoint x: 401, startPoint y: 344, endPoint x: 605, endPoint y: 365, distance: 204.2
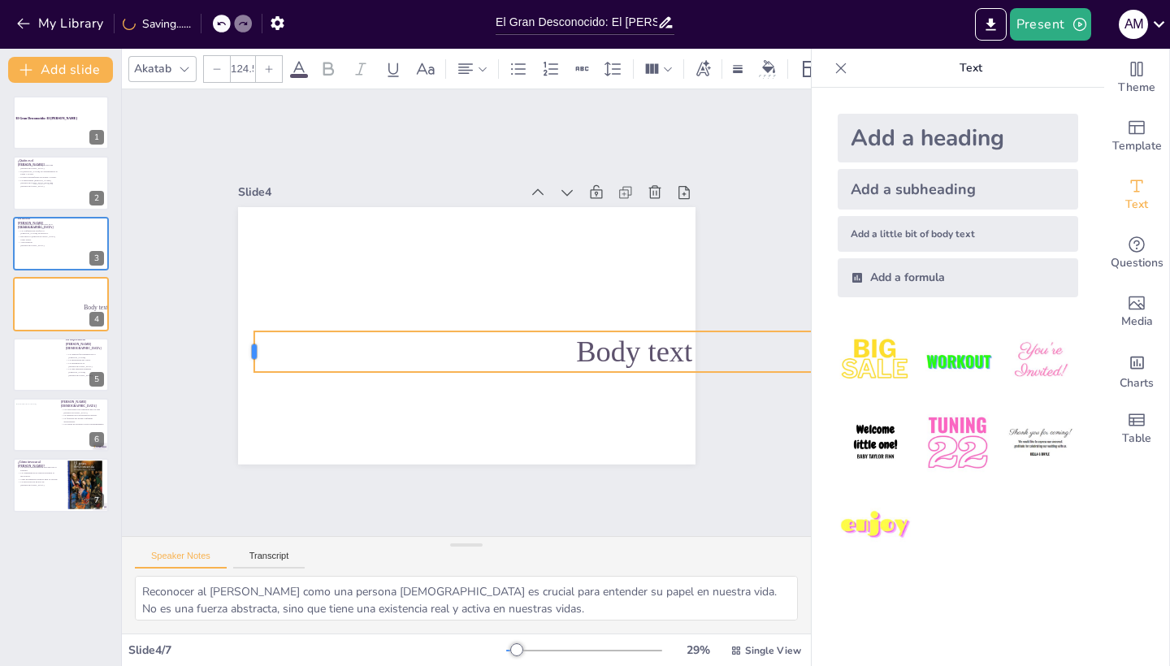
click at [245, 349] on div at bounding box center [247, 352] width 13 height 41
click at [639, 345] on span "Body text" at bounding box center [630, 351] width 116 height 33
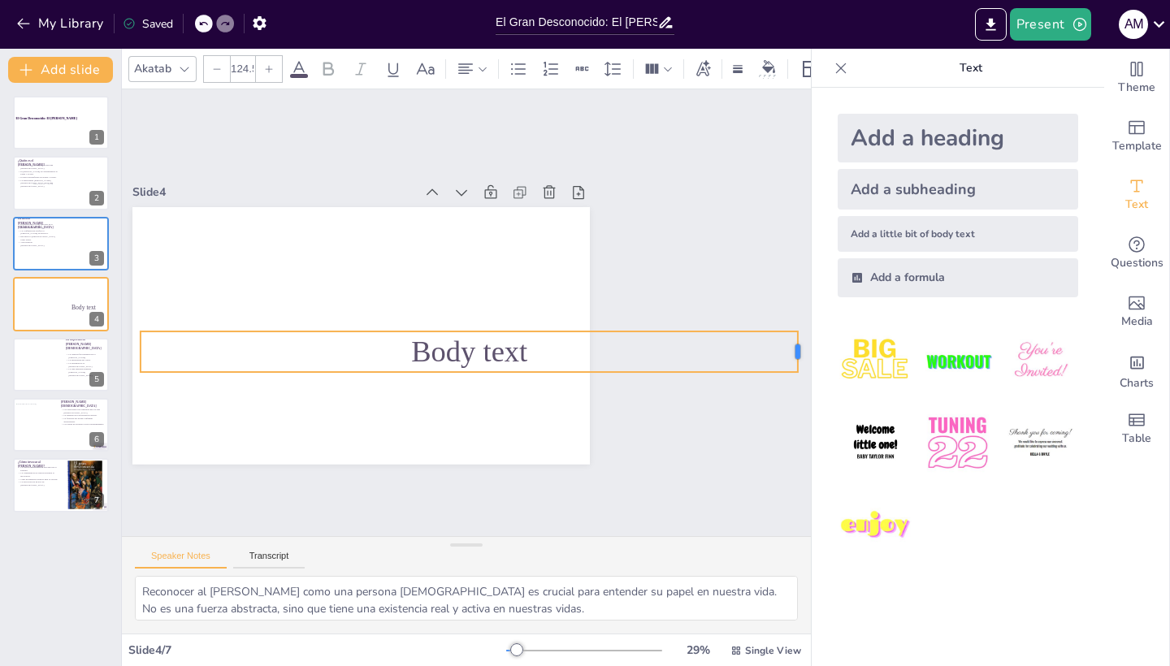
scroll to position [0, 106]
drag, startPoint x: 800, startPoint y: 353, endPoint x: 690, endPoint y: 348, distance: 110.6
click at [690, 348] on div "Slide 1 El Gran Desconocido: El [PERSON_NAME] Slide 2 ¿Quién es el [PERSON_NAME…" at bounding box center [360, 312] width 689 height 447
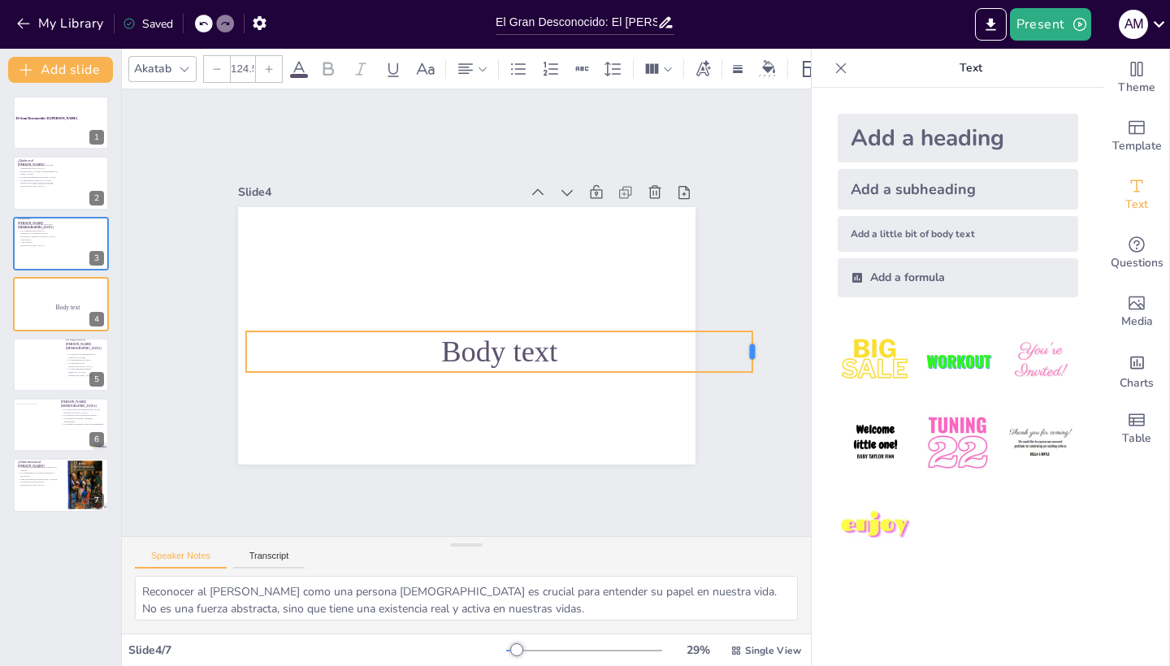
scroll to position [0, 0]
drag, startPoint x: 801, startPoint y: 350, endPoint x: 580, endPoint y: 364, distance: 221.4
click at [580, 364] on div "Body text" at bounding box center [466, 336] width 457 height 258
click at [520, 350] on span "Body text" at bounding box center [464, 351] width 116 height 33
click at [536, 354] on p "Body text" at bounding box center [463, 351] width 437 height 41
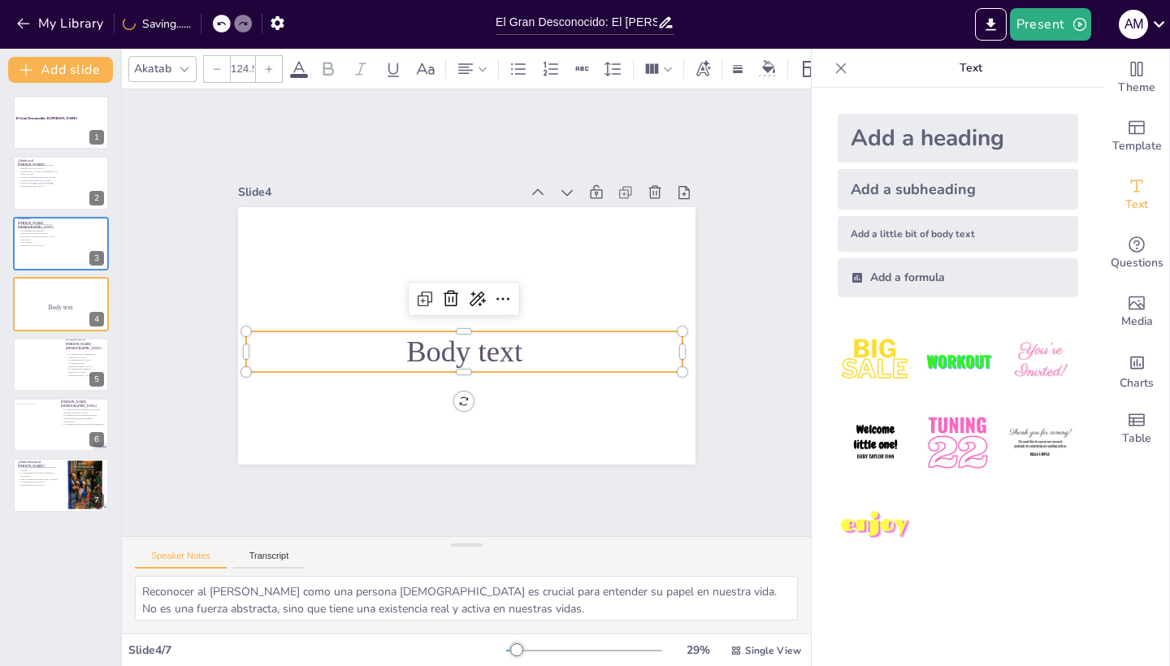
click at [505, 352] on span "Body text" at bounding box center [464, 351] width 116 height 33
click at [526, 349] on p "Body text" at bounding box center [463, 351] width 437 height 41
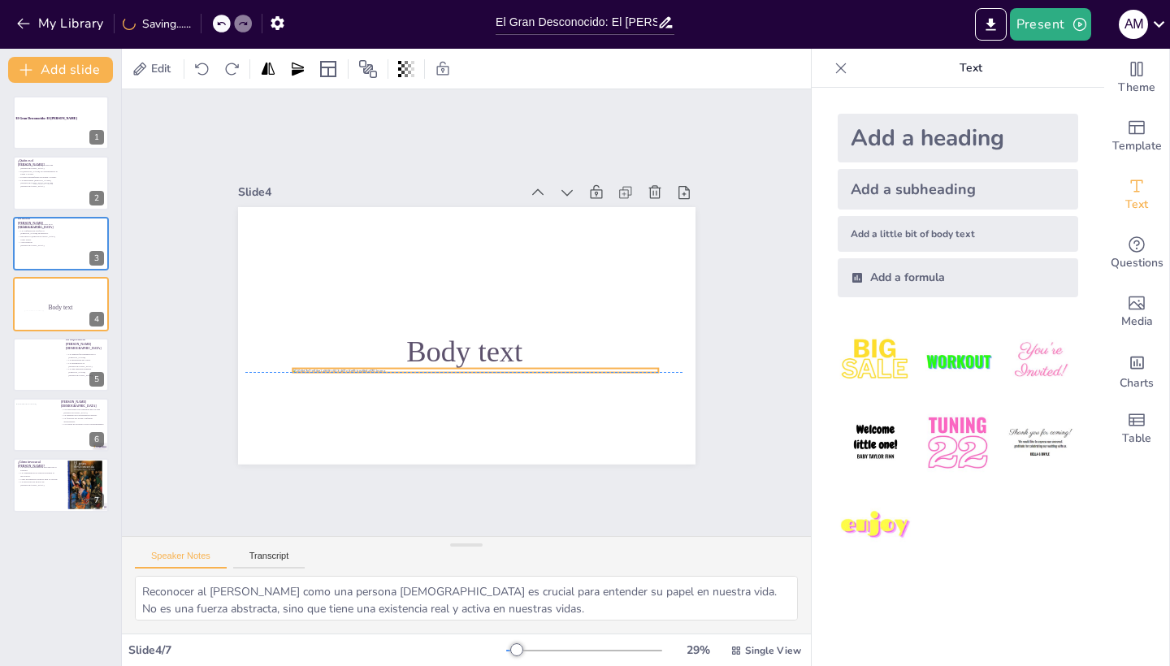
drag, startPoint x: 463, startPoint y: 336, endPoint x: 472, endPoint y: 362, distance: 27.5
click at [472, 207] on div "Body text" at bounding box center [466, 207] width 457 height 0
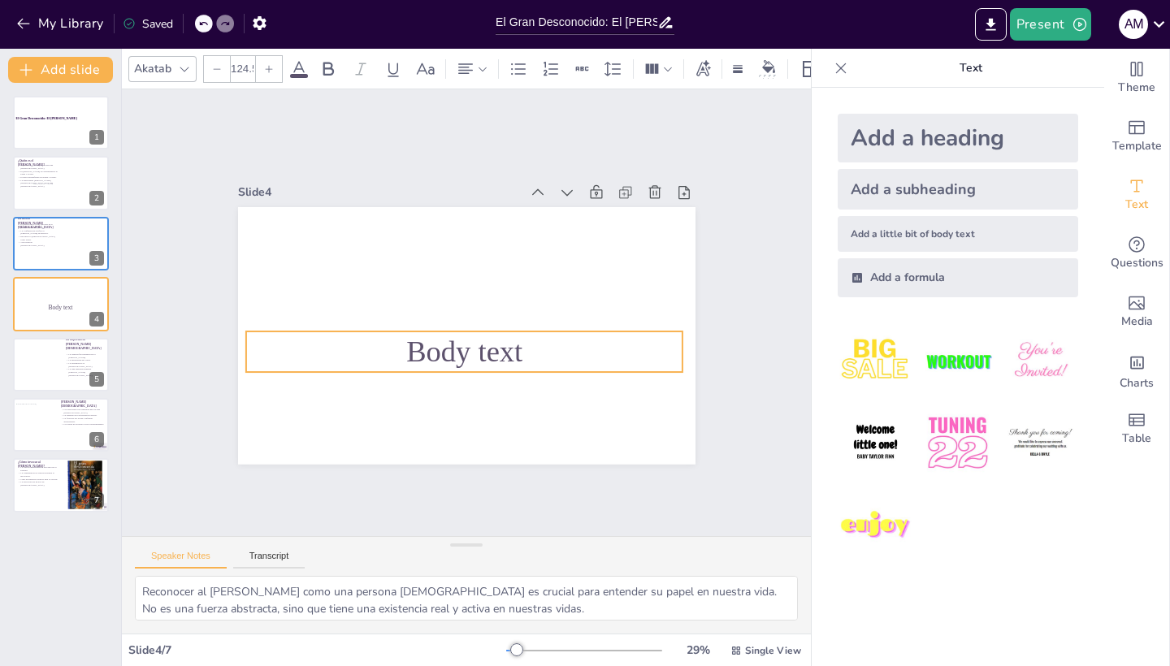
click at [504, 348] on span "Body text" at bounding box center [464, 351] width 116 height 33
click at [515, 354] on span "Body text" at bounding box center [464, 351] width 116 height 33
click at [503, 335] on span "Body text" at bounding box center [464, 351] width 116 height 33
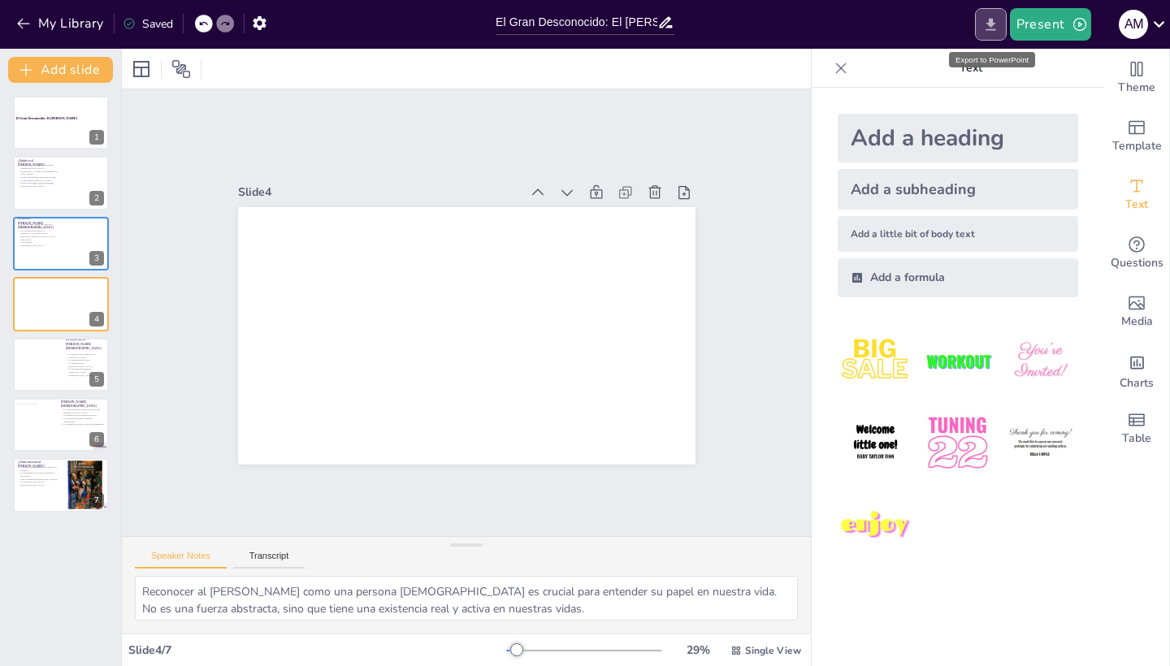
click at [997, 11] on button "Export to PowerPoint" at bounding box center [991, 24] width 32 height 33
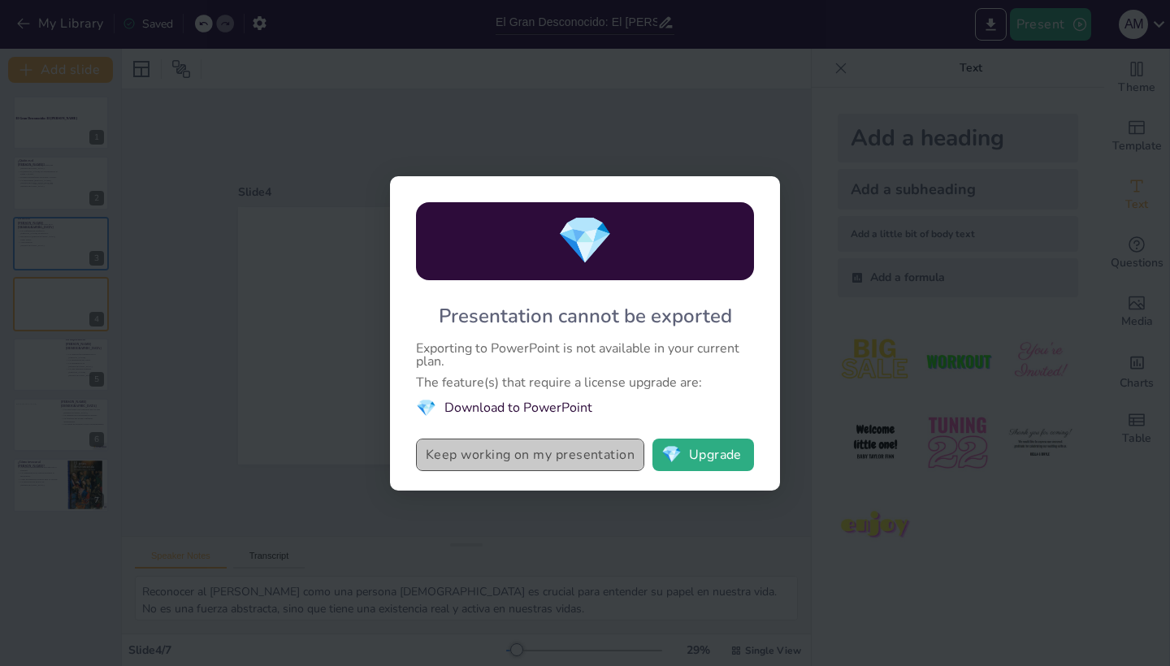
click at [600, 468] on button "Keep working on my presentation" at bounding box center [530, 455] width 228 height 33
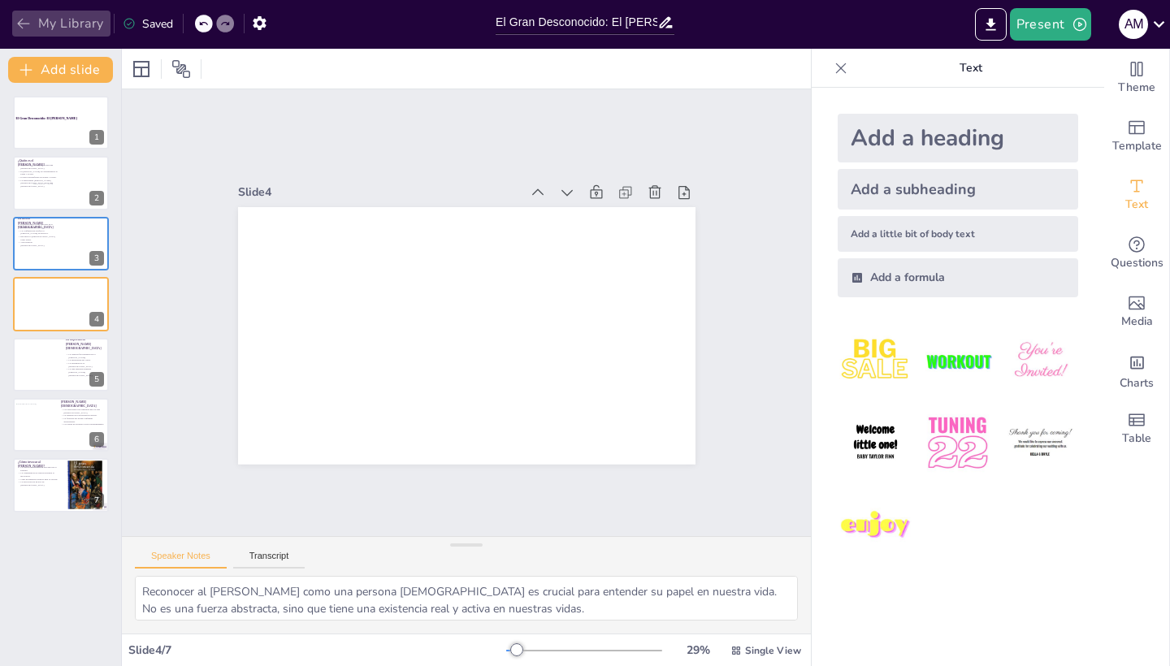
click at [32, 28] on button "My Library" at bounding box center [61, 24] width 98 height 26
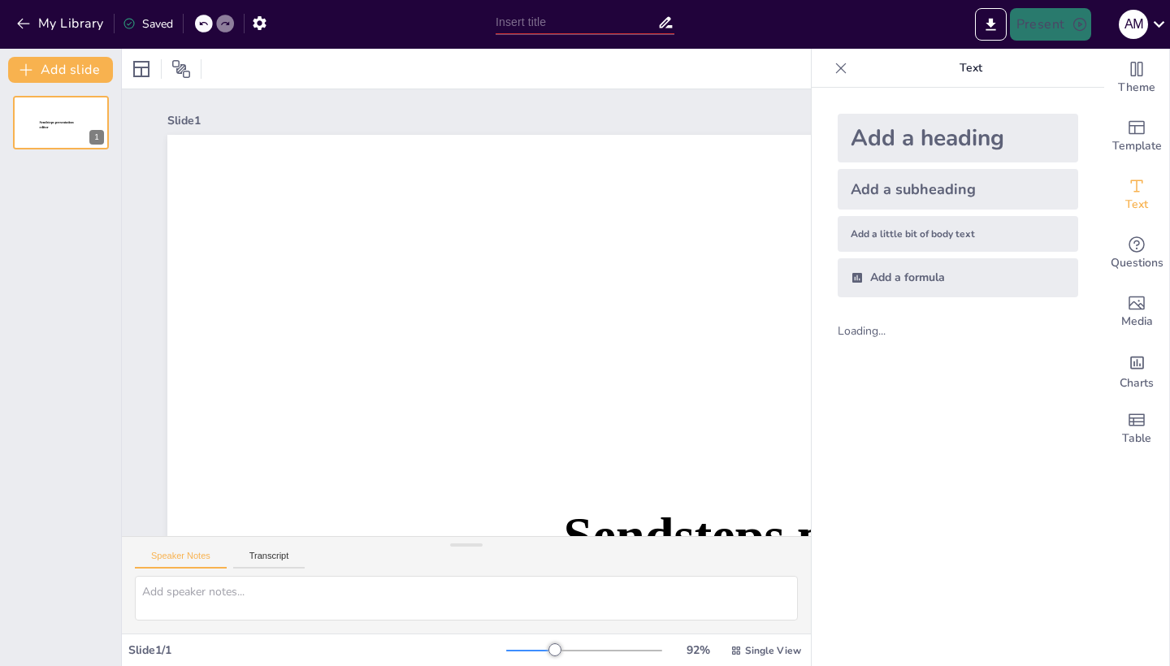
scroll to position [66, 0]
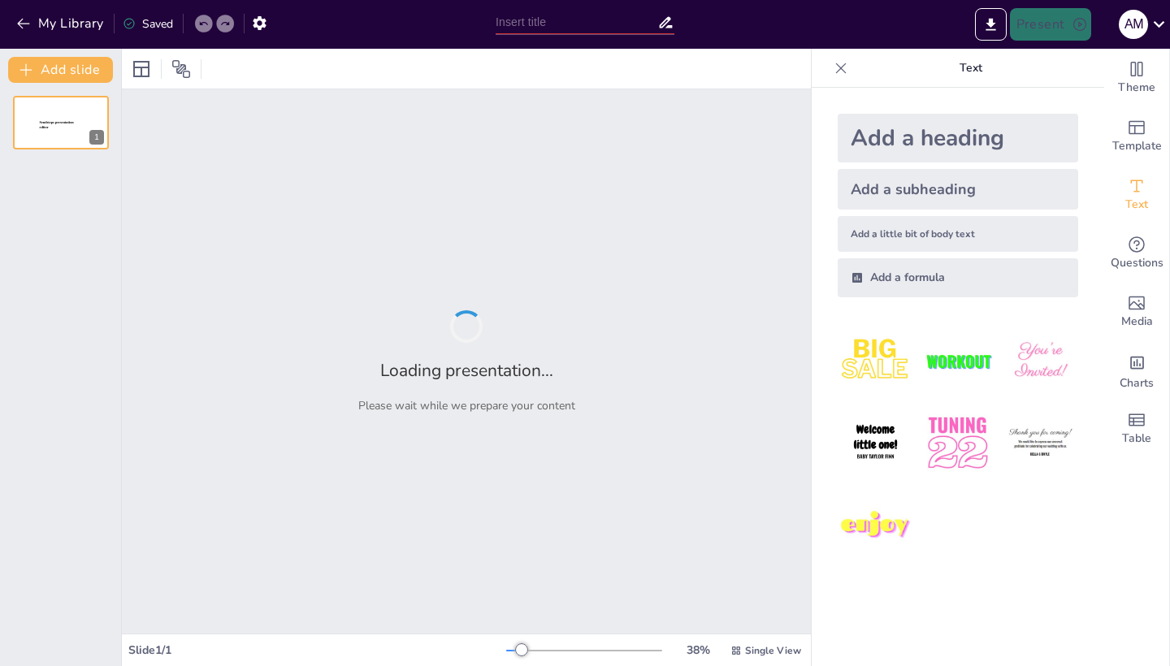
type input "El Gran Desconocido: El [PERSON_NAME]"
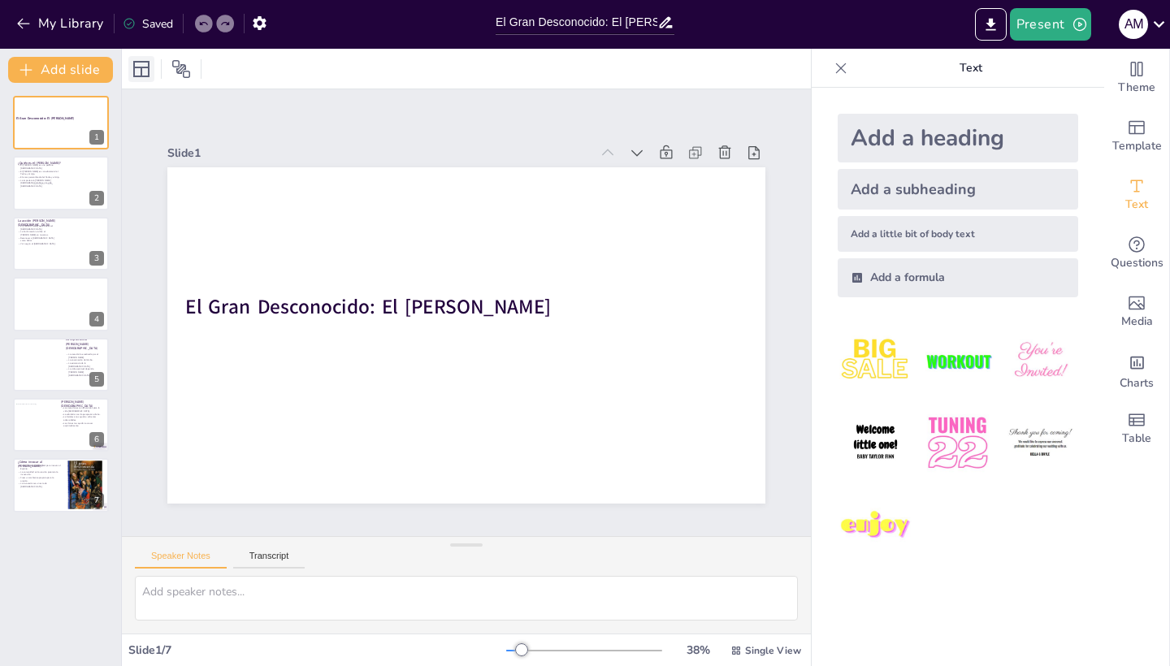
click at [138, 62] on icon at bounding box center [141, 69] width 16 height 16
click at [138, 70] on icon at bounding box center [142, 69] width 20 height 20
click at [147, 68] on icon at bounding box center [142, 69] width 20 height 20
click at [141, 70] on icon at bounding box center [141, 69] width 16 height 16
click at [41, 188] on div at bounding box center [48, 198] width 31 height 28
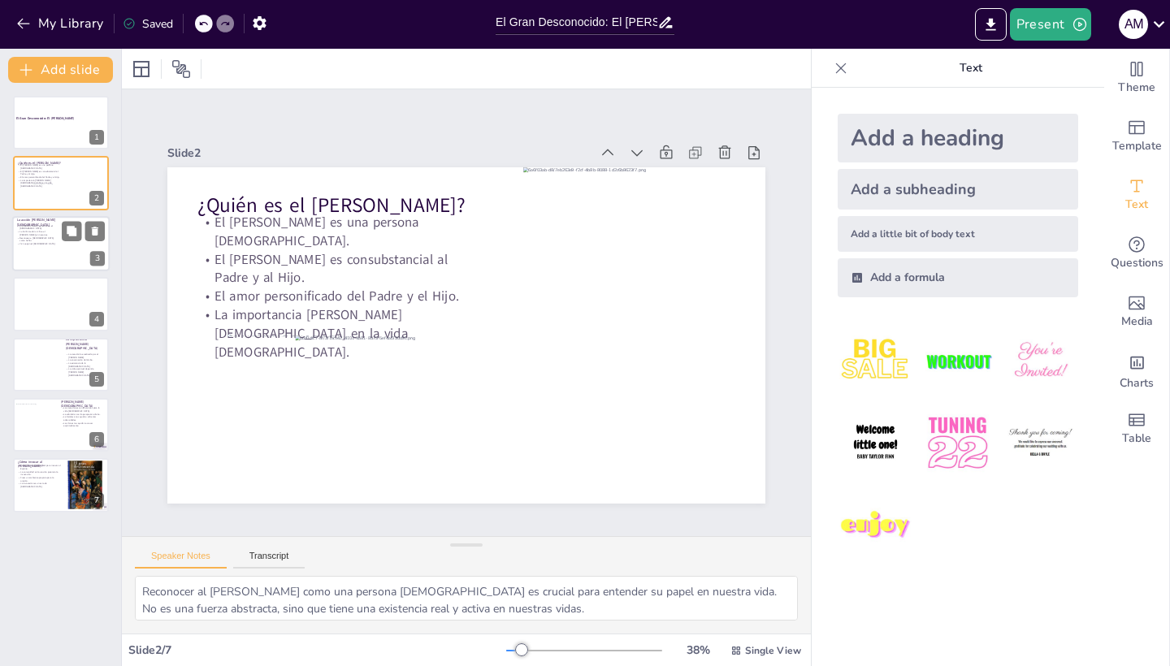
click at [41, 255] on div at bounding box center [61, 243] width 98 height 55
type textarea "El [DEMOGRAPHIC_DATA] es el primer sacramento que nos introduce en la vida [DEM…"
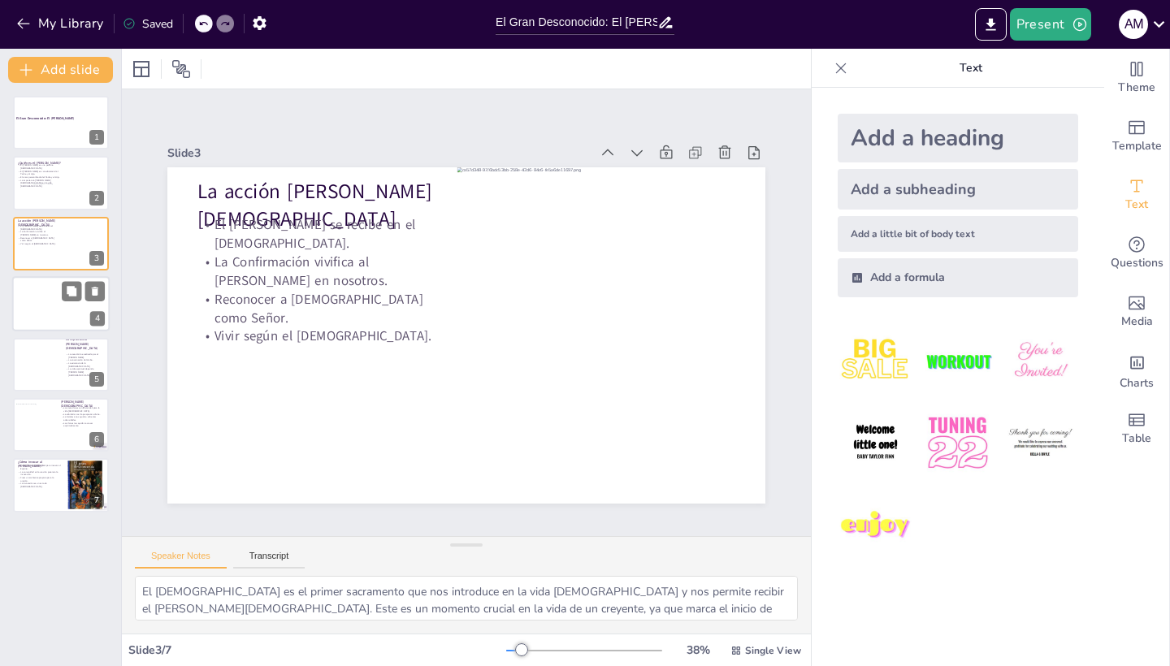
click at [56, 308] on div at bounding box center [61, 303] width 98 height 55
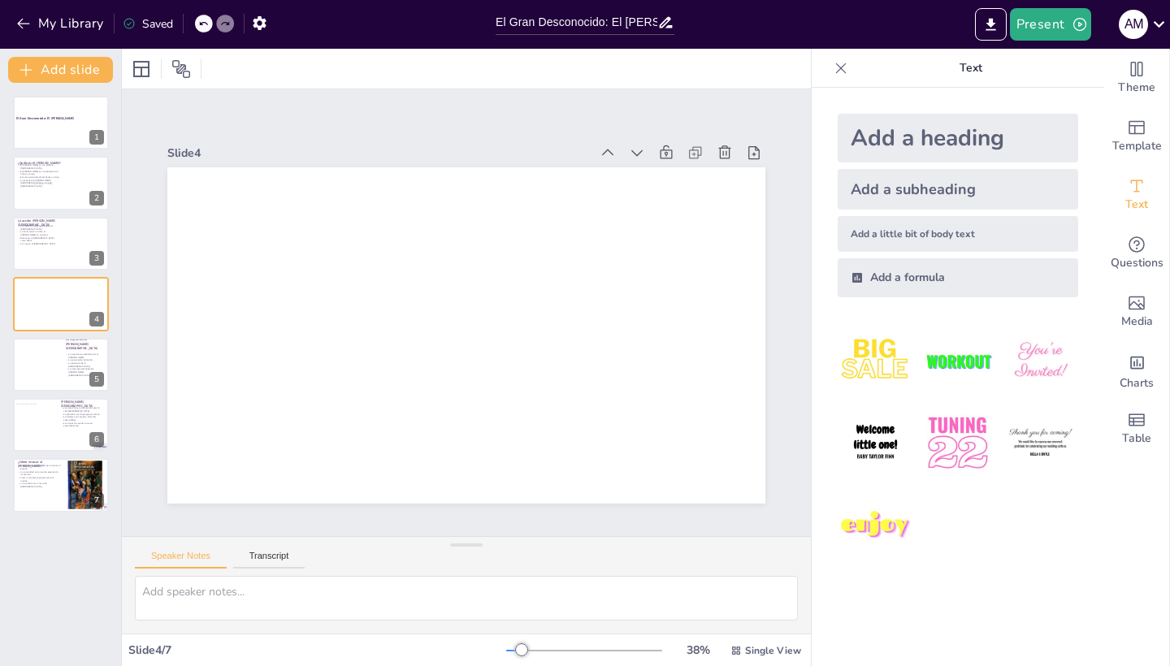
click at [873, 189] on div "Add a subheading" at bounding box center [958, 189] width 241 height 41
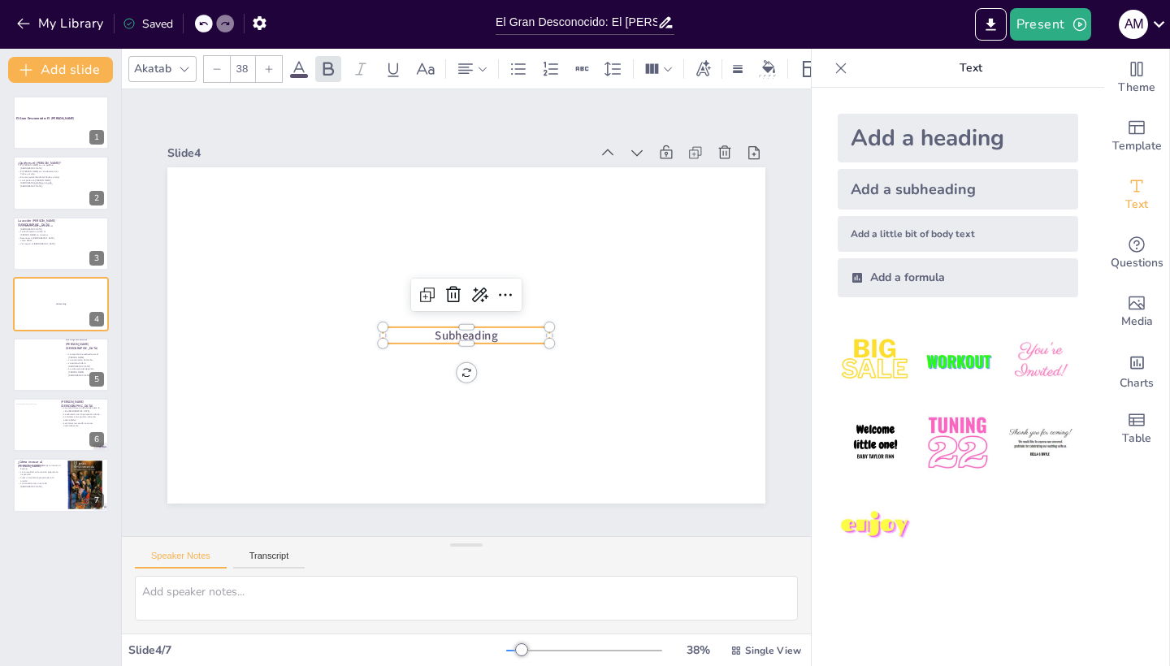
click at [497, 333] on span "Subheading" at bounding box center [466, 335] width 63 height 16
click at [437, 341] on span "Subheading" at bounding box center [466, 335] width 63 height 16
click at [505, 336] on p "Subheading" at bounding box center [466, 335] width 167 height 16
click at [497, 336] on span "Subheading" at bounding box center [466, 335] width 63 height 16
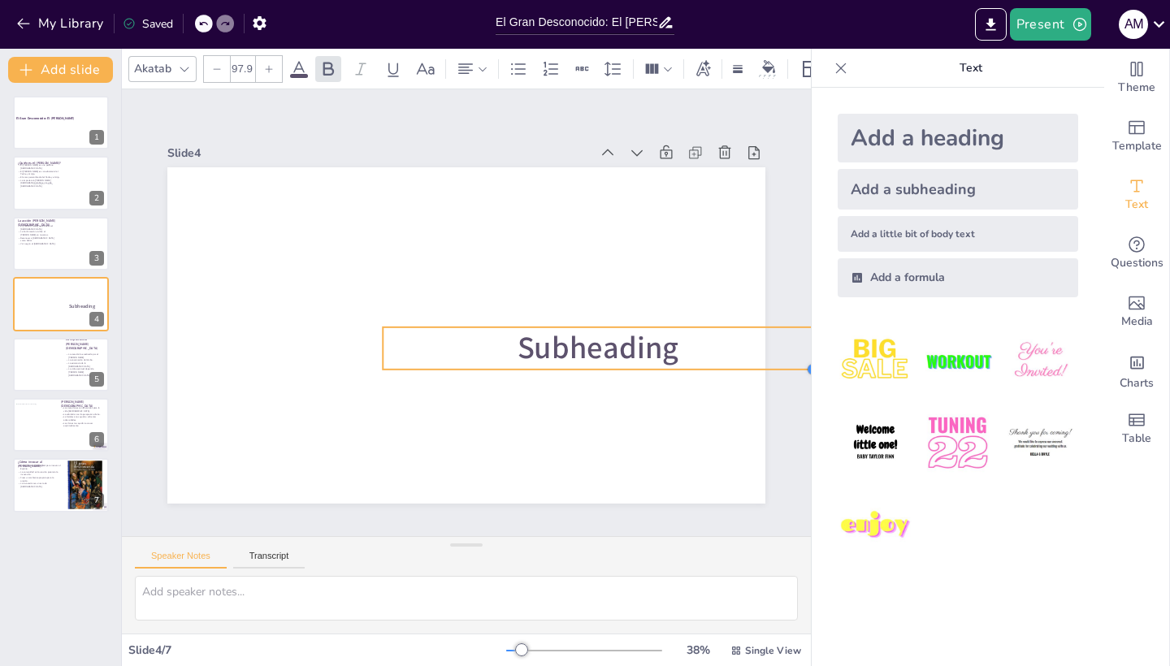
drag, startPoint x: 550, startPoint y: 342, endPoint x: 579, endPoint y: 369, distance: 39.1
click at [579, 369] on div "Subheading" at bounding box center [464, 335] width 630 height 397
type input "99.7"
click at [579, 353] on span "Subheading" at bounding box center [598, 362] width 168 height 59
click at [687, 346] on p "Subheading" at bounding box center [597, 363] width 440 height 89
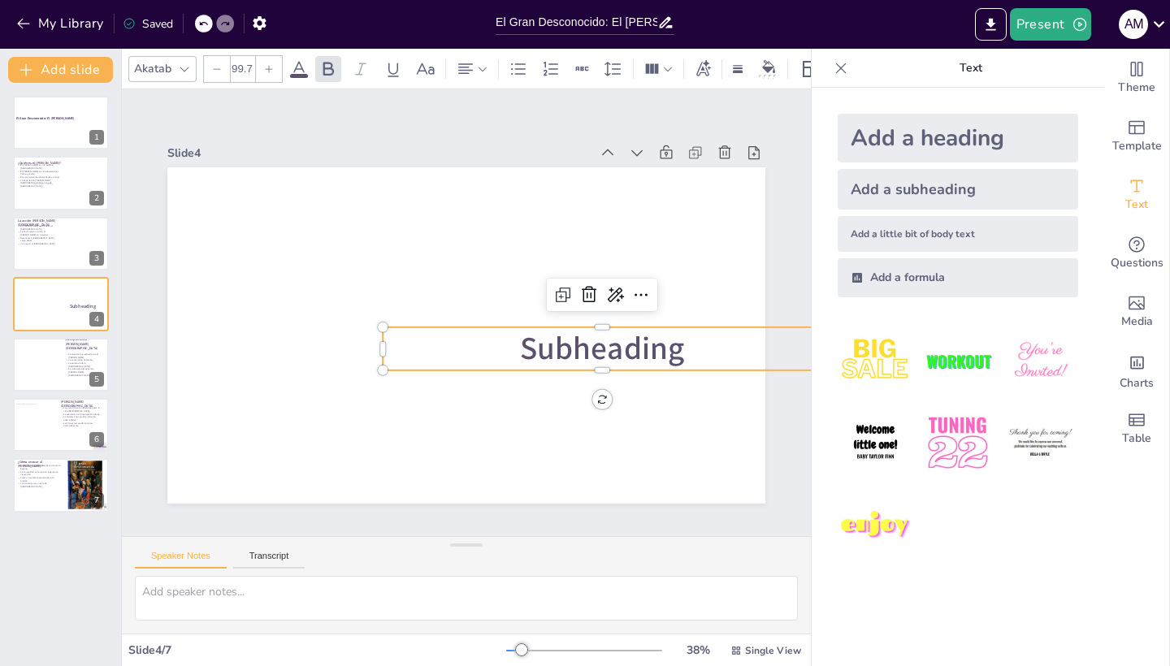
click at [648, 344] on span "Subheading" at bounding box center [598, 362] width 168 height 59
drag, startPoint x: 682, startPoint y: 353, endPoint x: 596, endPoint y: 349, distance: 86.2
click at [596, 349] on span "Subheading" at bounding box center [601, 348] width 164 height 42
click at [706, 352] on p "Subheading" at bounding box center [600, 349] width 438 height 44
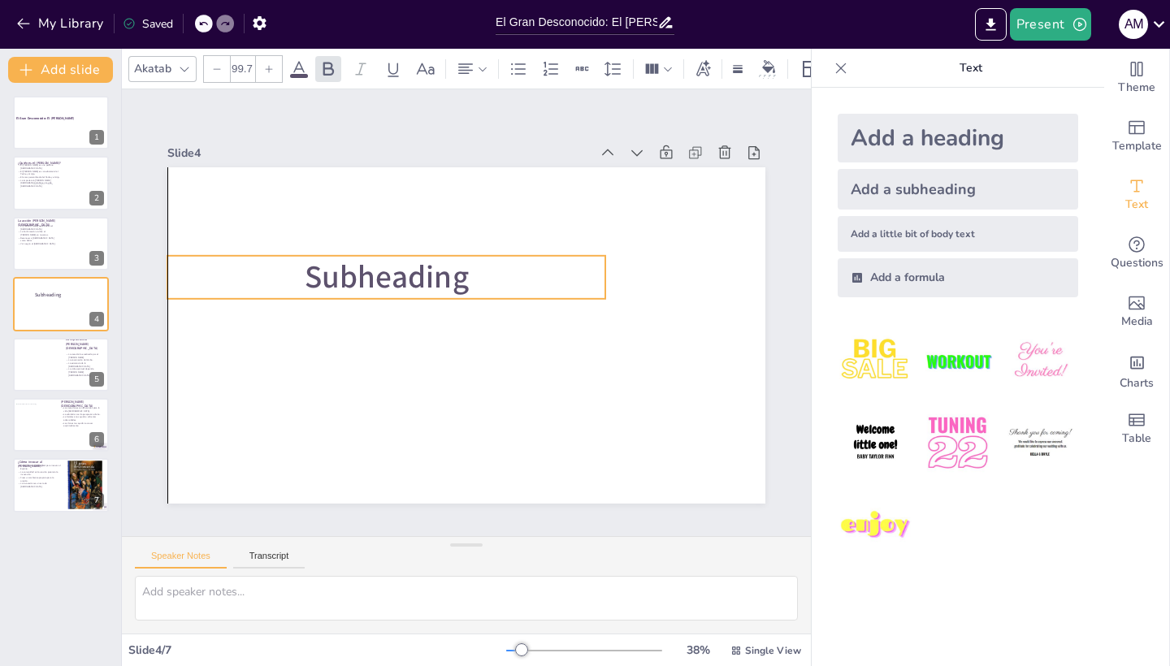
drag, startPoint x: 500, startPoint y: 353, endPoint x: 333, endPoint y: 281, distance: 181.3
click at [284, 281] on p "Subheading" at bounding box center [386, 278] width 438 height 44
click at [472, 283] on p "Subheading" at bounding box center [386, 278] width 438 height 44
click at [441, 276] on span "Subheading" at bounding box center [387, 277] width 164 height 42
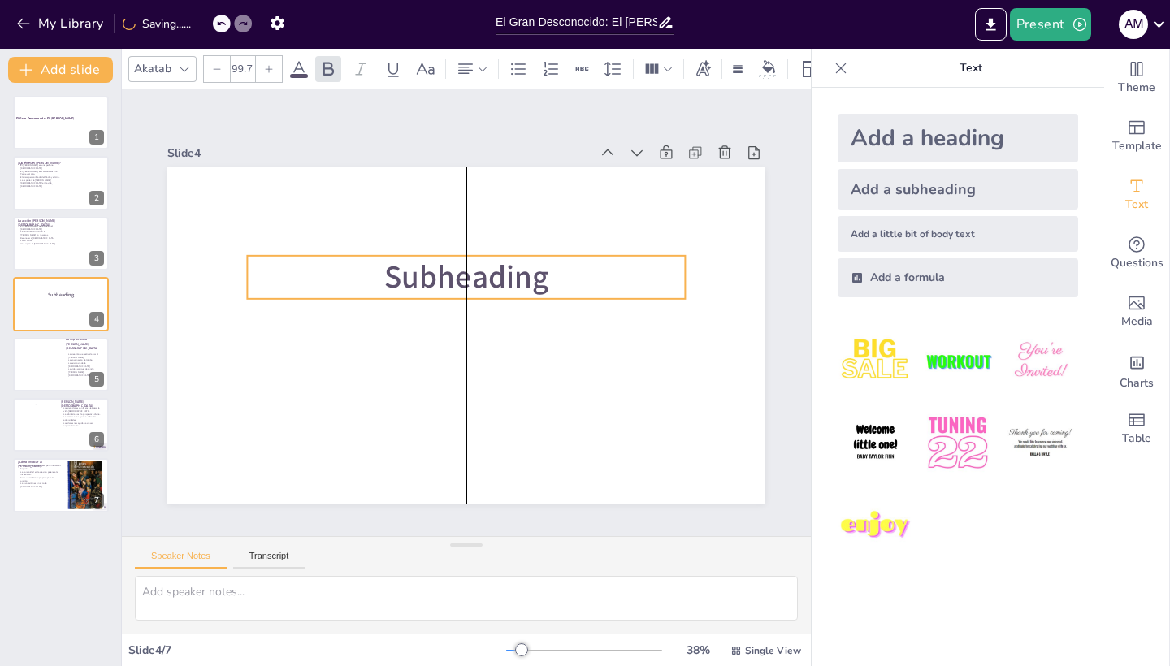
drag, startPoint x: 441, startPoint y: 276, endPoint x: 521, endPoint y: 276, distance: 79.6
click at [521, 276] on span "Subheading" at bounding box center [466, 277] width 164 height 42
click at [536, 279] on span "Subheading" at bounding box center [466, 277] width 164 height 42
click at [536, 279] on span "Subheading" at bounding box center [499, 327] width 106 height 167
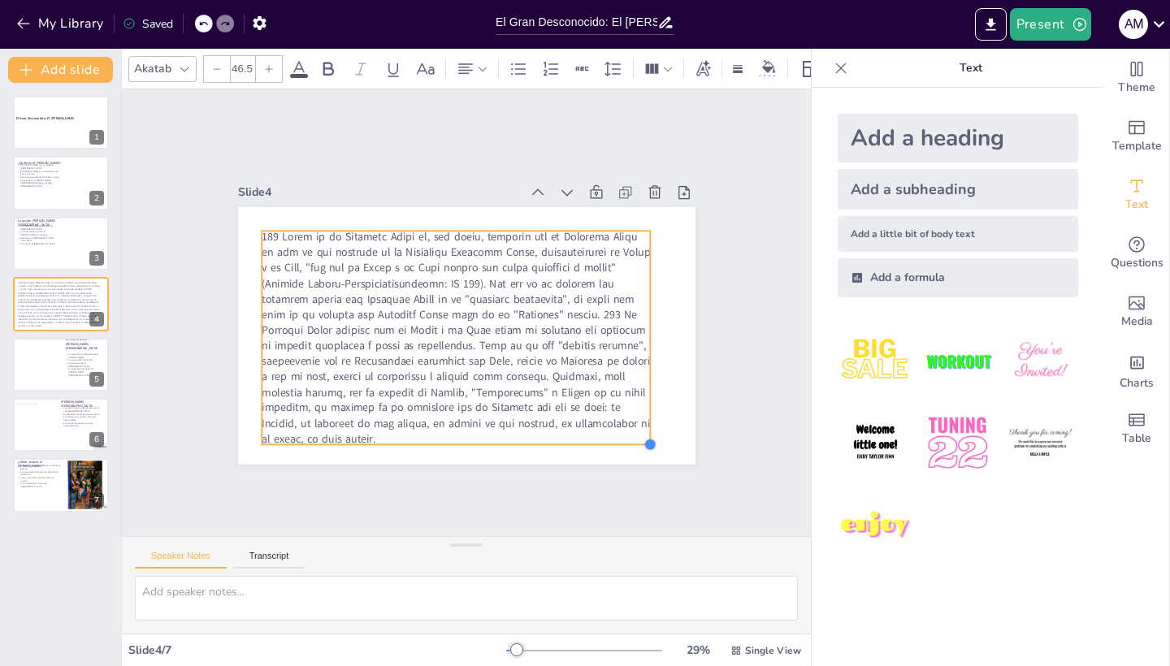
drag, startPoint x: 461, startPoint y: 331, endPoint x: 647, endPoint y: 374, distance: 191.0
click at [648, 374] on div at bounding box center [466, 336] width 457 height 258
type input "46.4"
click at [512, 349] on span at bounding box center [455, 337] width 387 height 216
click at [424, 351] on span at bounding box center [455, 337] width 387 height 216
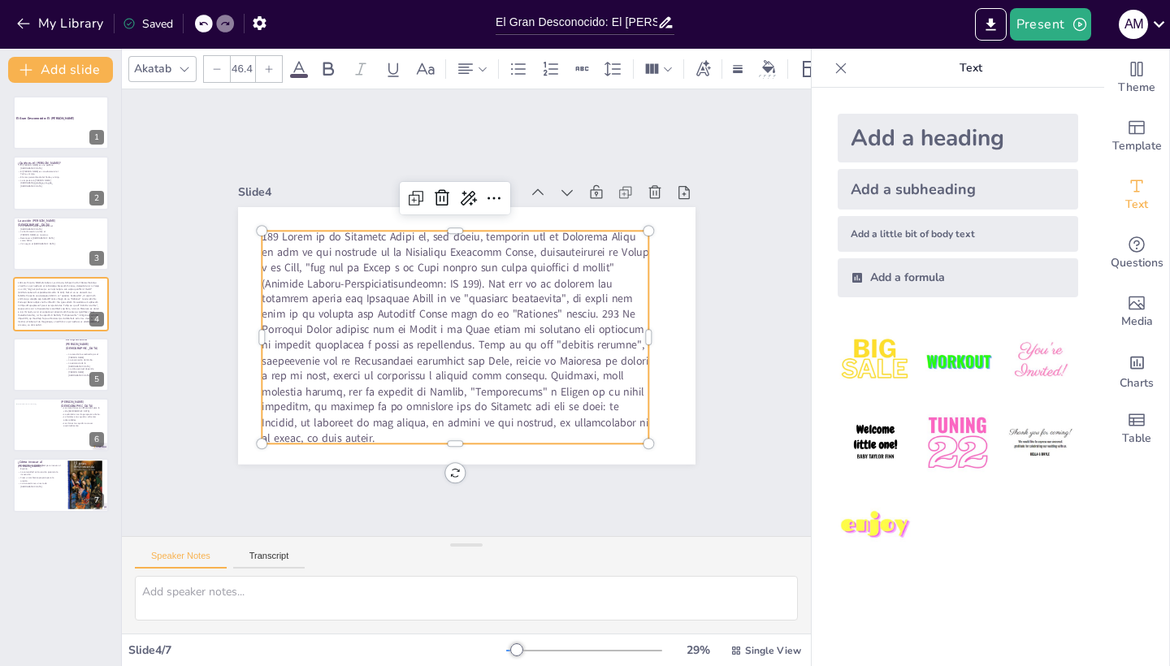
click at [562, 317] on span at bounding box center [455, 337] width 387 height 216
click at [566, 314] on span at bounding box center [448, 326] width 420 height 277
click at [747, 352] on div "Slide 1 El Gran Desconocido: El [PERSON_NAME] Slide 2 ¿Quién es el [PERSON_NAME…" at bounding box center [467, 312] width 732 height 517
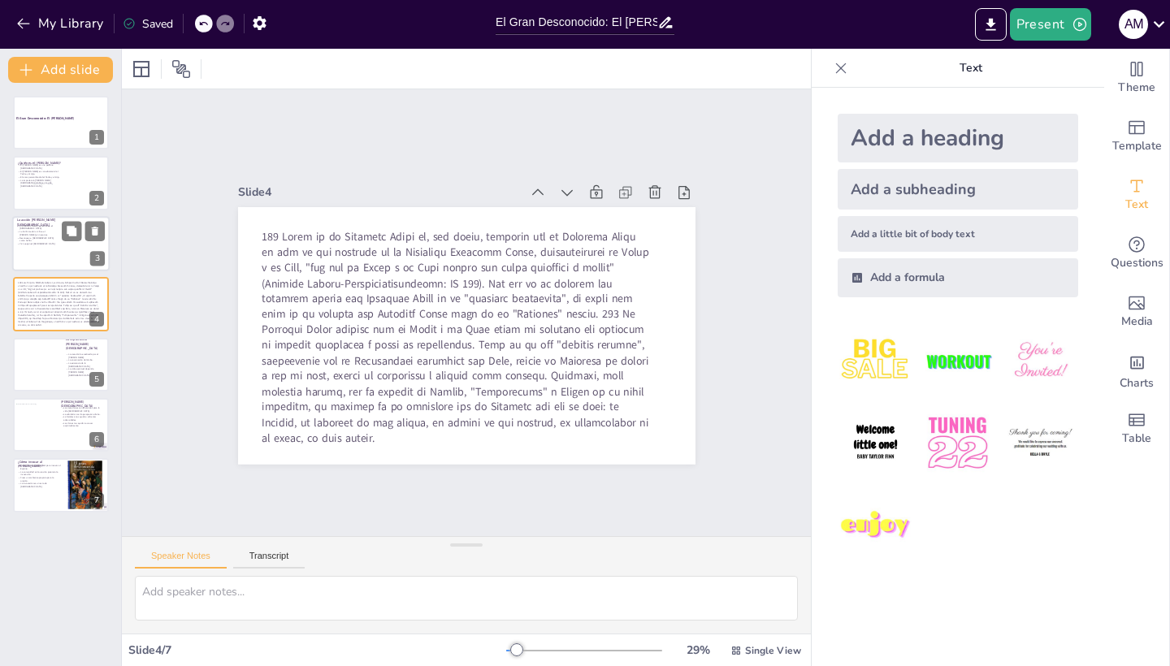
click at [38, 233] on p "La Confirmación vivifica al [PERSON_NAME] en nosotros." at bounding box center [36, 233] width 39 height 6
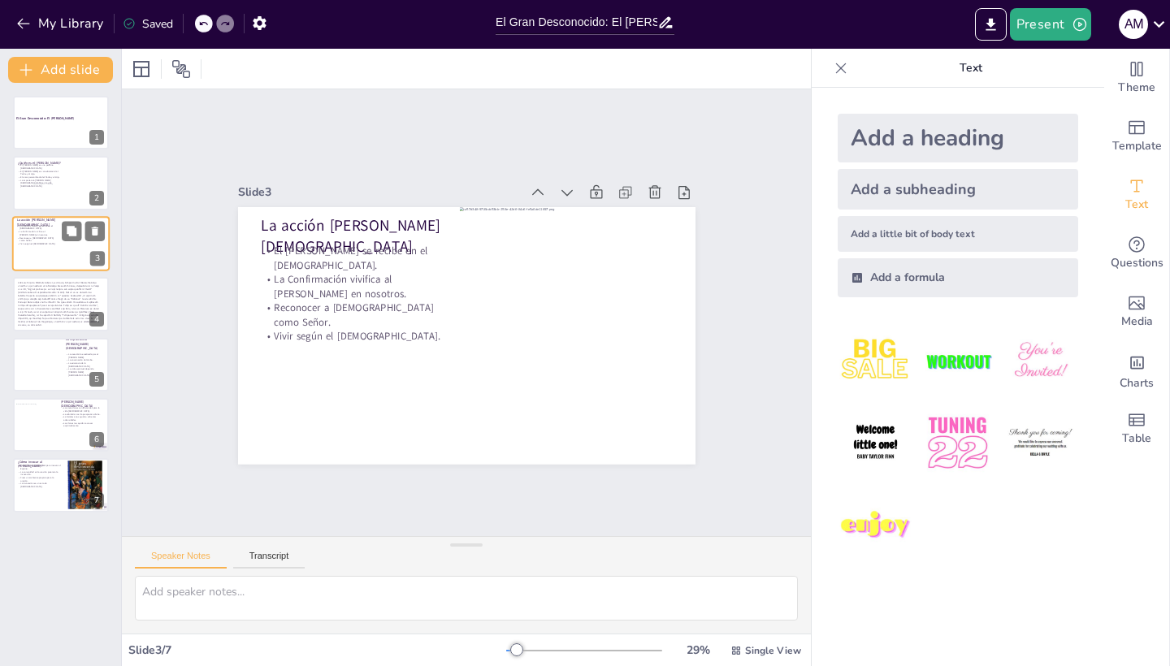
type textarea "El [DEMOGRAPHIC_DATA] es el primer sacramento que nos introduce en la vida [DEM…"
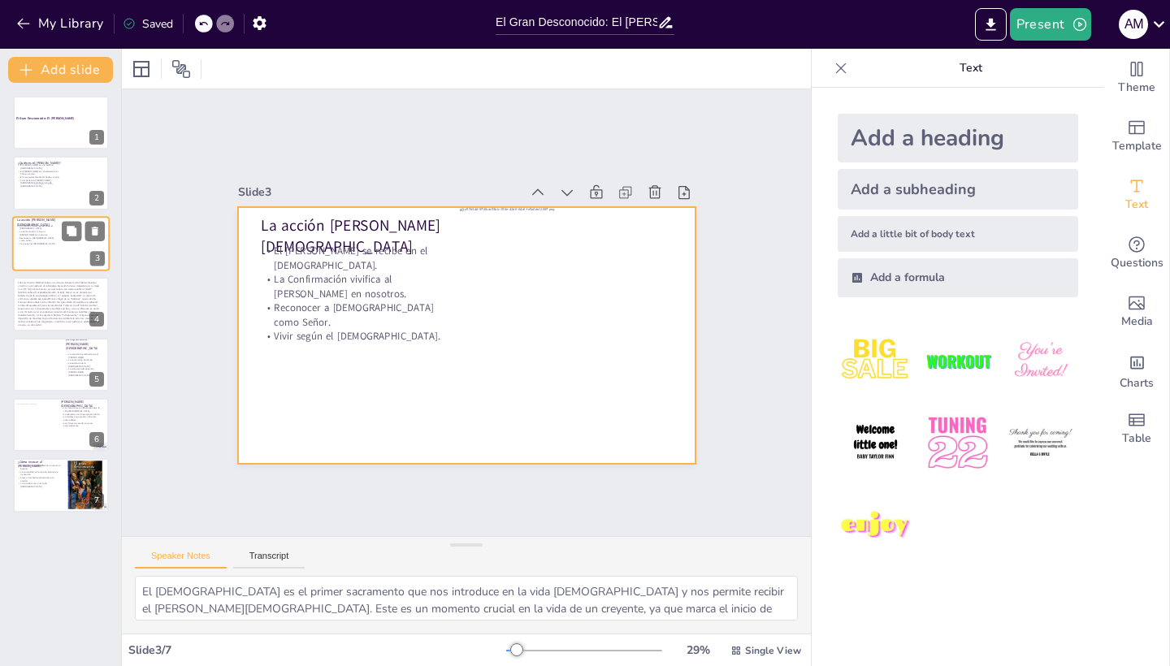
click at [37, 247] on div at bounding box center [61, 243] width 98 height 55
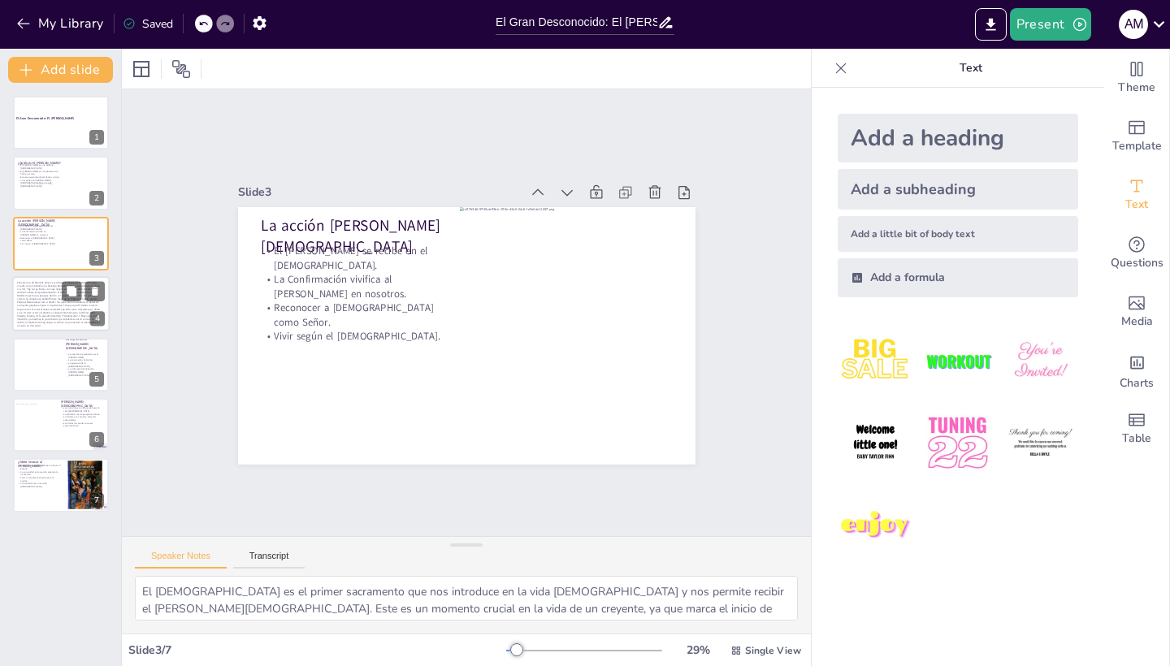
click at [49, 297] on span at bounding box center [58, 304] width 83 height 46
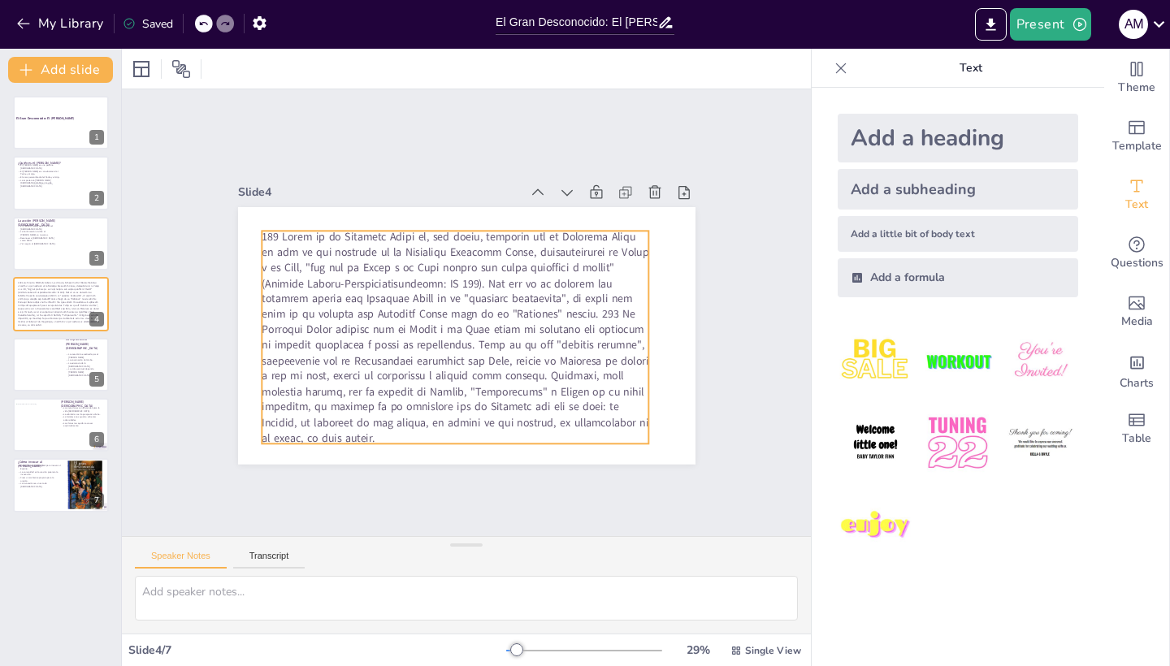
click at [568, 314] on span at bounding box center [452, 328] width 406 height 241
click at [561, 316] on span at bounding box center [455, 337] width 387 height 216
click at [566, 319] on span at bounding box center [455, 337] width 387 height 216
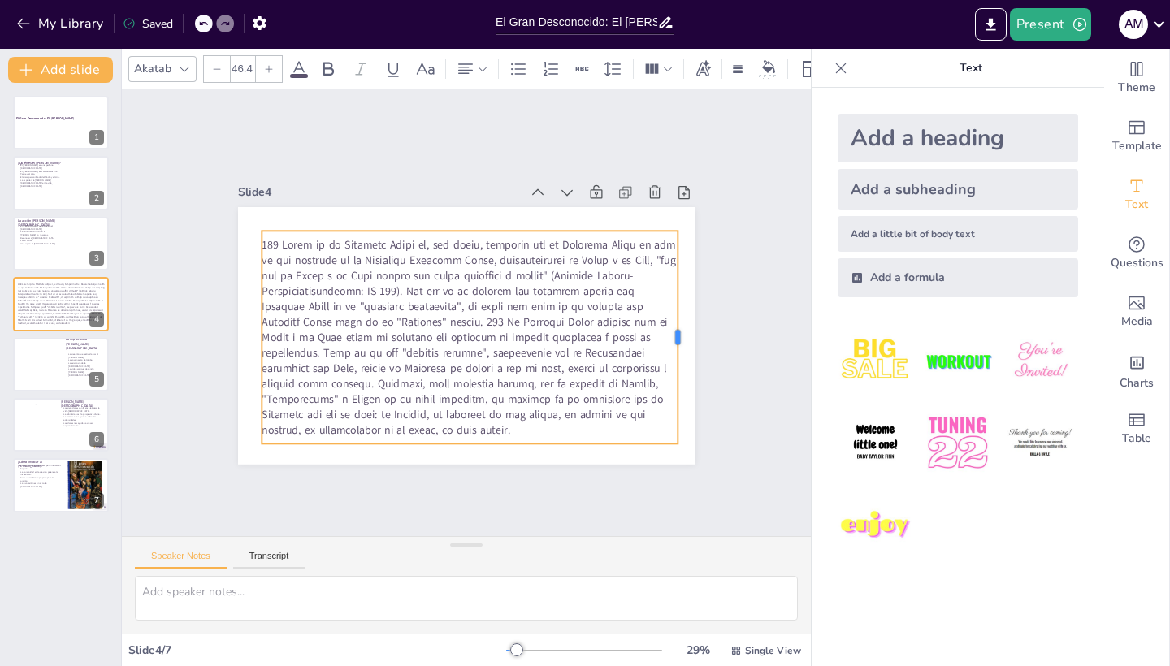
drag, startPoint x: 651, startPoint y: 336, endPoint x: 679, endPoint y: 336, distance: 28.4
click at [679, 336] on div at bounding box center [680, 360] width 35 height 213
click at [720, 362] on div "Slide 1 El Gran Desconocido: El [PERSON_NAME] Slide 2 ¿Quién es el [PERSON_NAME…" at bounding box center [467, 313] width 548 height 303
click at [657, 325] on span at bounding box center [465, 328] width 432 height 226
click at [411, 320] on span at bounding box center [469, 336] width 414 height 201
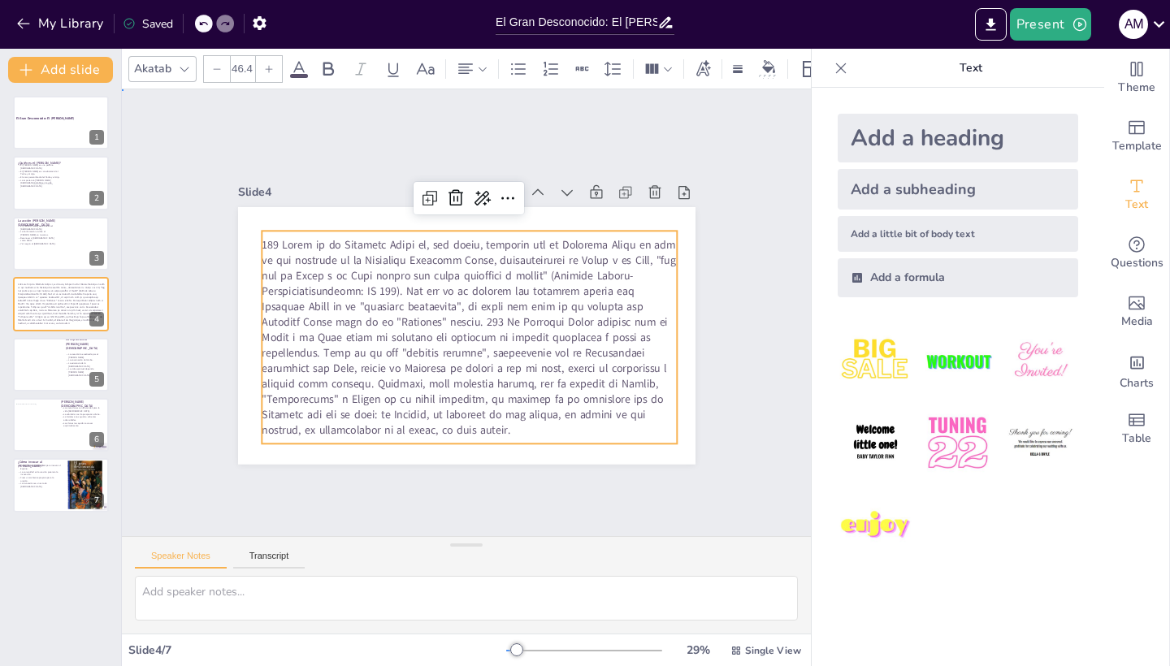
click at [730, 433] on div "Slide 1 El Gran Desconocido: El [PERSON_NAME] Slide 2 ¿Quién es el [PERSON_NAME…" at bounding box center [467, 313] width 548 height 303
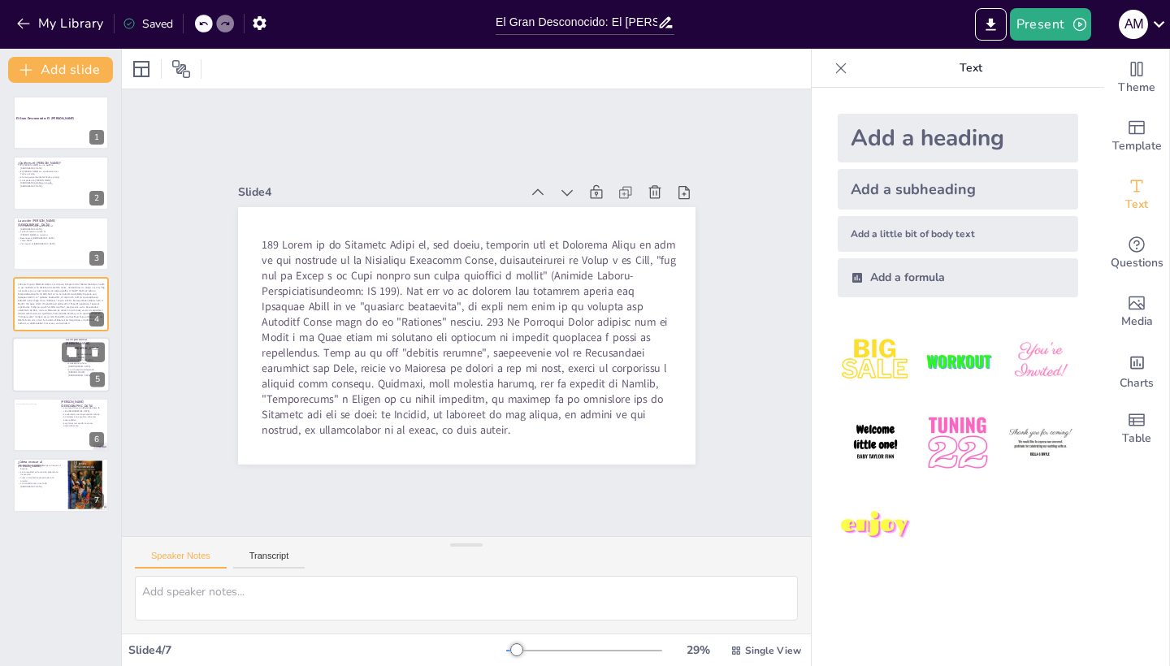
click at [72, 362] on p "La encarnación del Verbo." at bounding box center [85, 359] width 39 height 3
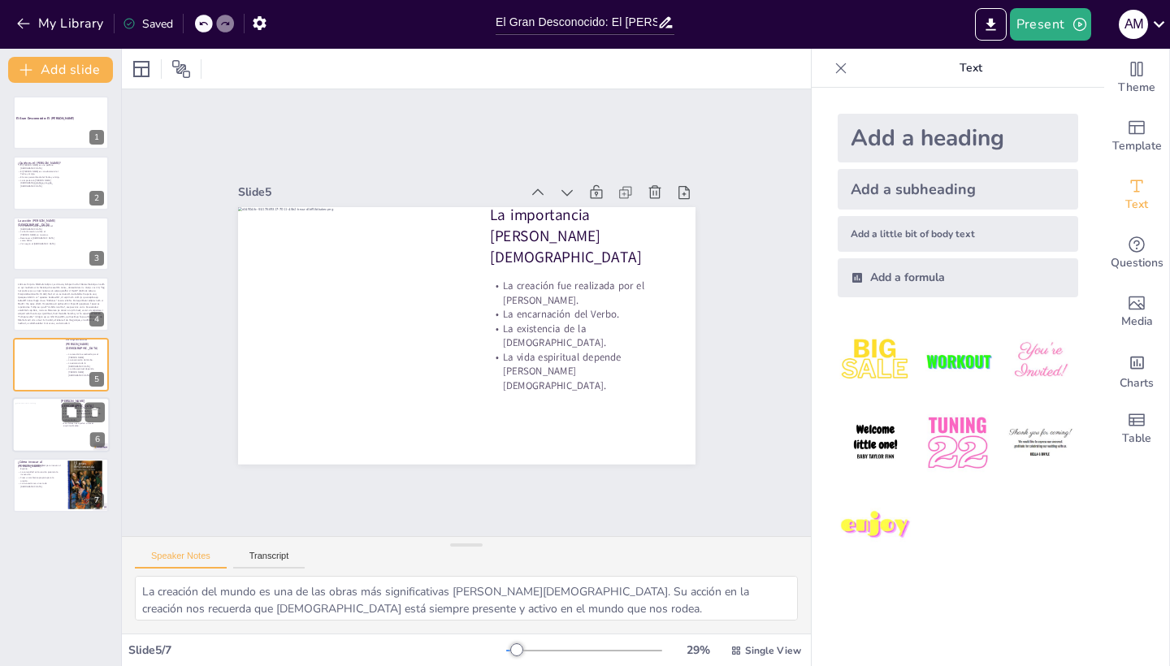
click at [63, 437] on div at bounding box center [61, 424] width 98 height 55
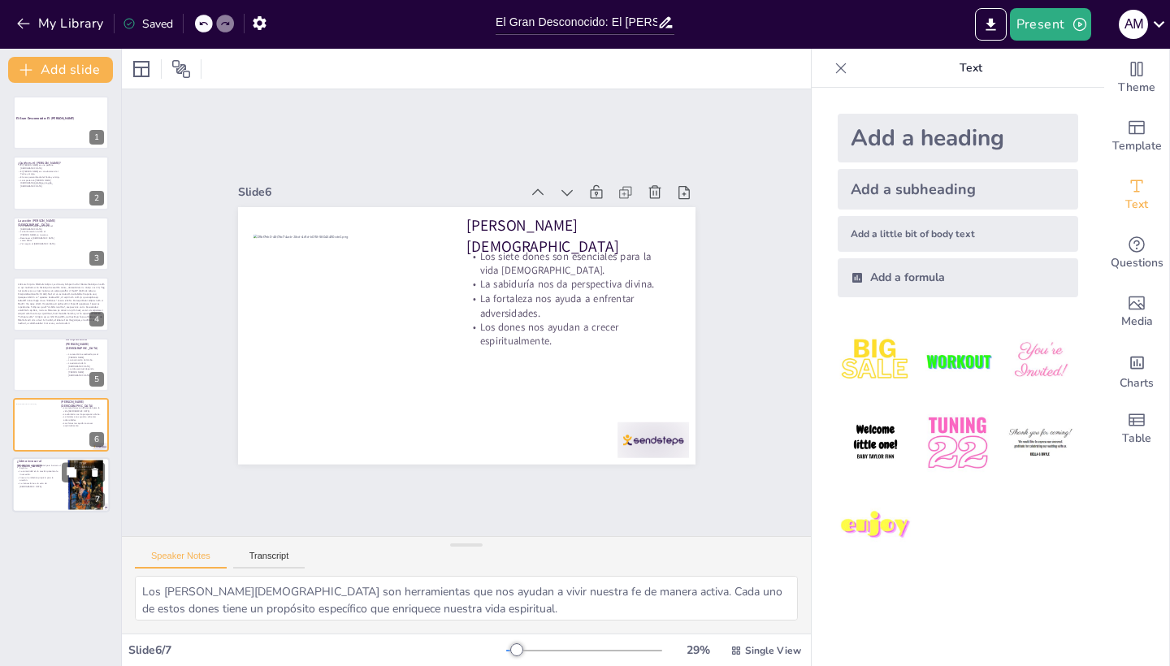
click at [38, 492] on div at bounding box center [61, 485] width 98 height 55
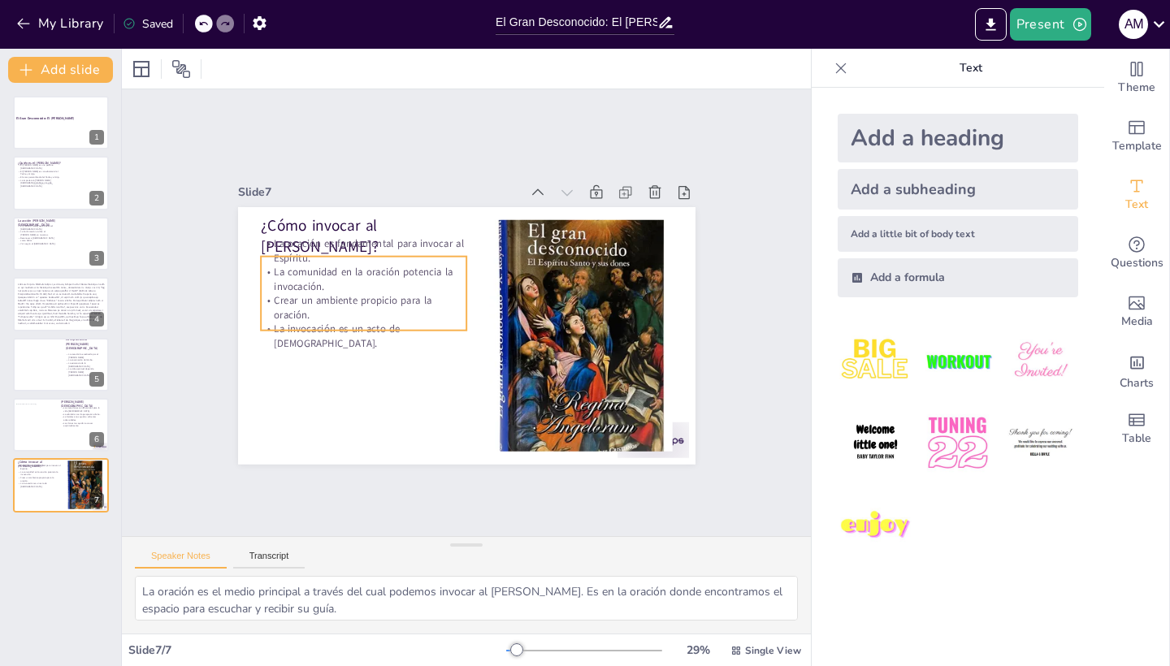
click at [314, 310] on p "Crear un ambiente propicio para la oración." at bounding box center [364, 307] width 206 height 28
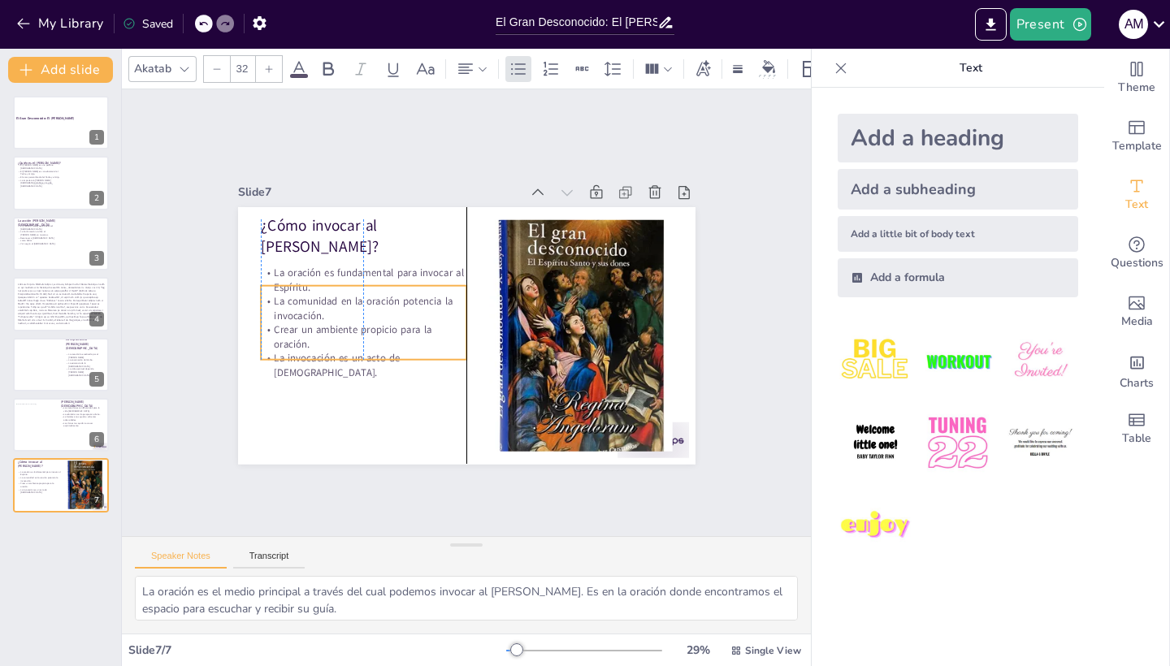
drag, startPoint x: 416, startPoint y: 304, endPoint x: 415, endPoint y: 333, distance: 29.3
click at [415, 333] on p "Crear un ambiente propicio para la oración." at bounding box center [364, 337] width 206 height 28
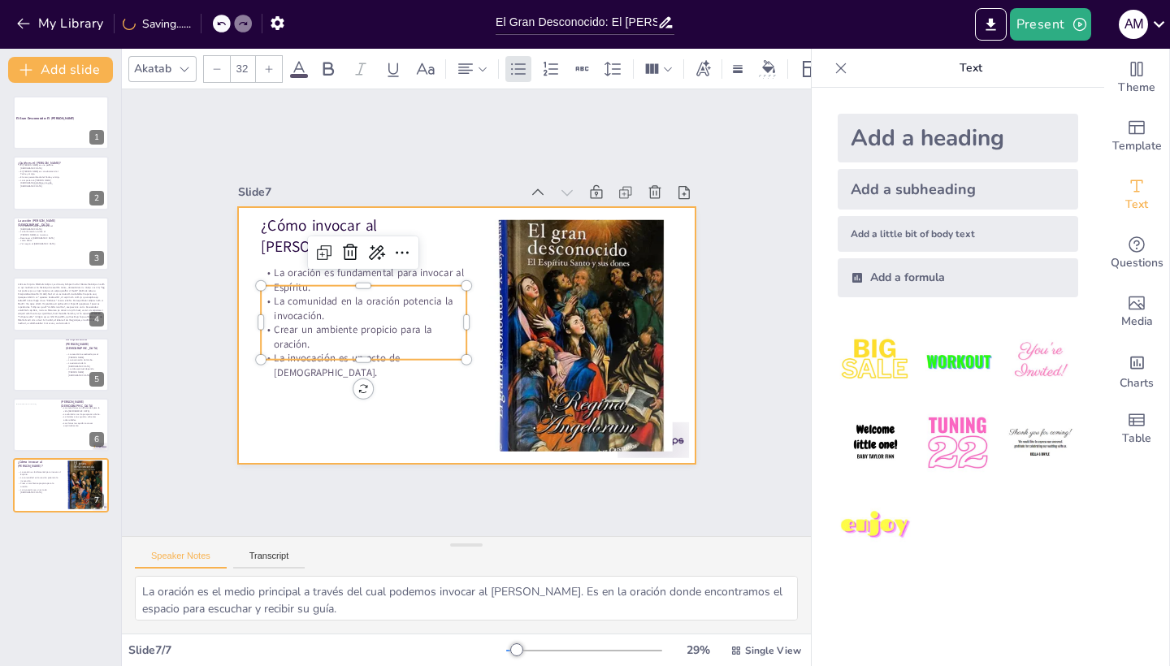
click at [418, 440] on div at bounding box center [466, 336] width 457 height 258
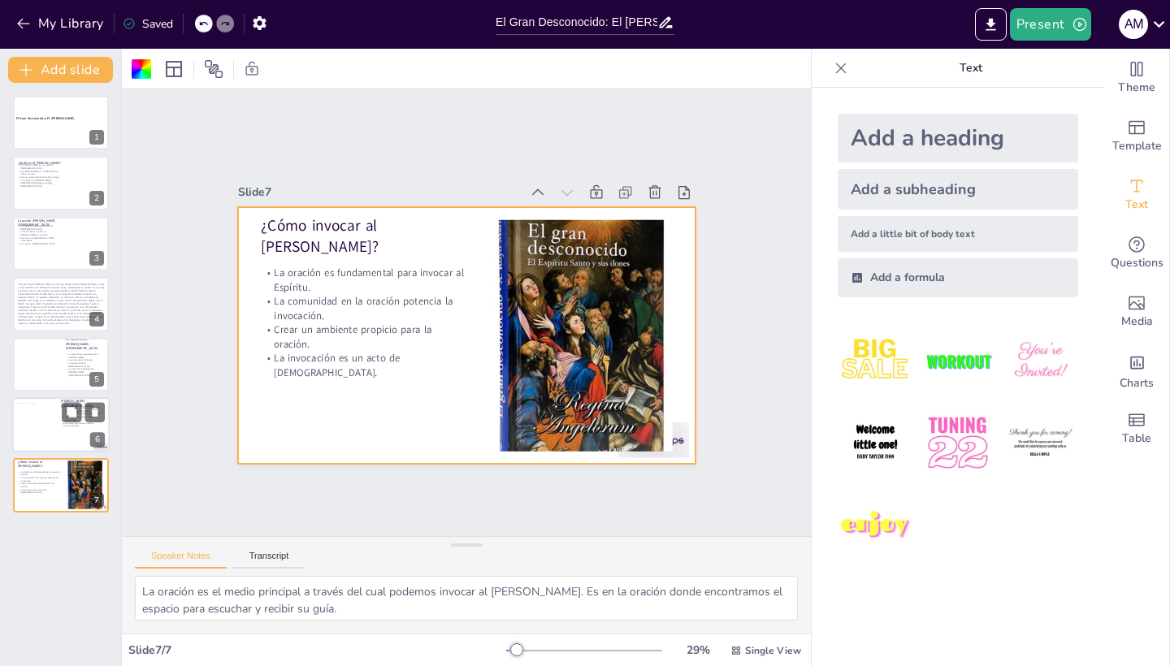
click at [53, 415] on div at bounding box center [37, 425] width 44 height 44
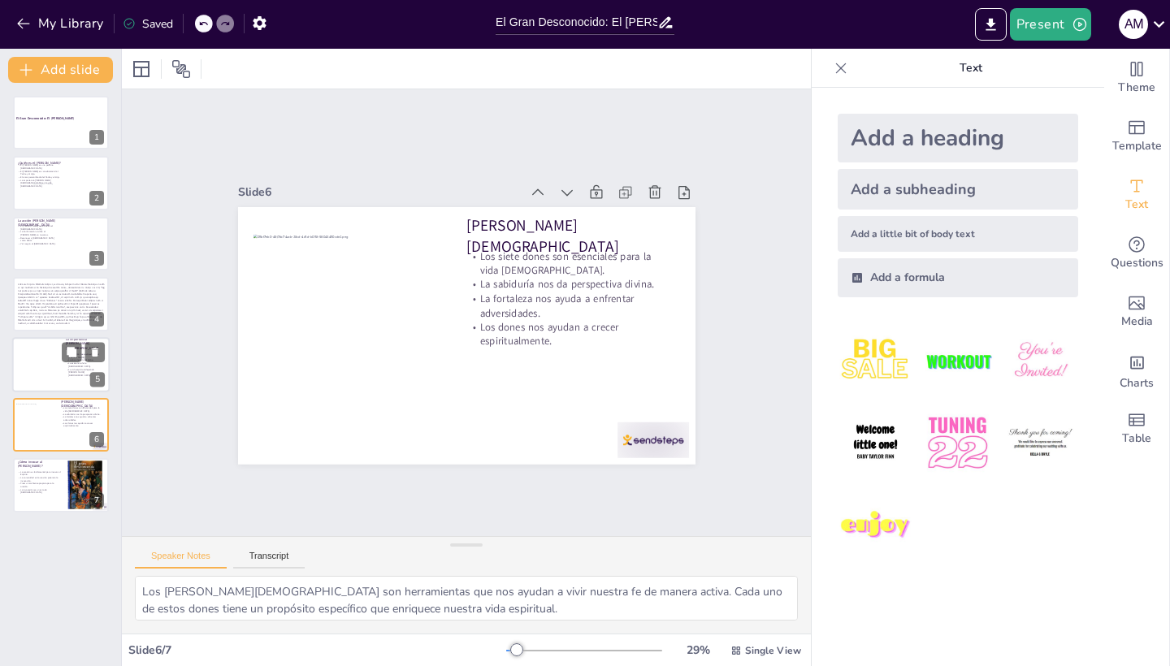
click at [63, 368] on div at bounding box center [61, 364] width 98 height 55
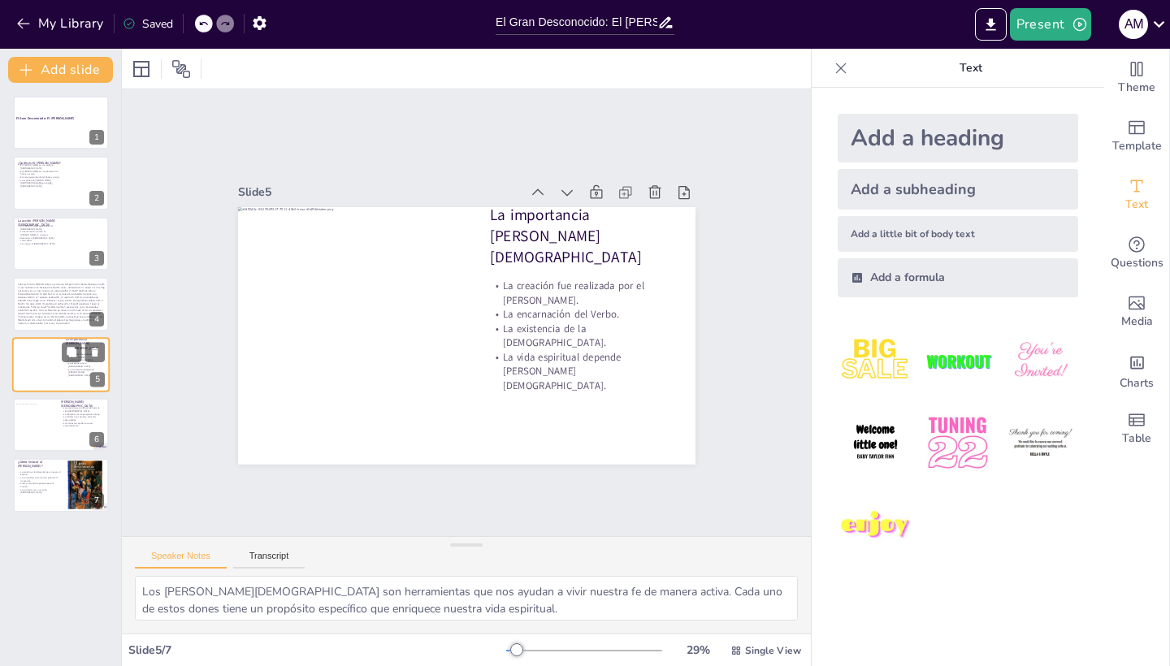
type textarea "La creación del mundo es una de las obras más significativas [PERSON_NAME][DEMO…"
click at [57, 312] on span at bounding box center [61, 304] width 89 height 43
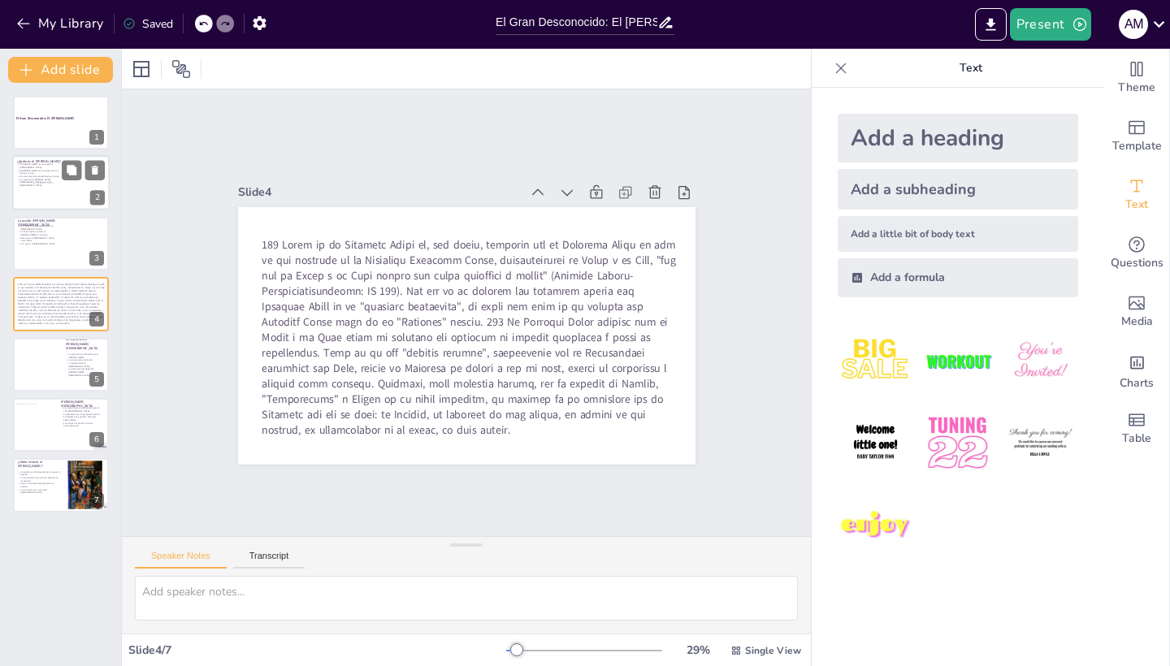
click at [53, 182] on p "La importancia [PERSON_NAME][DEMOGRAPHIC_DATA] en la vida [DEMOGRAPHIC_DATA]." at bounding box center [39, 183] width 44 height 9
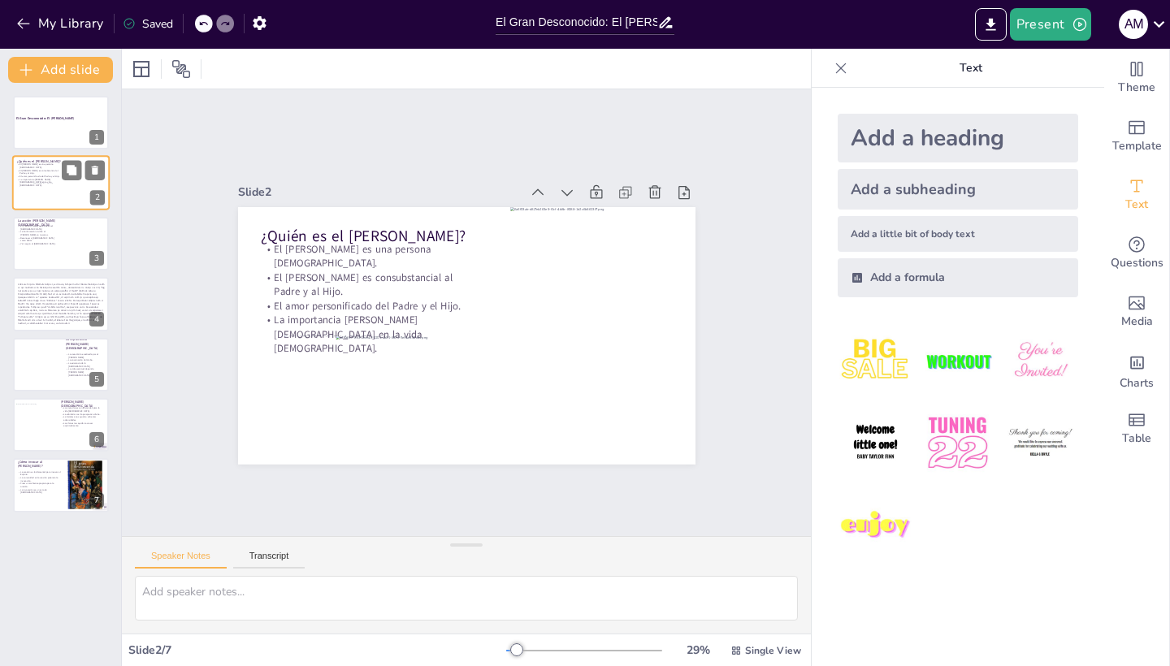
type textarea "Reconocer al [PERSON_NAME] como una persona [DEMOGRAPHIC_DATA] es crucial para …"
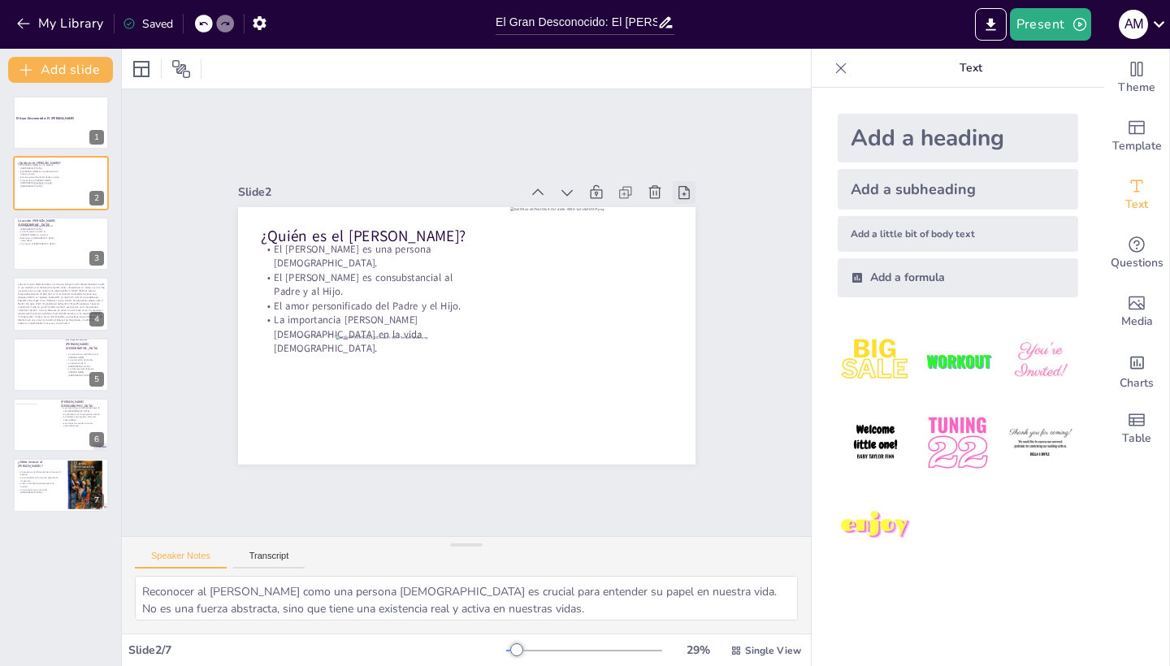
click at [683, 191] on icon at bounding box center [684, 192] width 16 height 16
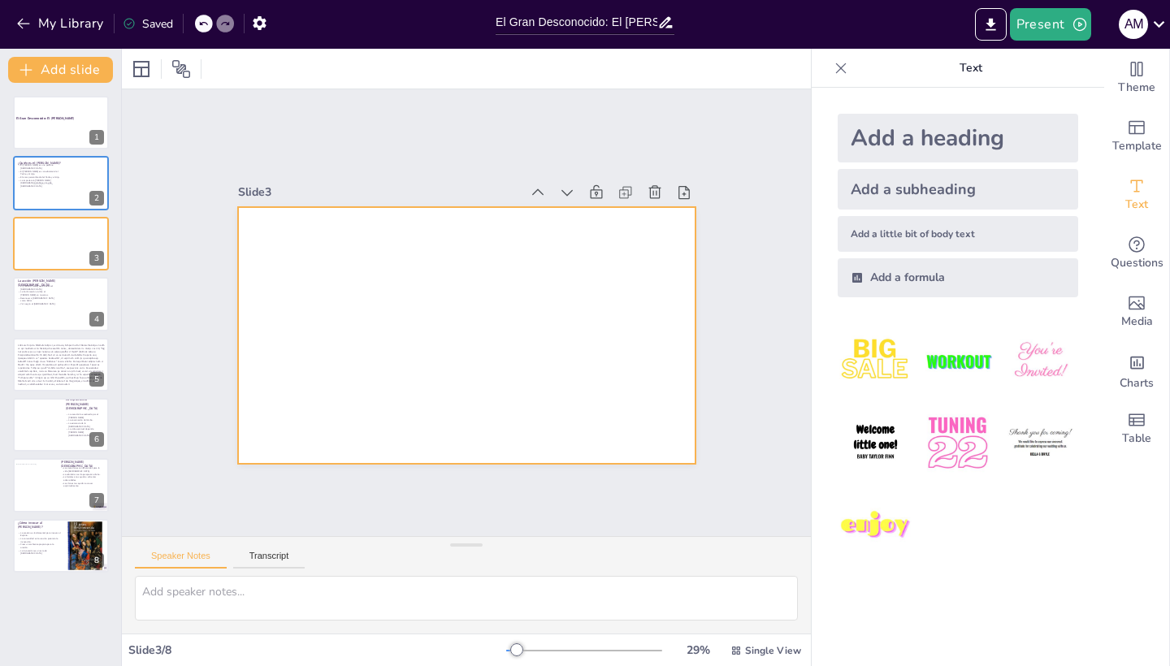
click at [559, 303] on div at bounding box center [466, 336] width 457 height 258
click at [956, 189] on div "Add a subheading" at bounding box center [958, 189] width 241 height 41
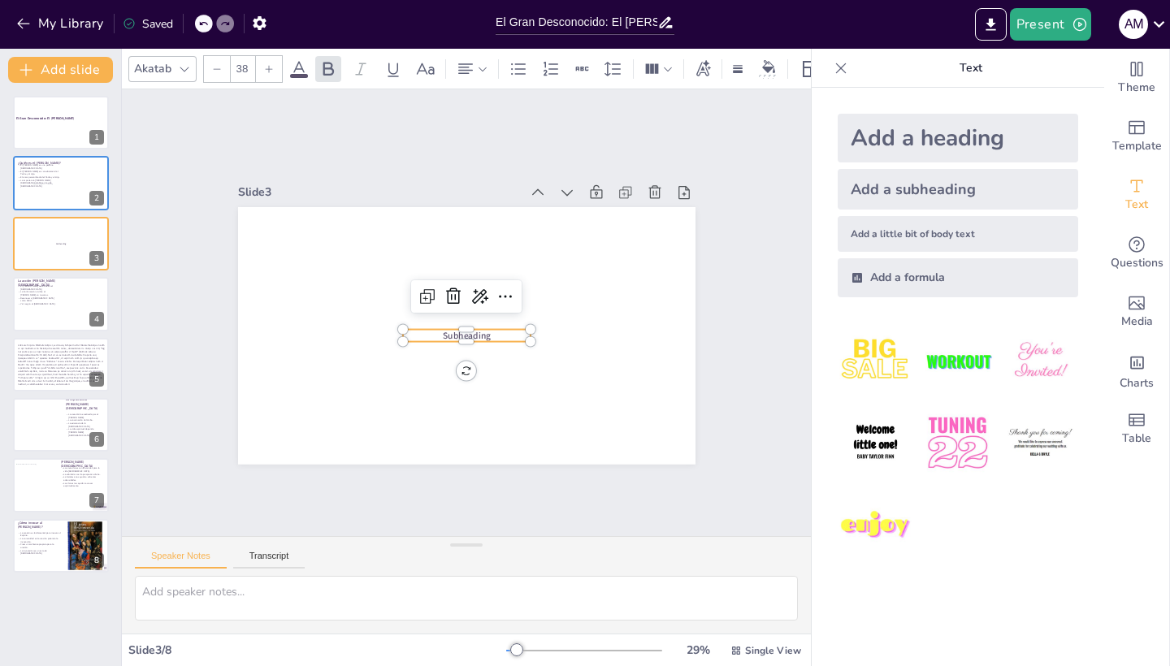
click at [470, 337] on span "Subheading" at bounding box center [467, 335] width 48 height 12
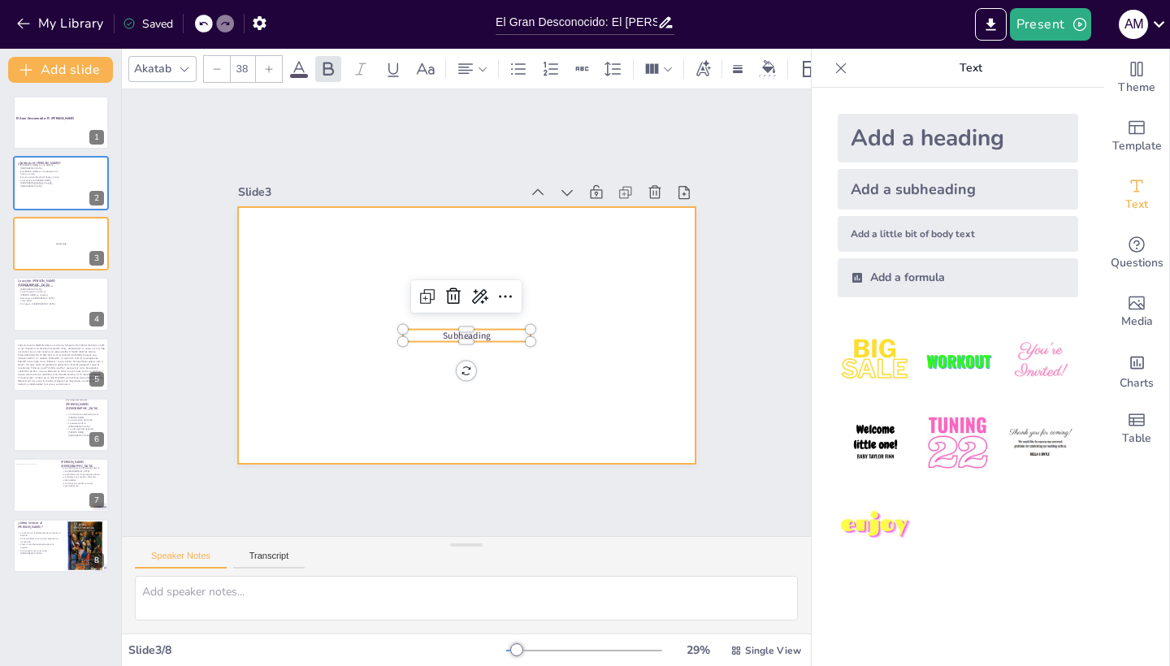
click at [272, 300] on div at bounding box center [466, 336] width 457 height 258
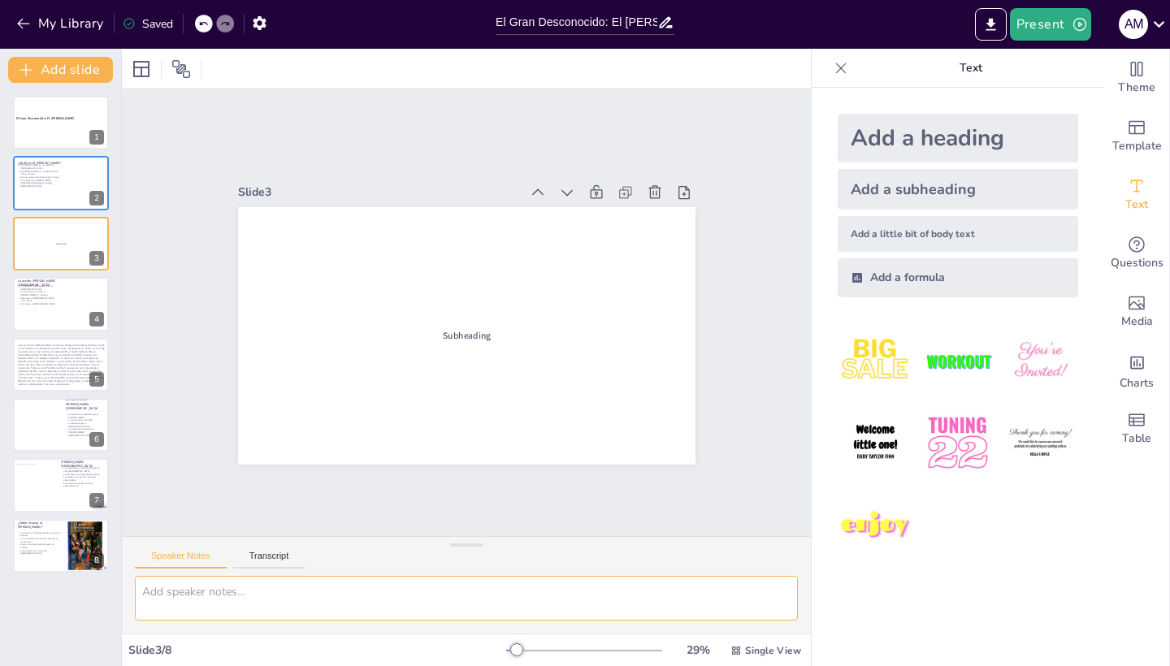
click at [245, 597] on textarea at bounding box center [466, 598] width 663 height 45
paste textarea "«El corazón late, late continuamente hasta que muere. Y en cada latido no hace …"
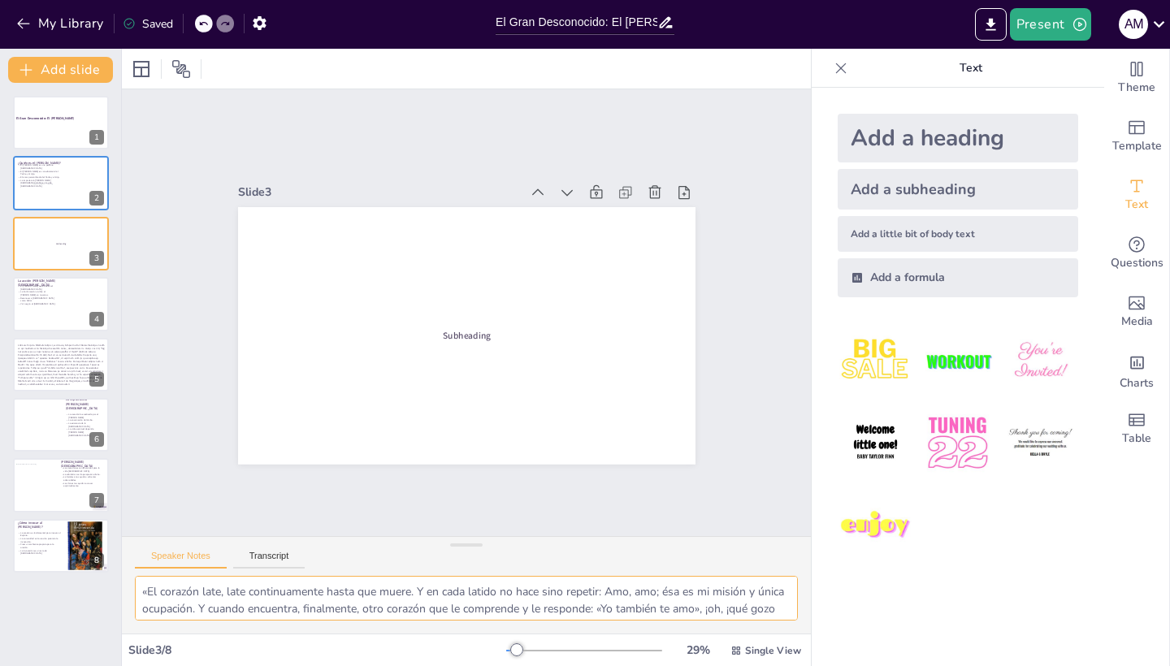
scroll to position [89, 0]
drag, startPoint x: 141, startPoint y: 592, endPoint x: 524, endPoint y: 665, distance: 390.4
click at [524, 665] on div "Slide 1 El Gran Desconocido: El Espíritu Santo Slide 2 ¿Quién es el Espíritu Sa…" at bounding box center [466, 358] width 689 height 618
type textarea "«El corazón late, late continuamente hasta que muere. Y en cada latido no hace …"
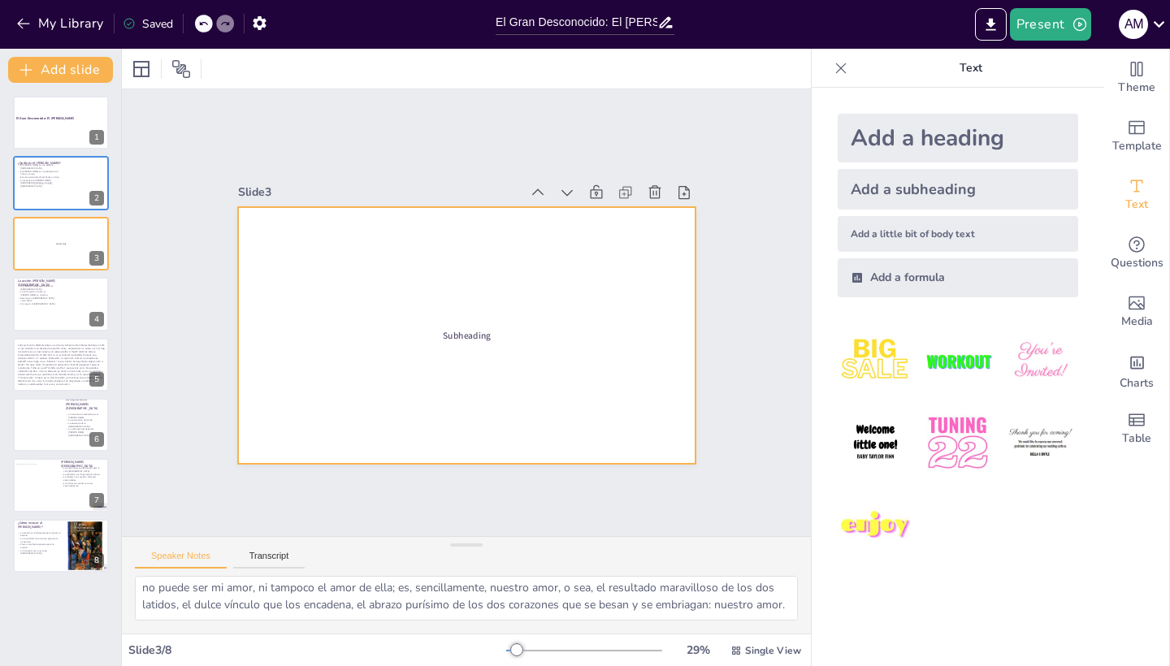
click at [453, 306] on div at bounding box center [466, 336] width 457 height 258
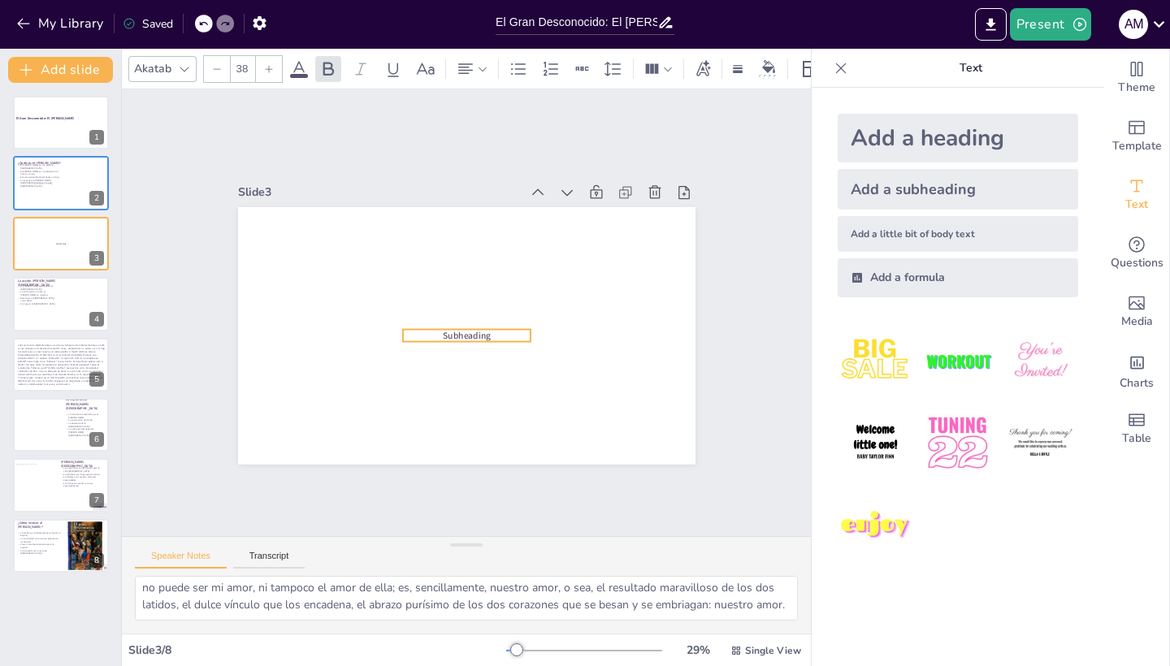
click at [463, 332] on span "Subheading" at bounding box center [467, 335] width 48 height 12
click at [469, 333] on span "Subheading" at bounding box center [467, 335] width 48 height 12
click at [495, 336] on p "Subheading" at bounding box center [466, 335] width 128 height 13
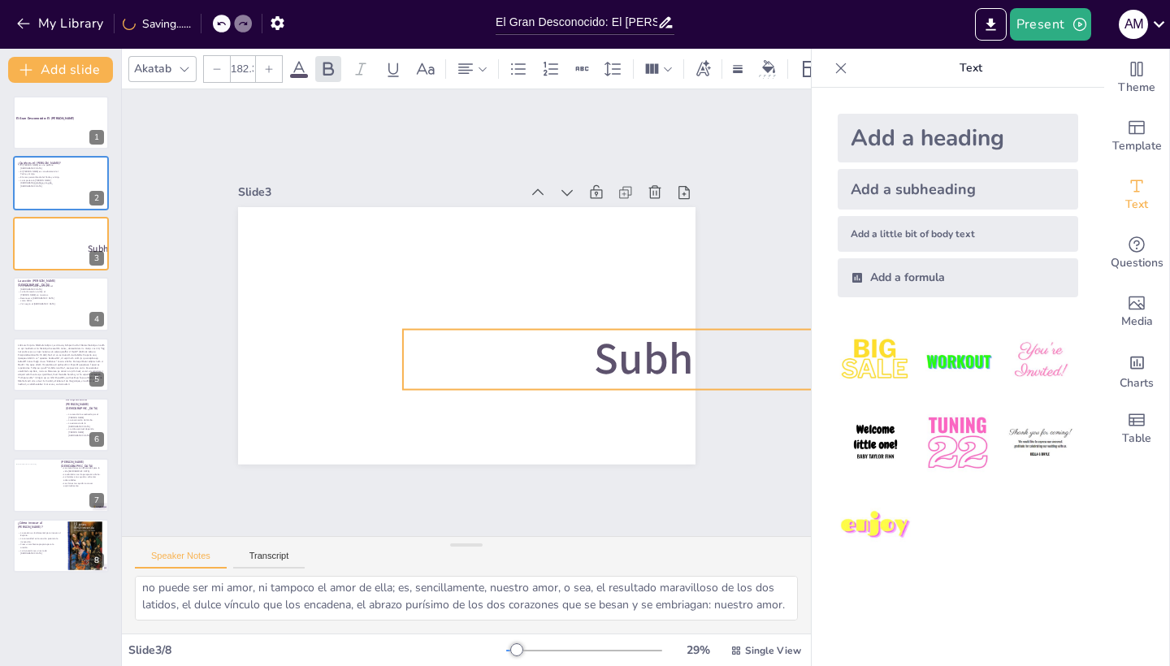
drag, startPoint x: 529, startPoint y: 346, endPoint x: 509, endPoint y: 388, distance: 46.2
click at [509, 388] on div "Subheading" at bounding box center [466, 336] width 457 height 258
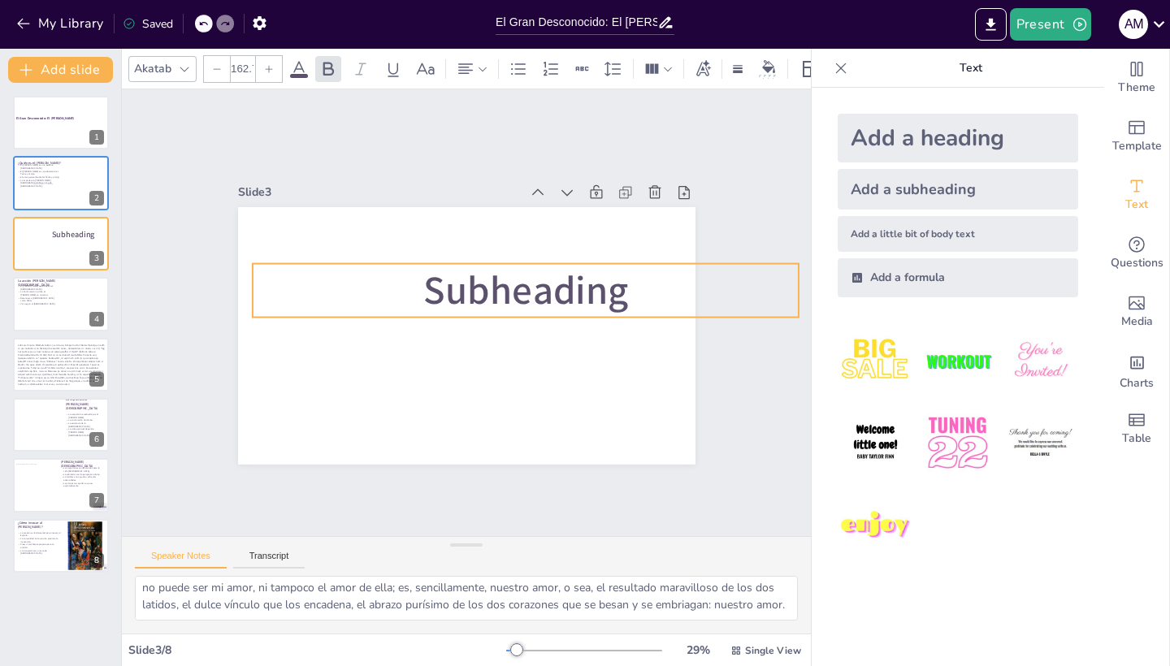
drag, startPoint x: 403, startPoint y: 344, endPoint x: 604, endPoint y: 315, distance: 202.7
click at [252, 278] on p "Subheading" at bounding box center [525, 290] width 547 height 54
click at [615, 291] on span "Subheading" at bounding box center [525, 289] width 205 height 53
click at [626, 295] on span "Subheading" at bounding box center [525, 289] width 205 height 53
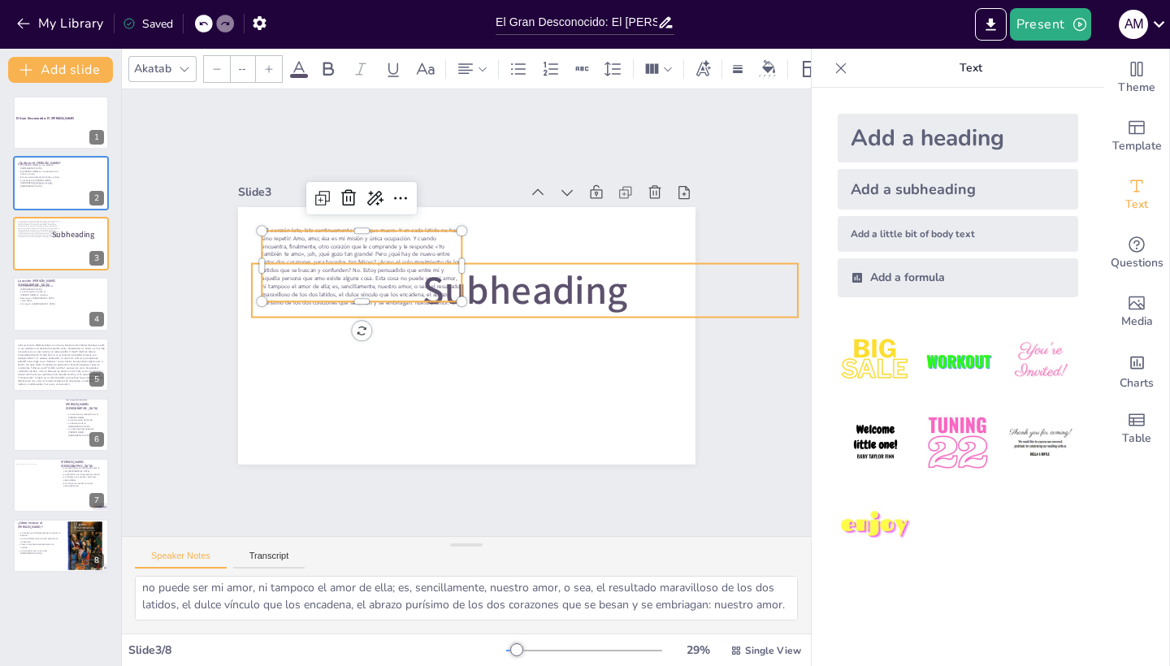
type input "162.7"
click at [501, 292] on span "Subheading" at bounding box center [528, 296] width 210 height 74
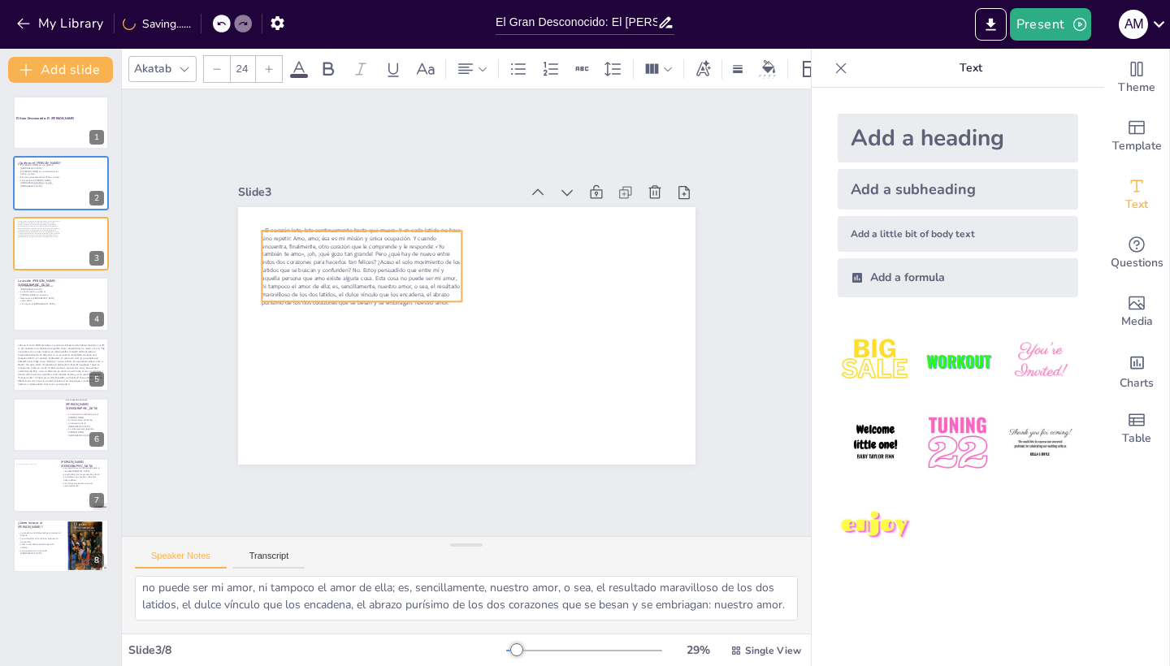
click at [317, 267] on span "«El corazón late, late continuamente hasta que muere. Y en cada latido no hace …" at bounding box center [361, 266] width 199 height 80
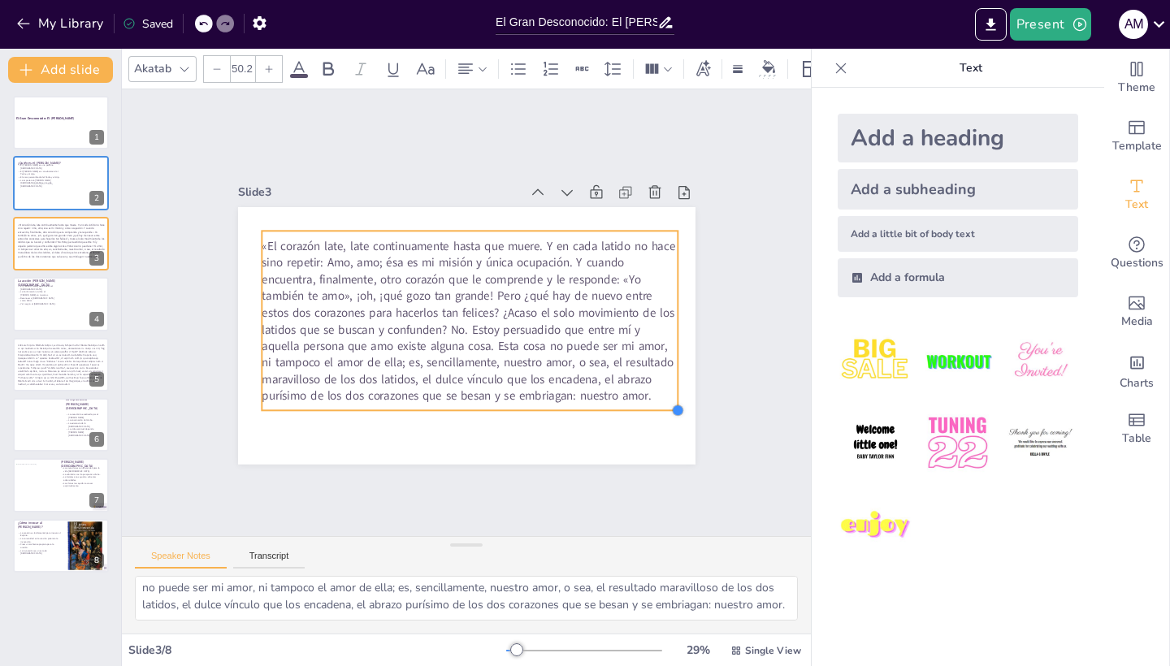
type input "49.9"
drag, startPoint x: 462, startPoint y: 306, endPoint x: 427, endPoint y: 382, distance: 83.7
click at [427, 382] on div "«El corazón late, late continuamente hasta que muere. Y en cada latido no hace …" at bounding box center [466, 336] width 457 height 258
click at [624, 503] on div "Slide 1 El Gran Desconocido: El Espíritu Santo Slide 2 ¿Quién es el Espíritu Sa…" at bounding box center [466, 312] width 689 height 447
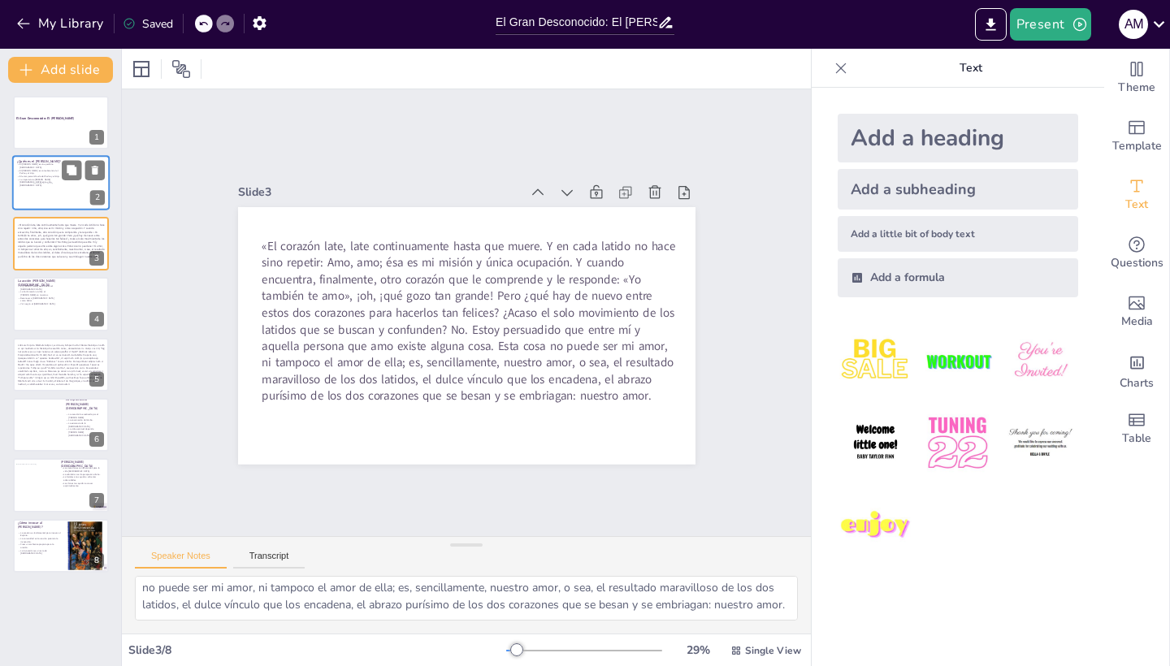
click at [63, 195] on div at bounding box center [48, 198] width 31 height 28
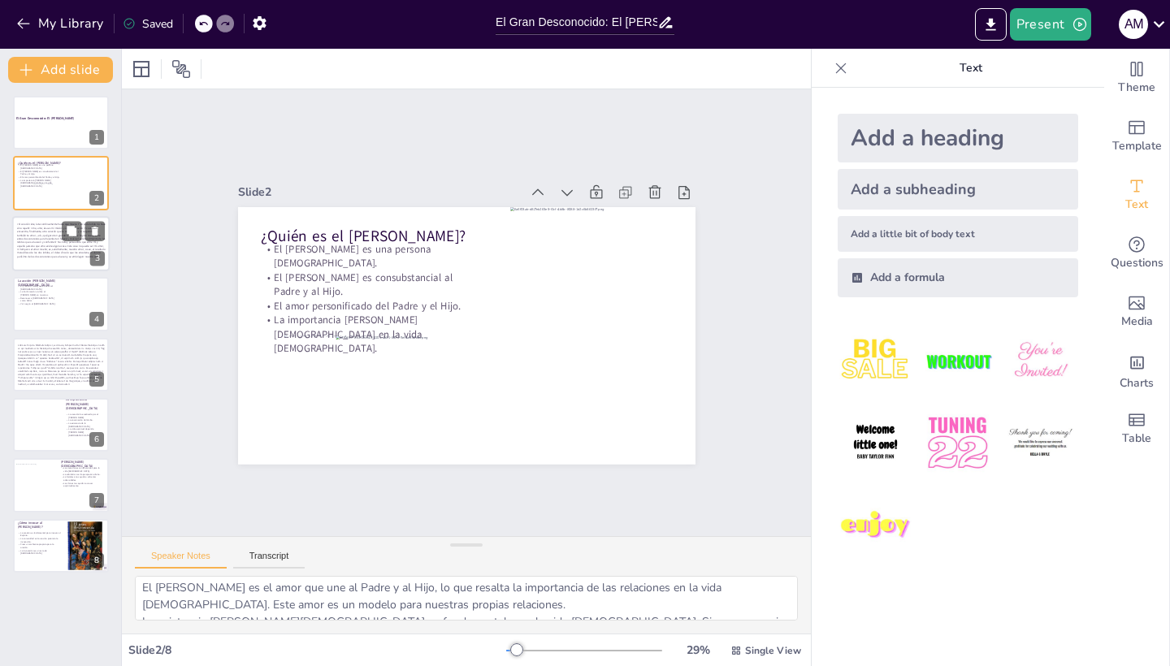
click at [57, 258] on p "«El corazón late, late continuamente hasta que muere. Y en cada latido no hace …" at bounding box center [61, 241] width 89 height 36
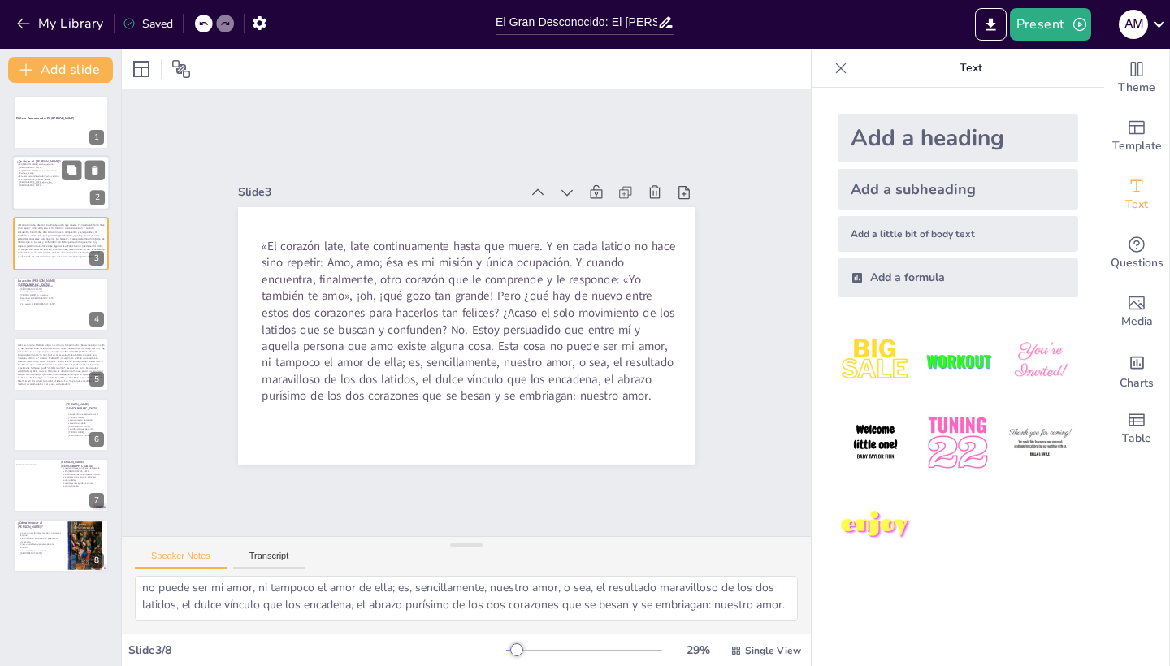
click at [47, 171] on p "El [PERSON_NAME] es consubstancial al Padre y al Hijo." at bounding box center [39, 172] width 44 height 6
type textarea "Reconocer al [PERSON_NAME] como una persona [DEMOGRAPHIC_DATA] es crucial para …"
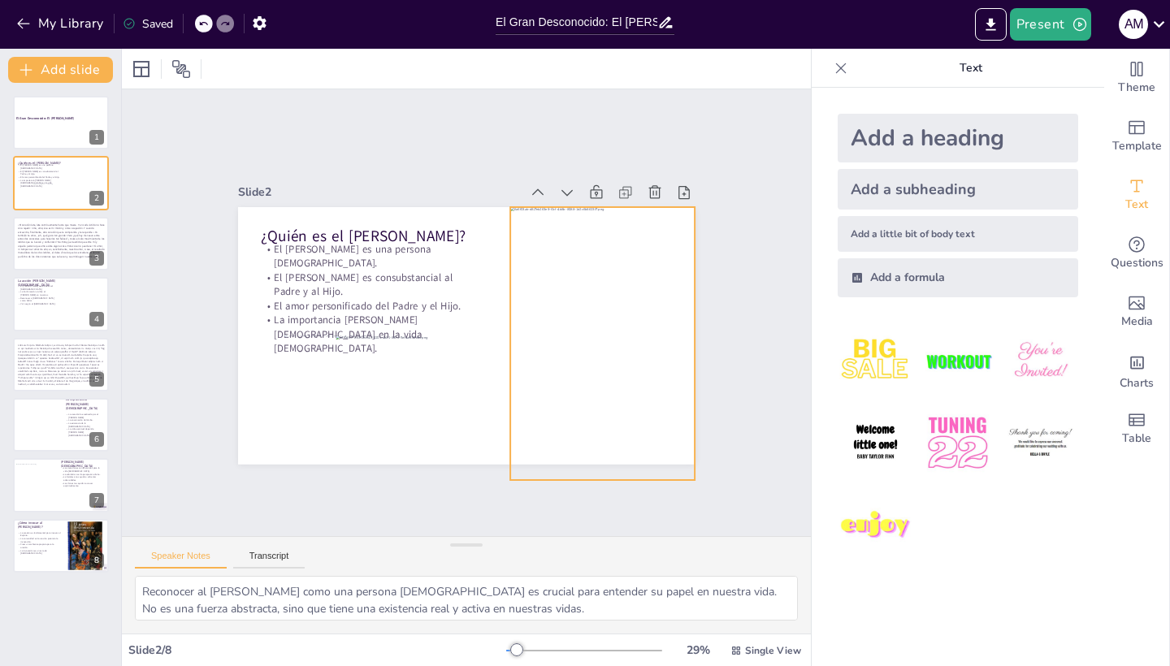
scroll to position [0, 0]
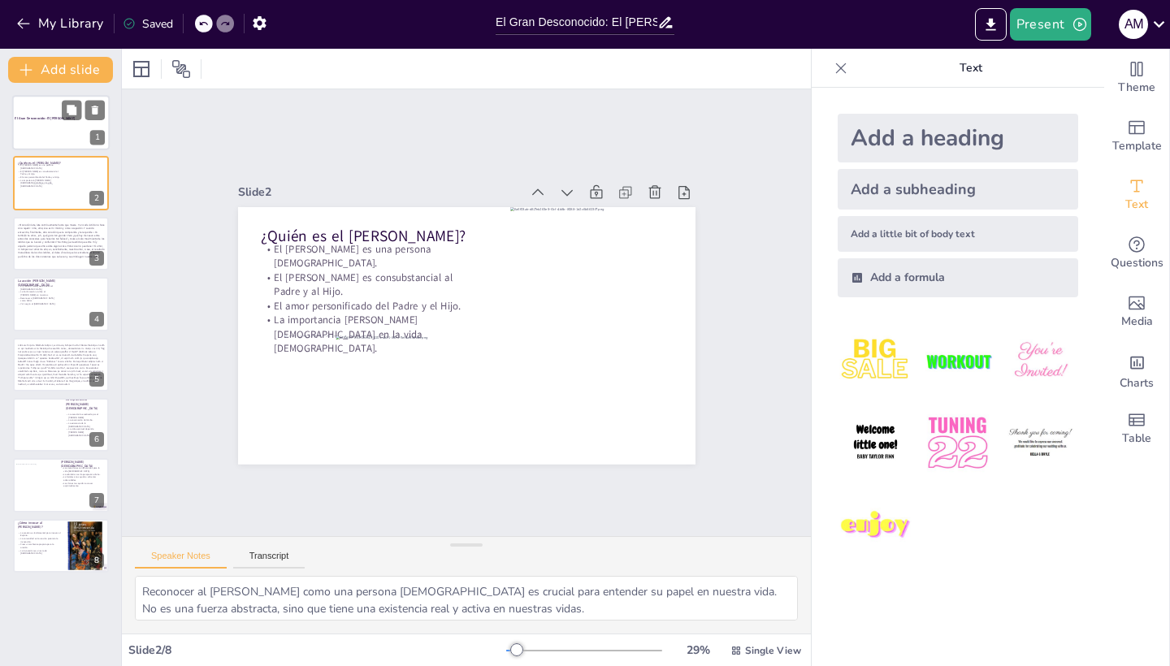
click at [65, 128] on div at bounding box center [61, 122] width 98 height 73
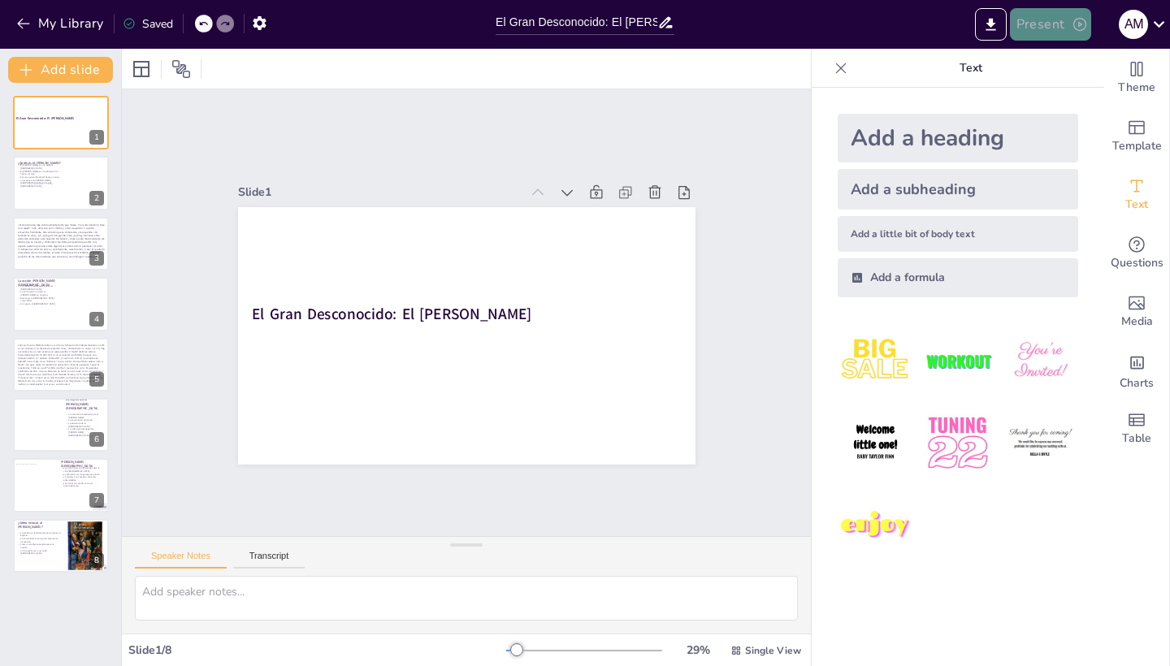
click at [1049, 36] on button "Present" at bounding box center [1050, 24] width 81 height 33
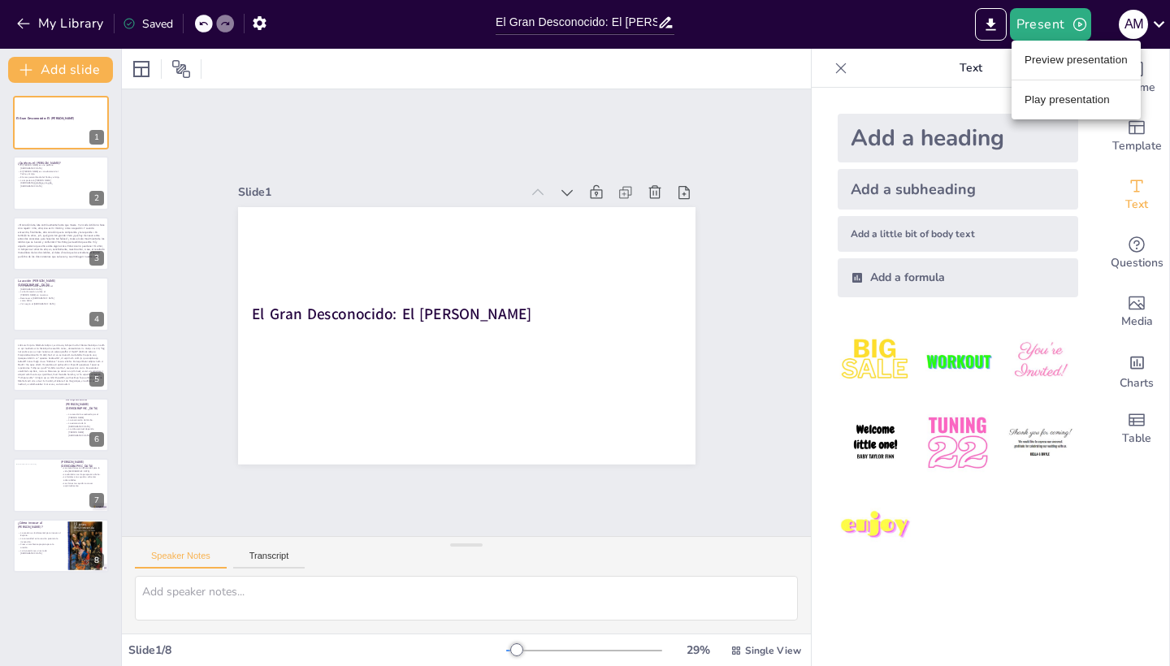
click at [1065, 107] on li "Play presentation" at bounding box center [1076, 100] width 129 height 26
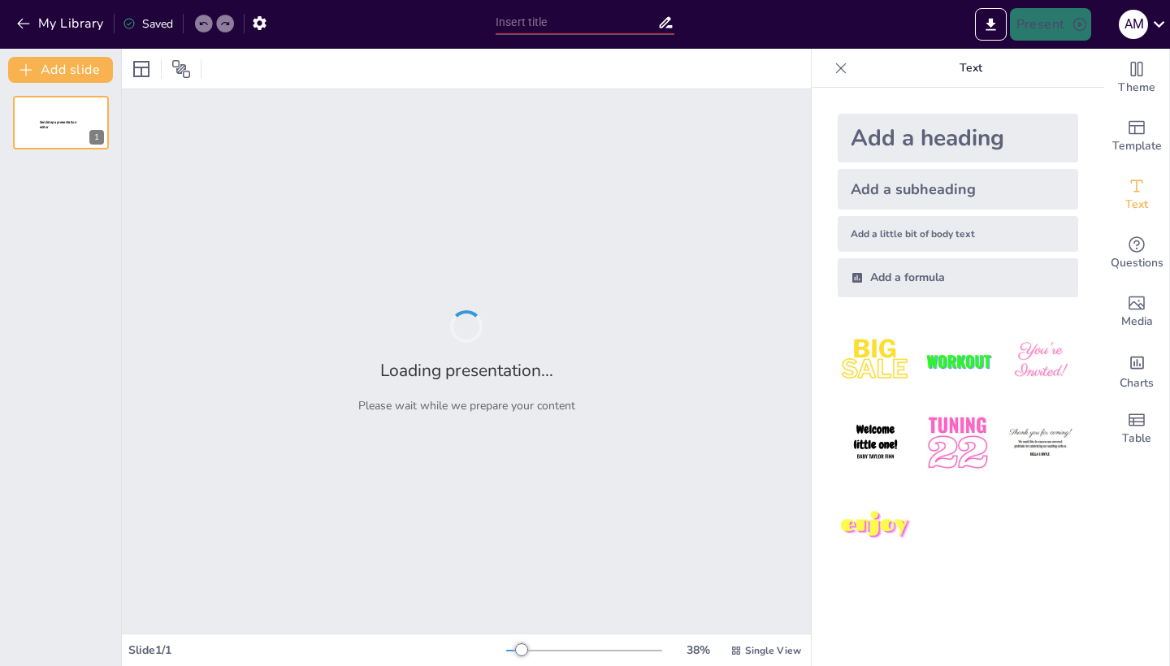
type input "El Gran Desconocido: El [PERSON_NAME]"
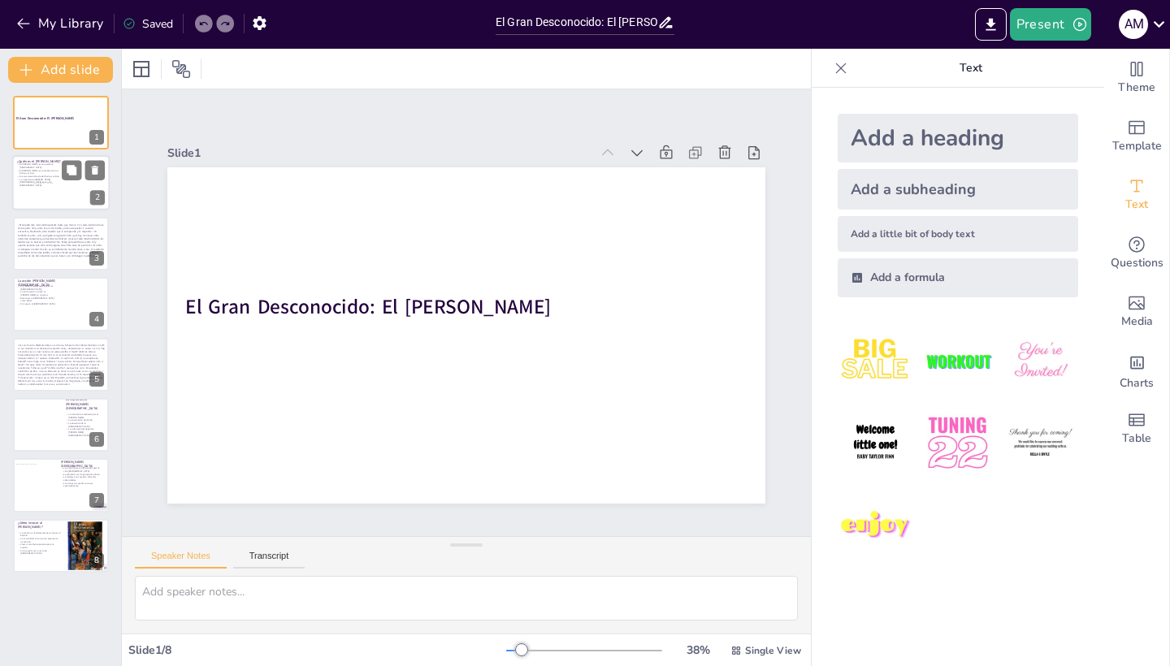
click at [46, 190] on div at bounding box center [48, 198] width 31 height 28
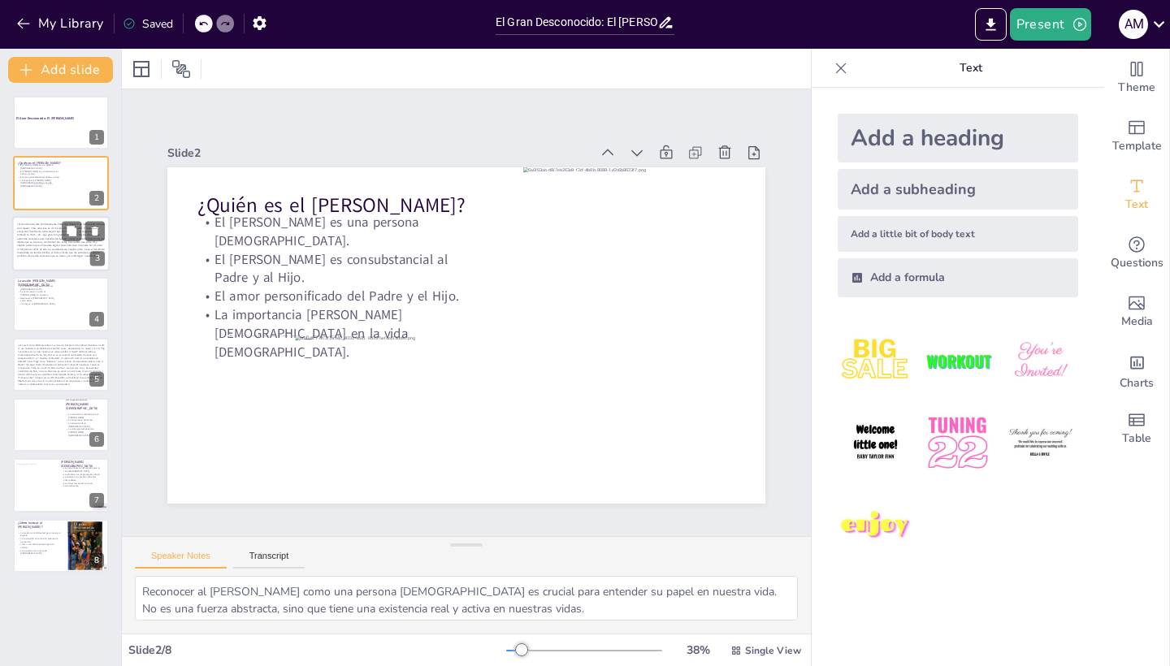
click at [53, 241] on span "«El corazón late, late continuamente hasta que muere. Y en cada latido no hace …" at bounding box center [61, 240] width 88 height 35
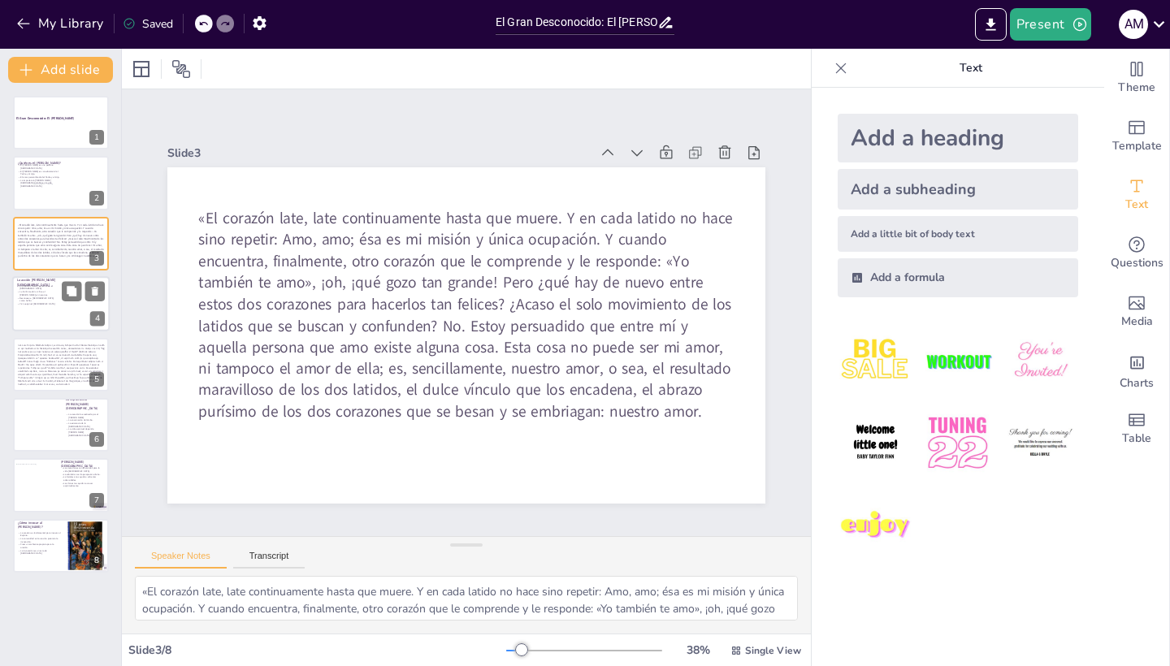
click at [63, 306] on div at bounding box center [88, 308] width 59 height 65
type textarea "El [DEMOGRAPHIC_DATA] es el primer sacramento que nos introduce en la vida [DEM…"
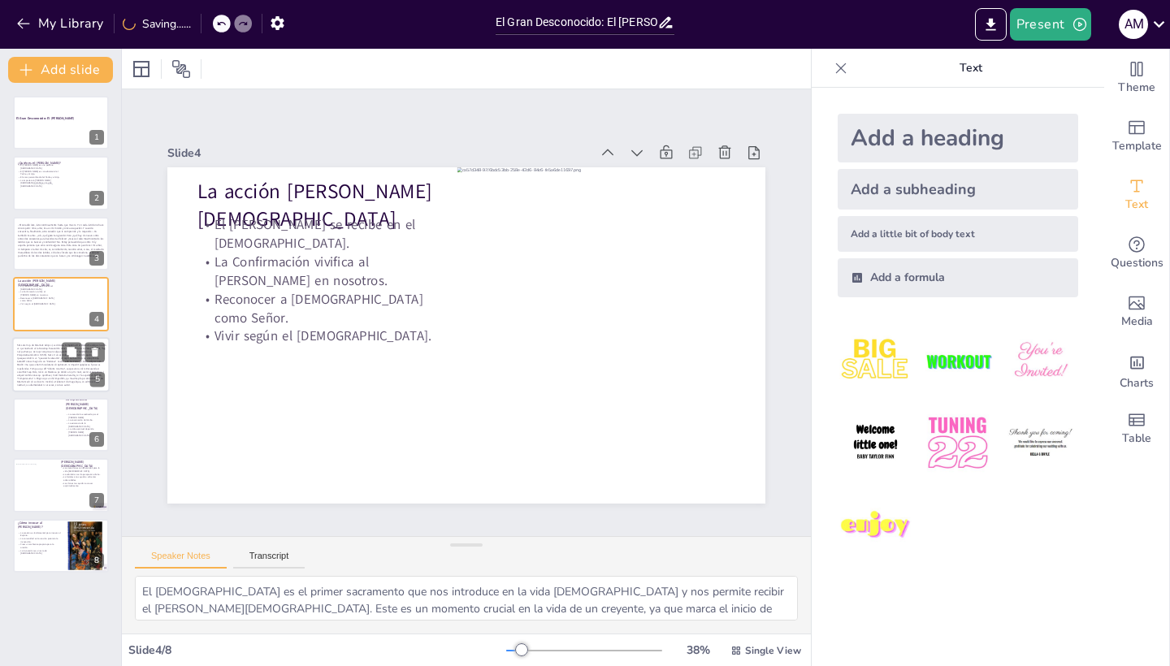
click at [51, 373] on span at bounding box center [61, 365] width 89 height 43
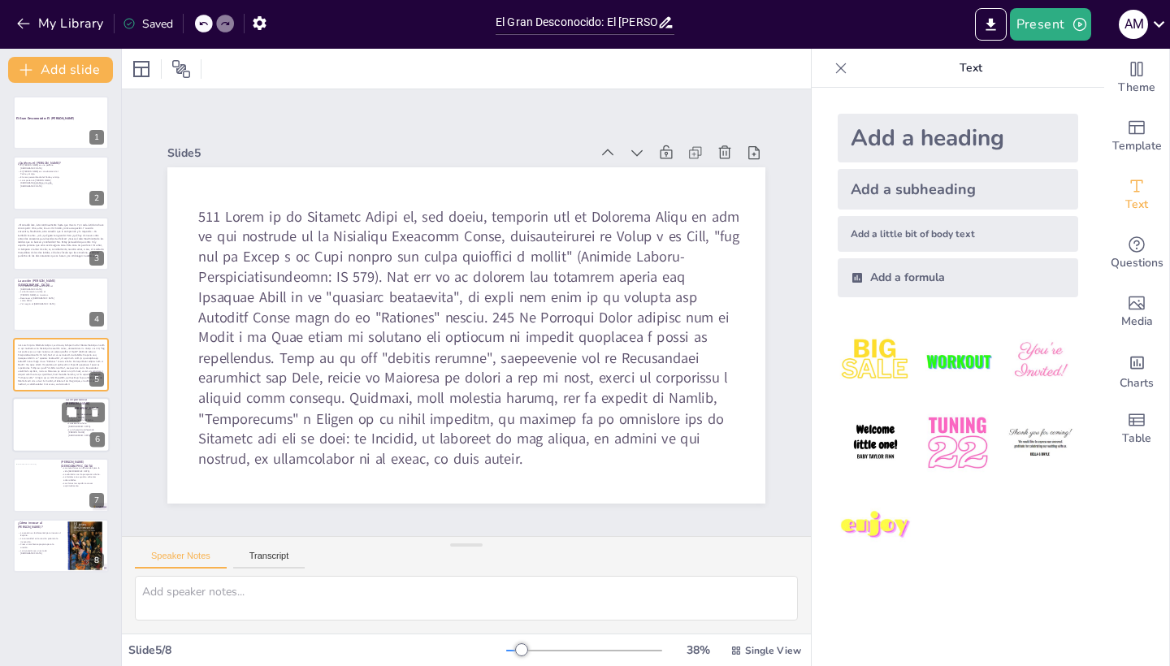
click at [76, 434] on p "La vida espiritual depende [PERSON_NAME][DEMOGRAPHIC_DATA]." at bounding box center [85, 432] width 39 height 9
type textarea "La creación del mundo es una de las obras más significativas [PERSON_NAME][DEMO…"
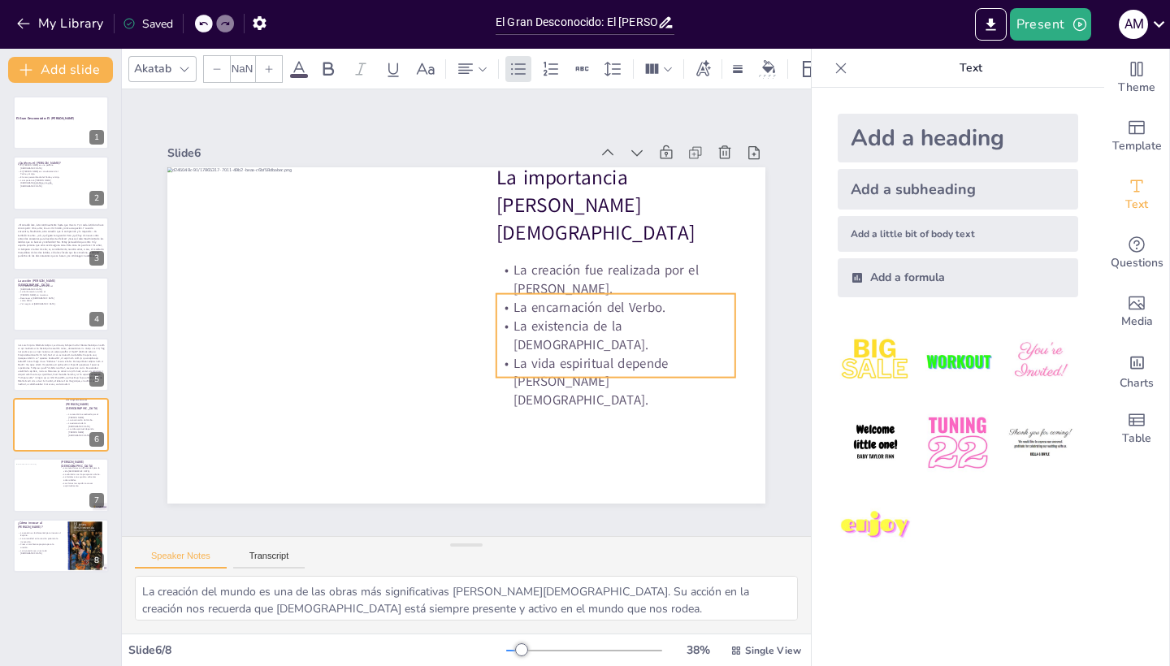
click at [574, 317] on p "La encarnación del Verbo." at bounding box center [615, 307] width 239 height 19
type input "32"
click at [466, 340] on p "La creación fue realizada por el [PERSON_NAME]." at bounding box center [354, 416] width 226 height 152
click at [595, 298] on p "La creación fue realizada por el [PERSON_NAME]." at bounding box center [615, 279] width 239 height 37
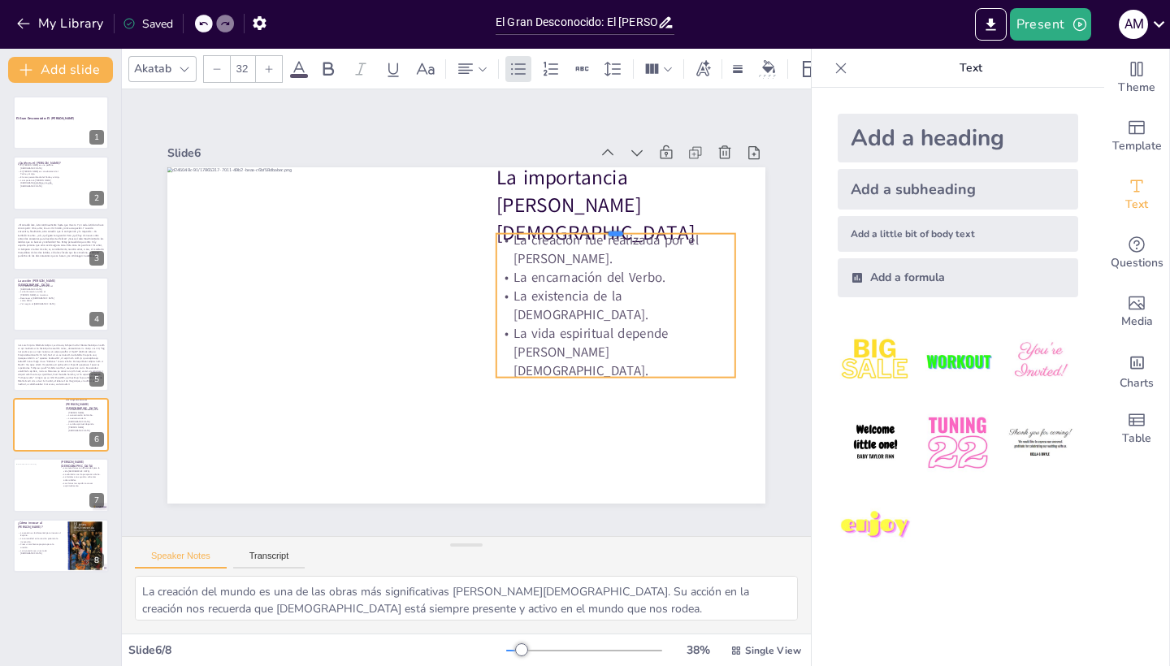
drag, startPoint x: 617, startPoint y: 291, endPoint x: 638, endPoint y: 317, distance: 33.5
click at [618, 234] on div at bounding box center [624, 243] width 239 height 38
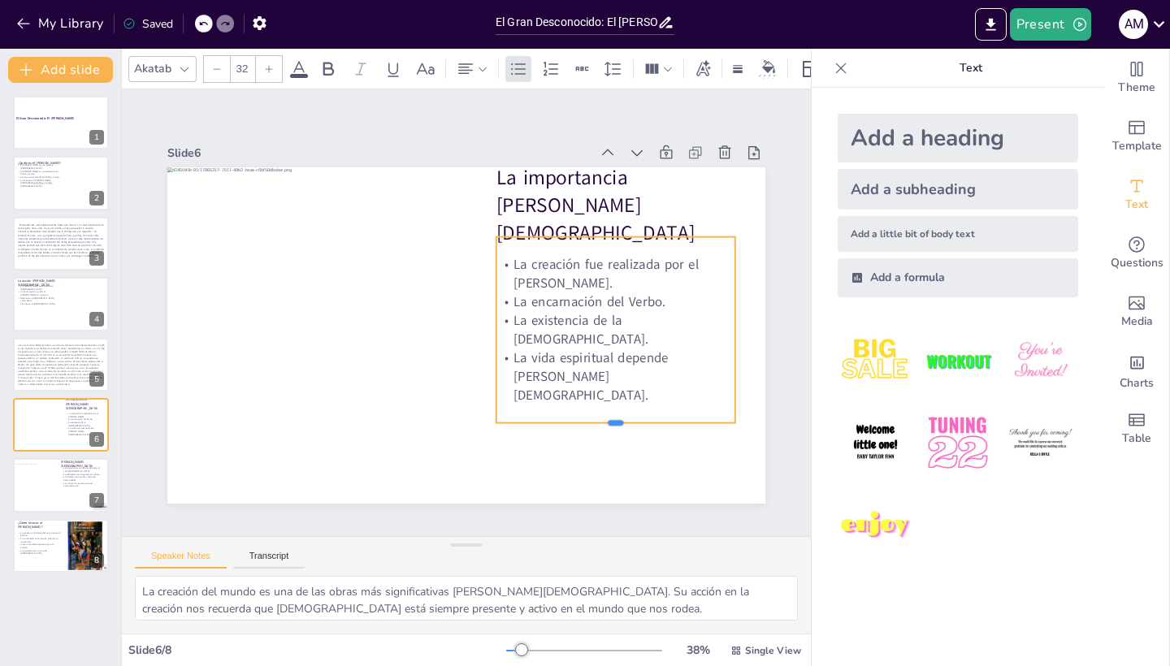
drag, startPoint x: 614, startPoint y: 379, endPoint x: 617, endPoint y: 425, distance: 45.6
click at [617, 425] on div at bounding box center [615, 429] width 239 height 13
click at [638, 395] on div "La creación fue realizada por el Espíritu Santo. La encarnación del Verbo. La e…" at bounding box center [615, 330] width 239 height 186
click at [607, 385] on p "La vida espiritual depende [PERSON_NAME][DEMOGRAPHIC_DATA]." at bounding box center [615, 377] width 239 height 56
click at [592, 373] on p "La vida espiritual depende [PERSON_NAME][DEMOGRAPHIC_DATA]." at bounding box center [615, 377] width 239 height 56
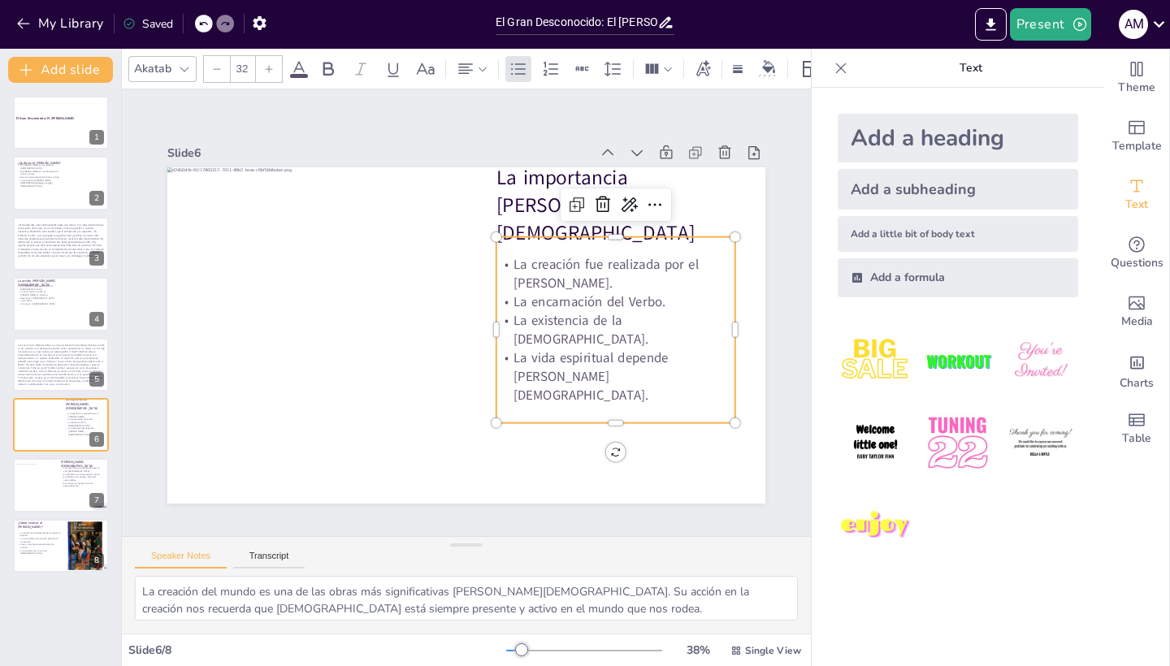
click at [599, 378] on p "La vida espiritual depende [PERSON_NAME][DEMOGRAPHIC_DATA]." at bounding box center [615, 377] width 239 height 56
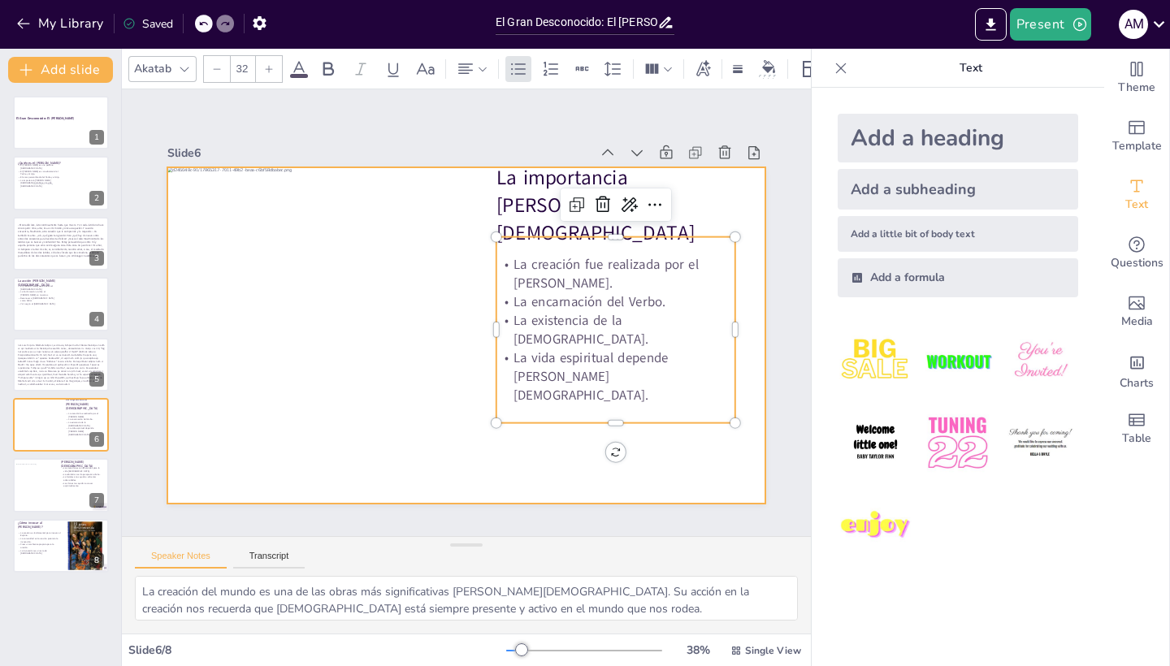
click at [466, 416] on div at bounding box center [466, 335] width 598 height 336
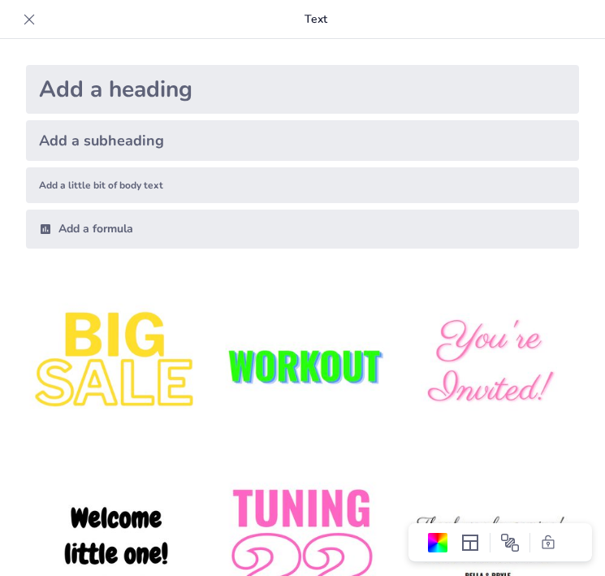
click at [29, 18] on icon at bounding box center [29, 19] width 16 height 16
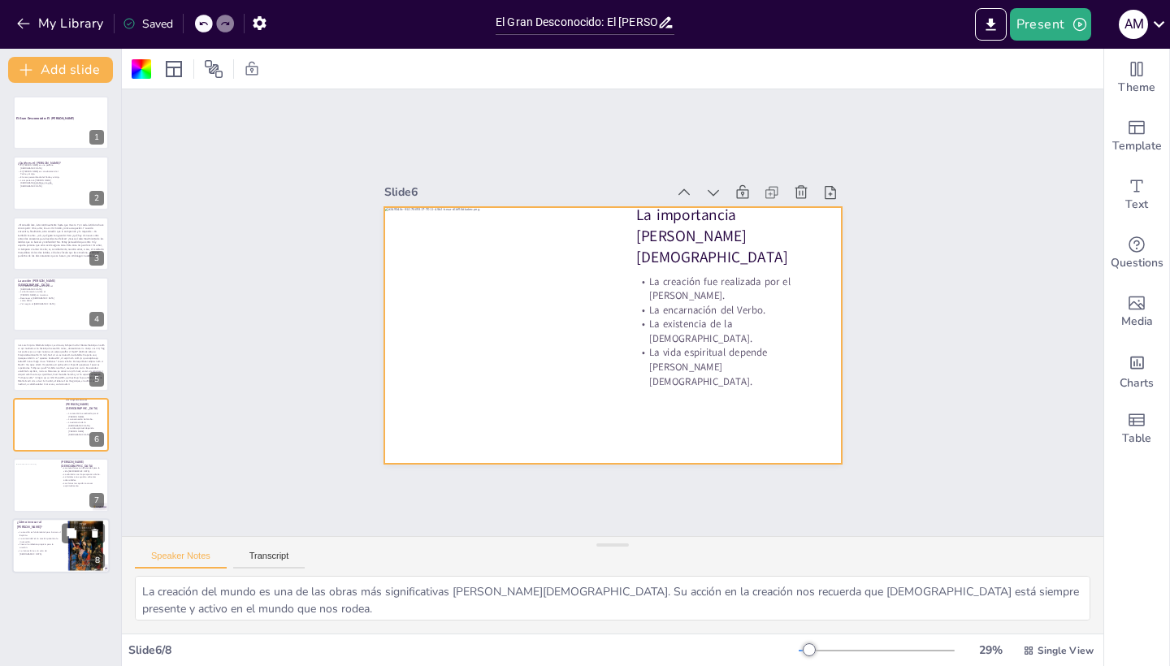
click at [50, 553] on p "La invocación es un acto de [DEMOGRAPHIC_DATA]." at bounding box center [39, 552] width 44 height 6
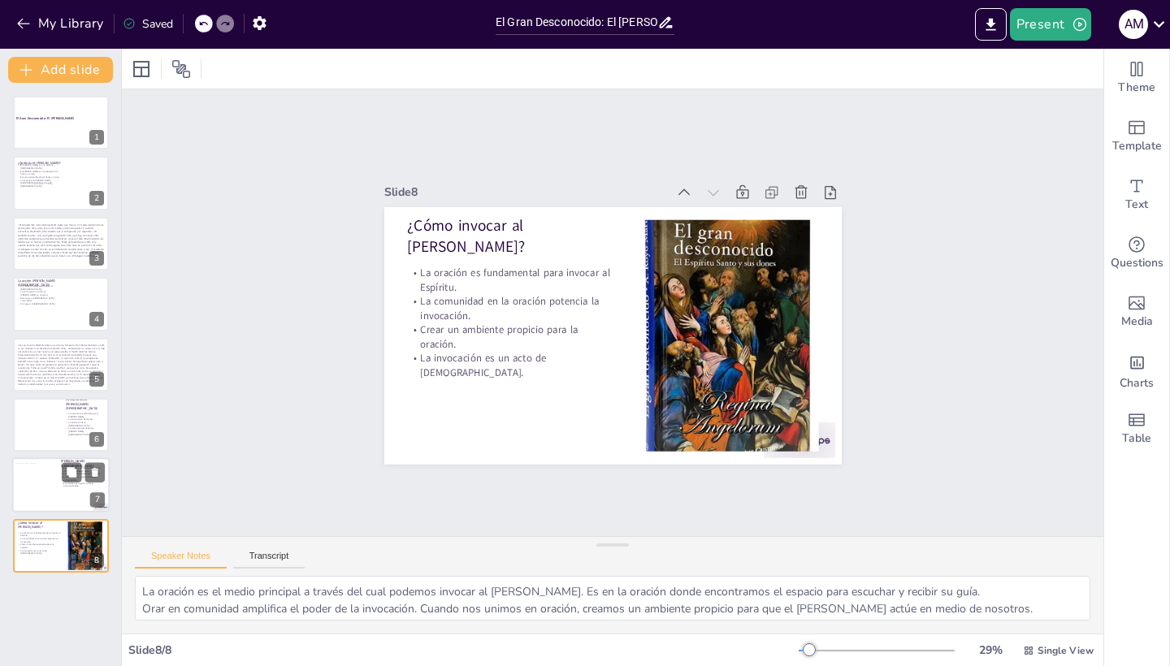
click at [59, 488] on div at bounding box center [37, 486] width 44 height 44
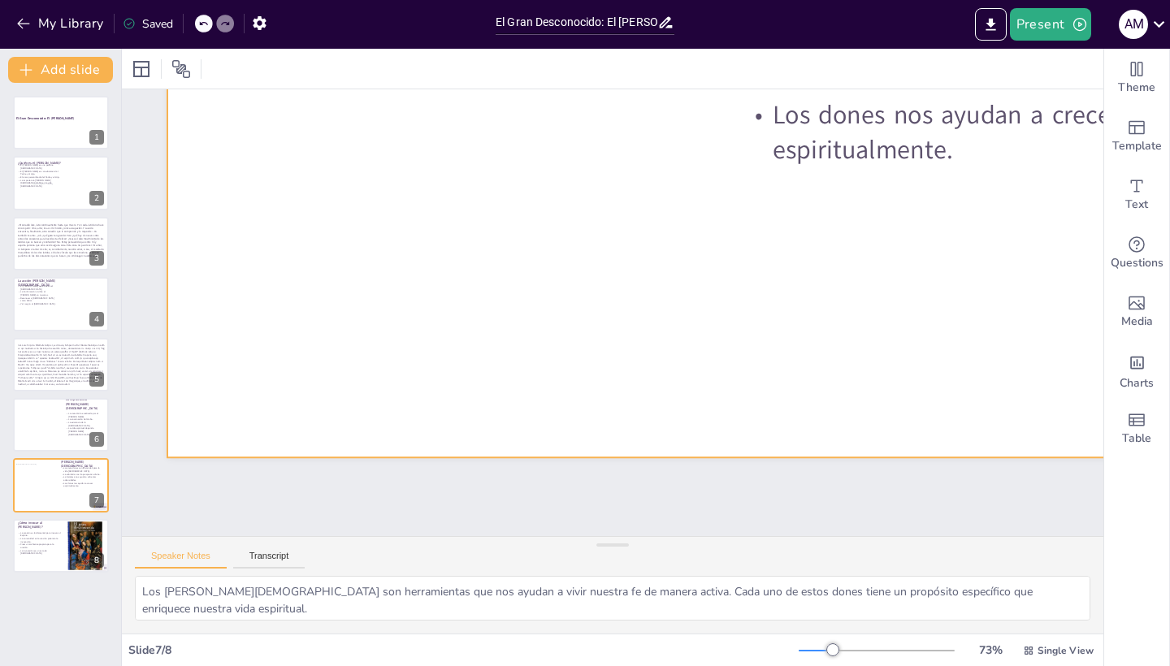
click at [769, 342] on div at bounding box center [739, 136] width 1144 height 644
click at [796, 306] on div at bounding box center [739, 136] width 1144 height 644
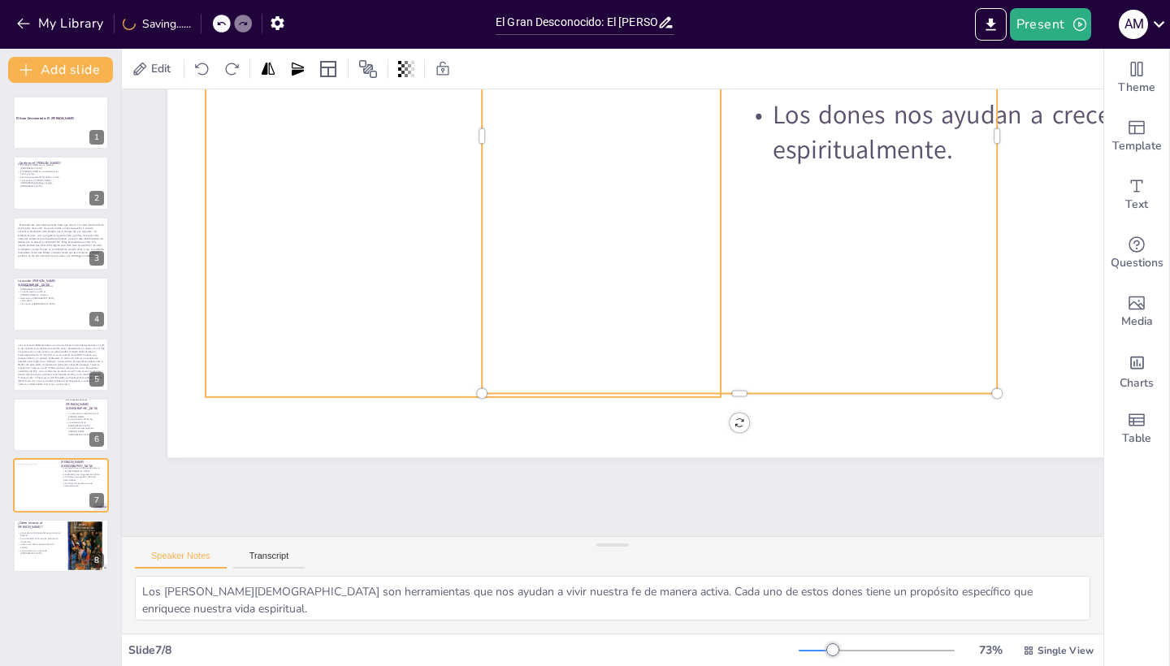
click at [367, 346] on div at bounding box center [463, 139] width 515 height 515
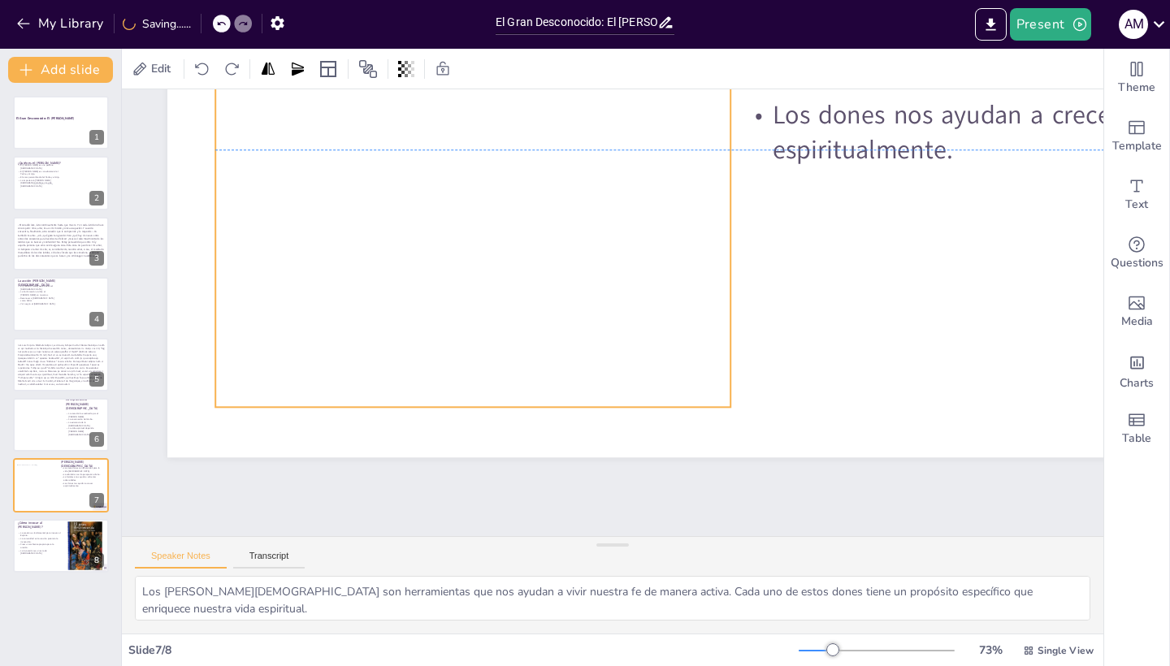
drag, startPoint x: 649, startPoint y: 358, endPoint x: 383, endPoint y: 370, distance: 266.8
click at [383, 370] on div at bounding box center [472, 149] width 515 height 515
click at [449, 492] on div "Slide 7 Dones del Espíritu Santo Los siete dones son esenciales para la vida cr…" at bounding box center [725, 456] width 1208 height 786
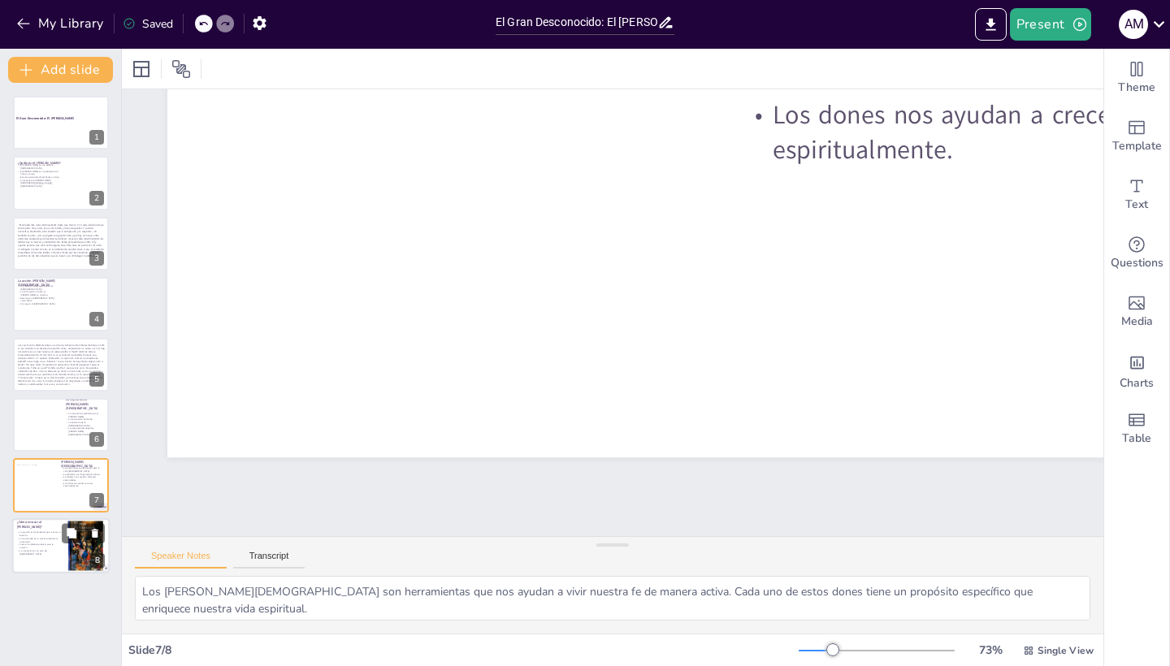
click at [37, 543] on p "La comunidad en la oración potencia la invocación." at bounding box center [39, 540] width 44 height 6
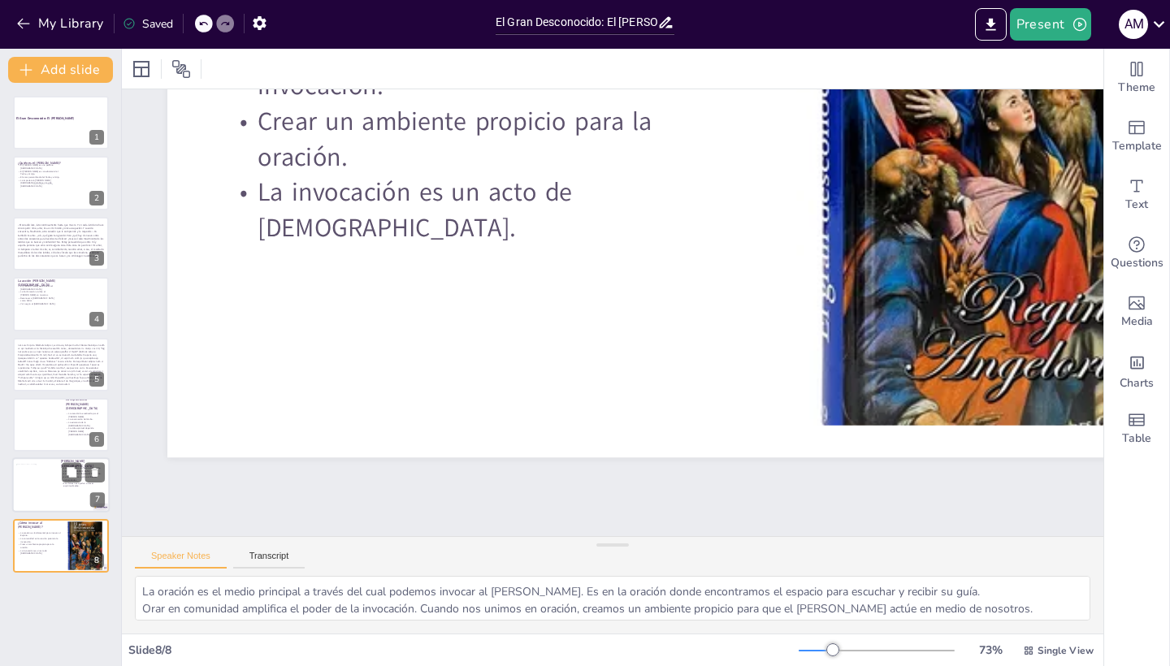
click at [58, 493] on div at bounding box center [38, 487] width 44 height 44
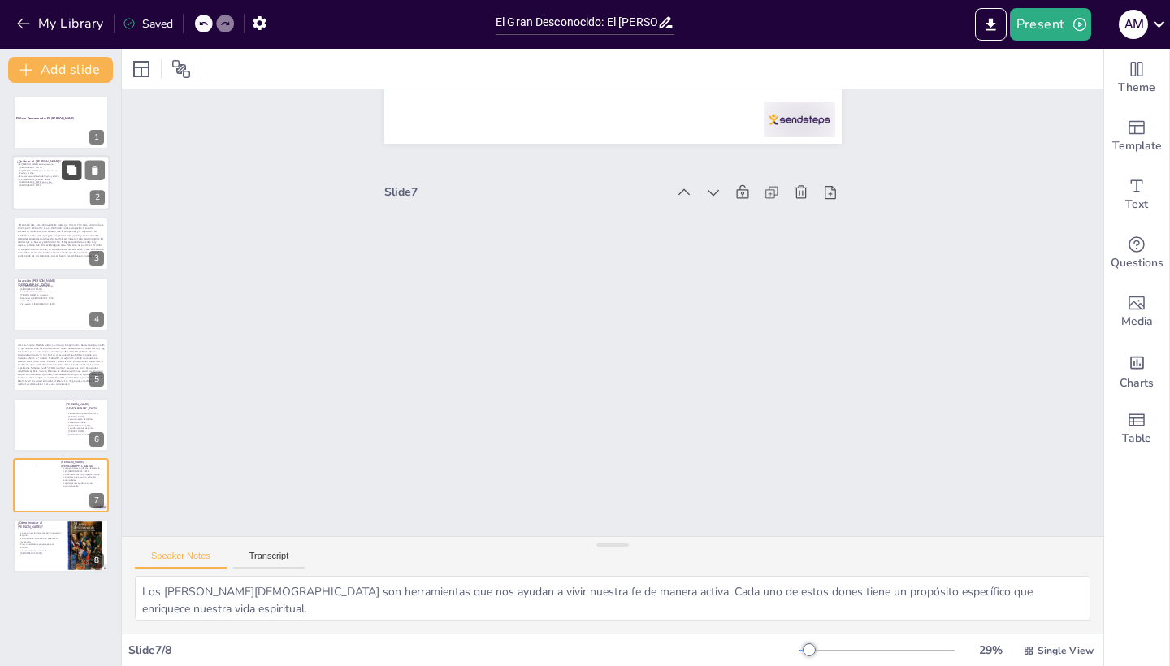
click at [80, 168] on button at bounding box center [72, 171] width 20 height 20
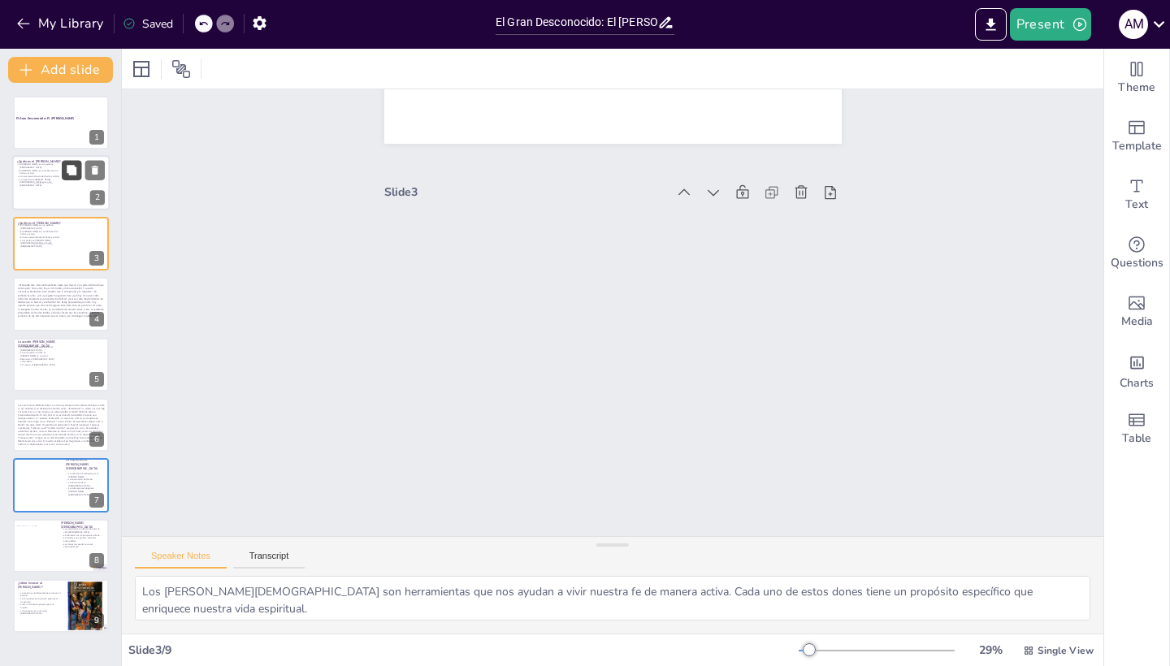
type textarea "Reconocer al [PERSON_NAME] como una persona [DEMOGRAPHIC_DATA] es crucial para …"
drag, startPoint x: 80, startPoint y: 168, endPoint x: 72, endPoint y: 178, distance: 12.2
click at [72, 178] on button at bounding box center [72, 171] width 20 height 20
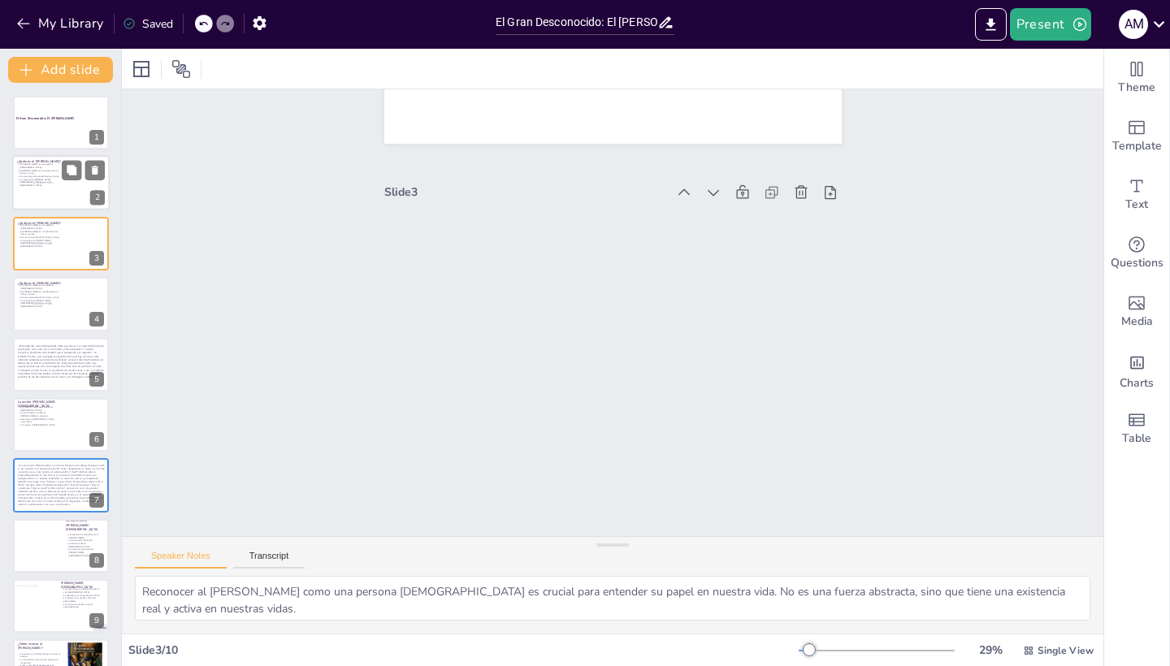
click at [35, 188] on div at bounding box center [48, 198] width 31 height 28
click at [58, 184] on div at bounding box center [48, 198] width 31 height 28
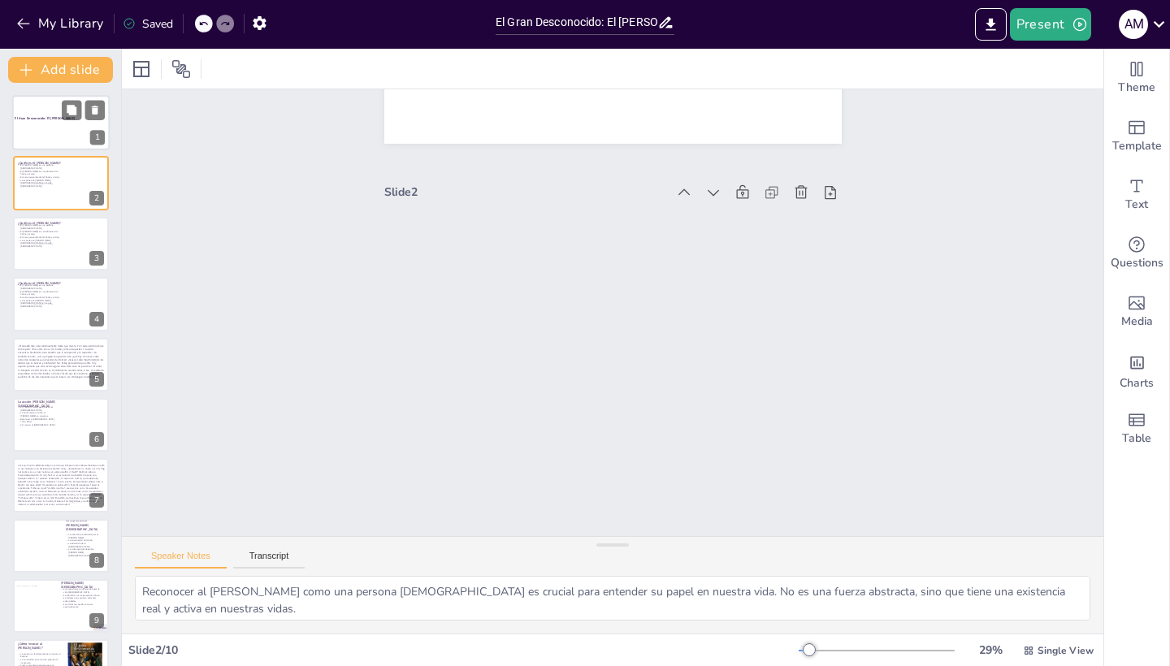
click at [50, 134] on div at bounding box center [61, 122] width 98 height 73
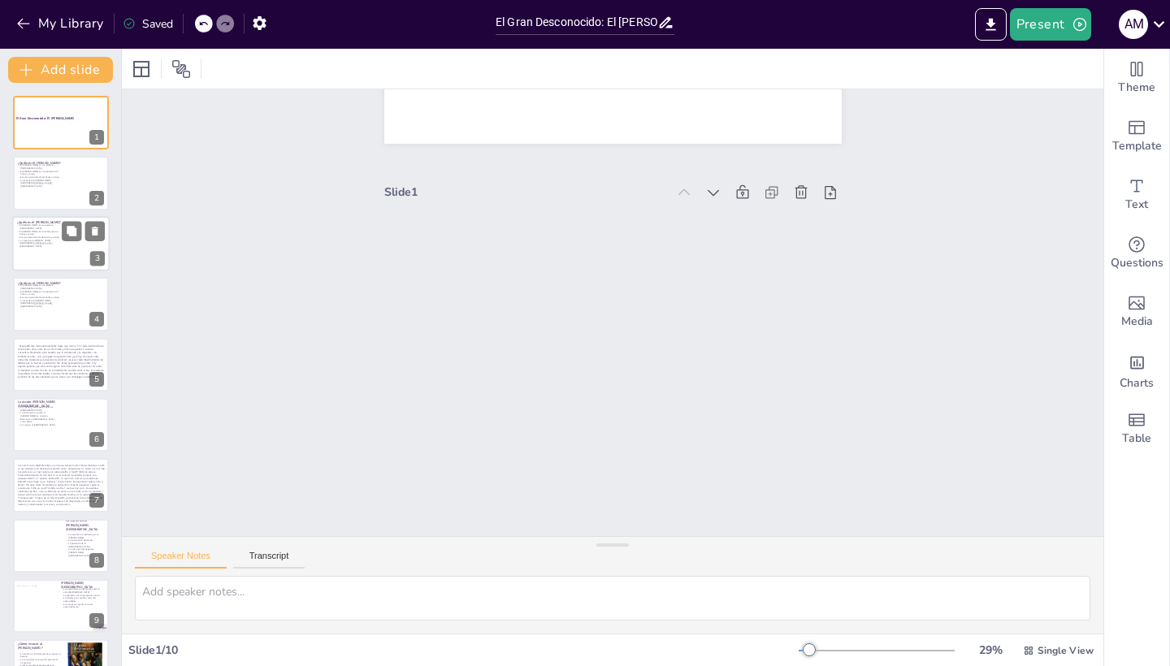
click at [36, 232] on p "El [PERSON_NAME] es consubstancial al Padre y al Hijo." at bounding box center [39, 233] width 44 height 6
type textarea "Reconocer al [PERSON_NAME] como una persona [DEMOGRAPHIC_DATA] es crucial para …"
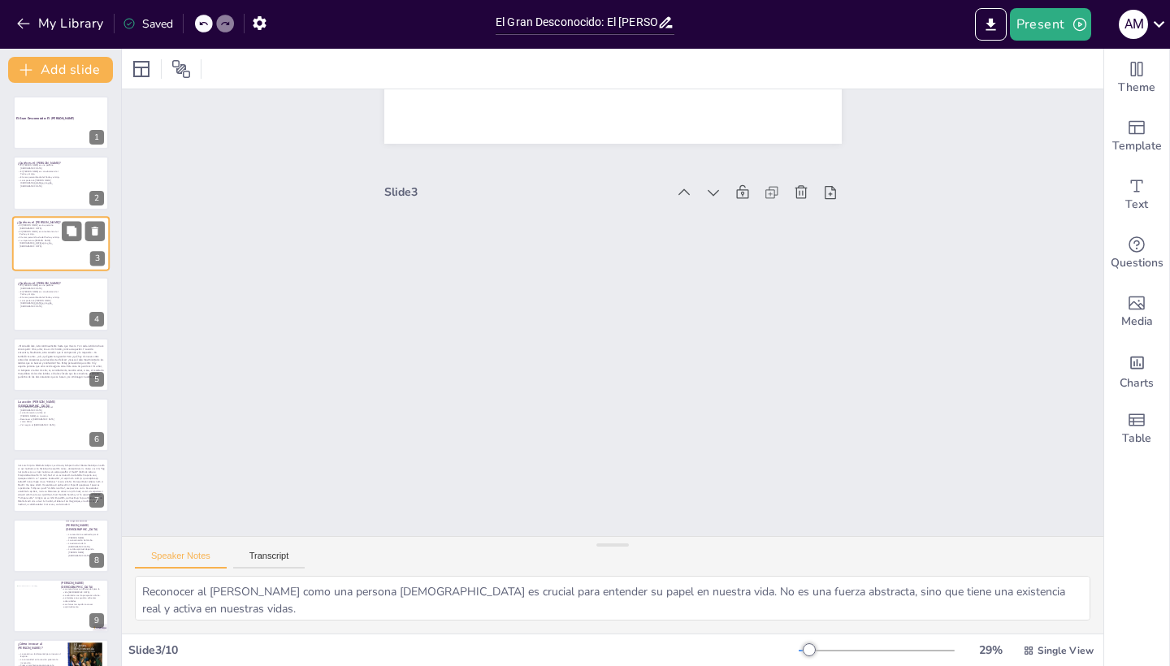
click at [39, 236] on p "El amor personificado del Padre y el Hijo." at bounding box center [39, 237] width 44 height 3
click at [39, 184] on div at bounding box center [48, 198] width 31 height 28
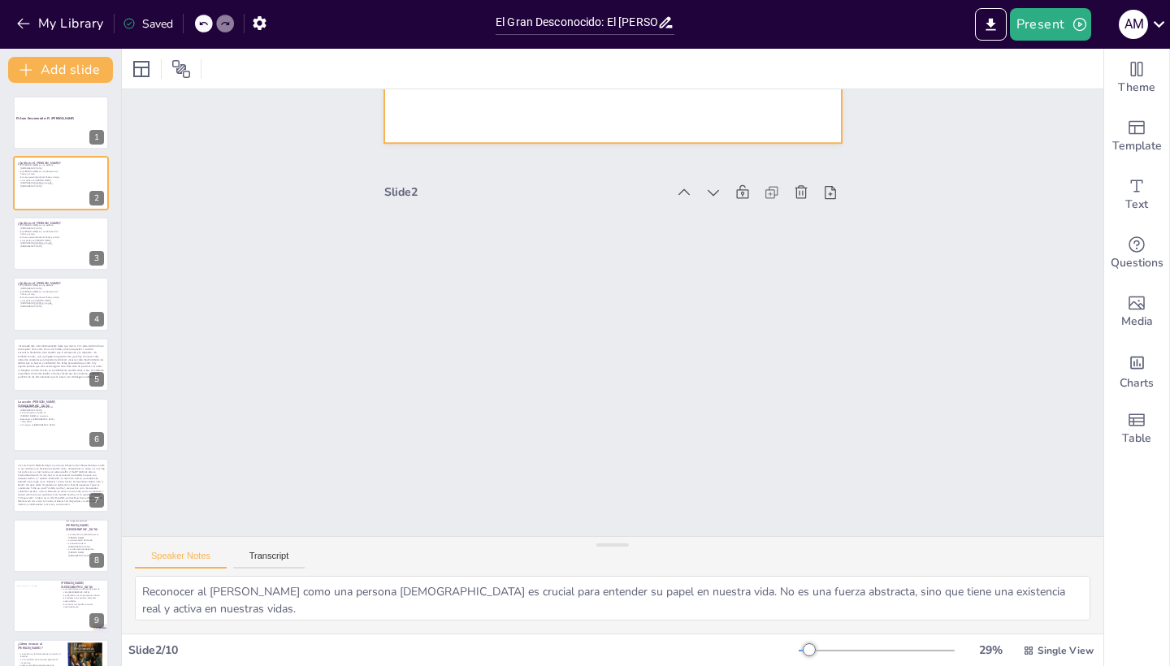
click at [646, 114] on div at bounding box center [612, 15] width 457 height 258
click at [64, 195] on div at bounding box center [61, 183] width 98 height 55
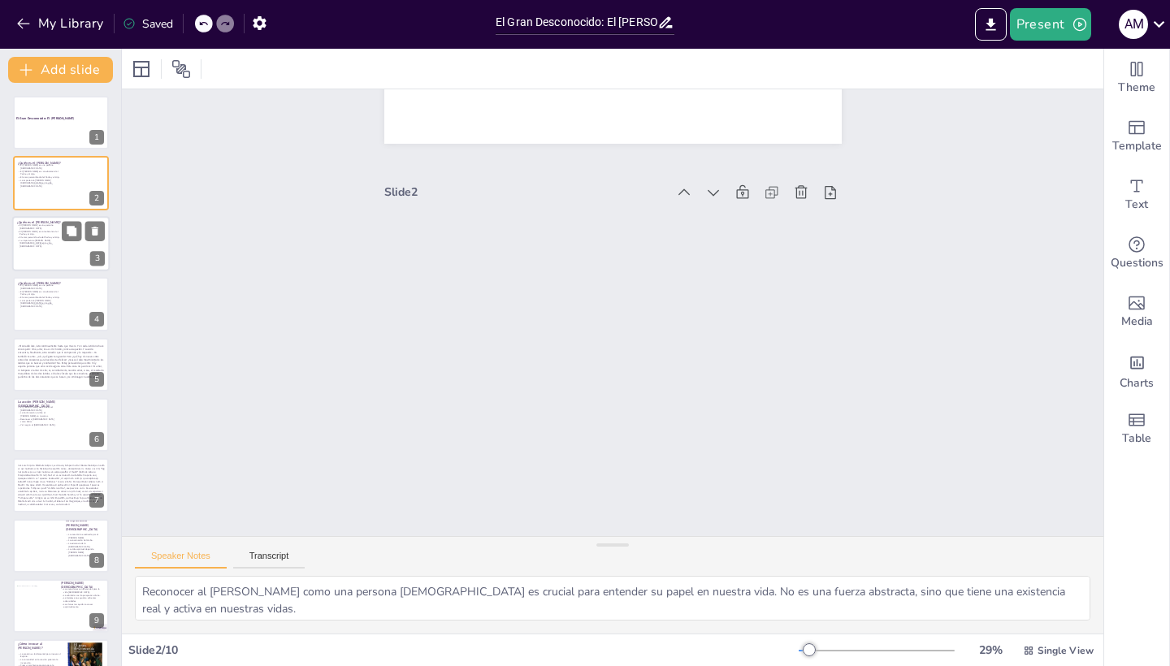
click at [59, 219] on div "¿Quién es el [PERSON_NAME]?" at bounding box center [39, 222] width 44 height 7
click at [41, 250] on div at bounding box center [48, 258] width 31 height 28
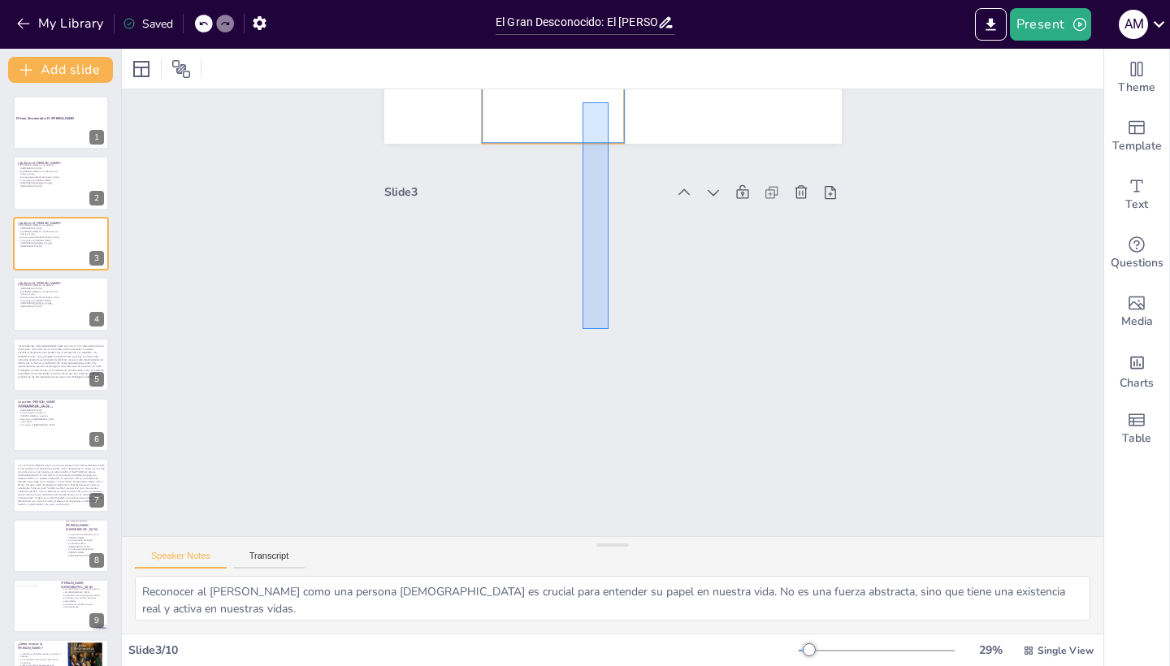
drag, startPoint x: 609, startPoint y: 329, endPoint x: 597, endPoint y: 73, distance: 256.2
click at [598, 72] on div "Slide 1 El Gran Desconocido: El Espíritu Santo Slide 2 ¿Quién es el Espíritu Sa…" at bounding box center [613, 358] width 982 height 618
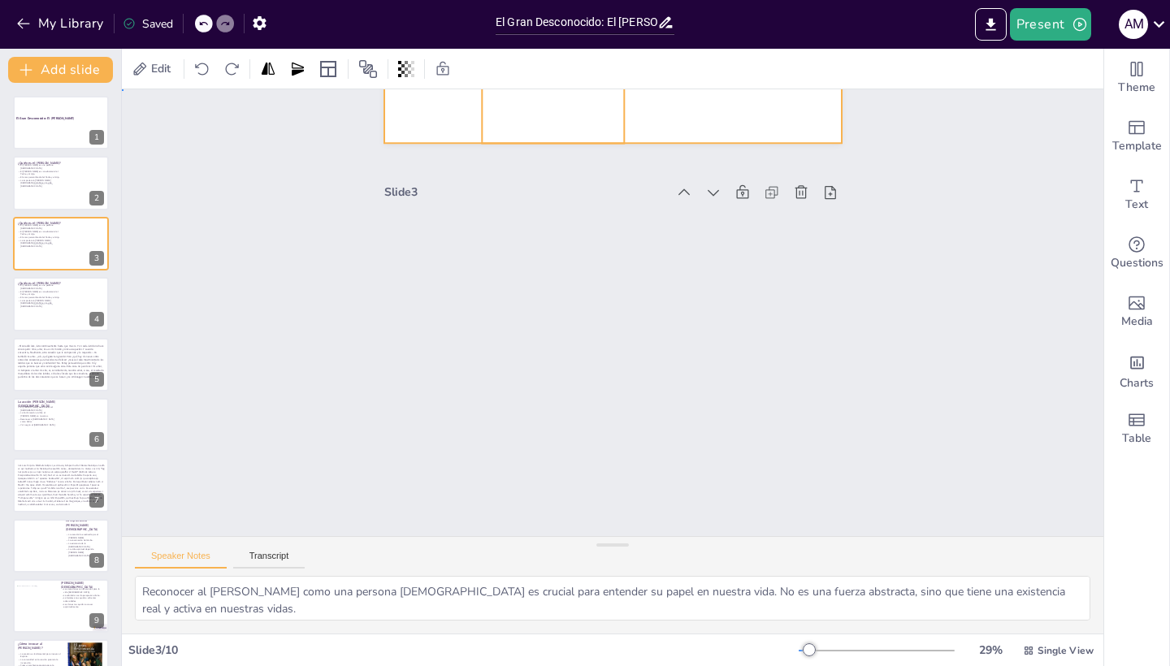
click at [441, 121] on div at bounding box center [644, 16] width 482 height 304
click at [28, 190] on div at bounding box center [61, 183] width 98 height 55
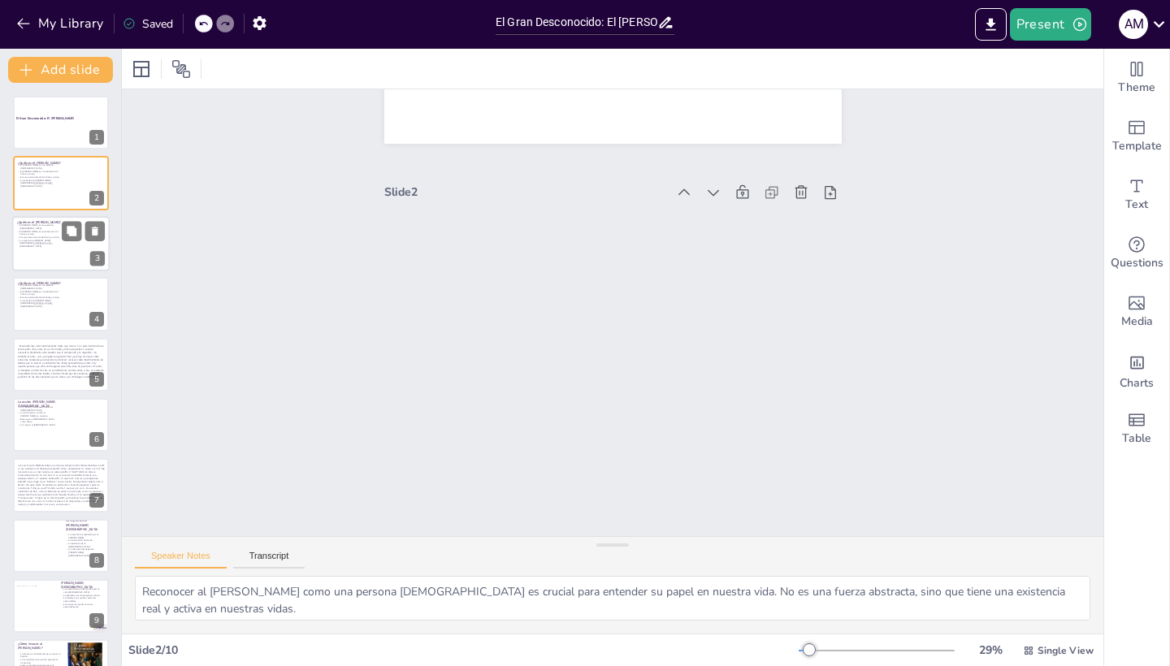
click at [37, 238] on p "El amor personificado del Padre y el Hijo." at bounding box center [39, 237] width 44 height 3
click at [46, 307] on div at bounding box center [48, 318] width 31 height 28
click at [57, 168] on p "El [PERSON_NAME] es una persona [DEMOGRAPHIC_DATA]." at bounding box center [39, 166] width 44 height 6
click at [1057, 31] on button "Present" at bounding box center [1050, 24] width 81 height 33
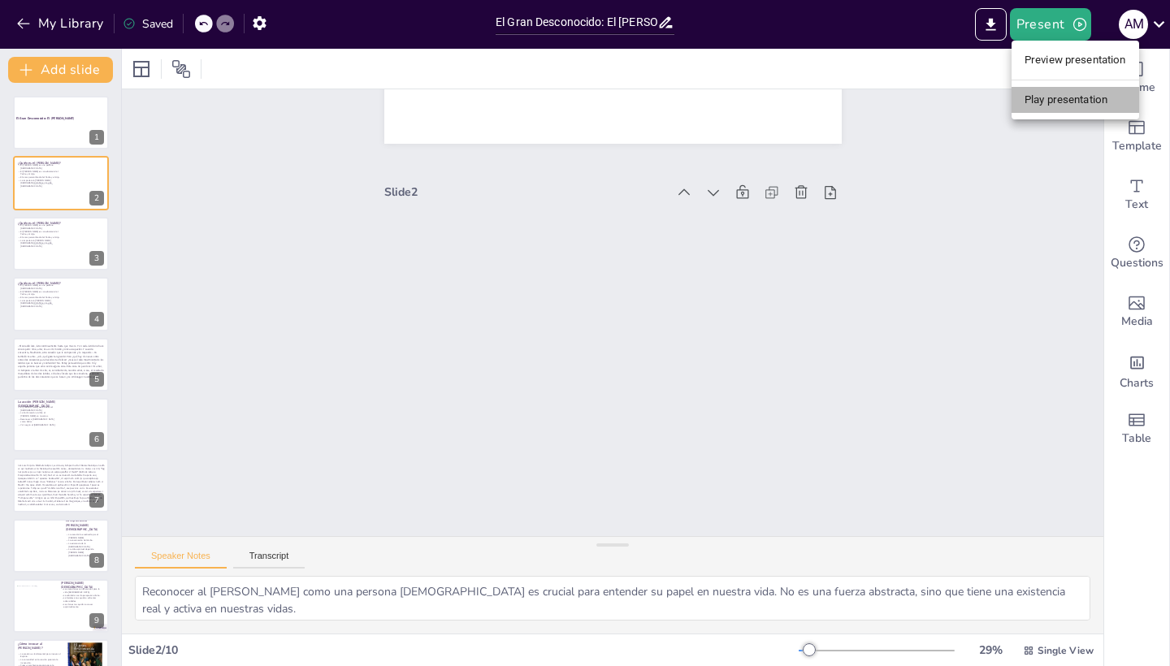
click at [1065, 96] on li "Play presentation" at bounding box center [1076, 100] width 128 height 26
